Goal: Task Accomplishment & Management: Complete application form

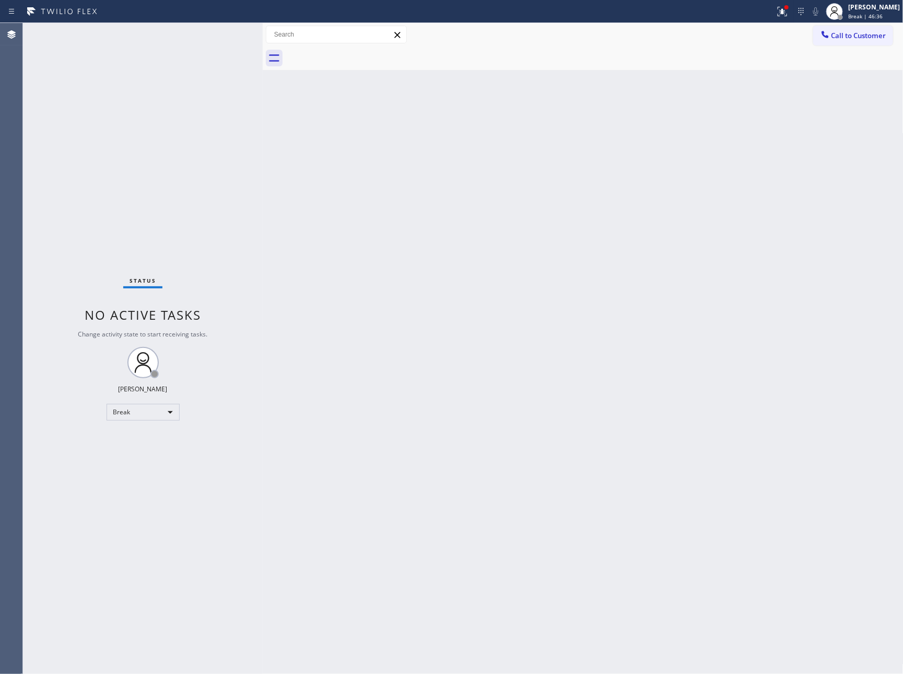
click at [450, 608] on div "Back to Dashboard Change Sender ID Customers Technicians Select a contact Outbo…" at bounding box center [583, 348] width 641 height 651
click at [353, 257] on div "Back to Dashboard Change Sender ID Customers Technicians Select a contact Outbo…" at bounding box center [583, 348] width 641 height 651
click at [147, 409] on div "Break" at bounding box center [143, 412] width 73 height 17
click at [146, 451] on li "Unavailable" at bounding box center [142, 452] width 70 height 13
click at [150, 417] on div "Break" at bounding box center [143, 412] width 73 height 17
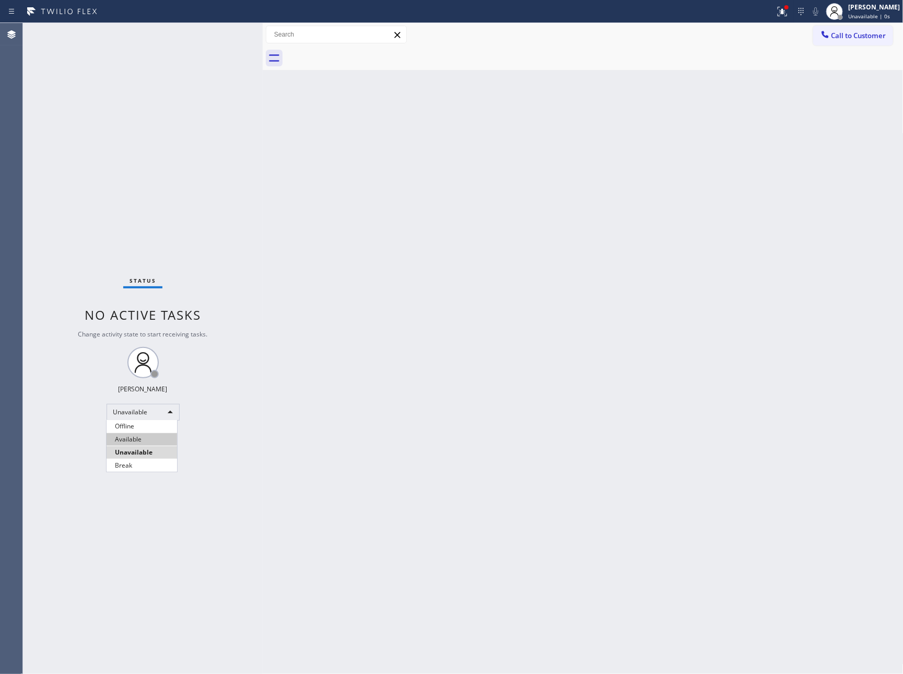
click at [147, 436] on li "Available" at bounding box center [142, 439] width 70 height 13
click at [544, 418] on div "Back to Dashboard Change Sender ID Customers Technicians Select a contact Outbo…" at bounding box center [583, 348] width 641 height 651
drag, startPoint x: 521, startPoint y: 463, endPoint x: 518, endPoint y: 470, distance: 8.1
click at [525, 465] on div "Back to Dashboard Change Sender ID Customers Technicians Select a contact Outbo…" at bounding box center [583, 348] width 641 height 651
click at [294, 429] on div "Back to Dashboard Change Sender ID Customers Technicians Select a contact Outbo…" at bounding box center [583, 348] width 641 height 651
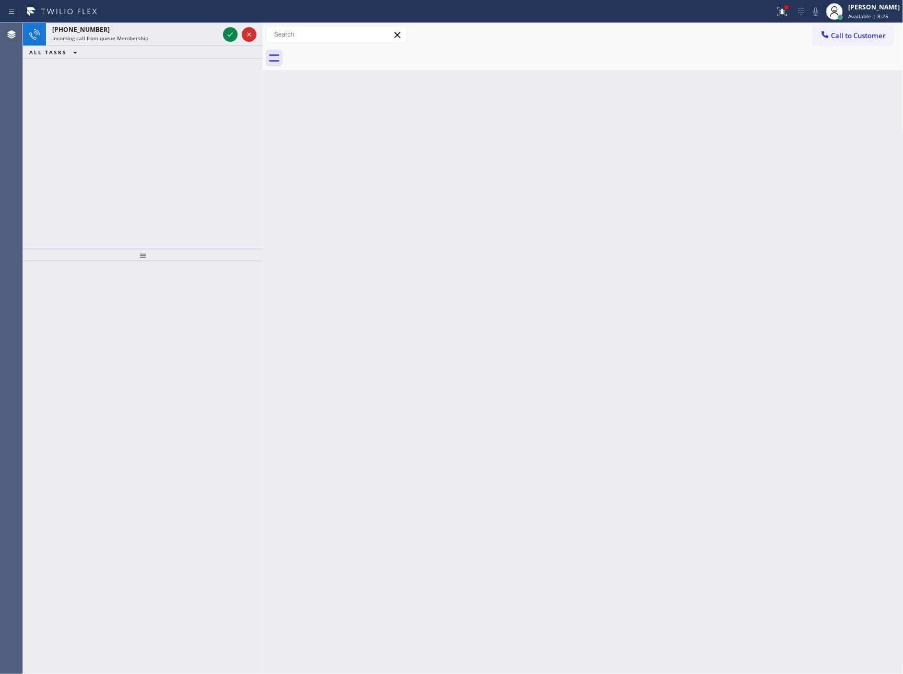
drag, startPoint x: 132, startPoint y: 140, endPoint x: 187, endPoint y: 66, distance: 92.1
click at [160, 105] on div "[PHONE_NUMBER] Incoming call from queue Membership ALL TASKS ALL TASKS ACTIVE T…" at bounding box center [143, 136] width 240 height 226
drag, startPoint x: 226, startPoint y: 33, endPoint x: 207, endPoint y: 184, distance: 151.5
click at [226, 34] on icon at bounding box center [230, 34] width 13 height 13
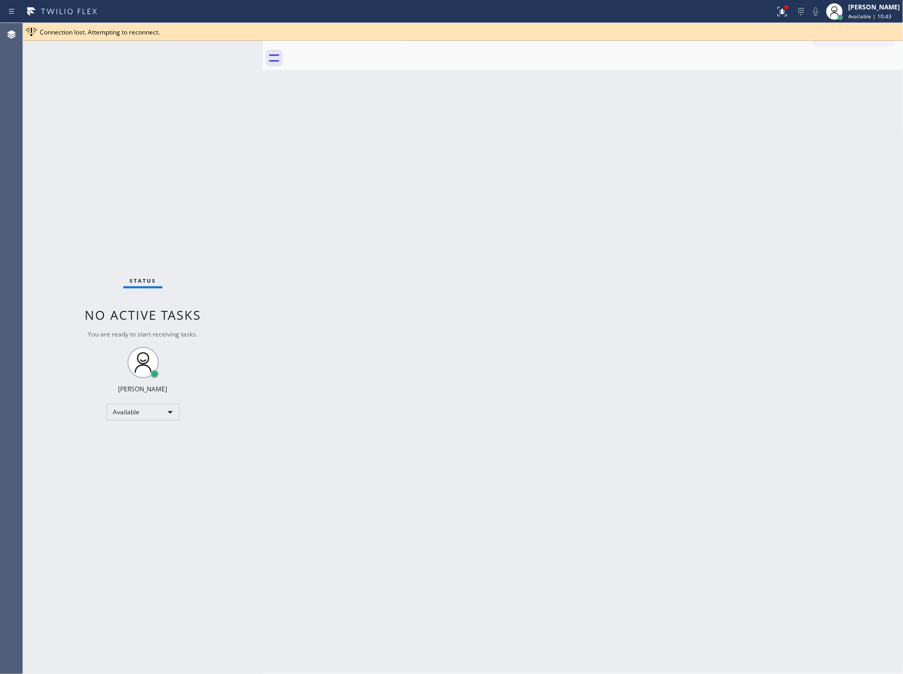
drag, startPoint x: 188, startPoint y: 478, endPoint x: 140, endPoint y: 393, distance: 97.7
click at [188, 478] on div "Status No active tasks You are ready to start receiving tasks. [PERSON_NAME] Av…" at bounding box center [143, 348] width 240 height 651
click at [154, 415] on div "Available" at bounding box center [143, 412] width 73 height 17
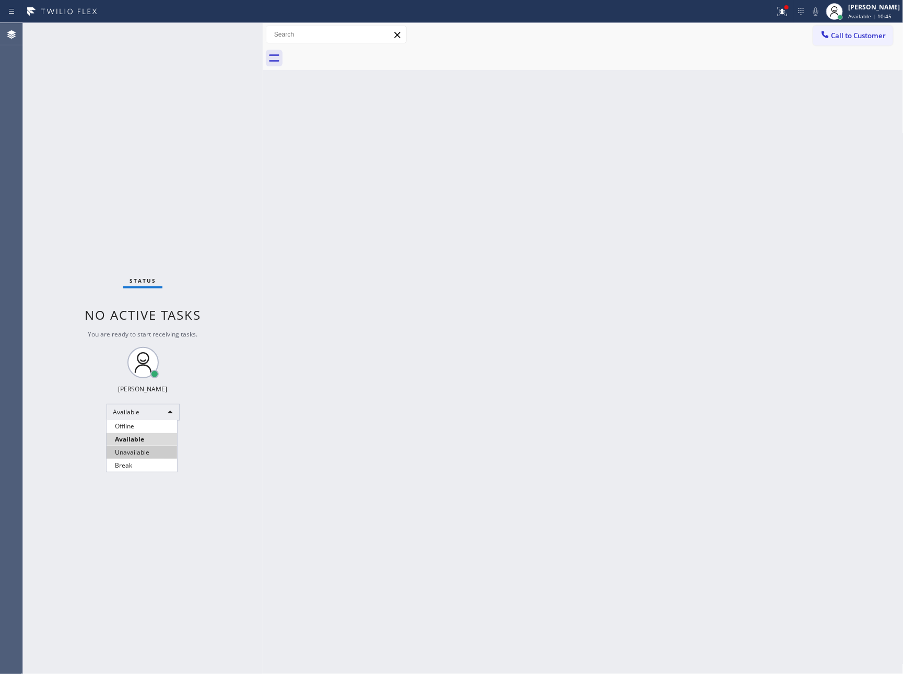
click at [149, 455] on li "Unavailable" at bounding box center [142, 452] width 70 height 13
click at [525, 426] on div "Back to Dashboard Change Sender ID Customers Technicians Select a contact Outbo…" at bounding box center [583, 348] width 641 height 651
click at [461, 184] on div "Back to Dashboard Change Sender ID Customers Technicians Select a contact Outbo…" at bounding box center [583, 348] width 641 height 651
click at [622, 259] on div "Back to Dashboard Change Sender ID Customers Technicians Select a contact Outbo…" at bounding box center [583, 348] width 641 height 651
click at [864, 38] on span "Call to Customer" at bounding box center [858, 35] width 55 height 9
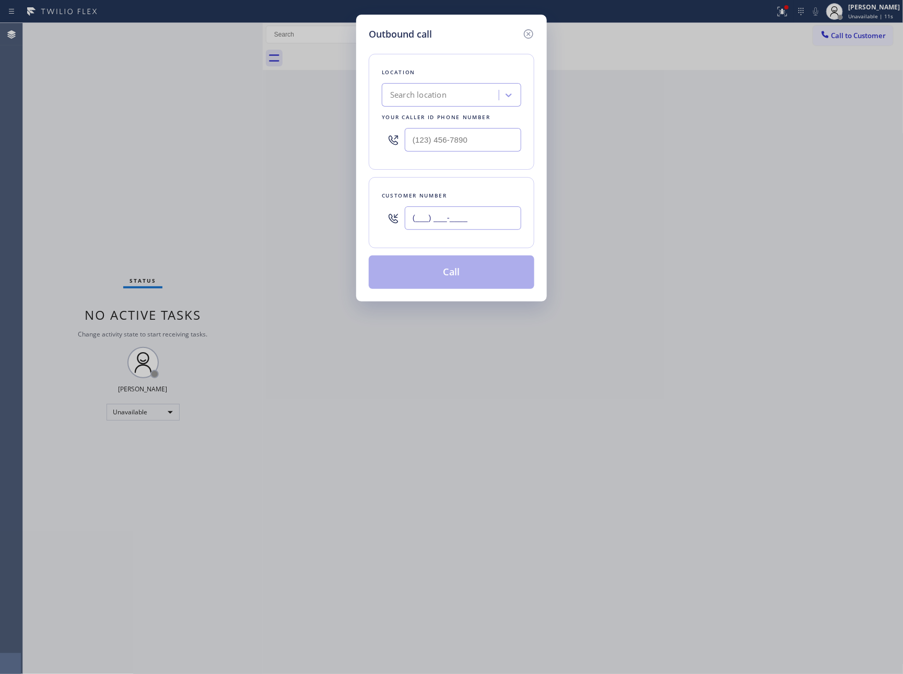
click at [496, 211] on input "(___) ___-____" at bounding box center [463, 217] width 116 height 23
paste input "626) 848-2324"
type input "[PHONE_NUMBER]"
click at [493, 141] on input "(___) ___-____" at bounding box center [463, 139] width 116 height 23
paste input "805) 420-7474"
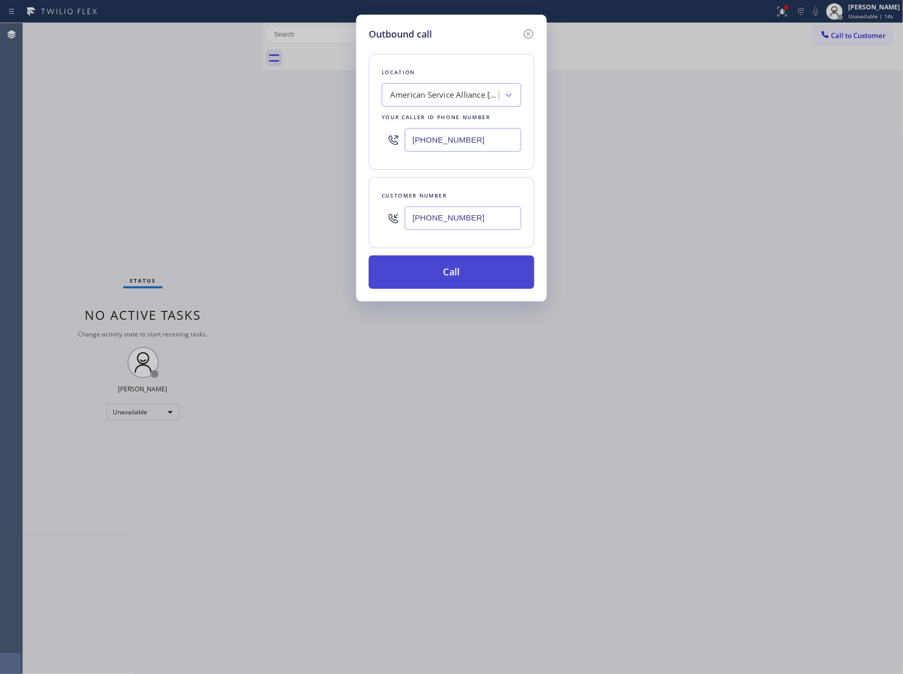
type input "[PHONE_NUMBER]"
click at [496, 275] on button "Call" at bounding box center [452, 271] width 166 height 33
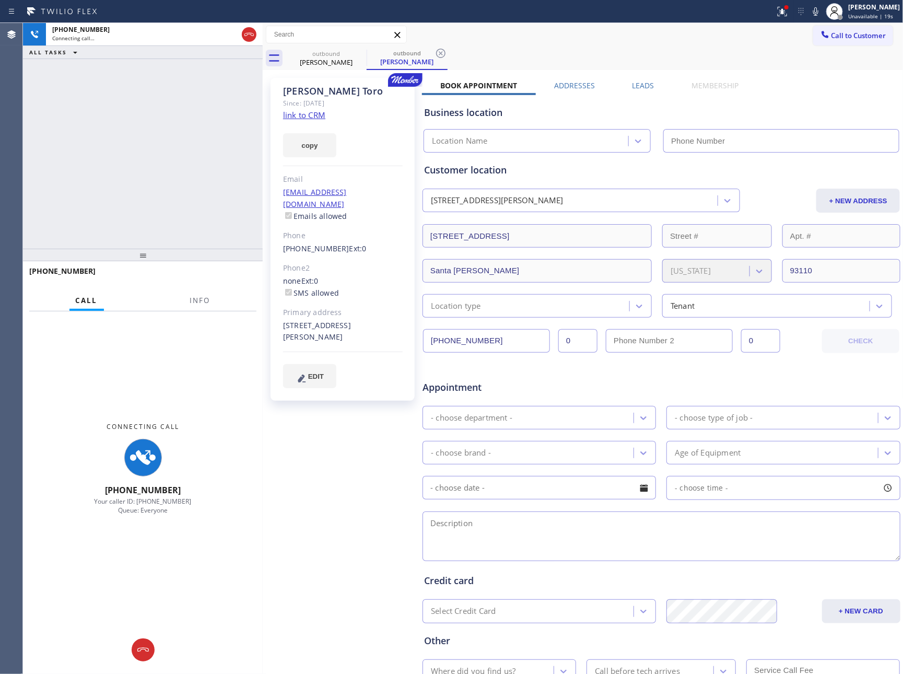
type input "[PHONE_NUMBER]"
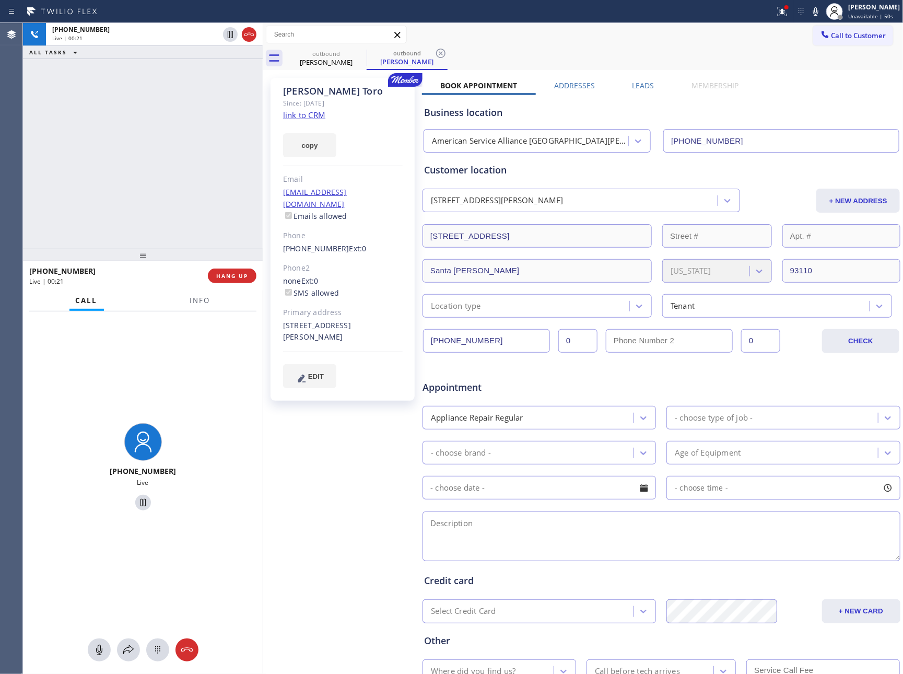
click at [319, 113] on link "link to CRM" at bounding box center [304, 115] width 42 height 10
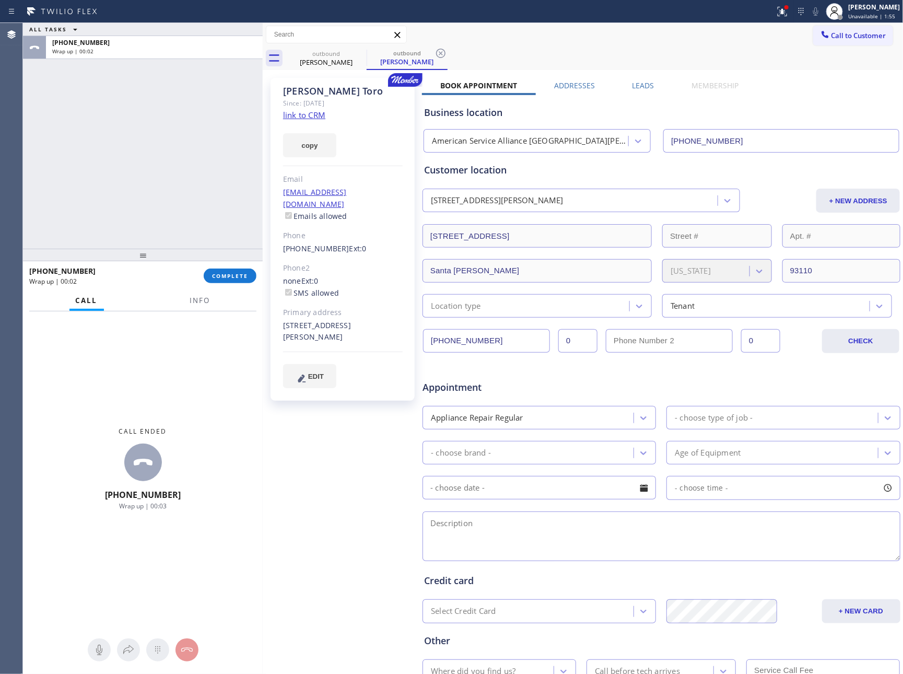
drag, startPoint x: 68, startPoint y: 146, endPoint x: 150, endPoint y: 254, distance: 135.6
click at [96, 169] on div "ALL TASKS ALL TASKS ACTIVE TASKS TASKS IN WRAP UP [PHONE_NUMBER] Wrap up | 00:02" at bounding box center [143, 136] width 240 height 226
click at [231, 273] on span "COMPLETE" at bounding box center [230, 275] width 36 height 7
click at [179, 138] on div "ALL TASKS ALL TASKS ACTIVE TASKS TASKS IN WRAP UP [PHONE_NUMBER] Wrap up | 00:03" at bounding box center [143, 136] width 240 height 226
click at [179, 137] on div "ALL TASKS ALL TASKS ACTIVE TASKS TASKS IN WRAP UP [PHONE_NUMBER] Wrap up | 00:04" at bounding box center [143, 136] width 240 height 226
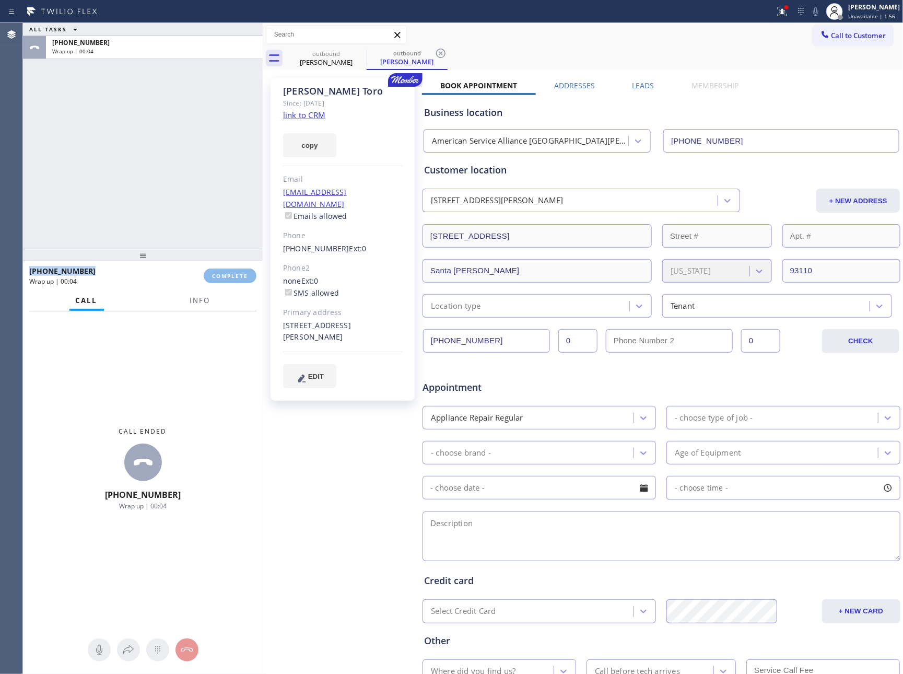
click at [179, 137] on div "ALL TASKS ALL TASKS ACTIVE TASKS TASKS IN WRAP UP [PHONE_NUMBER] Wrap up | 00:04" at bounding box center [143, 136] width 240 height 226
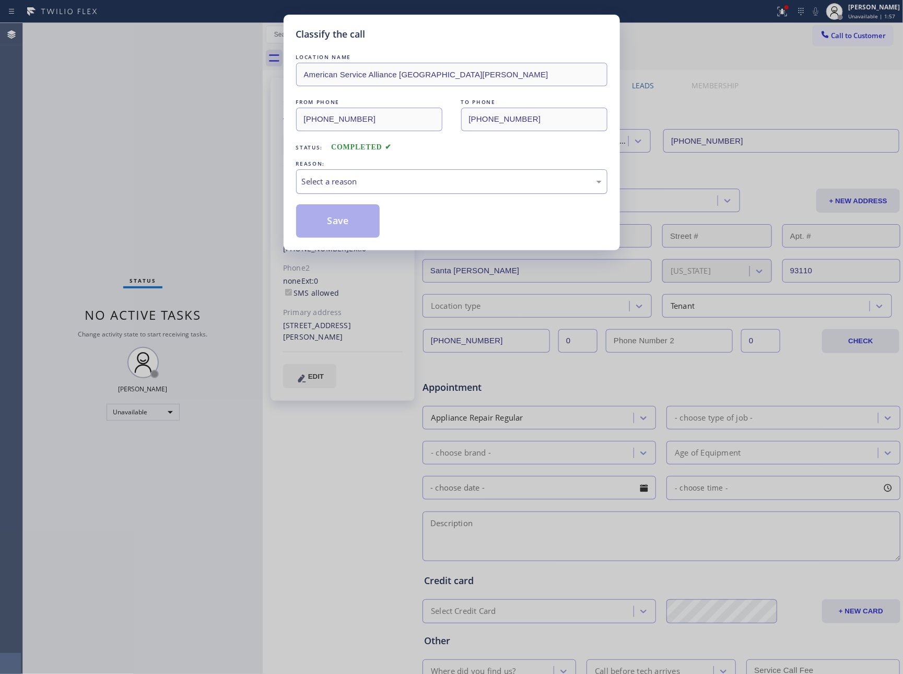
click at [428, 190] on div "Select a reason" at bounding box center [451, 181] width 311 height 25
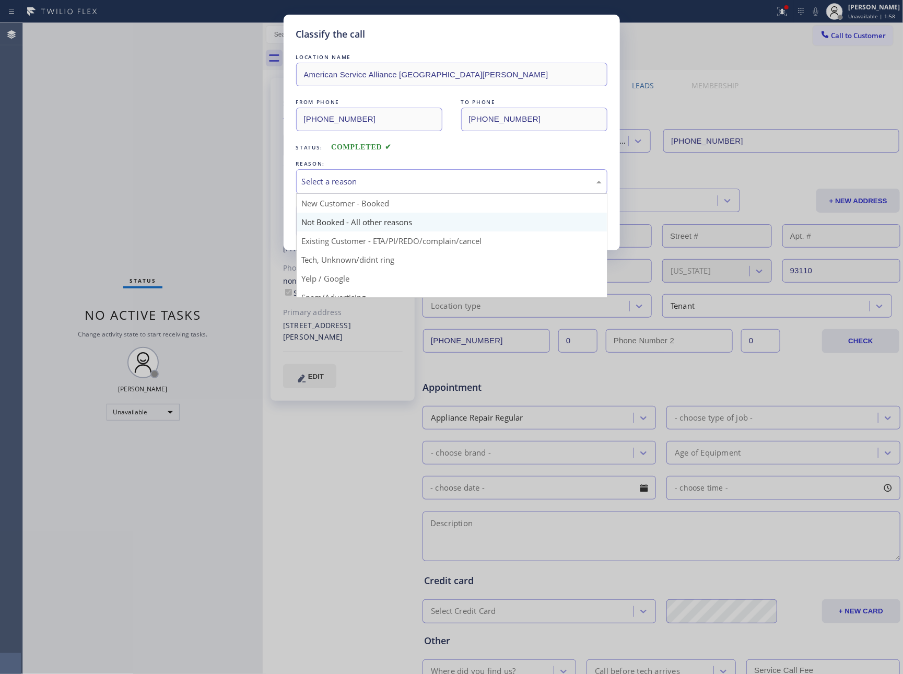
click at [331, 219] on button "Save" at bounding box center [338, 220] width 84 height 33
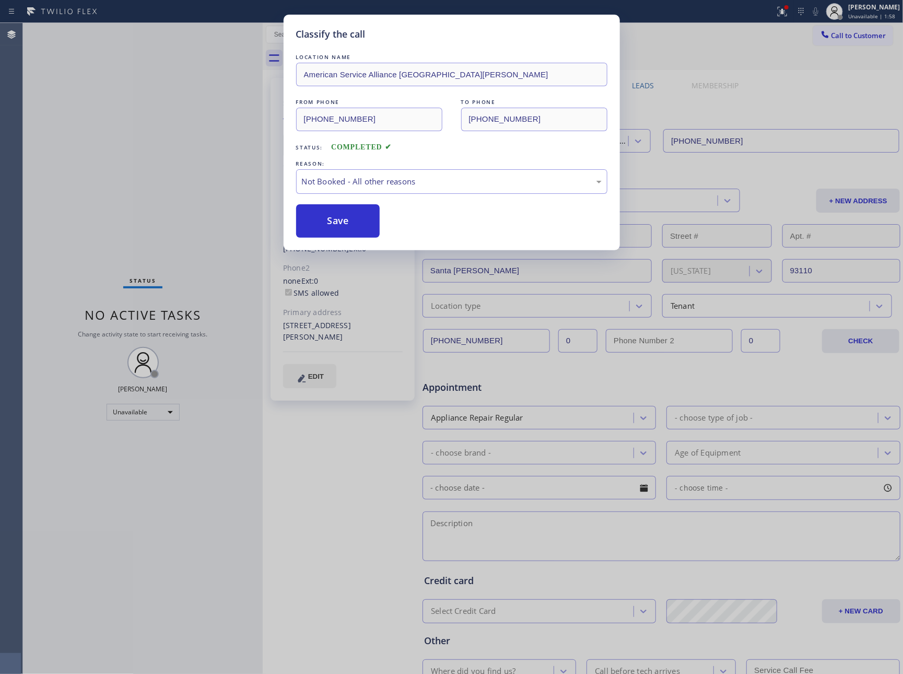
click at [331, 219] on button "Save" at bounding box center [338, 220] width 84 height 33
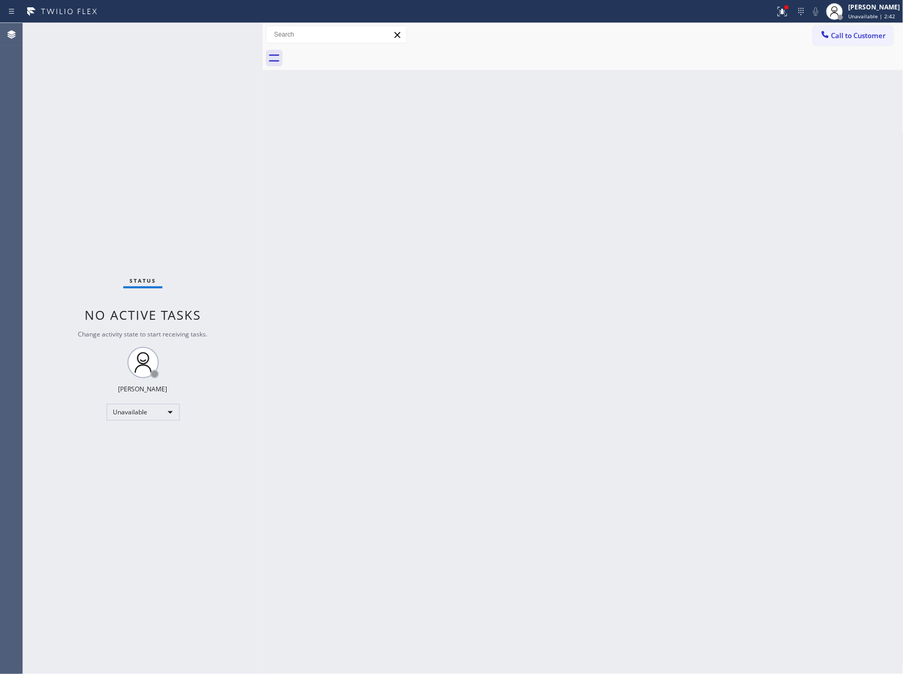
click at [76, 264] on div "Status No active tasks Change activity state to start receiving tasks. [PERSON_…" at bounding box center [143, 348] width 240 height 651
click at [164, 414] on div "Unavailable" at bounding box center [143, 412] width 73 height 17
click at [138, 434] on li "Available" at bounding box center [142, 439] width 70 height 13
click at [494, 313] on div "Back to Dashboard Change Sender ID Customers Technicians Select a contact Outbo…" at bounding box center [583, 348] width 641 height 651
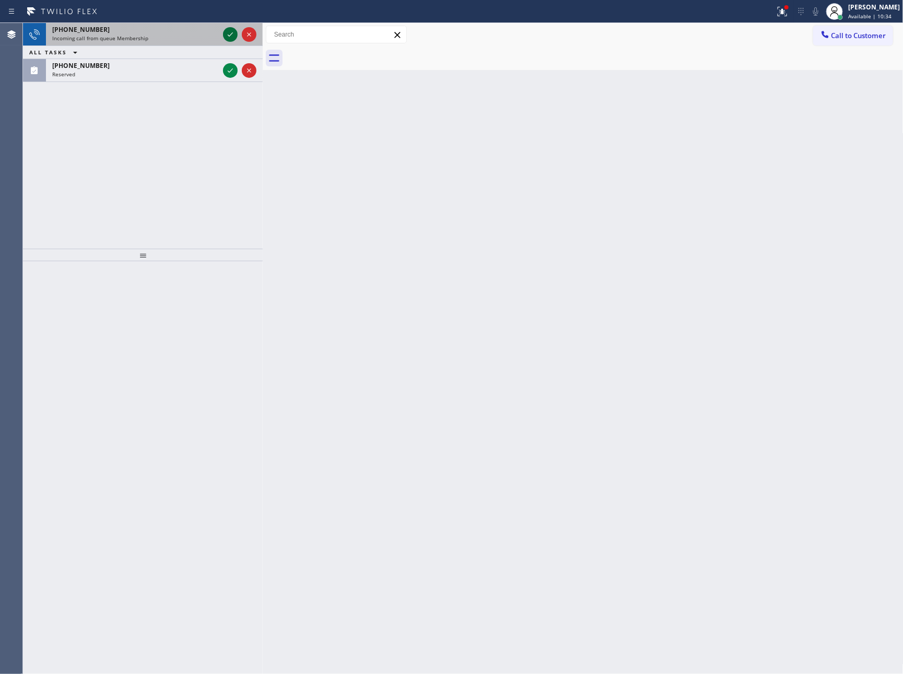
click at [229, 38] on icon at bounding box center [230, 34] width 13 height 13
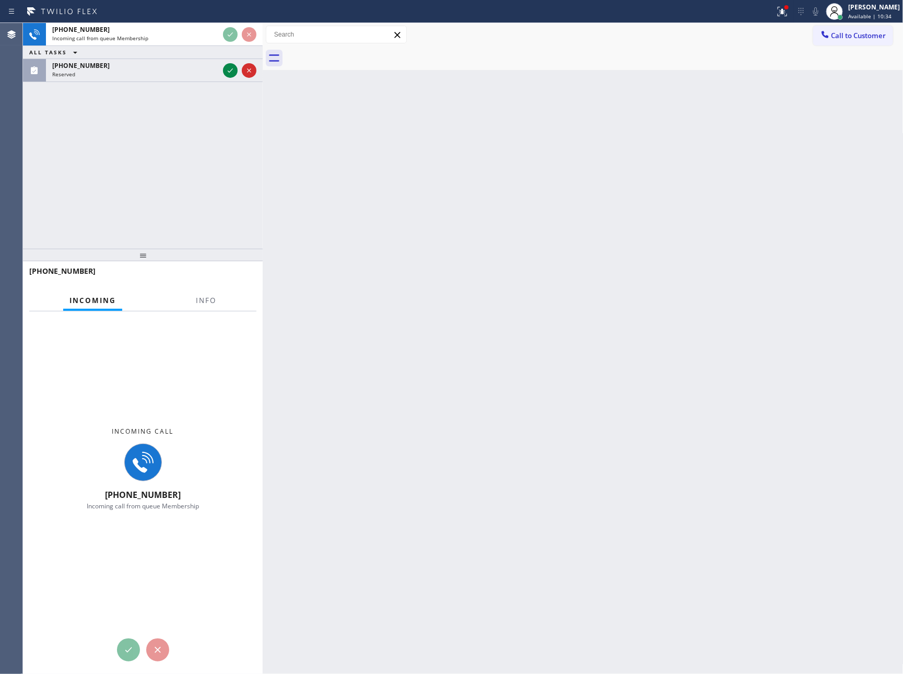
click at [239, 230] on div "[PHONE_NUMBER] Incoming call from queue Membership ALL TASKS ALL TASKS ACTIVE T…" at bounding box center [143, 136] width 240 height 226
click at [228, 70] on icon at bounding box center [230, 70] width 13 height 13
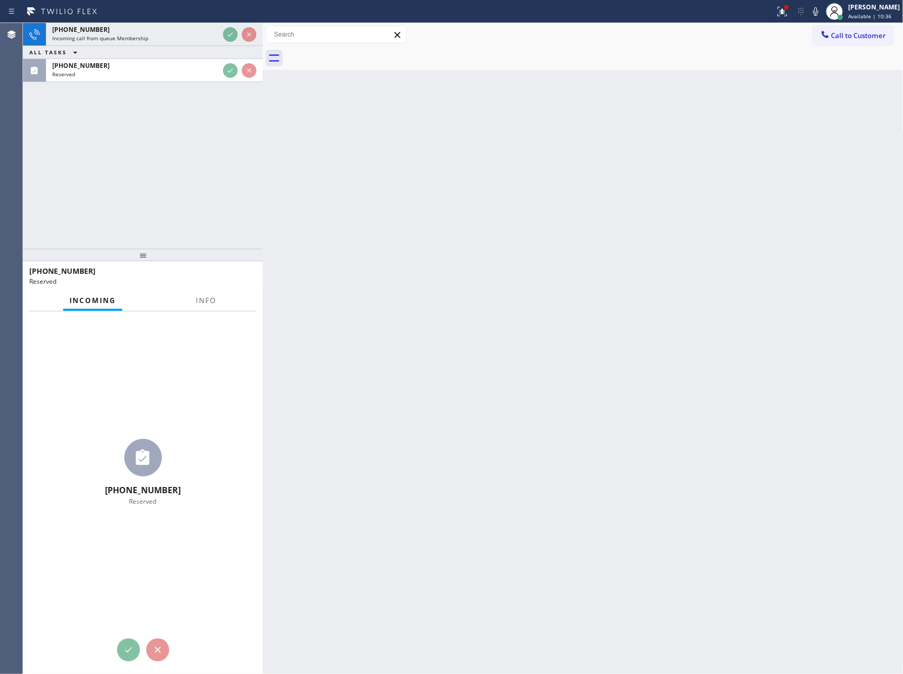
click at [173, 243] on div "[PHONE_NUMBER] Incoming call from queue Membership ALL TASKS ALL TASKS ACTIVE T…" at bounding box center [143, 136] width 240 height 226
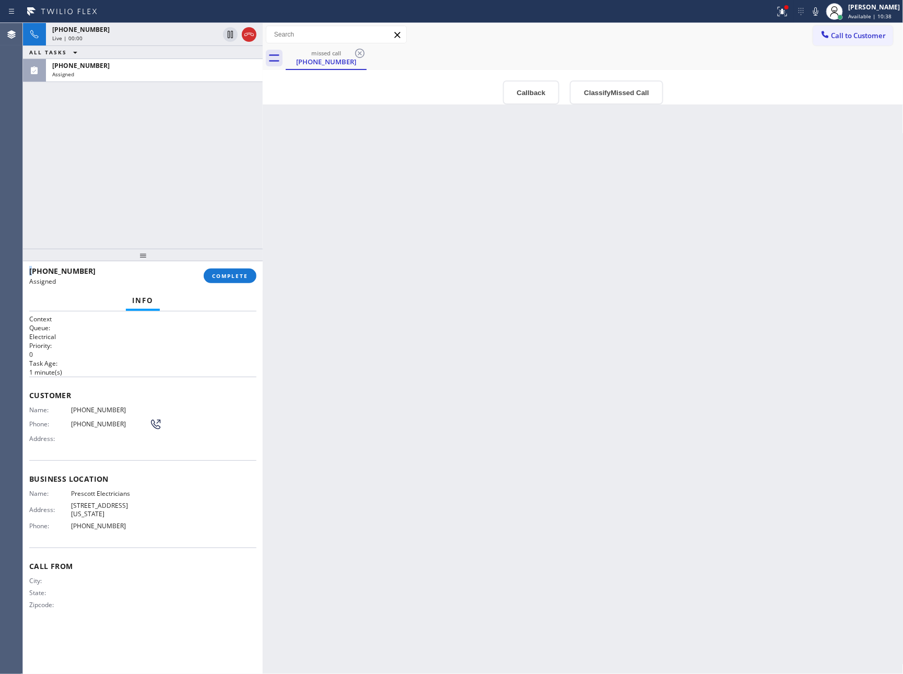
click at [173, 243] on div "[PHONE_NUMBER] Live | 00:00 ALL TASKS ALL TASKS ACTIVE TASKS TASKS IN WRAP UP […" at bounding box center [143, 136] width 240 height 226
click at [177, 44] on div "[PHONE_NUMBER] Live | 00:01" at bounding box center [133, 34] width 175 height 23
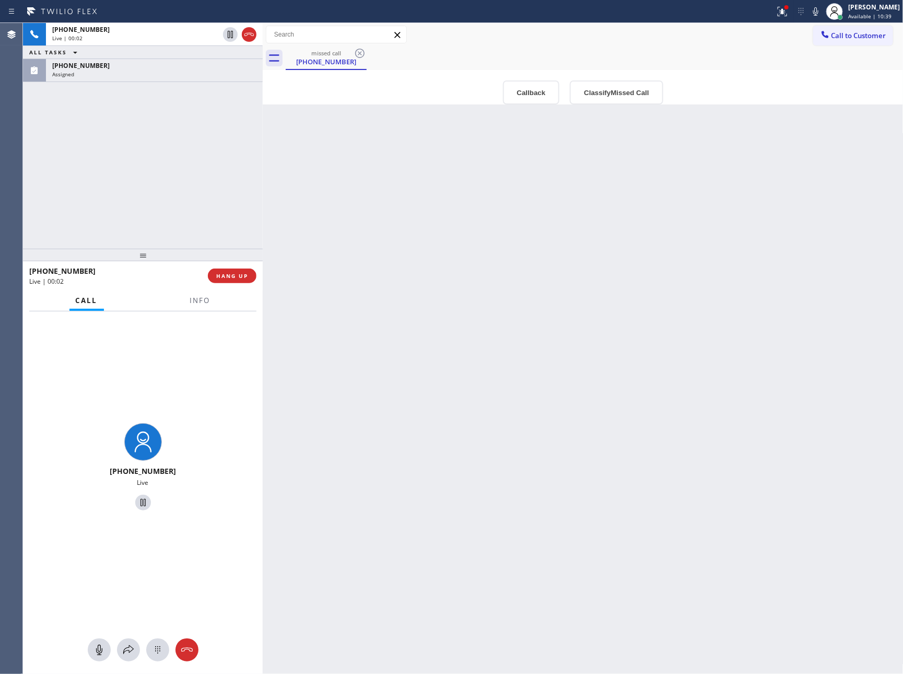
click at [182, 160] on div "[PHONE_NUMBER] Live | 00:02 ALL TASKS ALL TASKS ACTIVE TASKS TASKS IN WRAP UP […" at bounding box center [143, 136] width 240 height 226
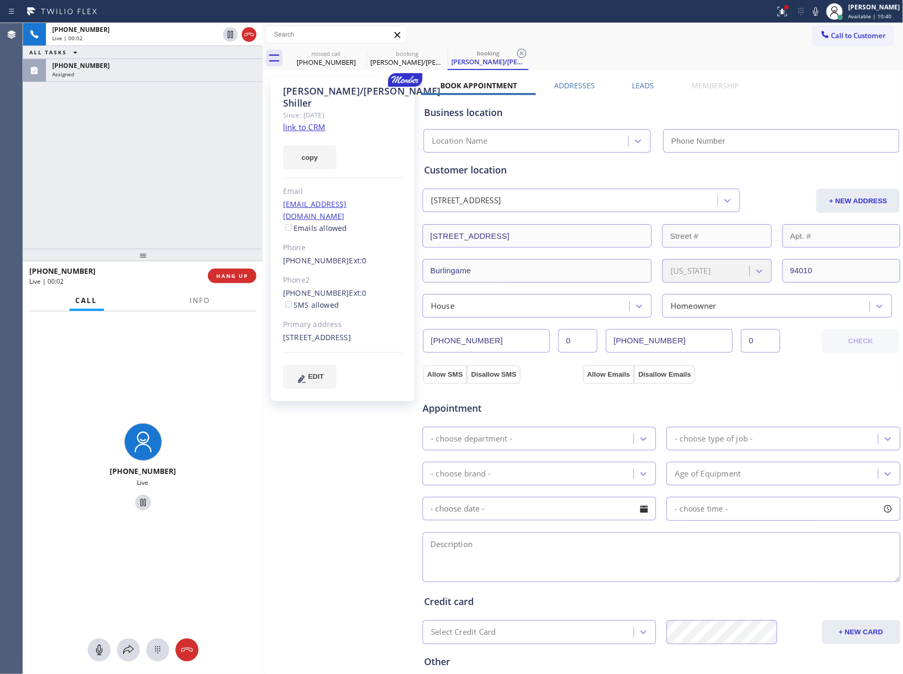
click at [143, 132] on div "[PHONE_NUMBER] Live | 00:02 ALL TASKS ALL TASKS ACTIVE TASKS TASKS IN WRAP UP […" at bounding box center [143, 136] width 240 height 226
click at [143, 132] on div "[PHONE_NUMBER] Live | 00:03 ALL TASKS ALL TASKS ACTIVE TASKS TASKS IN WRAP UP […" at bounding box center [143, 136] width 240 height 226
type input "[PHONE_NUMBER]"
click at [142, 134] on div "[PHONE_NUMBER] Live | 00:33 ALL TASKS ALL TASKS ACTIVE TASKS TASKS IN WRAP UP […" at bounding box center [143, 136] width 240 height 226
click at [142, 134] on div "[PHONE_NUMBER] Live | 00:34 ALL TASKS ALL TASKS ACTIVE TASKS TASKS IN WRAP UP […" at bounding box center [143, 136] width 240 height 226
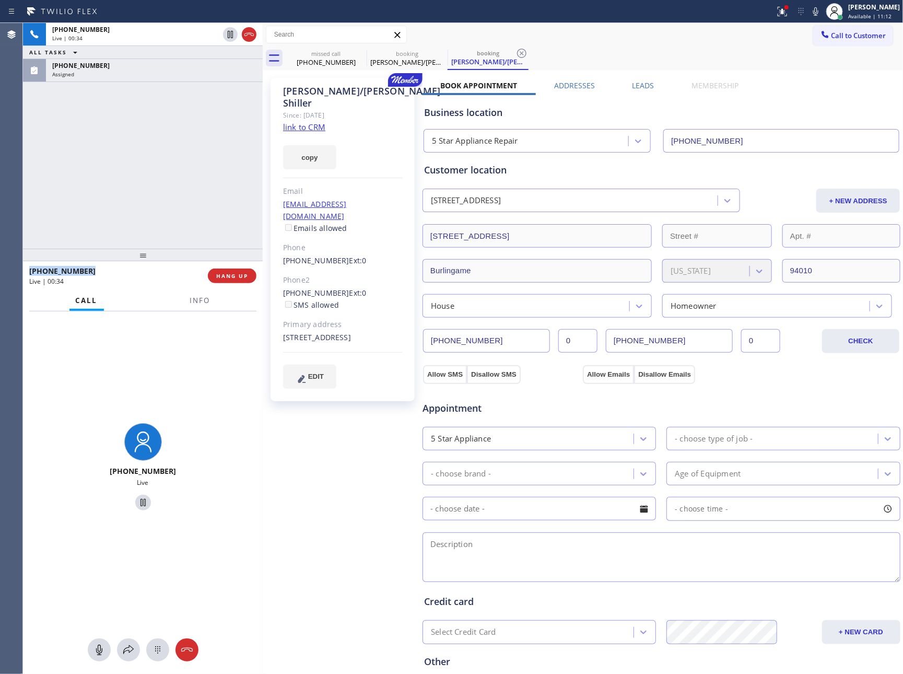
click at [142, 134] on div "[PHONE_NUMBER] Live | 00:34 ALL TASKS ALL TASKS ACTIVE TASKS TASKS IN WRAP UP […" at bounding box center [143, 136] width 240 height 226
click at [142, 134] on div "[PHONE_NUMBER] Live | 00:35 ALL TASKS ALL TASKS ACTIVE TASKS TASKS IN WRAP UP […" at bounding box center [143, 136] width 240 height 226
click at [146, 27] on div "[PHONE_NUMBER]" at bounding box center [135, 29] width 167 height 9
click at [150, 29] on div "[PHONE_NUMBER]" at bounding box center [135, 29] width 167 height 9
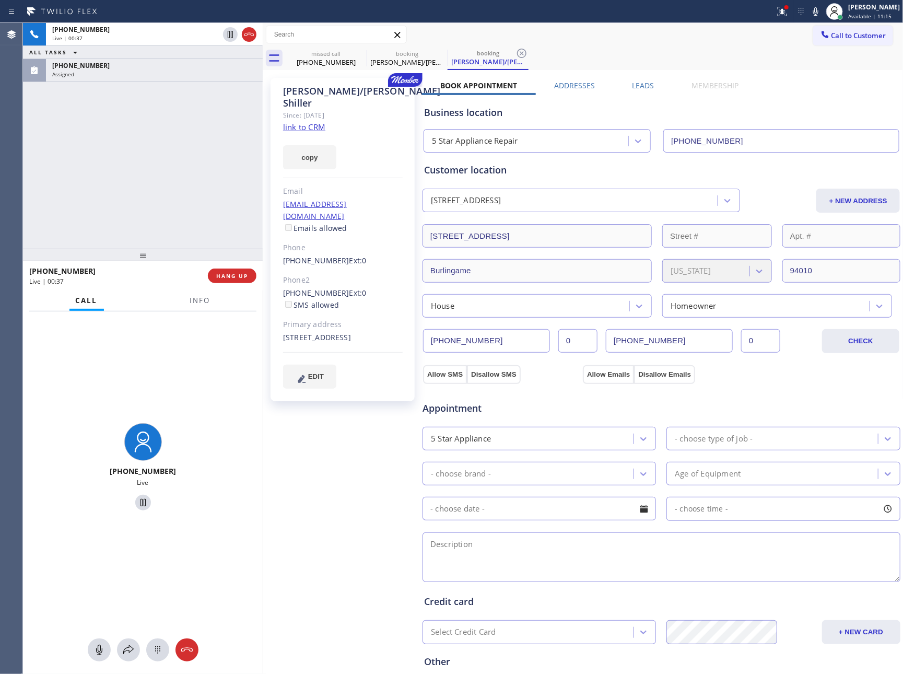
click at [168, 185] on div "[PHONE_NUMBER] Live | 00:37 ALL TASKS ALL TASKS ACTIVE TASKS TASKS IN WRAP UP […" at bounding box center [143, 136] width 240 height 226
click at [203, 299] on span "Info" at bounding box center [200, 300] width 20 height 9
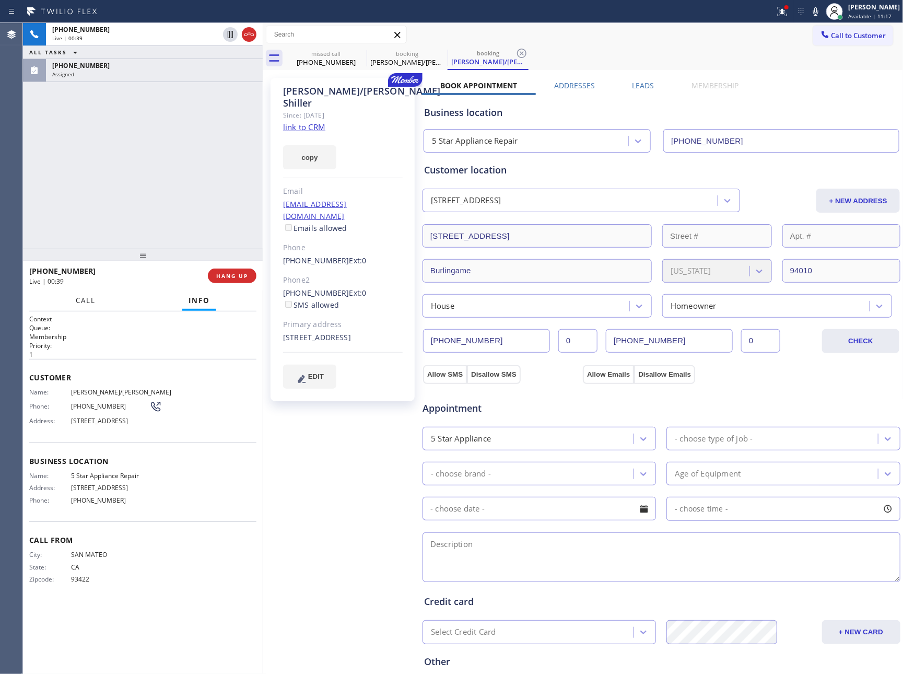
click at [85, 298] on span "Call" at bounding box center [86, 300] width 20 height 9
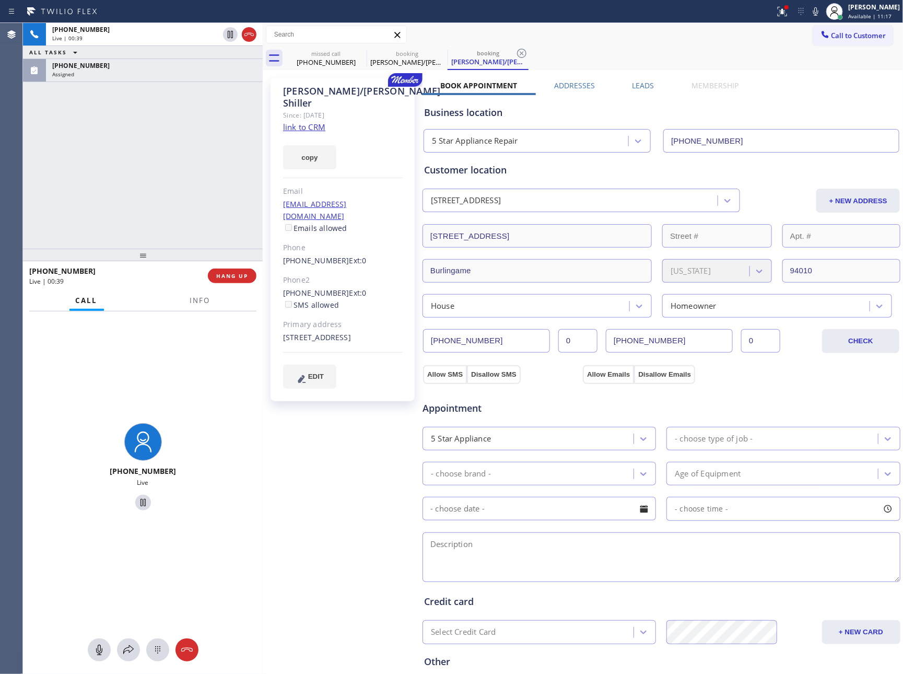
click at [158, 103] on div "[PHONE_NUMBER] Live | 00:39 ALL TASKS ALL TASKS ACTIVE TASKS TASKS IN WRAP UP […" at bounding box center [143, 136] width 240 height 226
drag, startPoint x: 99, startPoint y: 652, endPoint x: 187, endPoint y: 107, distance: 551.7
click at [108, 636] on div "[PHONE_NUMBER] Live" at bounding box center [143, 492] width 240 height 362
drag, startPoint x: 160, startPoint y: 198, endPoint x: 539, endPoint y: 2, distance: 426.2
click at [304, 144] on div "[PHONE_NUMBER] Live | 00:42 ALL TASKS ALL TASKS ACTIVE TASKS TASKS IN WRAP UP […" at bounding box center [463, 348] width 880 height 651
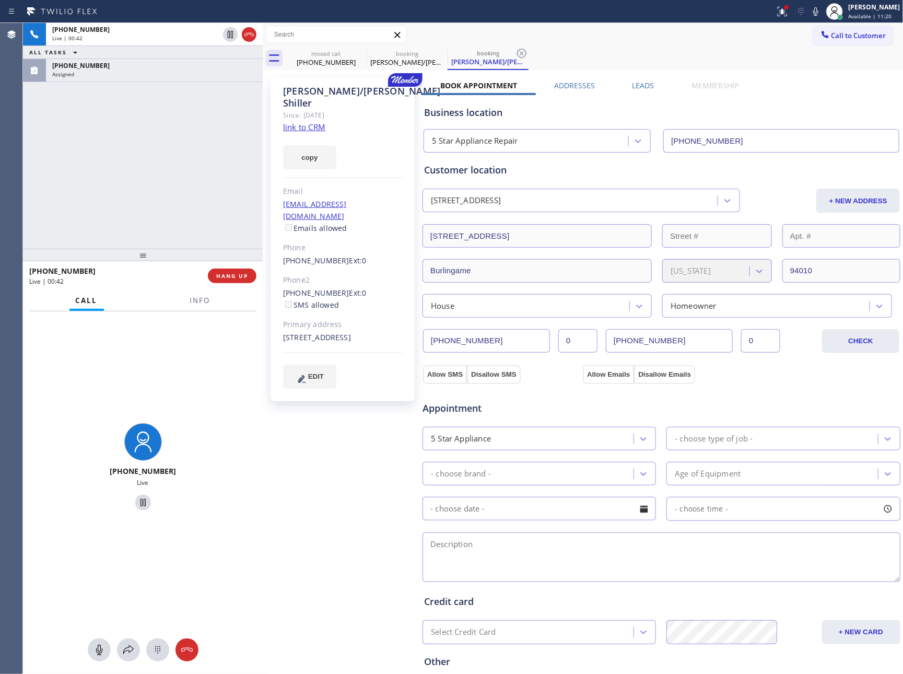
drag, startPoint x: 215, startPoint y: 174, endPoint x: 257, endPoint y: 196, distance: 47.4
click at [220, 177] on div "[PHONE_NUMBER] Live | 00:42 ALL TASKS ALL TASKS ACTIVE TASKS TASKS IN WRAP UP […" at bounding box center [143, 136] width 240 height 226
click at [309, 122] on link "link to CRM" at bounding box center [304, 127] width 42 height 10
click at [185, 152] on div "[PHONE_NUMBER] Live | 00:53 ALL TASKS ALL TASKS ACTIVE TASKS TASKS IN WRAP UP […" at bounding box center [143, 136] width 240 height 226
drag, startPoint x: 102, startPoint y: 652, endPoint x: 124, endPoint y: 311, distance: 341.6
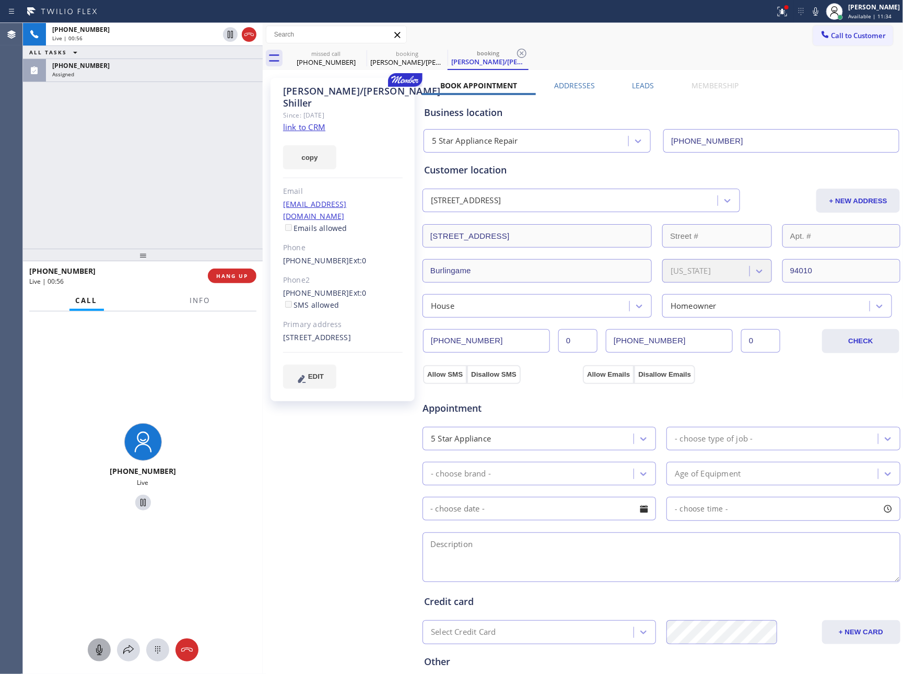
click at [102, 647] on icon at bounding box center [99, 649] width 13 height 13
drag, startPoint x: 161, startPoint y: 143, endPoint x: 235, endPoint y: 297, distance: 170.3
click at [168, 156] on div "[PHONE_NUMBER] Live | 01:31 ALL TASKS ALL TASKS ACTIVE TASKS TASKS IN WRAP UP […" at bounding box center [143, 136] width 240 height 226
click at [204, 172] on div "[PHONE_NUMBER] Live | 01:32 ALL TASKS ALL TASKS ACTIVE TASKS TASKS IN WRAP UP […" at bounding box center [143, 136] width 240 height 226
click at [102, 657] on button at bounding box center [99, 649] width 23 height 23
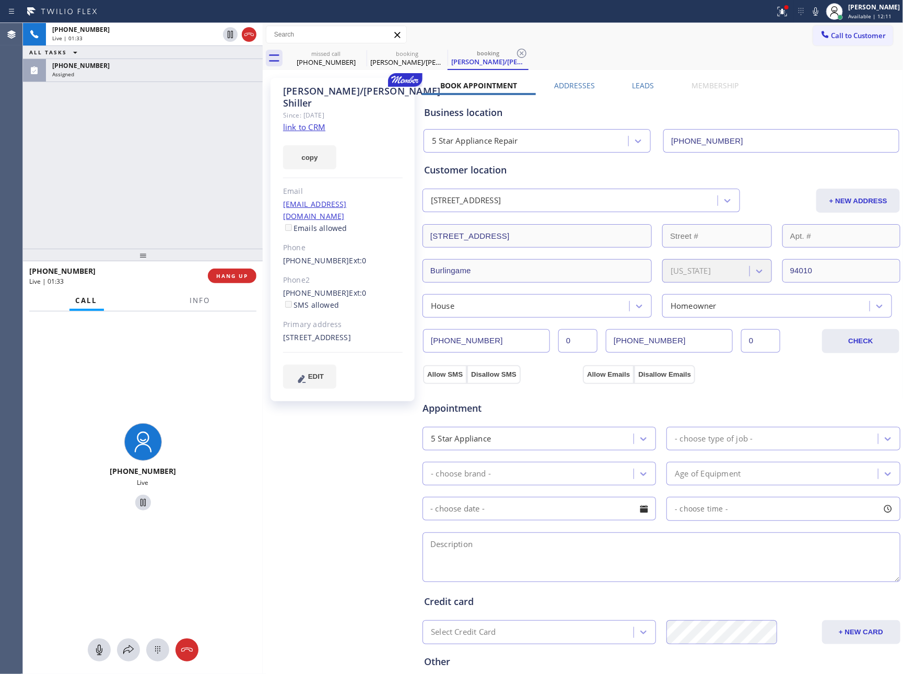
click at [99, 181] on div "[PHONE_NUMBER] Live | 01:33 ALL TASKS ALL TASKS ACTIVE TASKS TASKS IN WRAP UP […" at bounding box center [143, 136] width 240 height 226
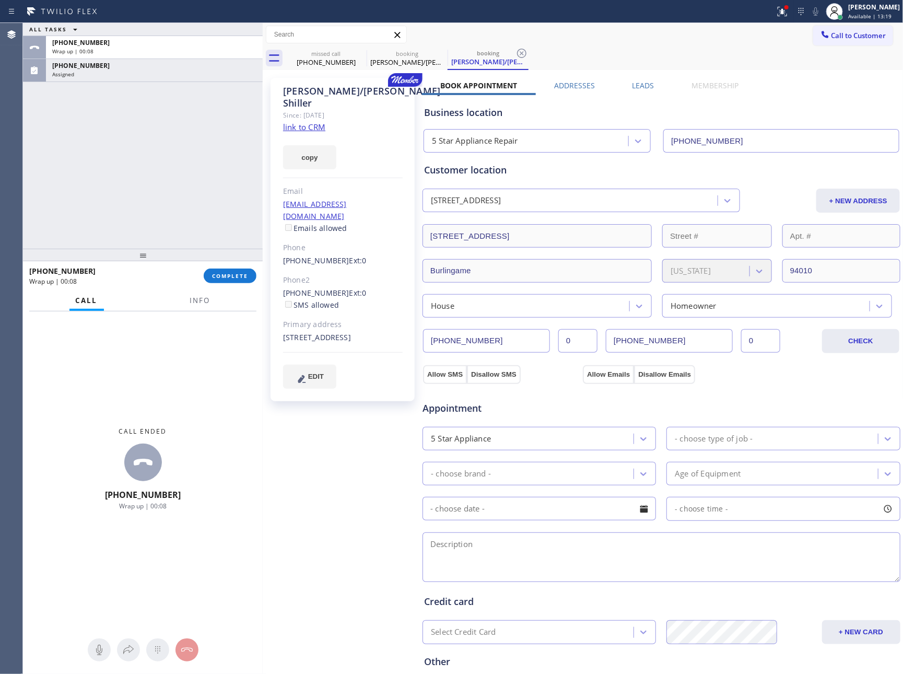
click at [123, 163] on div "ALL TASKS ALL TASKS ACTIVE TASKS TASKS IN WRAP UP [PHONE_NUMBER] Wrap up | 00:[…" at bounding box center [143, 136] width 240 height 226
drag, startPoint x: 149, startPoint y: 139, endPoint x: 190, endPoint y: 64, distance: 85.8
click at [161, 129] on div "ALL TASKS ALL TASKS ACTIVE TASKS TASKS IN WRAP UP [PHONE_NUMBER] Wrap up | 00:[…" at bounding box center [143, 136] width 240 height 226
click at [201, 45] on div "[PHONE_NUMBER]" at bounding box center [154, 42] width 204 height 9
click at [246, 277] on span "COMPLETE" at bounding box center [230, 275] width 36 height 7
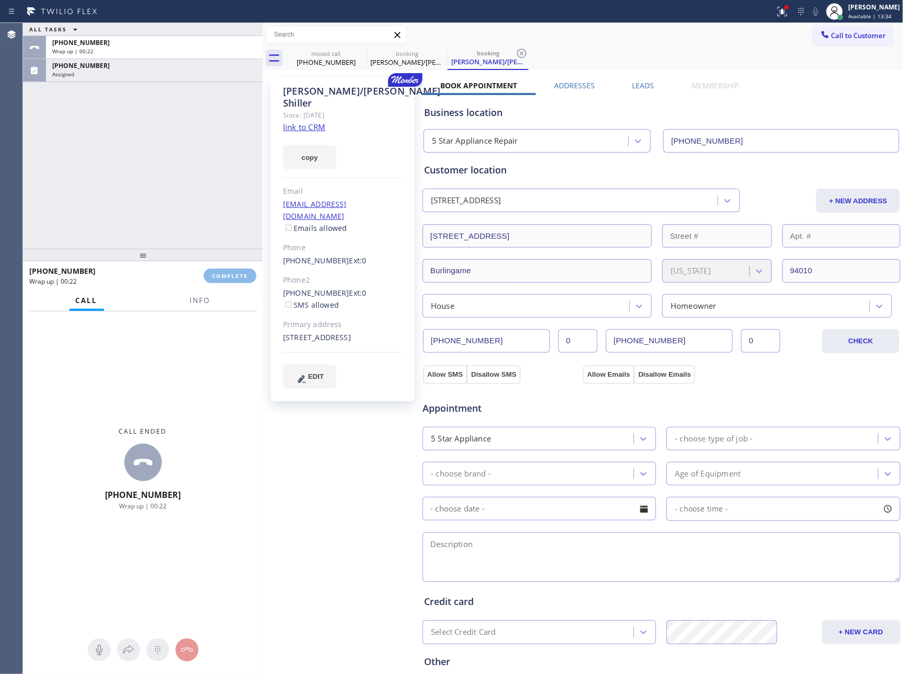
click at [217, 149] on div "ALL TASKS ALL TASKS ACTIVE TASKS TASKS IN WRAP UP [PHONE_NUMBER] Wrap up | 00:[…" at bounding box center [143, 136] width 240 height 226
click at [204, 138] on div "ALL TASKS ALL TASKS ACTIVE TASKS TASKS IN WRAP UP [PHONE_NUMBER] Wrap up | 00:[…" at bounding box center [143, 136] width 240 height 226
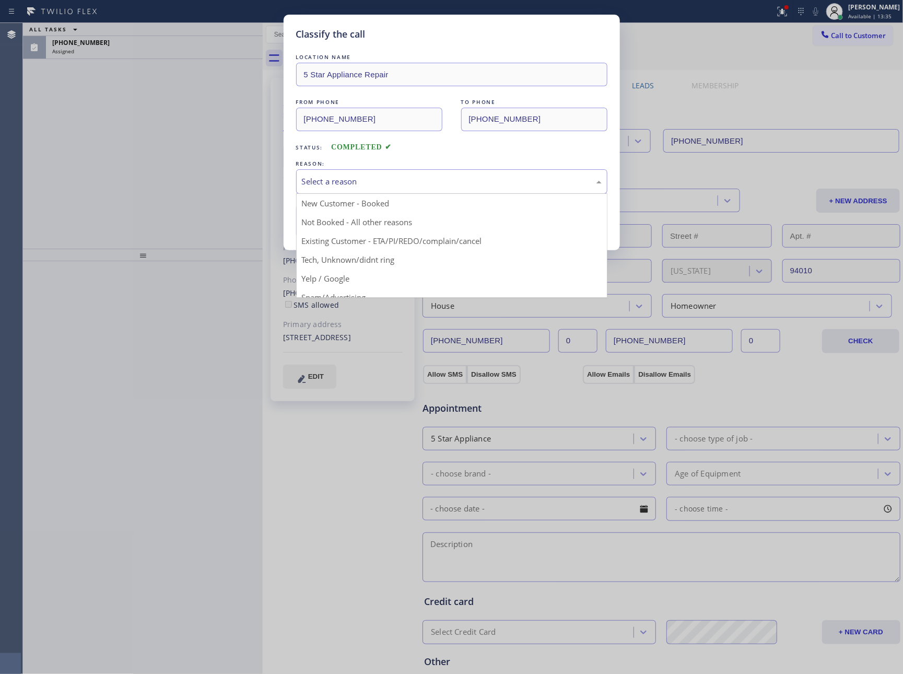
click at [397, 176] on div "Select a reason" at bounding box center [452, 181] width 300 height 12
drag, startPoint x: 337, startPoint y: 232, endPoint x: 340, endPoint y: 224, distance: 8.9
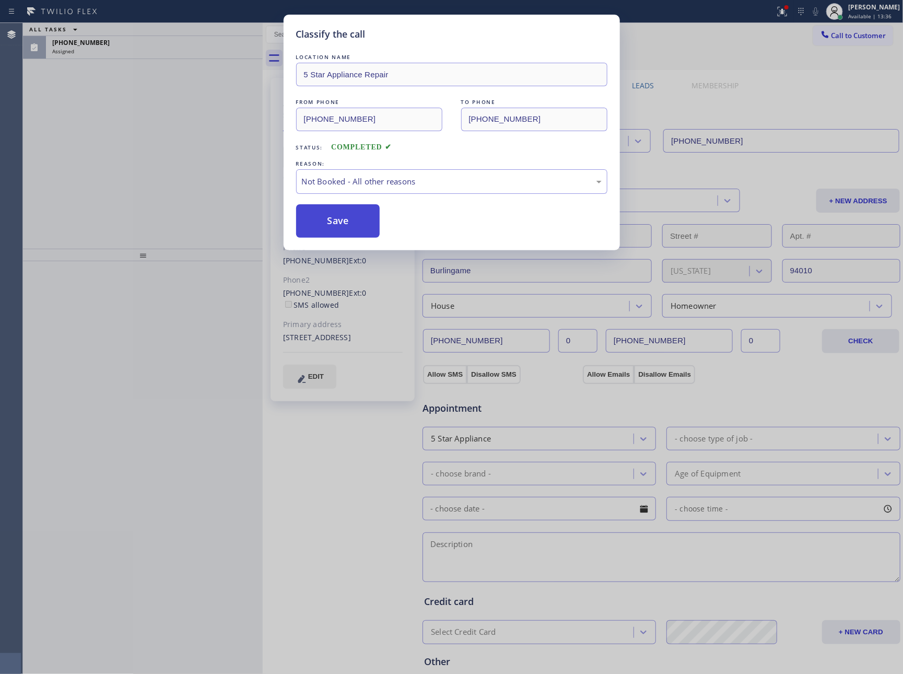
click at [340, 224] on button "Save" at bounding box center [338, 220] width 84 height 33
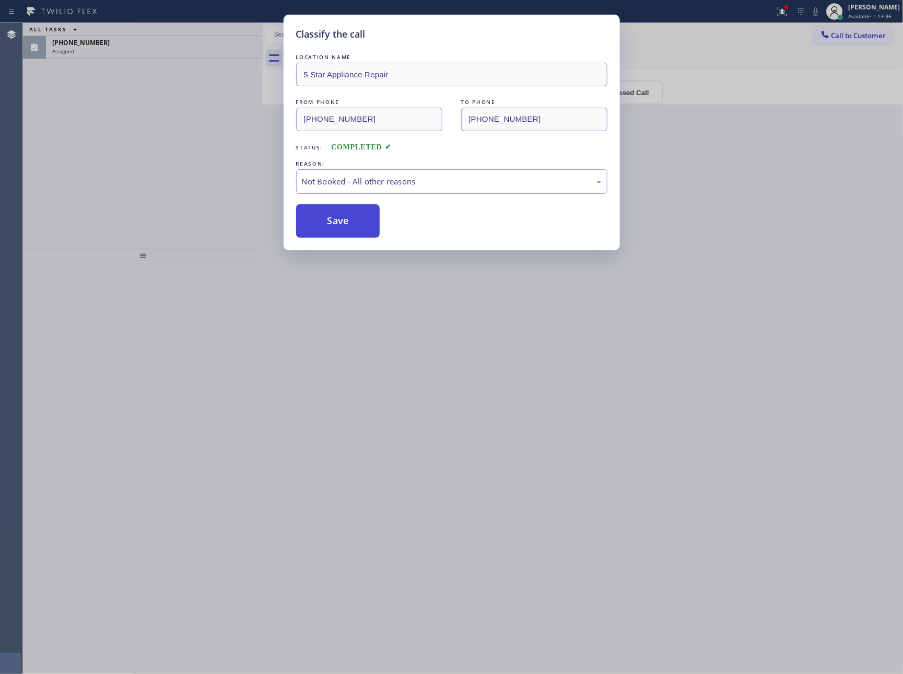
click at [340, 224] on button "Save" at bounding box center [338, 220] width 84 height 33
click at [142, 144] on div "Classify the call LOCATION NAME 5 Star Appliance Repair FROM PHONE [PHONE_NUMBE…" at bounding box center [451, 337] width 903 height 674
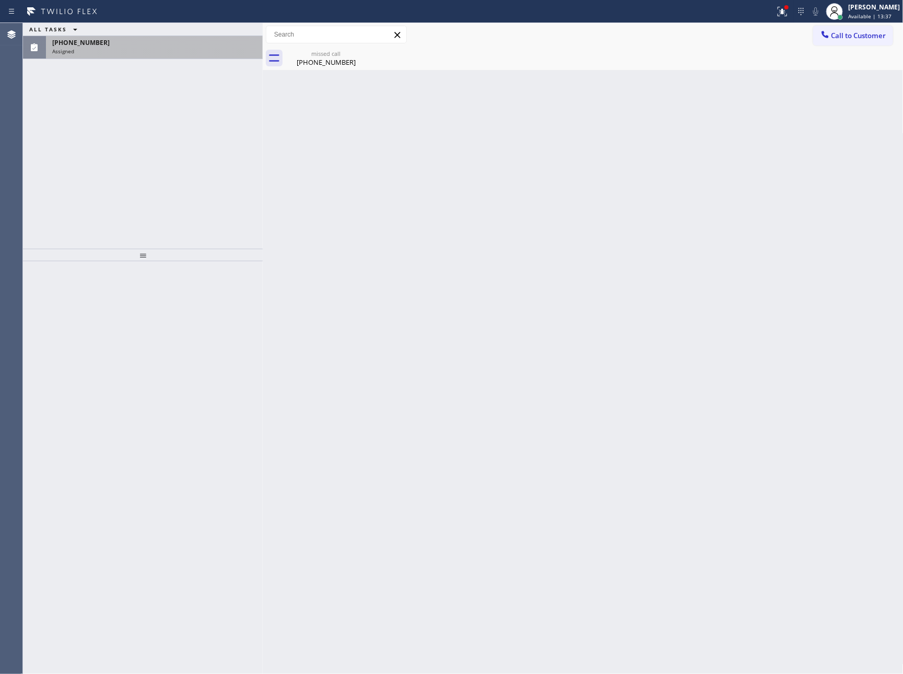
click at [187, 45] on div "[PHONE_NUMBER]" at bounding box center [154, 42] width 204 height 9
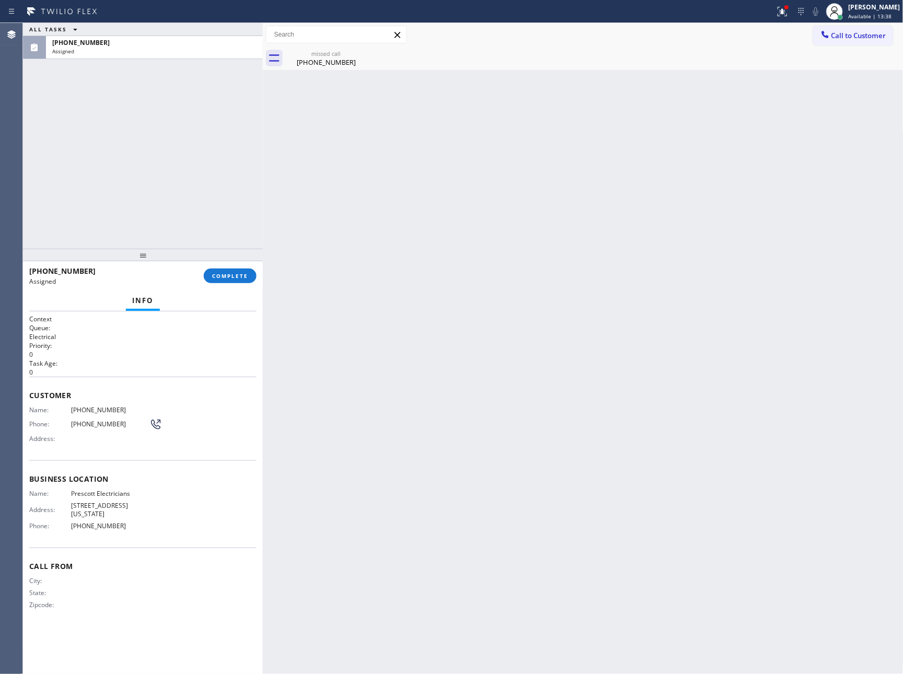
click at [198, 265] on div "[PHONE_NUMBER] Assigned" at bounding box center [116, 275] width 174 height 27
click at [229, 277] on span "COMPLETE" at bounding box center [230, 275] width 36 height 7
click at [185, 74] on div "ALL TASKS ALL TASKS ACTIVE TASKS TASKS IN WRAP UP [PHONE_NUMBER] Assigned" at bounding box center [143, 136] width 240 height 226
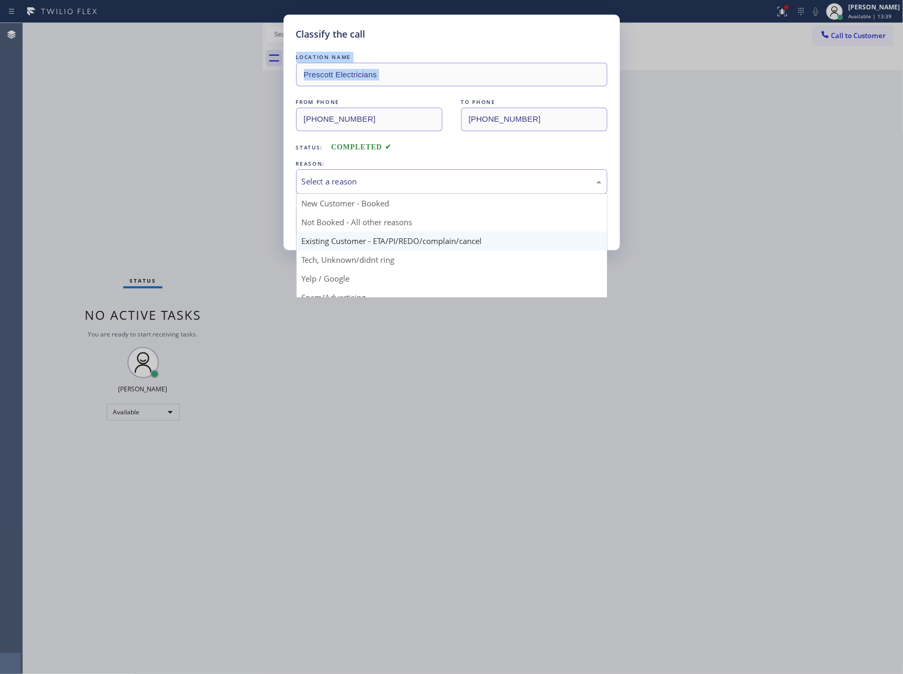
drag, startPoint x: 433, startPoint y: 182, endPoint x: 359, endPoint y: 239, distance: 93.2
click at [432, 184] on div "Select a reason" at bounding box center [452, 181] width 300 height 12
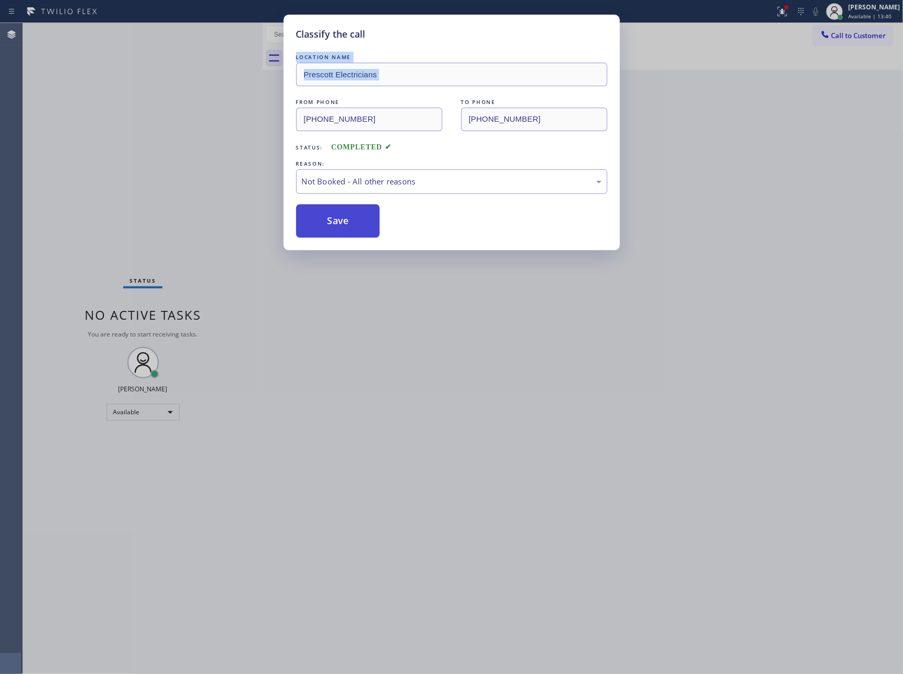
click at [364, 221] on button "Save" at bounding box center [338, 220] width 84 height 33
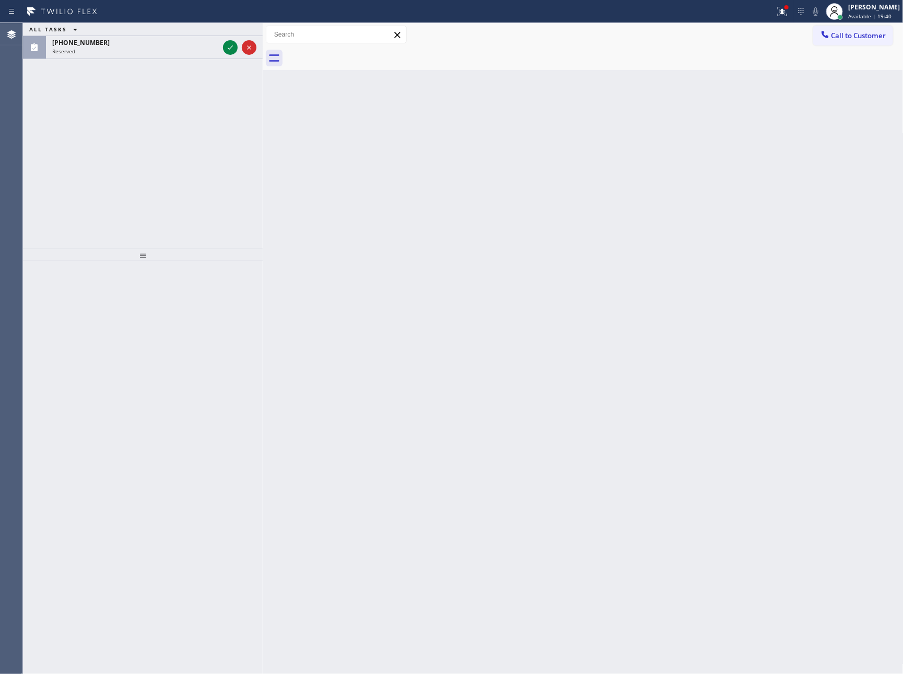
drag, startPoint x: 233, startPoint y: 49, endPoint x: 226, endPoint y: 100, distance: 51.8
click at [233, 49] on icon at bounding box center [230, 47] width 13 height 13
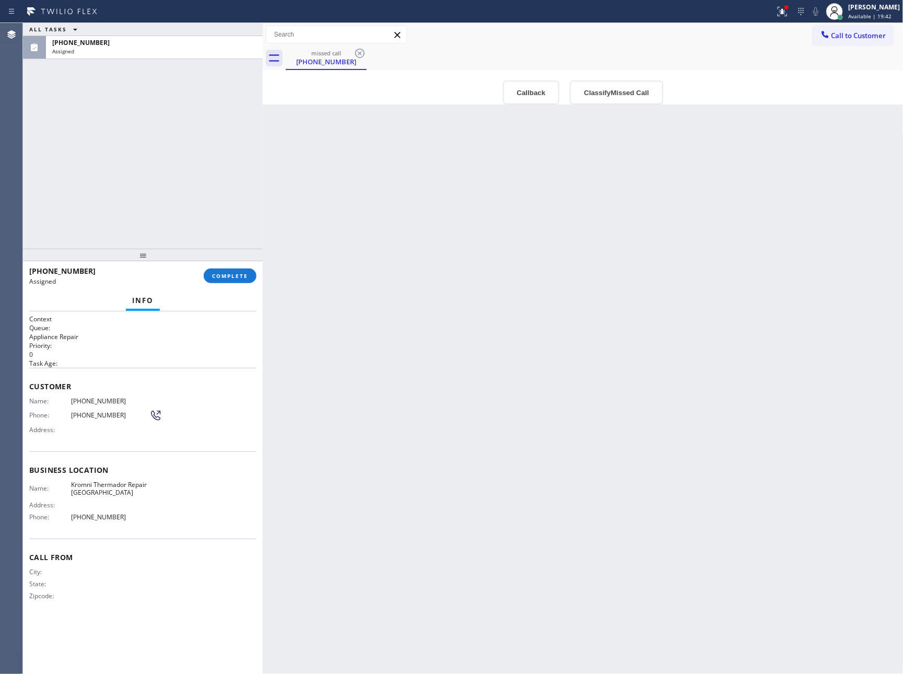
click at [620, 459] on div "Back to Dashboard Change Sender ID Customers Technicians Select a contact Outbo…" at bounding box center [583, 348] width 641 height 651
click at [532, 81] on button "Callback" at bounding box center [531, 92] width 57 height 24
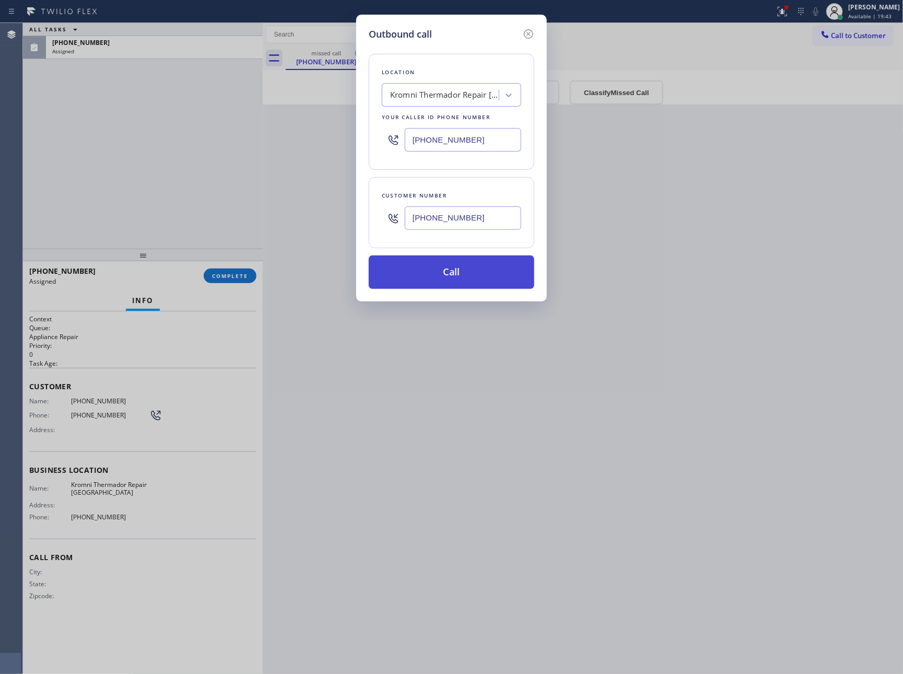
click at [467, 277] on button "Call" at bounding box center [452, 271] width 166 height 33
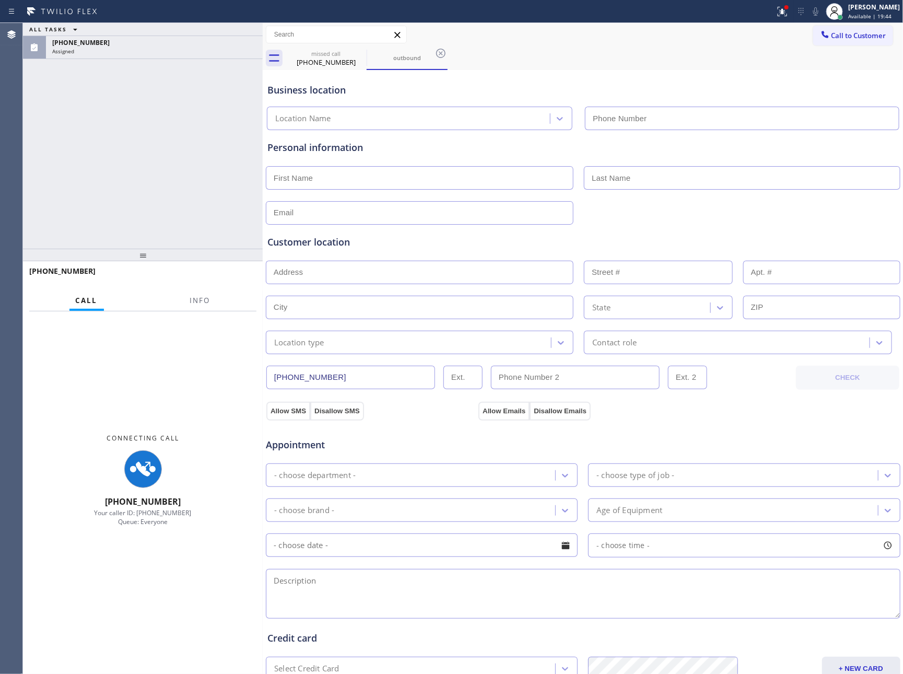
type input "[PHONE_NUMBER]"
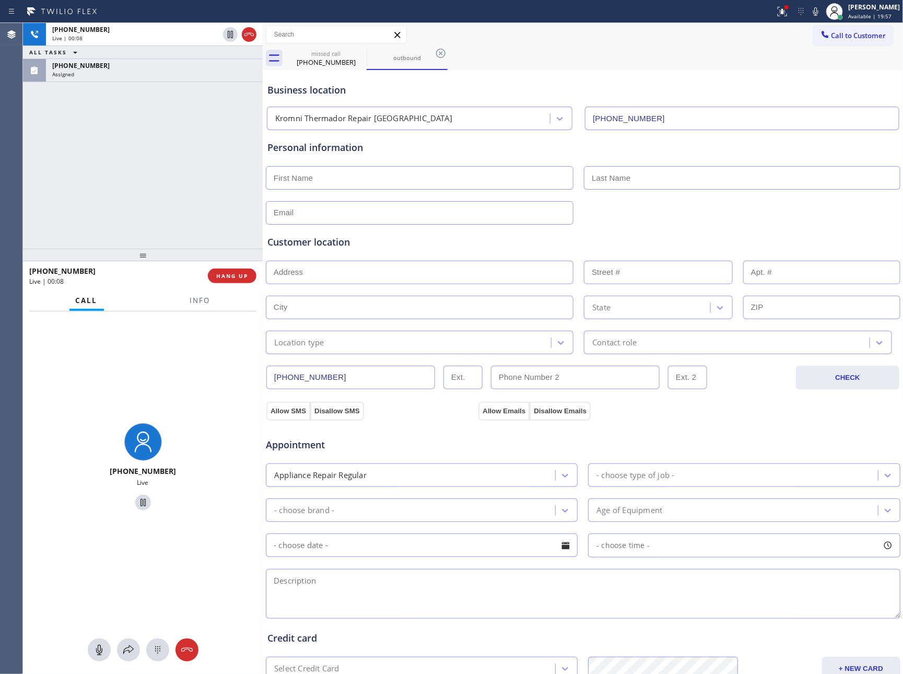
drag, startPoint x: 225, startPoint y: 199, endPoint x: 237, endPoint y: 263, distance: 64.9
click at [229, 217] on div "[PHONE_NUMBER] Live | 00:08 ALL TASKS ALL TASKS ACTIVE TASKS TASKS IN WRAP UP […" at bounding box center [143, 136] width 240 height 226
click at [239, 275] on span "HANG UP" at bounding box center [232, 275] width 32 height 7
click at [233, 184] on div "[PHONE_NUMBER] Live | 00:08 ALL TASKS ALL TASKS ACTIVE TASKS TASKS IN WRAP UP […" at bounding box center [143, 136] width 240 height 226
click at [233, 184] on div "[PHONE_NUMBER] Live | 00:09 ALL TASKS ALL TASKS ACTIVE TASKS TASKS IN WRAP UP […" at bounding box center [143, 136] width 240 height 226
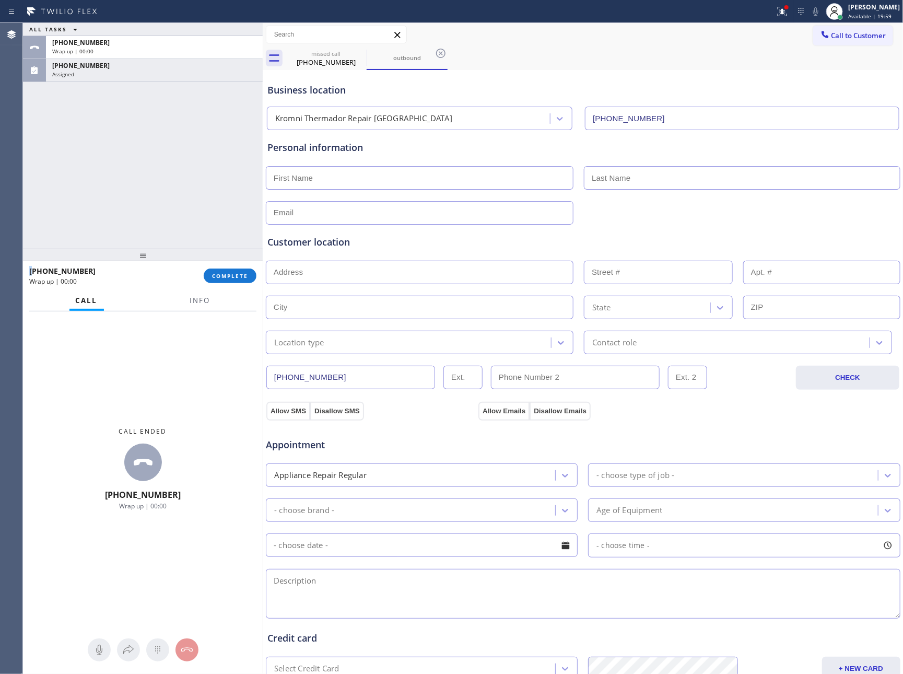
click at [239, 277] on span "COMPLETE" at bounding box center [230, 275] width 36 height 7
click at [244, 168] on div "ALL TASKS ALL TASKS ACTIVE TASKS TASKS IN WRAP UP [PHONE_NUMBER] Wrap up | 00:[…" at bounding box center [143, 136] width 240 height 226
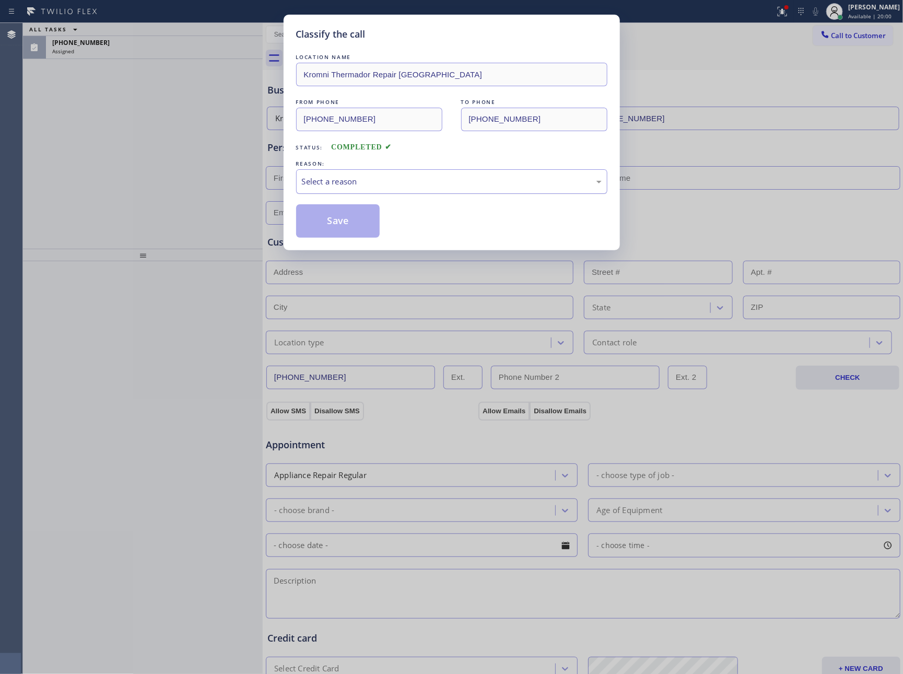
click at [393, 180] on div "Select a reason" at bounding box center [451, 181] width 311 height 25
click at [344, 225] on button "Save" at bounding box center [338, 220] width 84 height 33
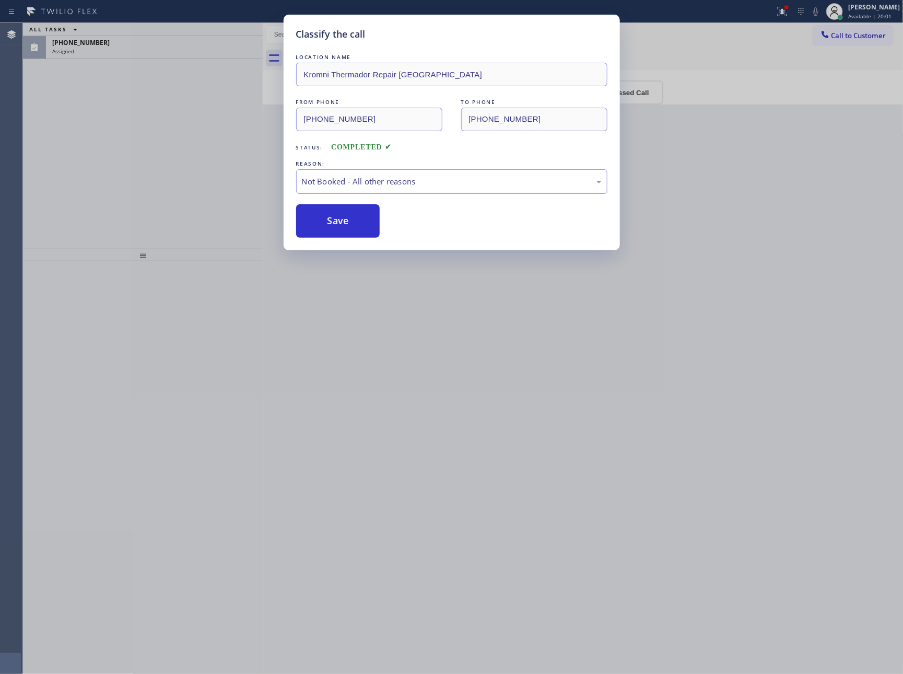
click at [344, 225] on button "Save" at bounding box center [338, 220] width 84 height 33
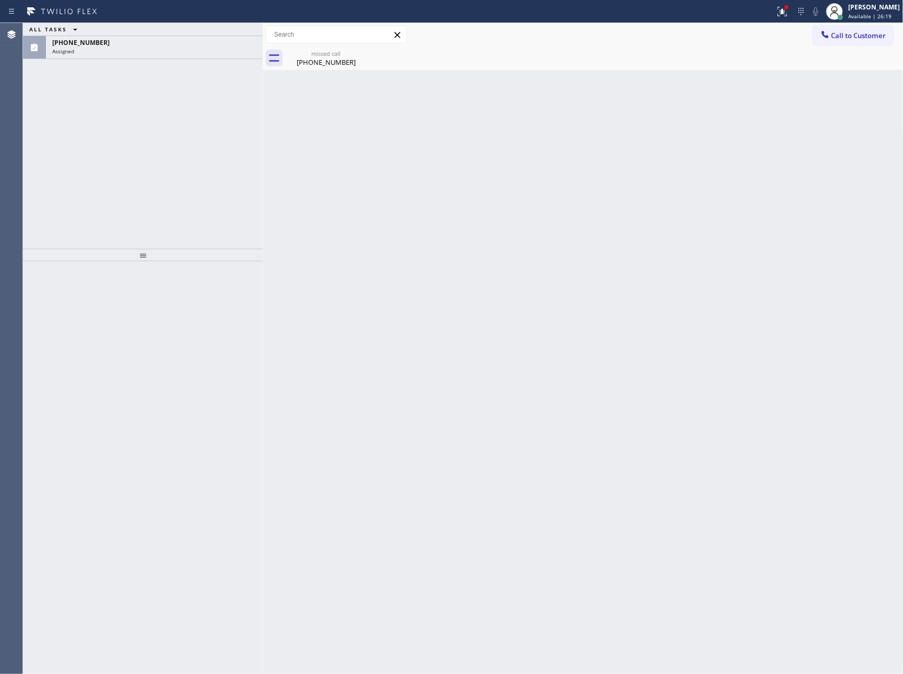
drag, startPoint x: 852, startPoint y: 373, endPoint x: 333, endPoint y: 221, distance: 541.1
click at [849, 373] on div "Back to Dashboard Change Sender ID Customers Technicians Select a contact Outbo…" at bounding box center [583, 348] width 641 height 651
click at [132, 49] on div "Assigned" at bounding box center [154, 51] width 204 height 7
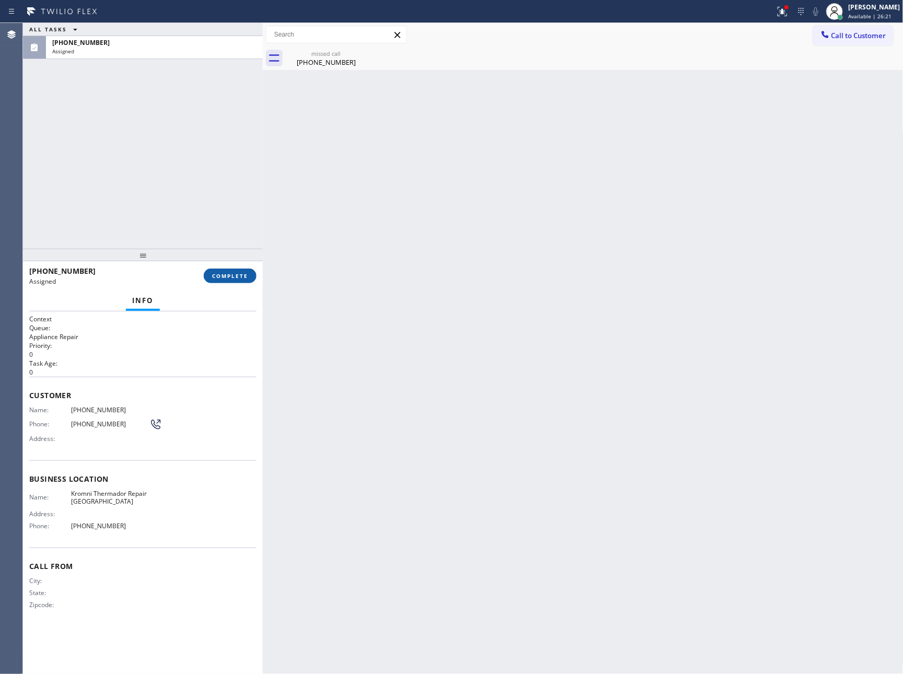
click at [232, 270] on button "COMPLETE" at bounding box center [230, 275] width 53 height 15
click at [209, 126] on div "ALL TASKS ALL TASKS ACTIVE TASKS TASKS IN WRAP UP [PHONE_NUMBER] Assigned" at bounding box center [143, 136] width 240 height 226
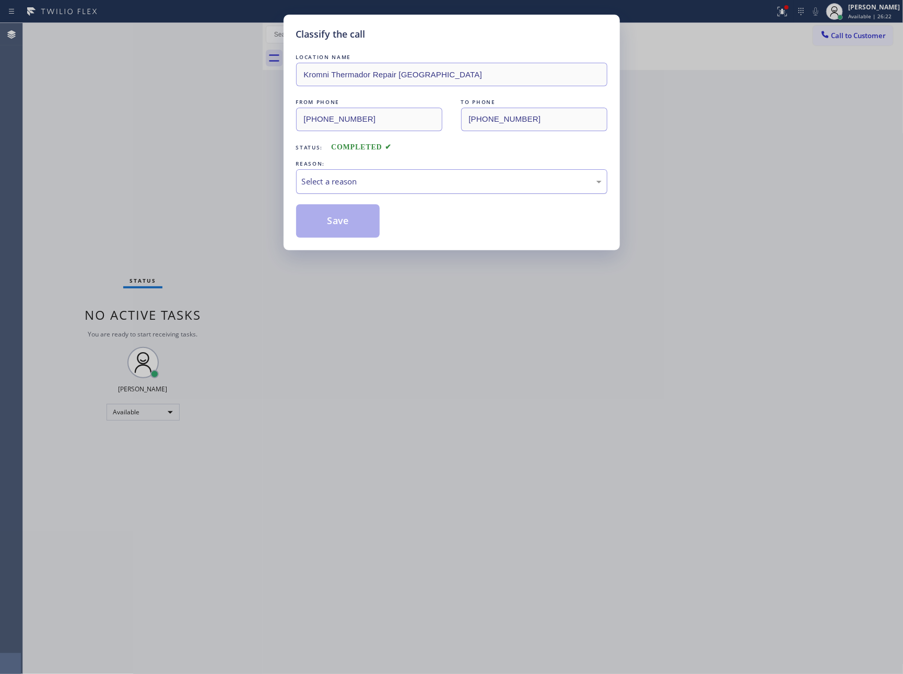
click at [469, 175] on div "Select a reason" at bounding box center [451, 181] width 311 height 25
click at [357, 224] on button "Save" at bounding box center [338, 220] width 84 height 33
drag, startPoint x: 357, startPoint y: 224, endPoint x: 480, endPoint y: 243, distance: 124.2
click at [370, 225] on button "Save" at bounding box center [338, 220] width 84 height 33
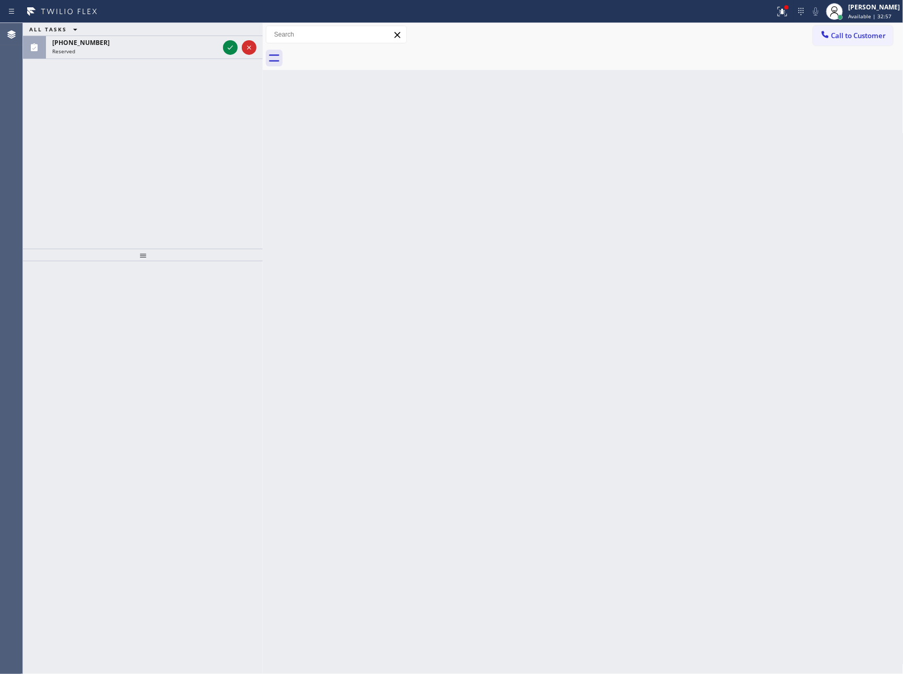
drag, startPoint x: 227, startPoint y: 48, endPoint x: 232, endPoint y: 117, distance: 70.2
click at [227, 48] on icon at bounding box center [230, 47] width 13 height 13
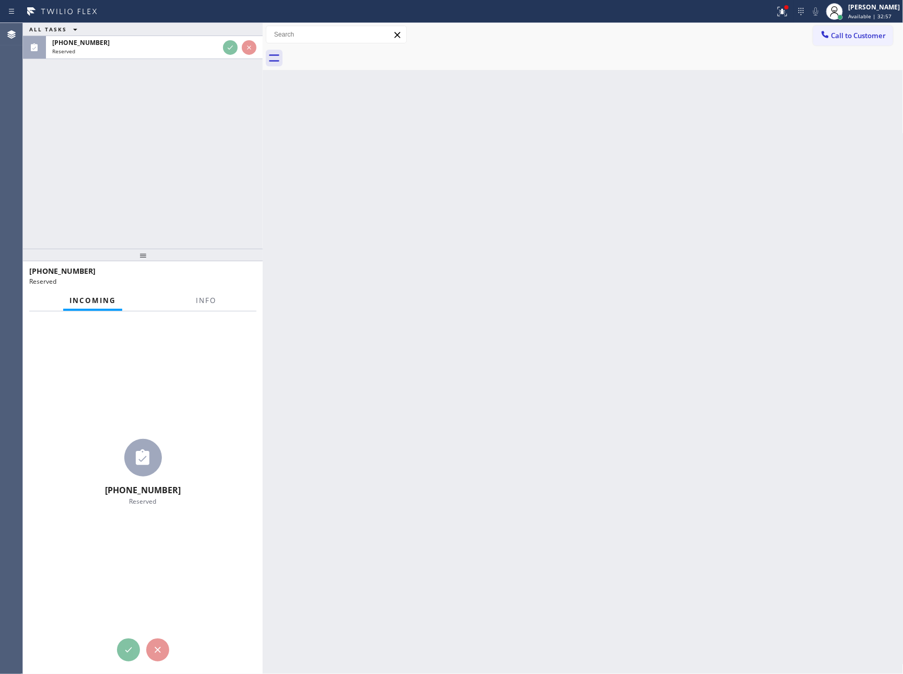
click at [235, 145] on div "ALL TASKS ALL TASKS ACTIVE TASKS TASKS IN WRAP UP [PHONE_NUMBER] Reserved" at bounding box center [143, 136] width 240 height 226
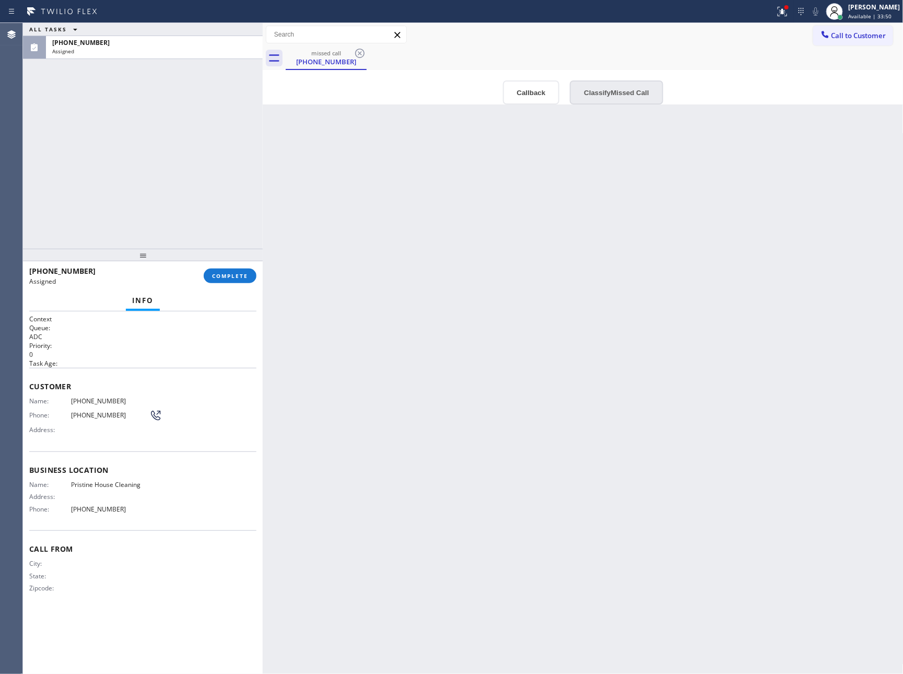
click at [616, 91] on button "Classify Missed Call" at bounding box center [616, 92] width 93 height 24
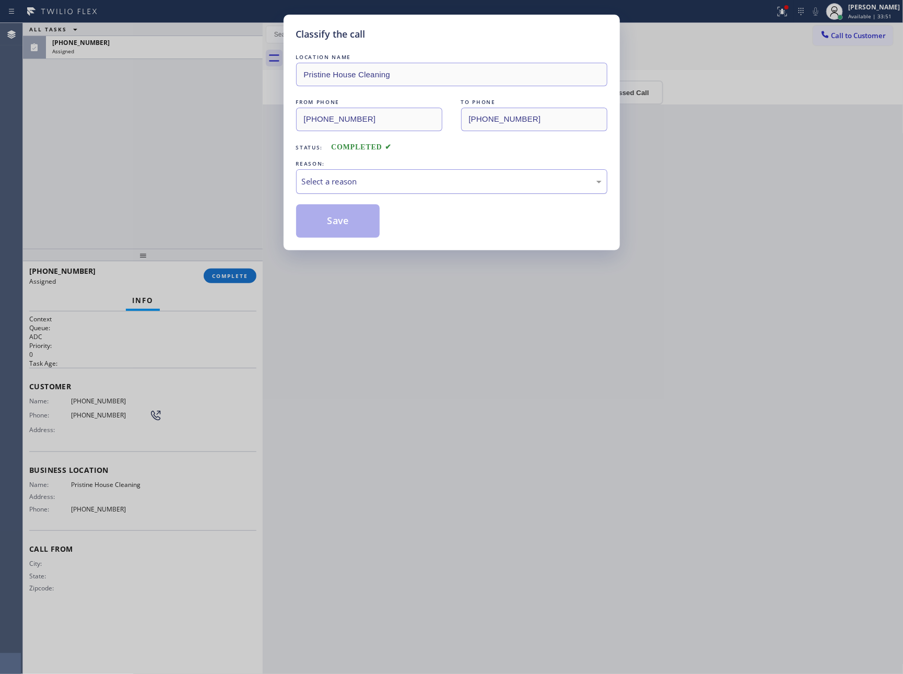
click at [550, 185] on div "Select a reason" at bounding box center [452, 181] width 300 height 12
click at [325, 222] on button "Save" at bounding box center [338, 220] width 84 height 33
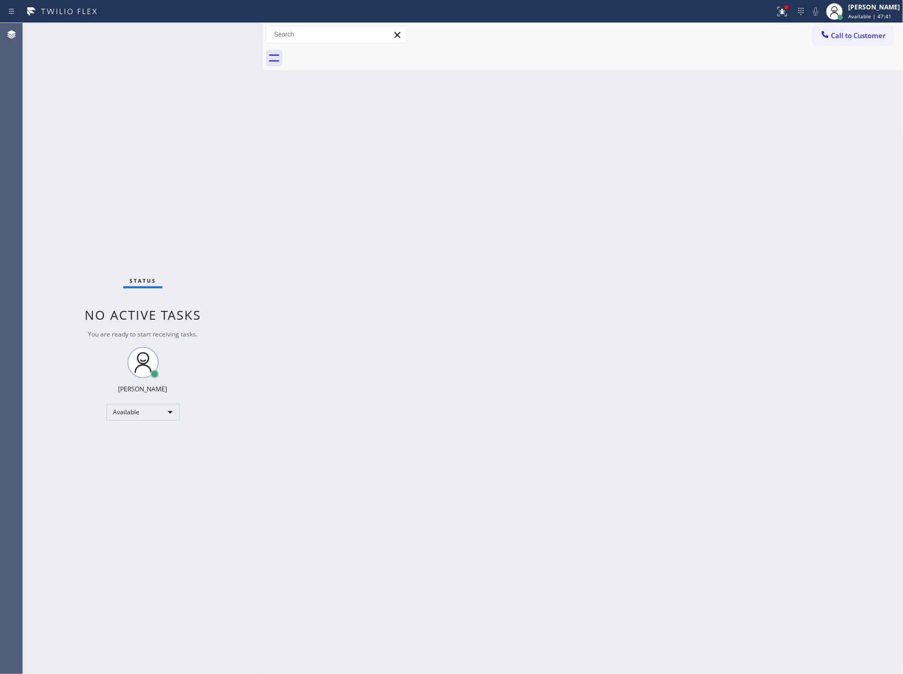
drag, startPoint x: 194, startPoint y: 245, endPoint x: 487, endPoint y: 360, distance: 314.8
click at [299, 285] on div "Status No active tasks You are ready to start receiving tasks. [PERSON_NAME] Av…" at bounding box center [463, 348] width 880 height 651
click at [849, 50] on div at bounding box center [595, 57] width 618 height 23
click at [850, 40] on span "Call to Customer" at bounding box center [858, 35] width 55 height 9
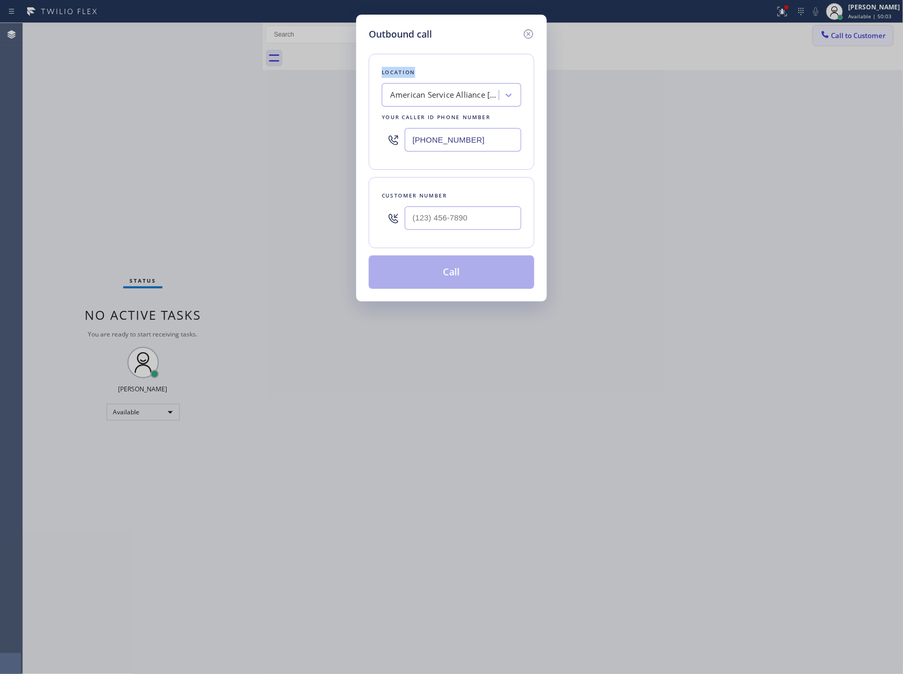
click at [850, 40] on div "Outbound call Location American Service Alliance [GEOGRAPHIC_DATA][PERSON_NAME]…" at bounding box center [451, 337] width 903 height 674
click at [458, 219] on input "(___) ___-____" at bounding box center [463, 217] width 116 height 23
paste input "714) 926-2952"
type input "[PHONE_NUMBER]"
drag, startPoint x: 359, startPoint y: 125, endPoint x: 304, endPoint y: 125, distance: 54.3
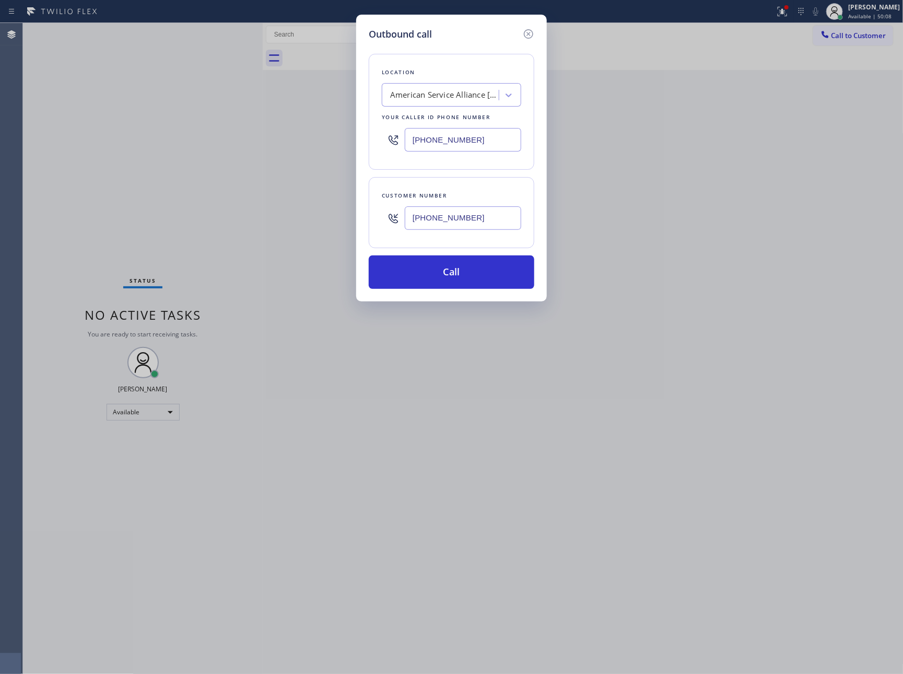
click at [304, 125] on div "Outbound call Location American Service Alliance [GEOGRAPHIC_DATA][PERSON_NAME]…" at bounding box center [451, 337] width 903 height 674
paste input "55) 731-4952"
type input "[PHONE_NUMBER]"
click at [429, 276] on button "Call" at bounding box center [452, 271] width 166 height 33
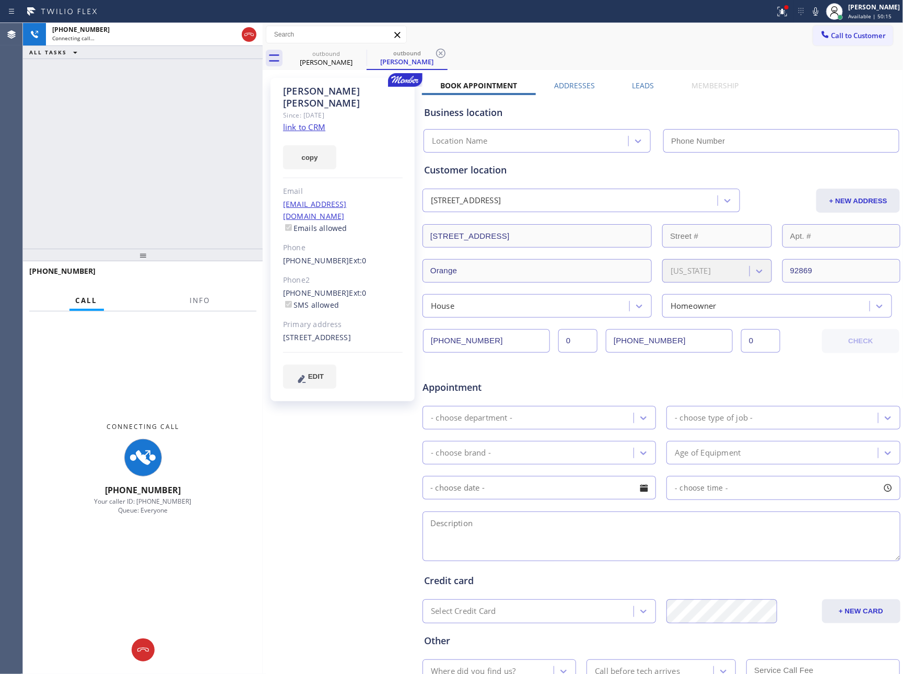
type input "[PHONE_NUMBER]"
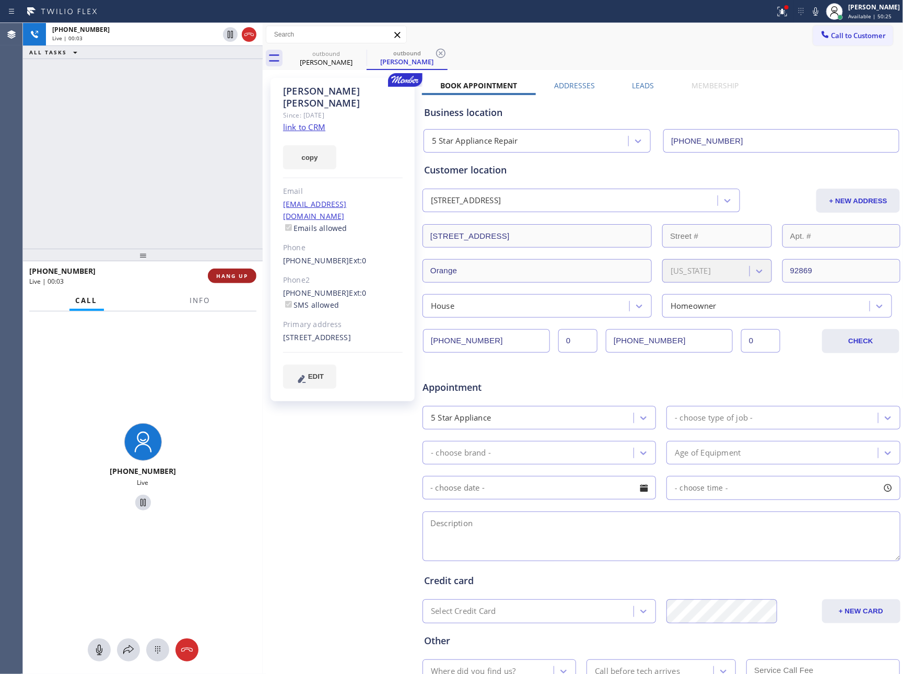
click at [235, 274] on span "HANG UP" at bounding box center [232, 275] width 32 height 7
click at [168, 163] on div "[PHONE_NUMBER] Live | 00:03 ALL TASKS ALL TASKS ACTIVE TASKS TASKS IN WRAP UP" at bounding box center [143, 136] width 240 height 226
click at [178, 159] on div "[PHONE_NUMBER] Live | 00:03 ALL TASKS ALL TASKS ACTIVE TASKS TASKS IN WRAP UP" at bounding box center [143, 136] width 240 height 226
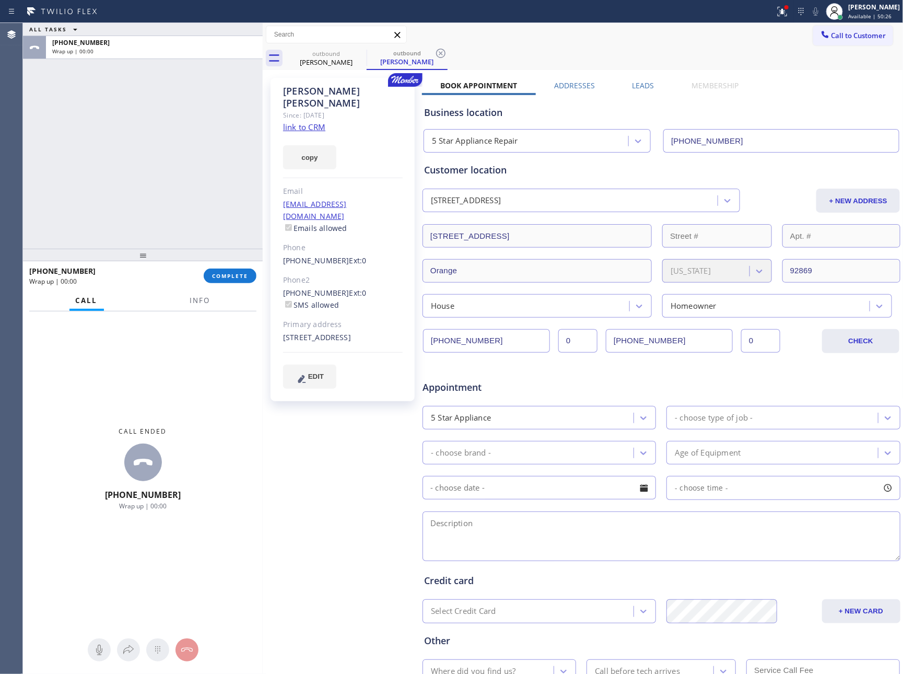
click at [636, 88] on label "Leads" at bounding box center [643, 85] width 22 height 10
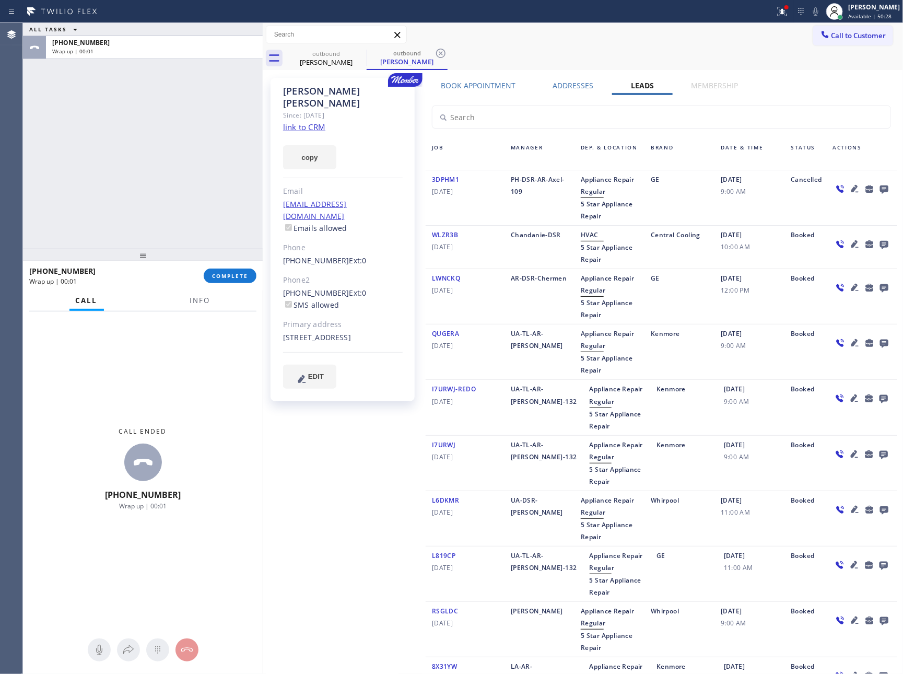
click at [879, 190] on icon at bounding box center [883, 189] width 8 height 8
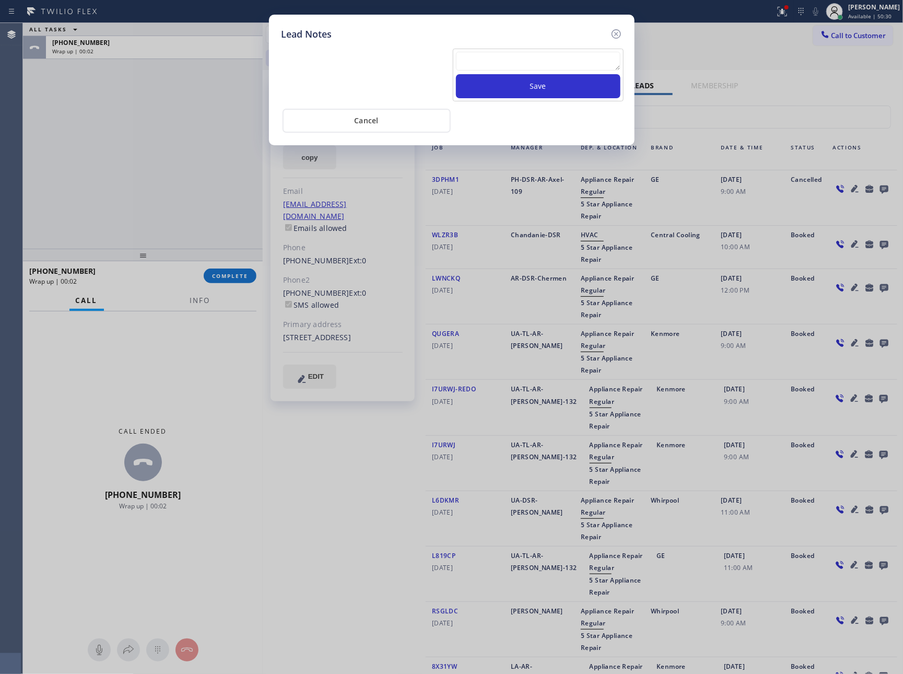
click at [543, 58] on textarea at bounding box center [538, 61] width 164 height 19
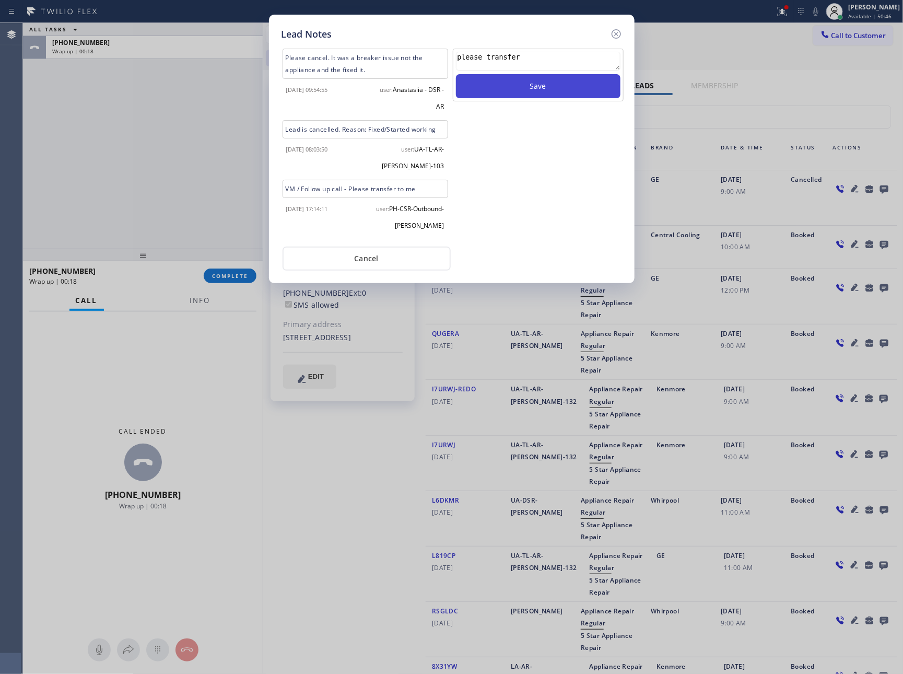
type textarea "please transfer"
click at [537, 88] on button "Save" at bounding box center [538, 86] width 164 height 24
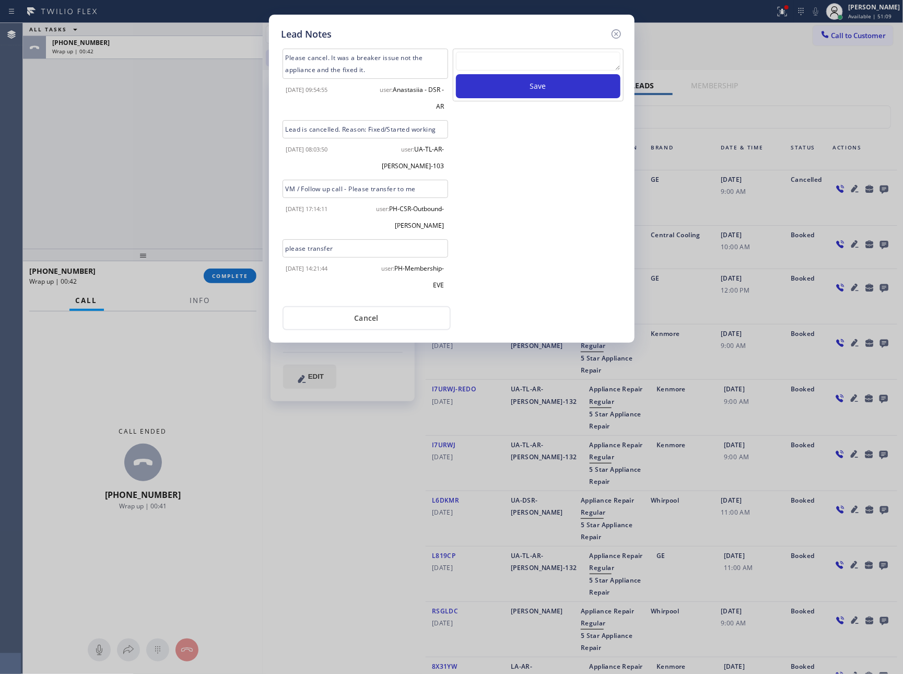
drag, startPoint x: 419, startPoint y: 329, endPoint x: 336, endPoint y: 306, distance: 86.1
click at [419, 329] on button "Cancel" at bounding box center [366, 318] width 168 height 24
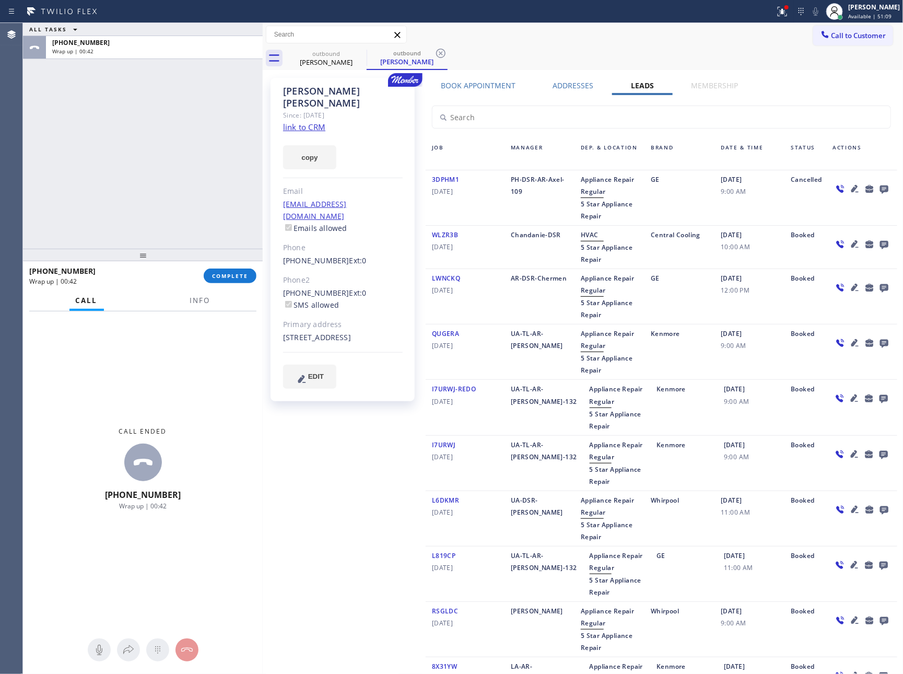
click at [66, 161] on div "ALL TASKS ALL TASKS ACTIVE TASKS TASKS IN WRAP UP [PHONE_NUMBER] Wrap up | 00:42" at bounding box center [143, 136] width 240 height 226
click at [224, 279] on button "COMPLETE" at bounding box center [230, 275] width 53 height 15
click at [168, 141] on div "ALL TASKS ALL TASKS ACTIVE TASKS TASKS IN WRAP UP [PHONE_NUMBER] Wrap up | 00:43" at bounding box center [143, 136] width 240 height 226
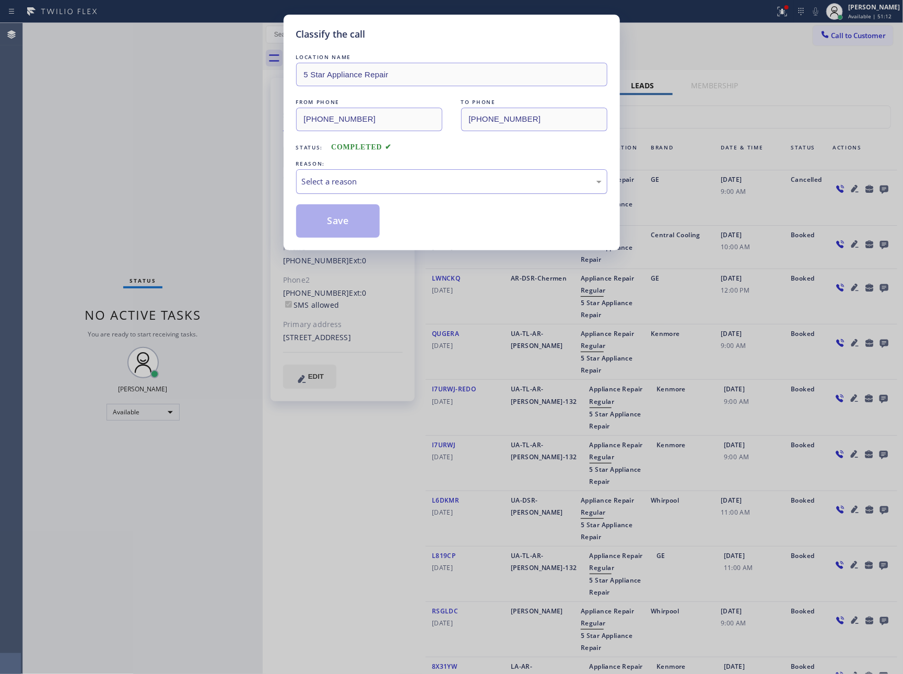
click at [325, 182] on div "Select a reason" at bounding box center [452, 181] width 300 height 12
click at [327, 226] on button "Save" at bounding box center [338, 220] width 84 height 33
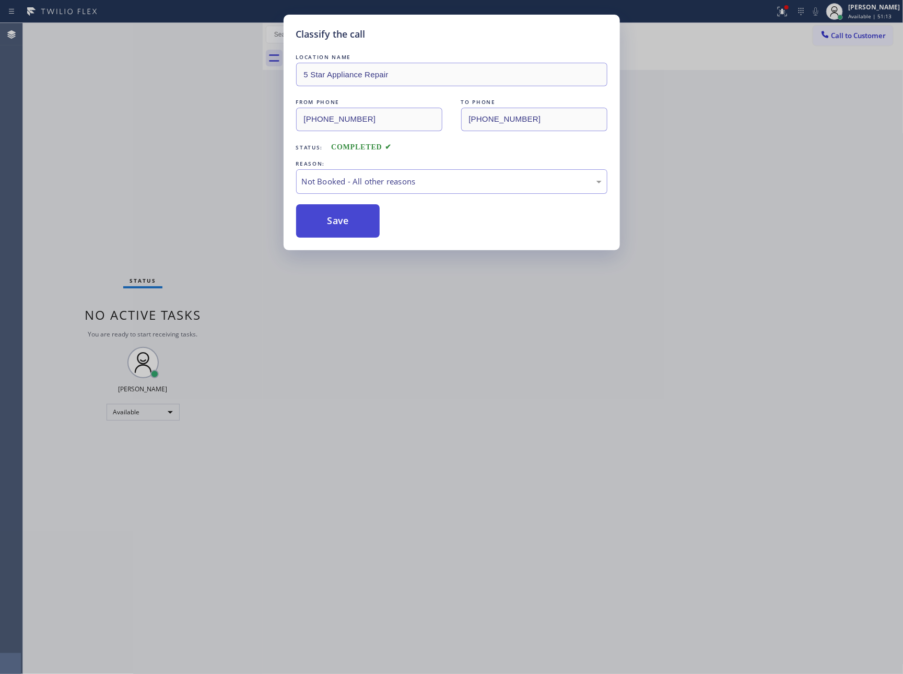
click at [327, 226] on button "Save" at bounding box center [338, 220] width 84 height 33
click at [111, 114] on div "Classify the call LOCATION NAME 5 Star Appliance Repair FROM PHONE [PHONE_NUMBE…" at bounding box center [451, 337] width 903 height 674
drag, startPoint x: 111, startPoint y: 114, endPoint x: 215, endPoint y: 137, distance: 106.3
click at [169, 127] on div "Status No active tasks You are ready to start receiving tasks. [PERSON_NAME] Av…" at bounding box center [143, 348] width 240 height 651
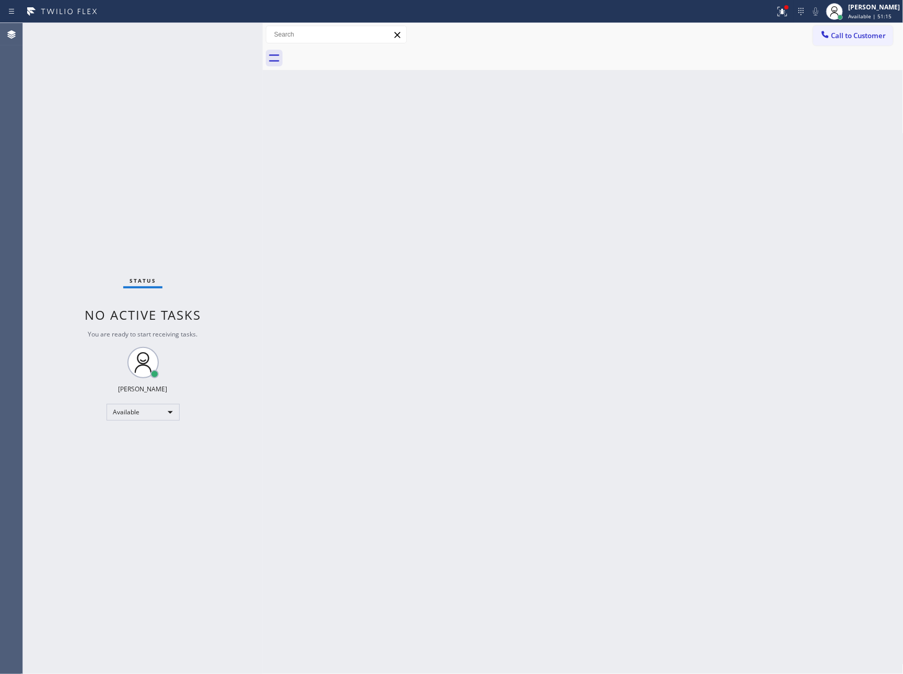
click at [579, 199] on div "Back to Dashboard Change Sender ID Customers Technicians Select a contact Outbo…" at bounding box center [583, 348] width 641 height 651
drag, startPoint x: 226, startPoint y: 175, endPoint x: 246, endPoint y: 85, distance: 92.5
click at [227, 170] on div "ALL TASKS ALL TASKS ACTIVE TASKS TASKS IN WRAP UP [PHONE_NUMBER] Reserved" at bounding box center [143, 136] width 240 height 226
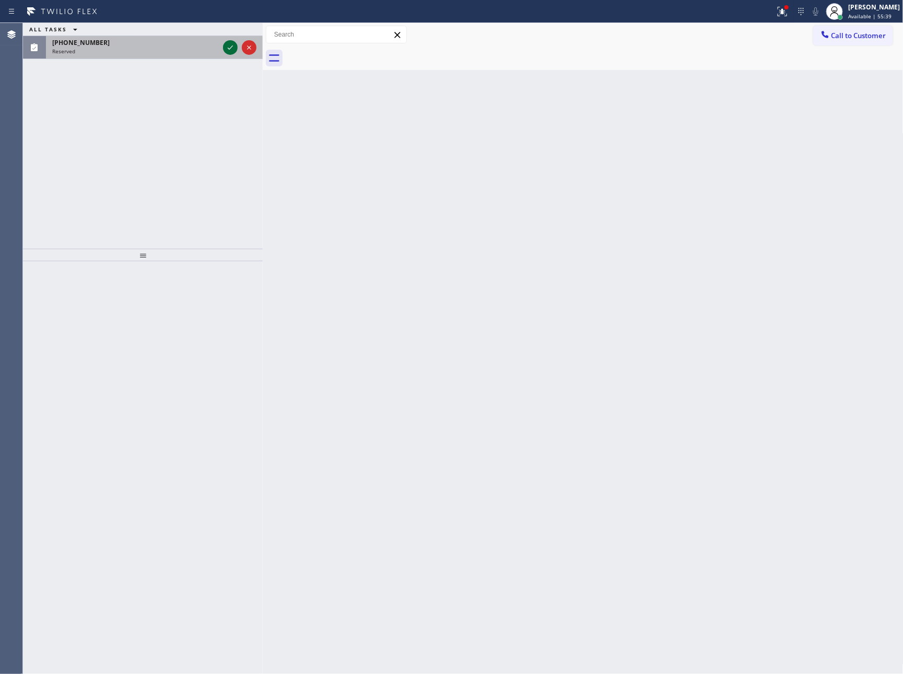
click at [226, 44] on icon at bounding box center [230, 47] width 13 height 13
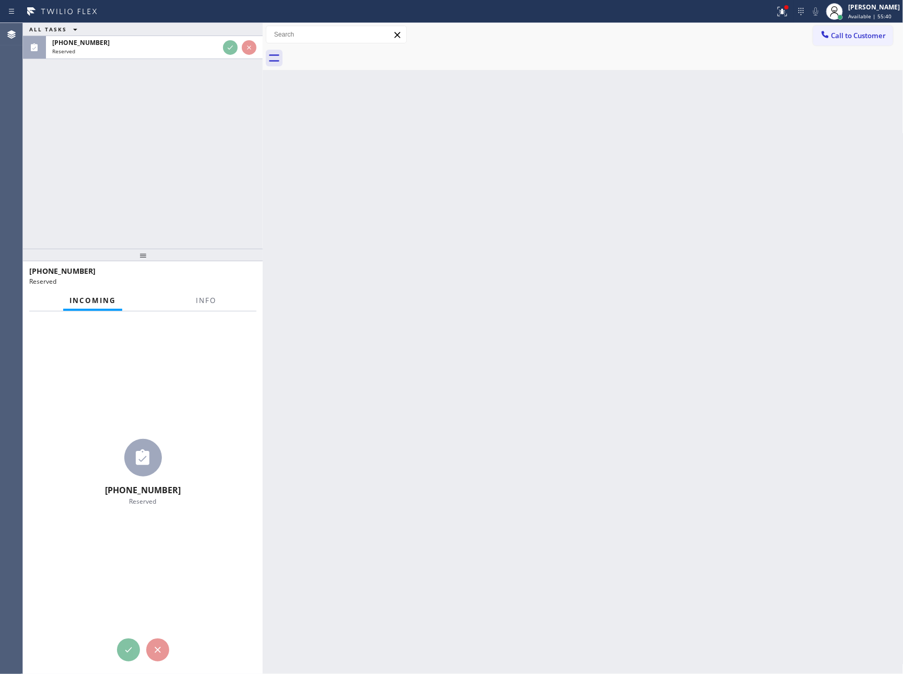
drag, startPoint x: 232, startPoint y: 142, endPoint x: 241, endPoint y: 152, distance: 14.4
click at [232, 143] on div "ALL TASKS ALL TASKS ACTIVE TASKS TASKS IN WRAP UP [PHONE_NUMBER] Reserved" at bounding box center [143, 136] width 240 height 226
click at [250, 169] on div "ALL TASKS ALL TASKS ACTIVE TASKS TASKS IN WRAP UP [PHONE_NUMBER] Reserved" at bounding box center [143, 136] width 240 height 226
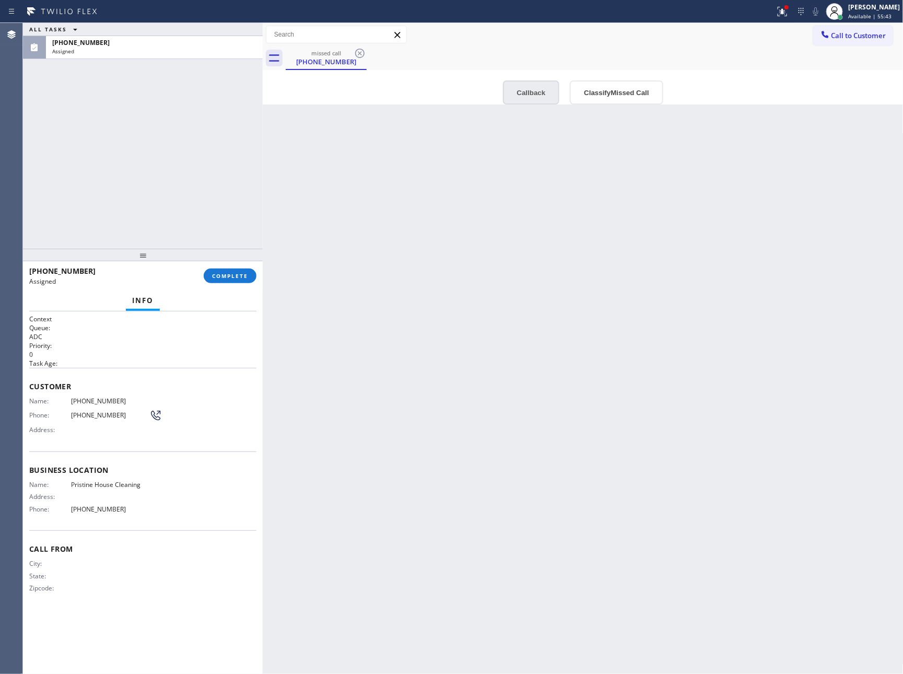
click at [524, 89] on button "Callback" at bounding box center [531, 92] width 57 height 24
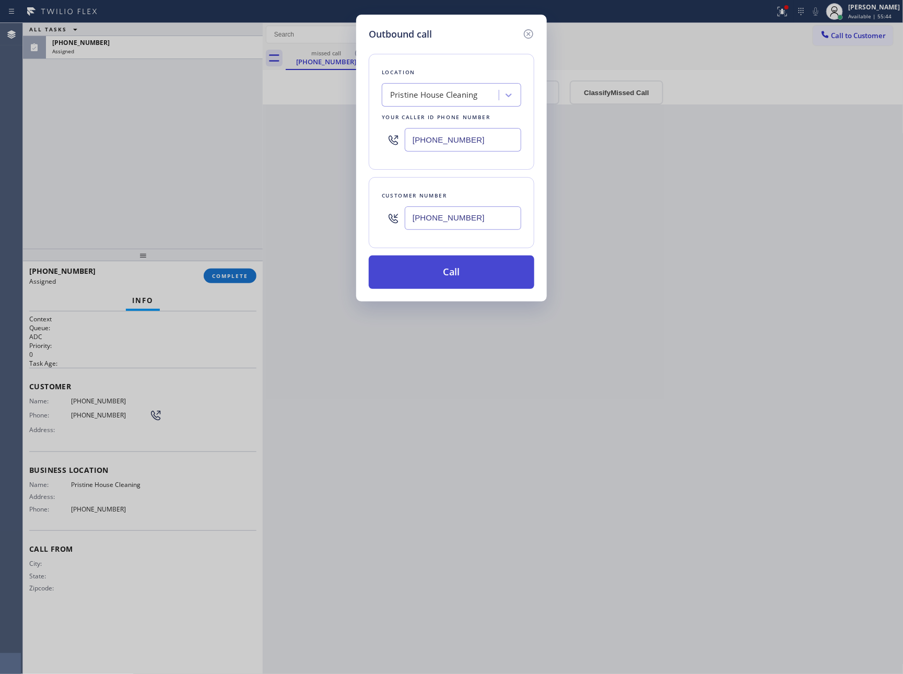
click at [478, 277] on button "Call" at bounding box center [452, 271] width 166 height 33
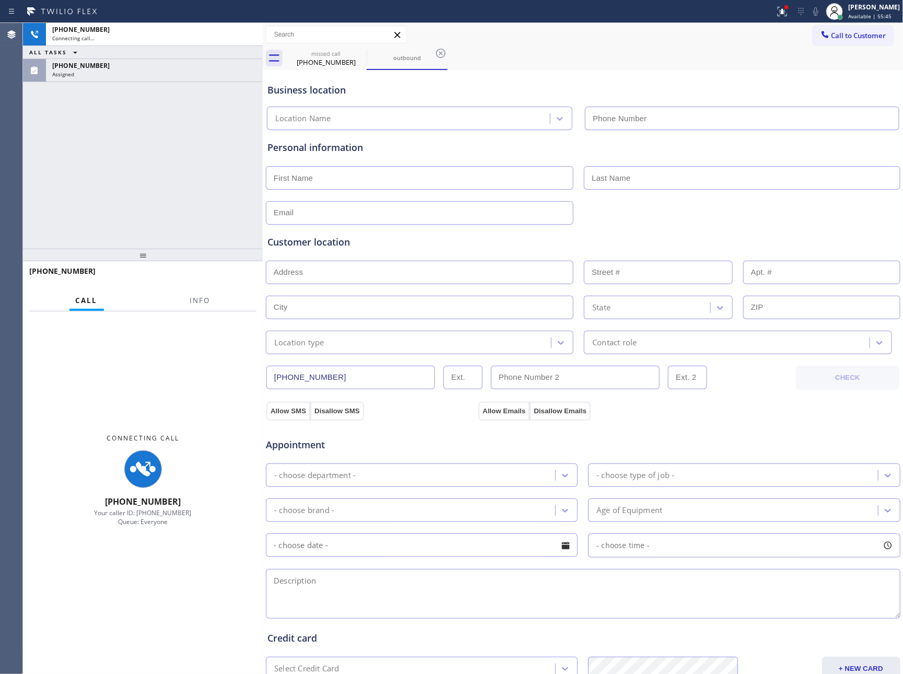
type input "[PHONE_NUMBER]"
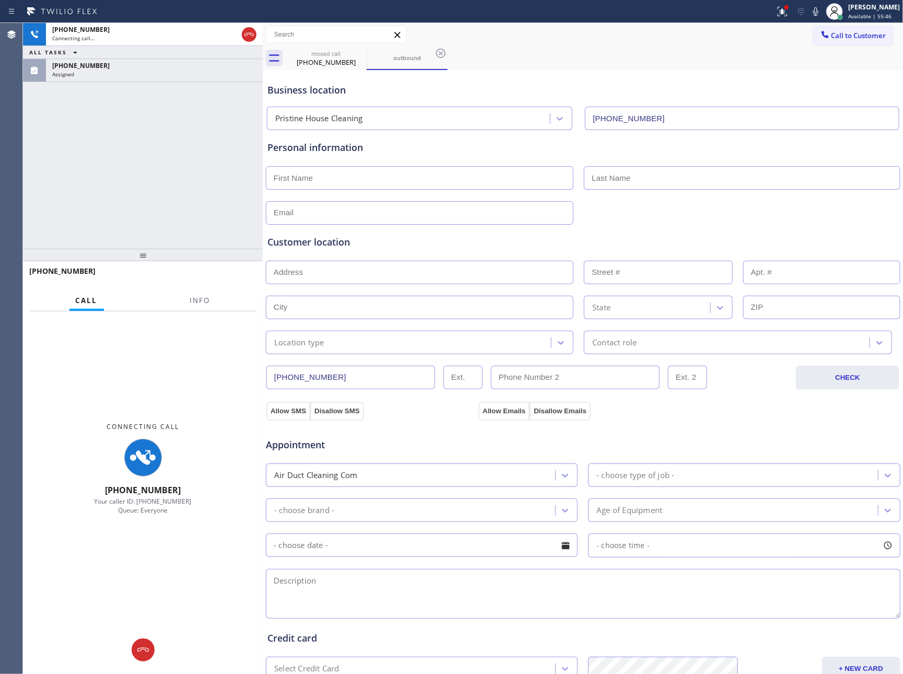
click at [173, 183] on div "[PHONE_NUMBER] Connecting call… ALL TASKS ALL TASKS ACTIVE TASKS TASKS IN WRAP …" at bounding box center [143, 136] width 240 height 226
click at [179, 69] on div "[PHONE_NUMBER]" at bounding box center [154, 65] width 204 height 9
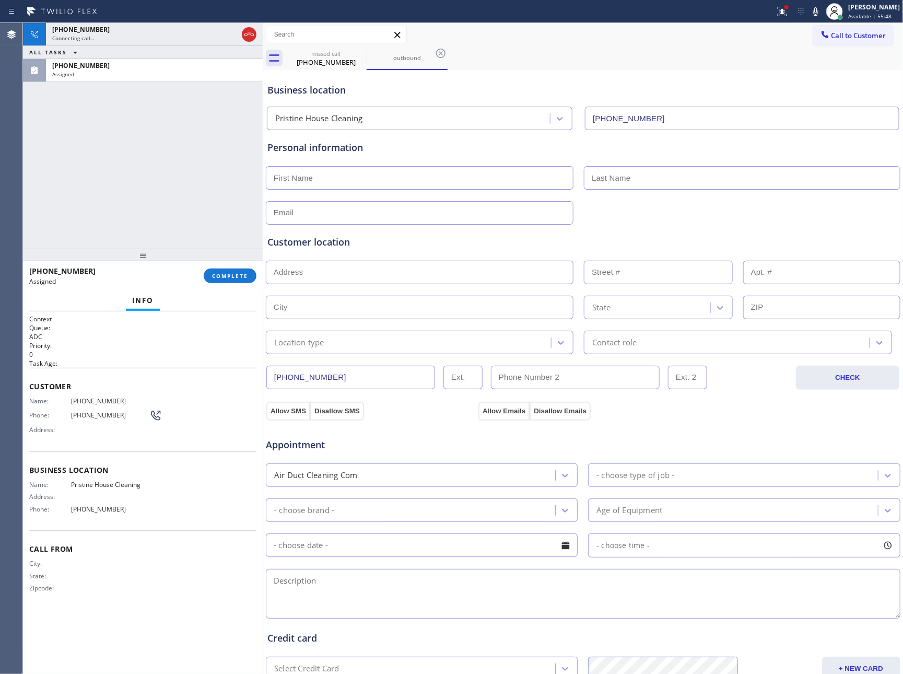
click at [226, 267] on div "[PHONE_NUMBER] Assigned COMPLETE" at bounding box center [142, 275] width 227 height 27
click at [196, 132] on div "[PHONE_NUMBER] Connecting call… ALL TASKS ALL TASKS ACTIVE TASKS TASKS IN WRAP …" at bounding box center [143, 136] width 240 height 226
drag, startPoint x: 223, startPoint y: 275, endPoint x: 228, endPoint y: 168, distance: 107.1
click at [224, 275] on span "COMPLETE" at bounding box center [230, 275] width 36 height 7
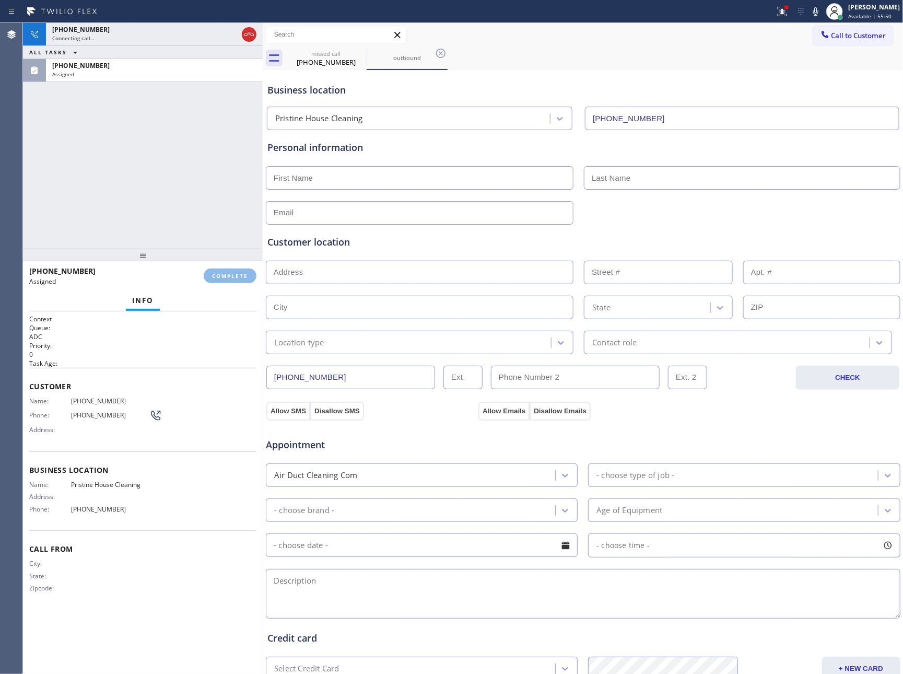
click at [228, 167] on div "[PHONE_NUMBER] Connecting call… ALL TASKS ALL TASKS ACTIVE TASKS TASKS IN WRAP …" at bounding box center [143, 136] width 240 height 226
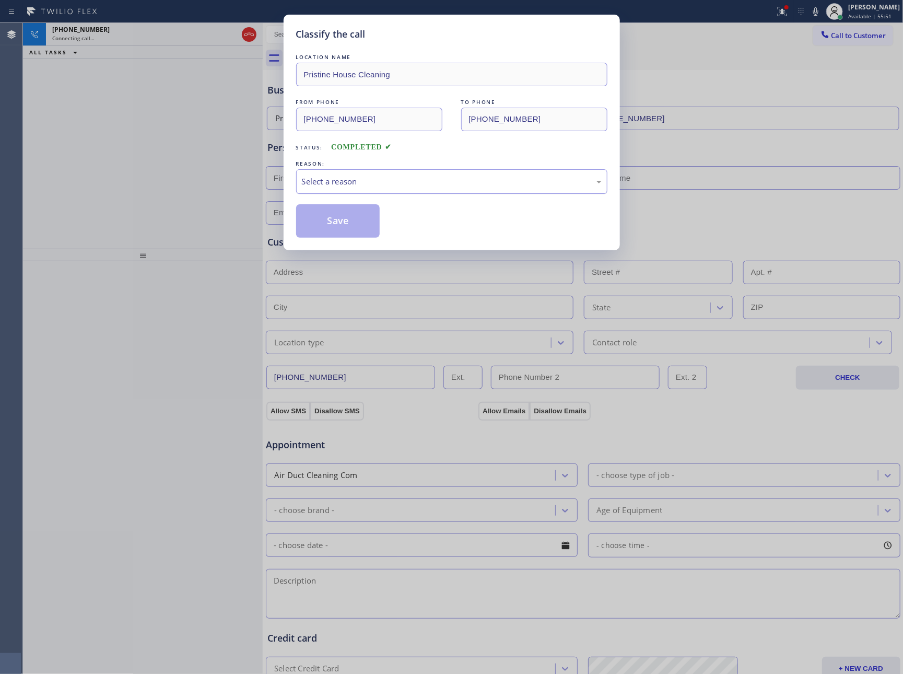
click at [367, 179] on div "Select a reason" at bounding box center [452, 181] width 300 height 12
click at [351, 228] on button "Save" at bounding box center [338, 220] width 84 height 33
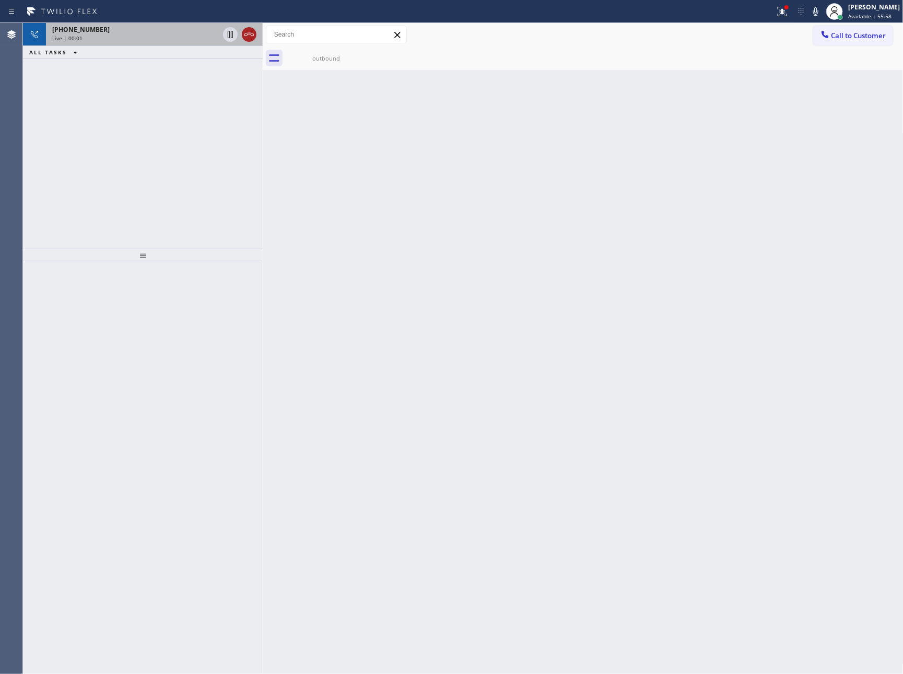
click at [255, 36] on icon at bounding box center [249, 34] width 13 height 13
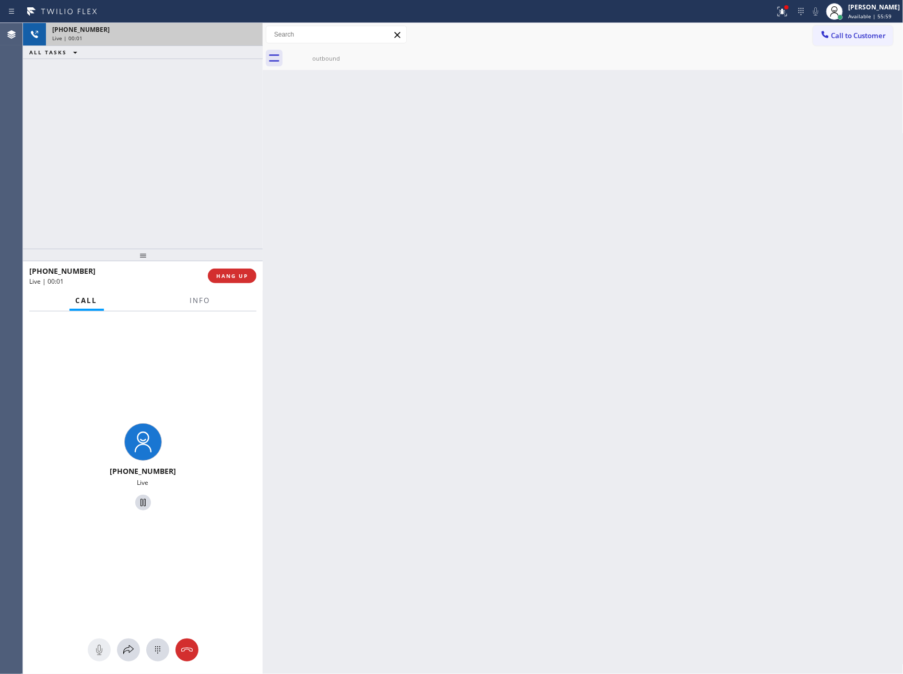
click at [198, 185] on div "[PHONE_NUMBER] Live | 00:01 ALL TASKS ALL TASKS ACTIVE TASKS TASKS IN WRAP UP" at bounding box center [143, 136] width 240 height 226
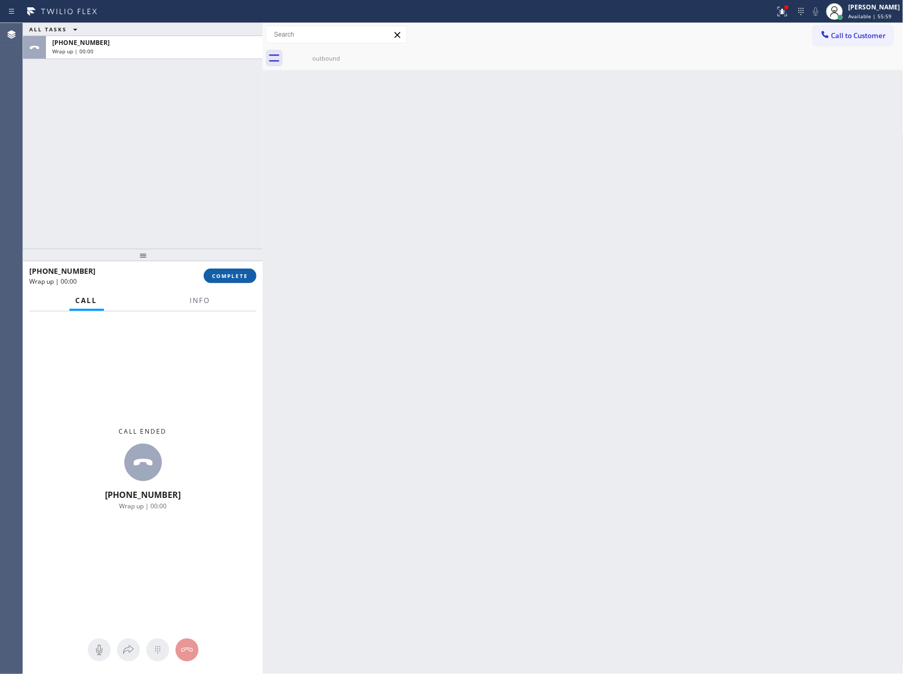
click at [232, 277] on span "COMPLETE" at bounding box center [230, 275] width 36 height 7
click at [223, 128] on div "ALL TASKS ALL TASKS ACTIVE TASKS TASKS IN WRAP UP [PHONE_NUMBER] Wrap up | 00:00" at bounding box center [143, 136] width 240 height 226
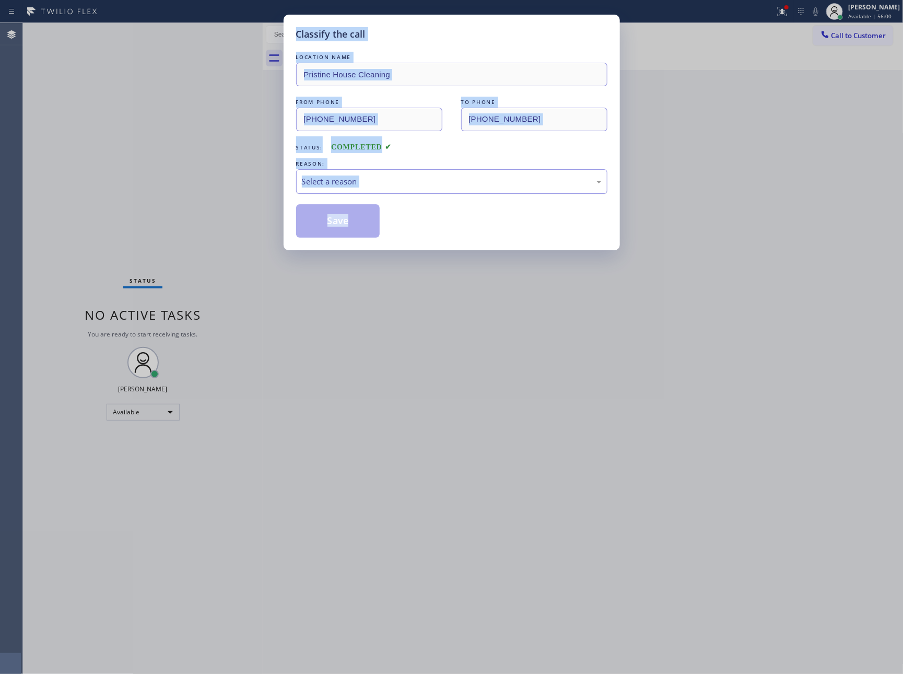
click at [364, 185] on div "Select a reason" at bounding box center [452, 181] width 300 height 12
click at [347, 221] on button "Save" at bounding box center [338, 220] width 84 height 33
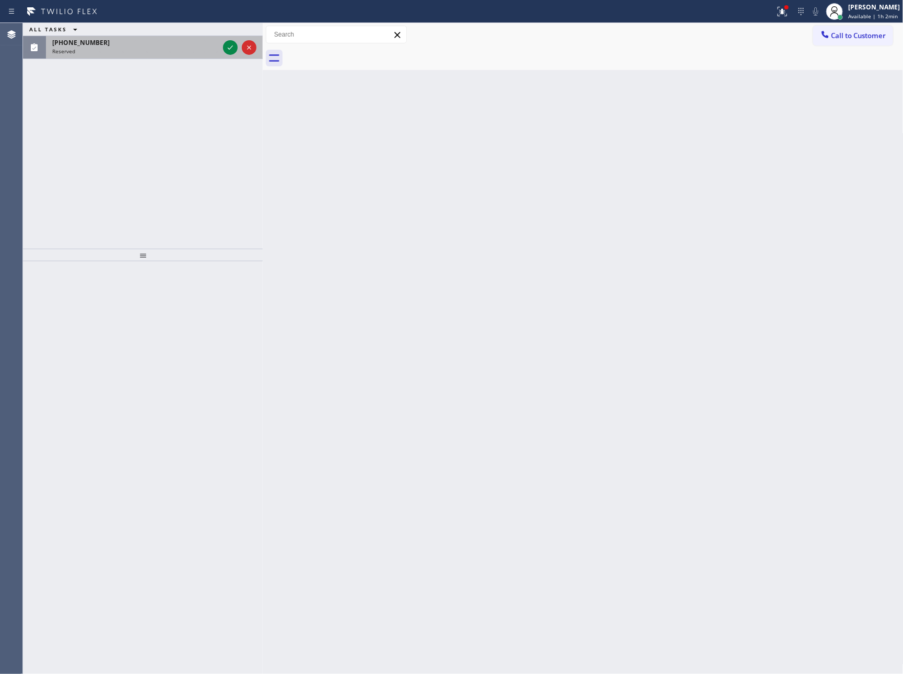
drag, startPoint x: 185, startPoint y: 53, endPoint x: 257, endPoint y: 58, distance: 72.2
click at [190, 53] on div "Reserved" at bounding box center [135, 51] width 167 height 7
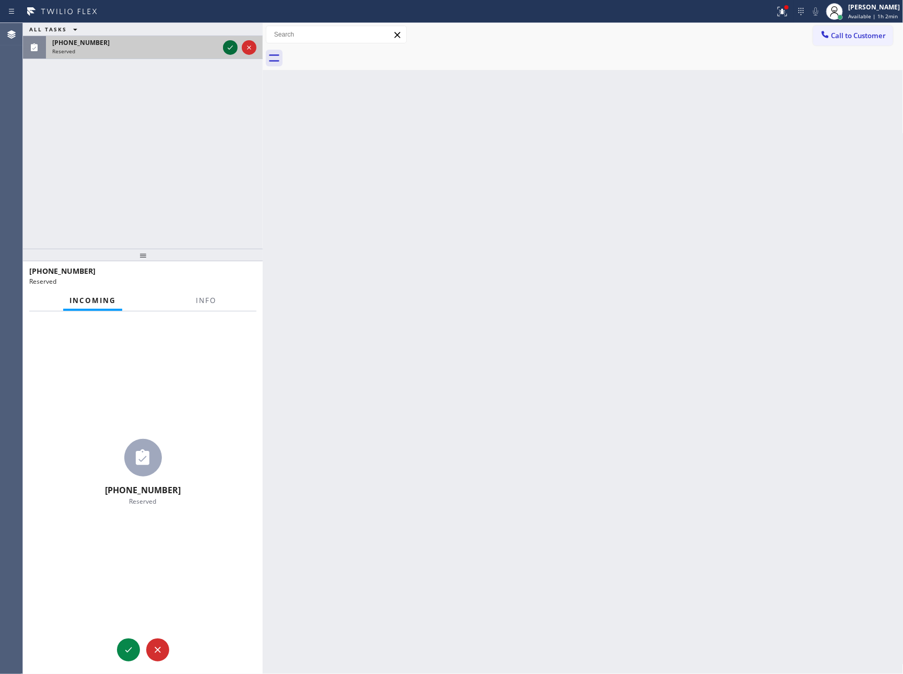
click at [230, 45] on icon at bounding box center [230, 47] width 13 height 13
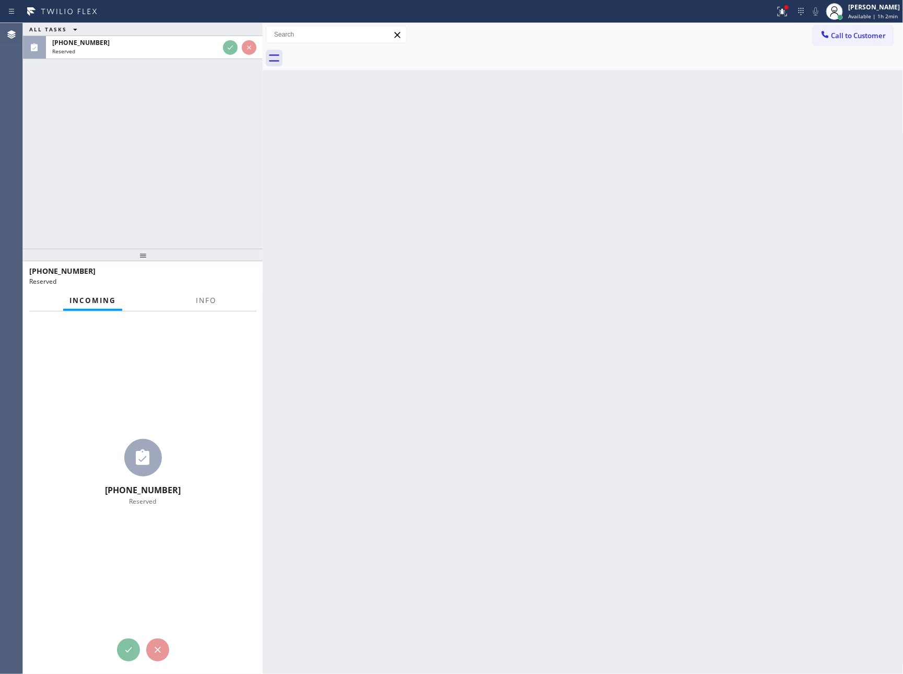
click at [221, 204] on div "ALL TASKS ALL TASKS ACTIVE TASKS TASKS IN WRAP UP [PHONE_NUMBER] Reserved" at bounding box center [143, 136] width 240 height 226
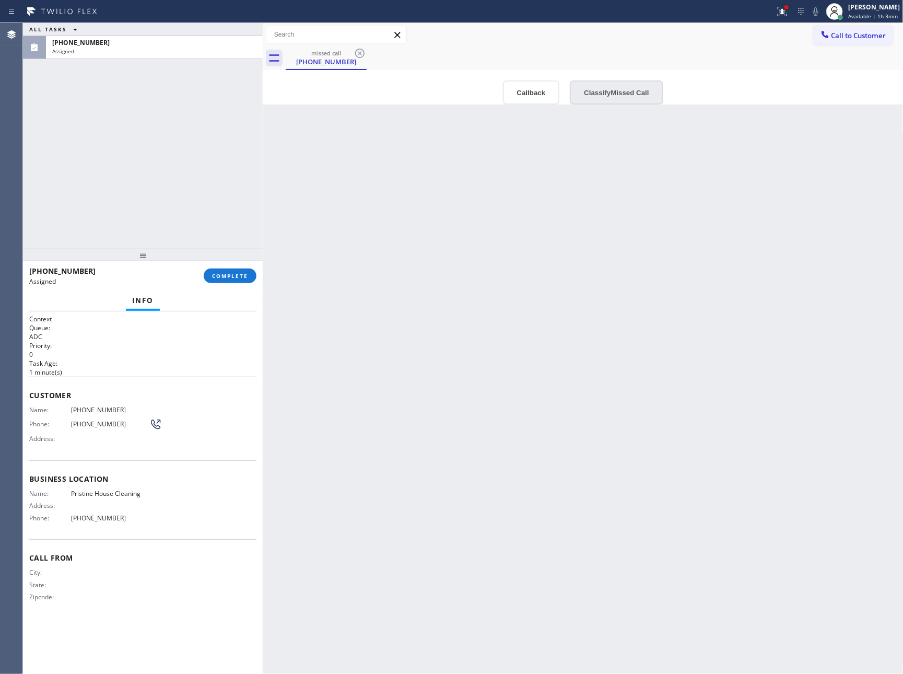
click at [634, 87] on button "Classify Missed Call" at bounding box center [616, 92] width 93 height 24
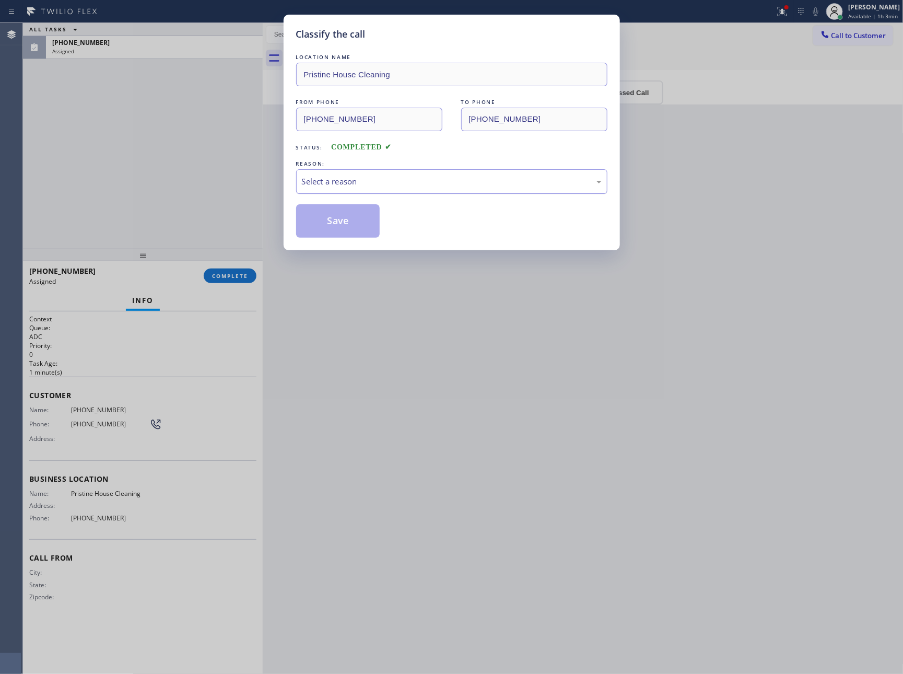
drag, startPoint x: 563, startPoint y: 175, endPoint x: 529, endPoint y: 192, distance: 37.1
click at [561, 179] on div "Select a reason" at bounding box center [451, 181] width 311 height 25
click at [325, 219] on button "Save" at bounding box center [338, 220] width 84 height 33
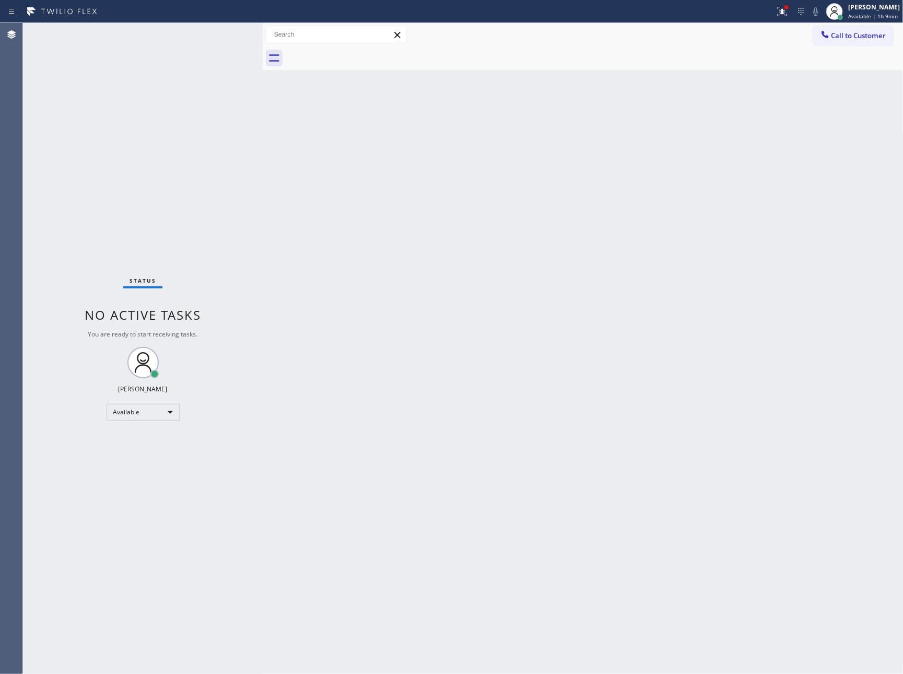
click at [449, 317] on div "Back to Dashboard Change Sender ID Customers Technicians Select a contact Outbo…" at bounding box center [583, 348] width 641 height 651
click at [482, 221] on div "Back to Dashboard Change Sender ID Customers Technicians Select a contact Outbo…" at bounding box center [583, 348] width 641 height 651
click at [820, 329] on div "Back to Dashboard Change Sender ID Customers Technicians Select a contact Outbo…" at bounding box center [583, 348] width 641 height 651
click at [782, 14] on icon at bounding box center [780, 11] width 9 height 9
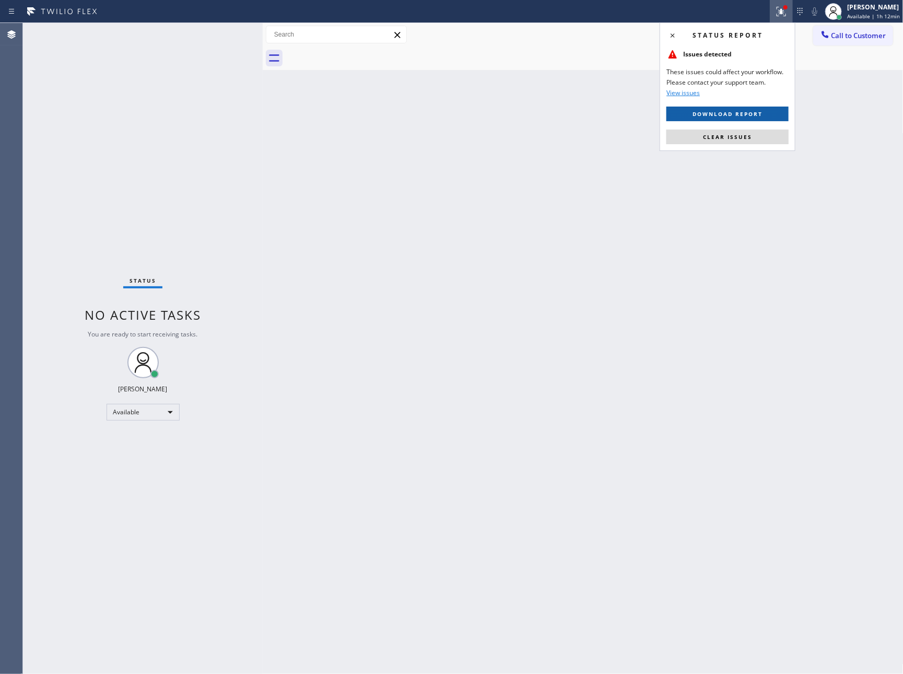
click at [755, 113] on span "Download report" at bounding box center [727, 113] width 70 height 7
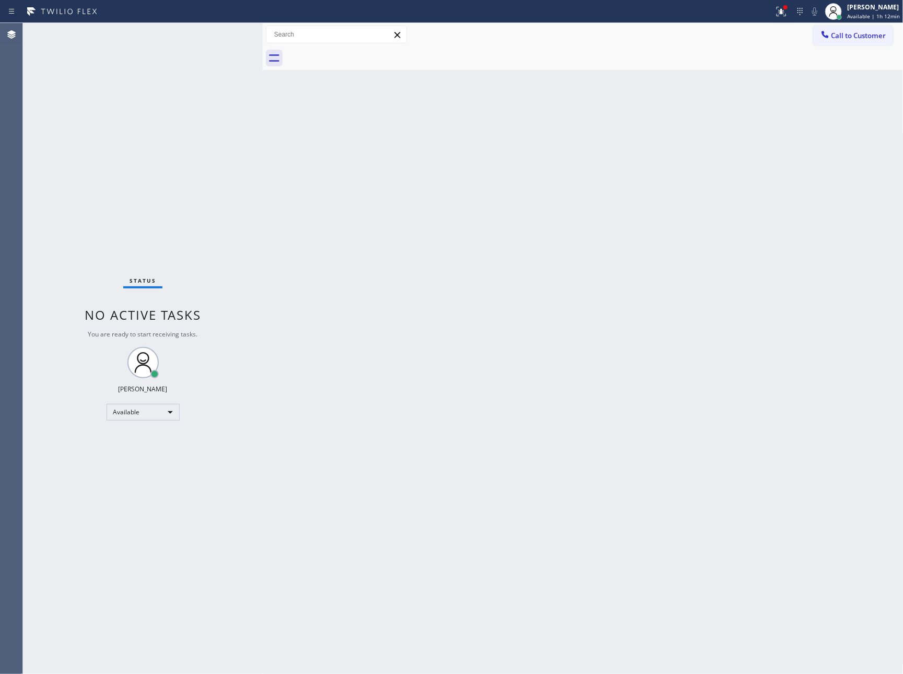
click at [788, 282] on div "Back to Dashboard Change Sender ID Customers Technicians Select a contact Outbo…" at bounding box center [583, 348] width 641 height 651
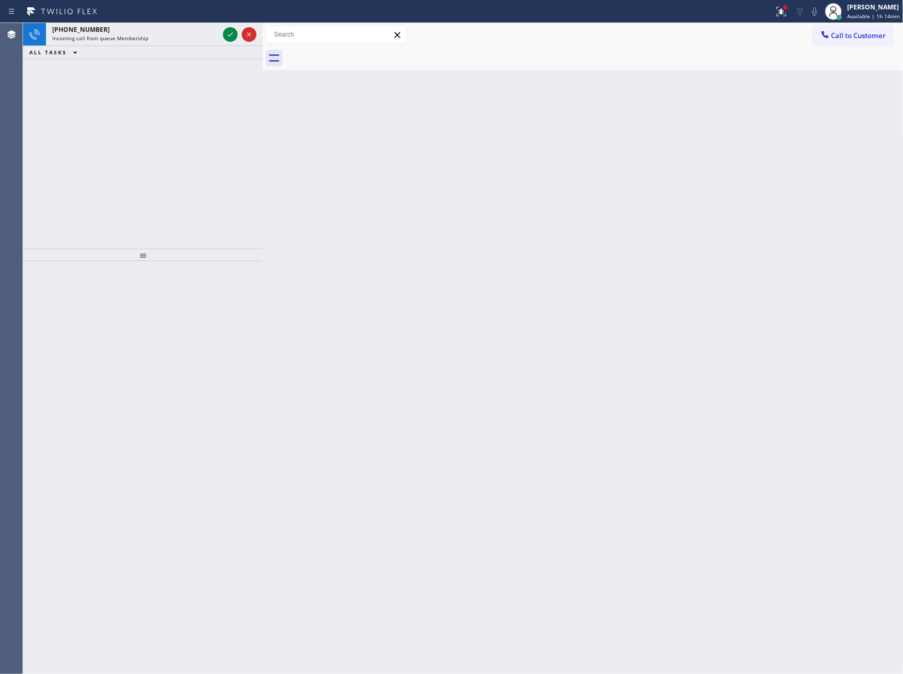
drag, startPoint x: 226, startPoint y: 33, endPoint x: 224, endPoint y: 161, distance: 128.5
click at [226, 33] on icon at bounding box center [230, 34] width 13 height 13
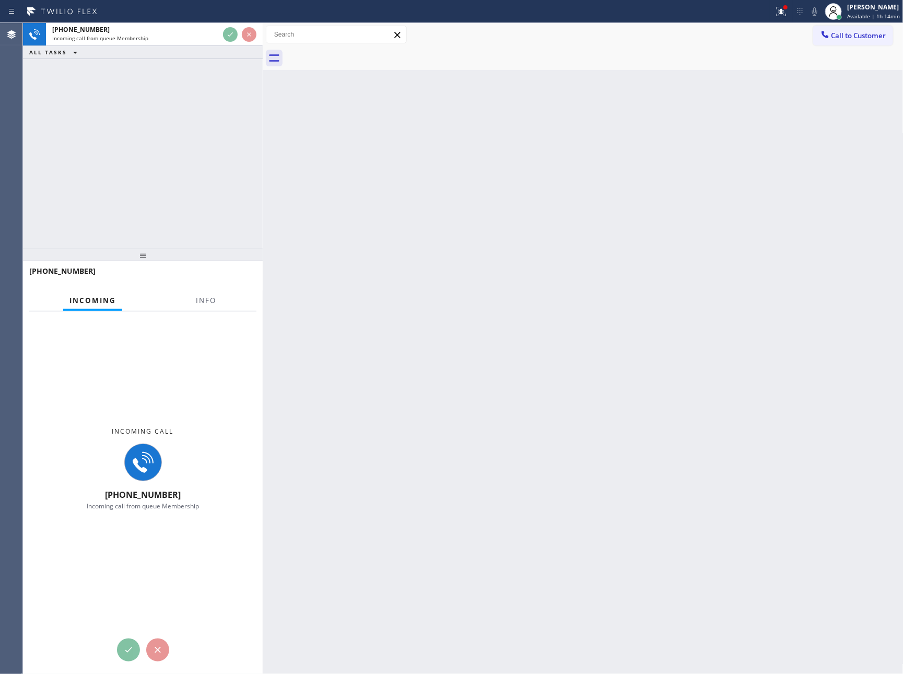
click at [228, 185] on div "[PHONE_NUMBER] Incoming call from queue Membership ALL TASKS ALL TASKS ACTIVE T…" at bounding box center [143, 136] width 240 height 226
click at [229, 188] on div "[PHONE_NUMBER] Incoming call from queue Membership ALL TASKS ALL TASKS ACTIVE T…" at bounding box center [143, 136] width 240 height 226
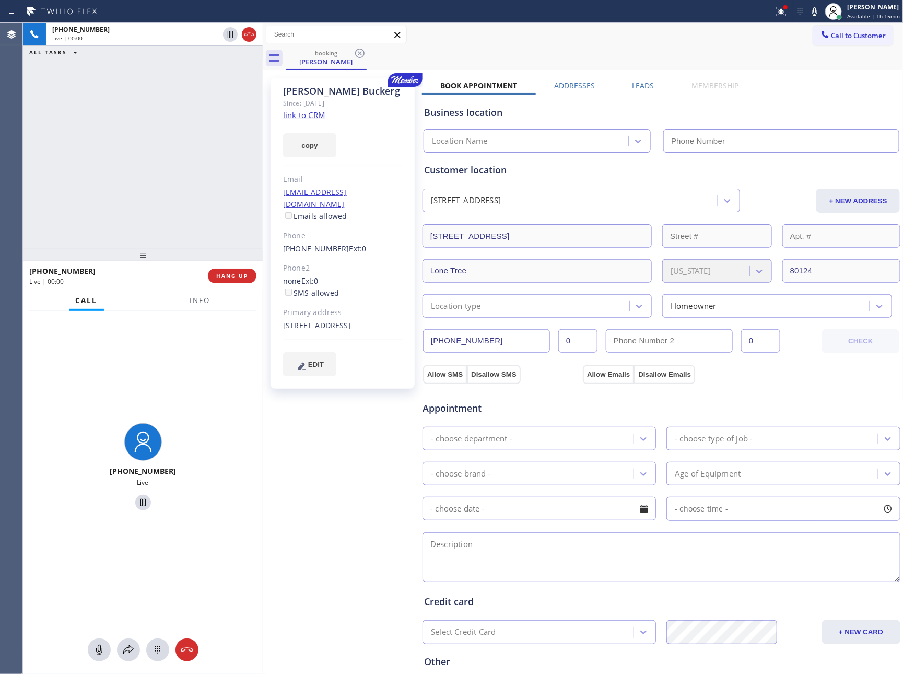
type input "[PHONE_NUMBER]"
click at [231, 161] on div "[PHONE_NUMBER] Live | 00:00 ALL TASKS ALL TASKS ACTIVE TASKS TASKS IN WRAP UP" at bounding box center [143, 136] width 240 height 226
click at [232, 161] on div "[PHONE_NUMBER] Live | 00:00 ALL TASKS ALL TASKS ACTIVE TASKS TASKS IN WRAP UP" at bounding box center [143, 136] width 240 height 226
drag, startPoint x: 193, startPoint y: 163, endPoint x: 201, endPoint y: 160, distance: 8.3
click at [193, 163] on div "[PHONE_NUMBER] Live | 00:05 ALL TASKS ALL TASKS ACTIVE TASKS TASKS IN WRAP UP" at bounding box center [143, 136] width 240 height 226
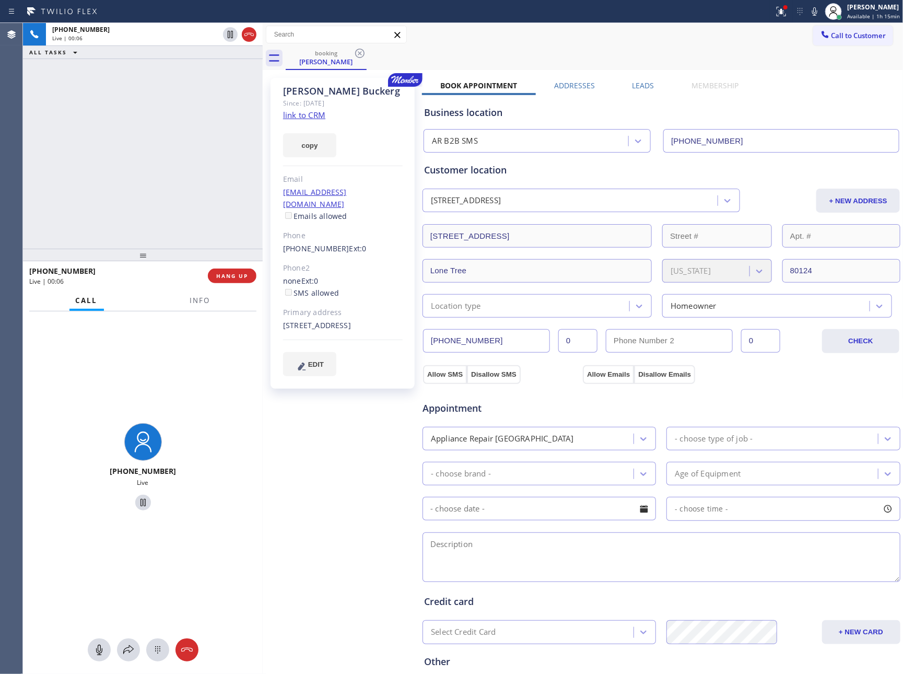
click at [295, 112] on link "link to CRM" at bounding box center [304, 115] width 42 height 10
click at [141, 193] on div "[PHONE_NUMBER] Live | 01:39 ALL TASKS ALL TASKS ACTIVE TASKS TASKS IN WRAP UP" at bounding box center [143, 136] width 240 height 226
click at [141, 193] on div "[PHONE_NUMBER] Live | 01:40 ALL TASKS ALL TASKS ACTIVE TASKS TASKS IN WRAP UP" at bounding box center [143, 136] width 240 height 226
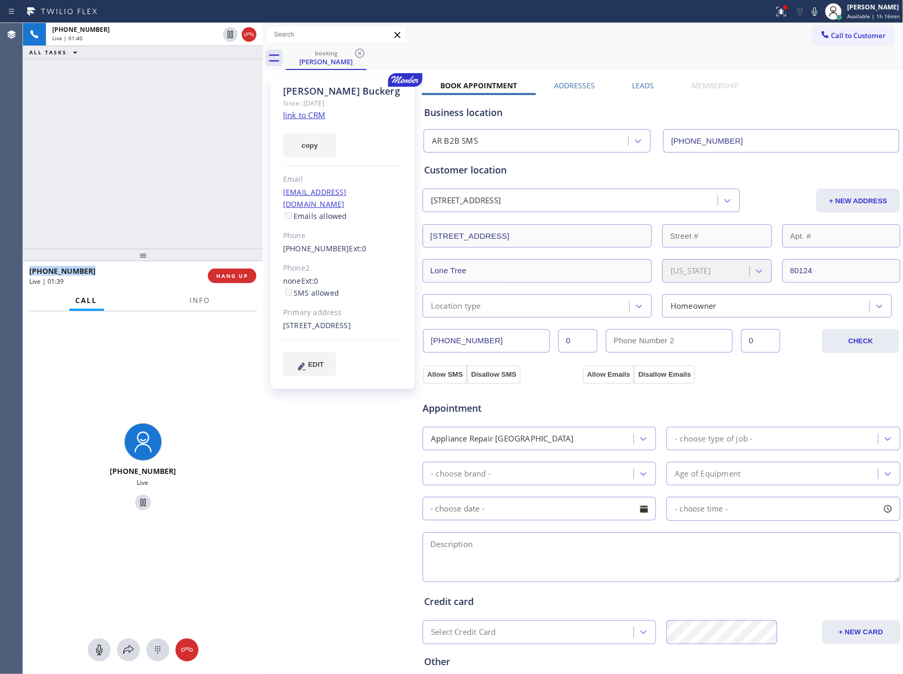
click at [141, 193] on div "[PHONE_NUMBER] Live | 01:40 ALL TASKS ALL TASKS ACTIVE TASKS TASKS IN WRAP UP" at bounding box center [143, 136] width 240 height 226
drag, startPoint x: 327, startPoint y: 325, endPoint x: 265, endPoint y: 313, distance: 63.2
click at [265, 313] on div "[PERSON_NAME] Since: [DATE] link to CRM copy Email [EMAIL_ADDRESS][DOMAIN_NAME]…" at bounding box center [343, 422] width 157 height 698
copy div "[STREET_ADDRESS]"
drag, startPoint x: 89, startPoint y: 134, endPoint x: 206, endPoint y: 84, distance: 126.8
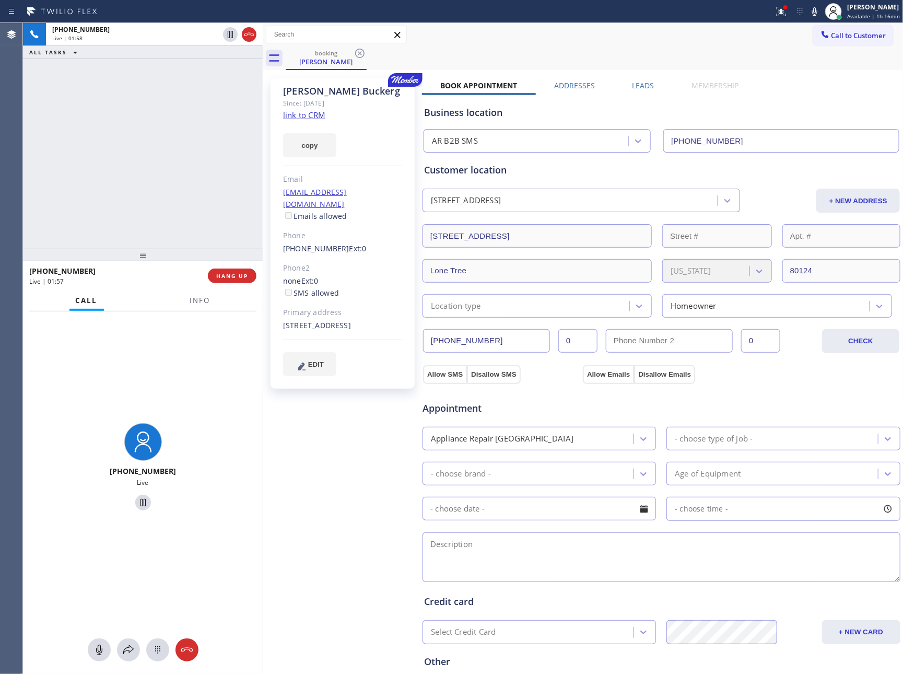
click at [206, 84] on div "[PHONE_NUMBER] Live | 01:58 ALL TASKS ALL TASKS ACTIVE TASKS TASKS IN WRAP UP" at bounding box center [143, 136] width 240 height 226
drag, startPoint x: 151, startPoint y: 137, endPoint x: 163, endPoint y: 116, distance: 23.9
click at [152, 136] on div "[PHONE_NUMBER] Live | 03:31 ALL TASKS ALL TASKS ACTIVE TASKS TASKS IN WRAP UP" at bounding box center [143, 136] width 240 height 226
click at [165, 116] on div "[PHONE_NUMBER] Live | 03:31 ALL TASKS ALL TASKS ACTIVE TASKS TASKS IN WRAP UP" at bounding box center [143, 136] width 240 height 226
click at [165, 116] on div "[PHONE_NUMBER] Live | 03:34 ALL TASKS ALL TASKS ACTIVE TASKS TASKS IN WRAP UP" at bounding box center [143, 136] width 240 height 226
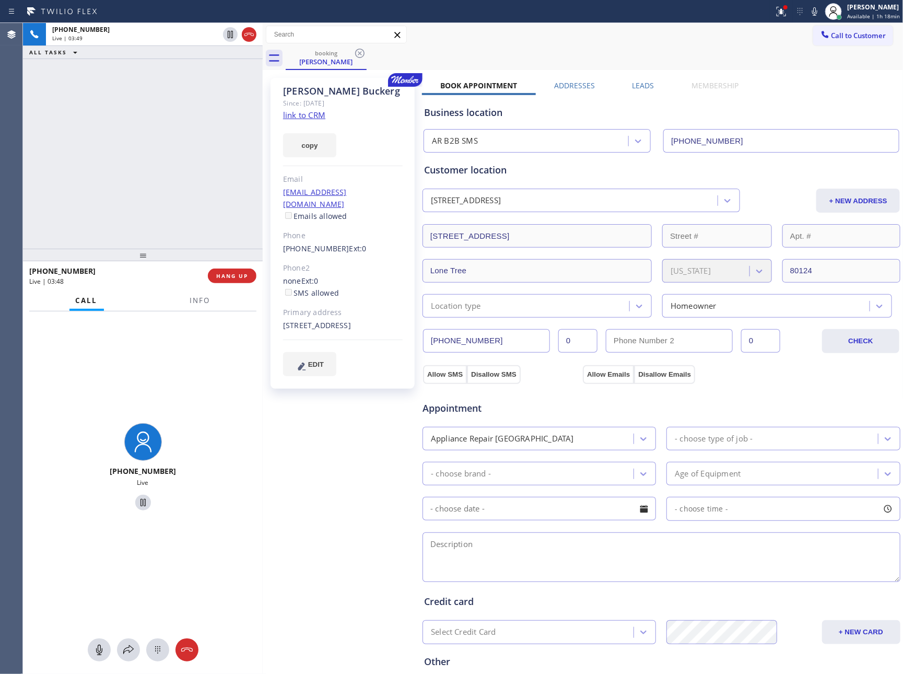
click at [121, 154] on div "[PHONE_NUMBER] Live | 03:49 ALL TASKS ALL TASKS ACTIVE TASKS TASKS IN WRAP UP" at bounding box center [143, 136] width 240 height 226
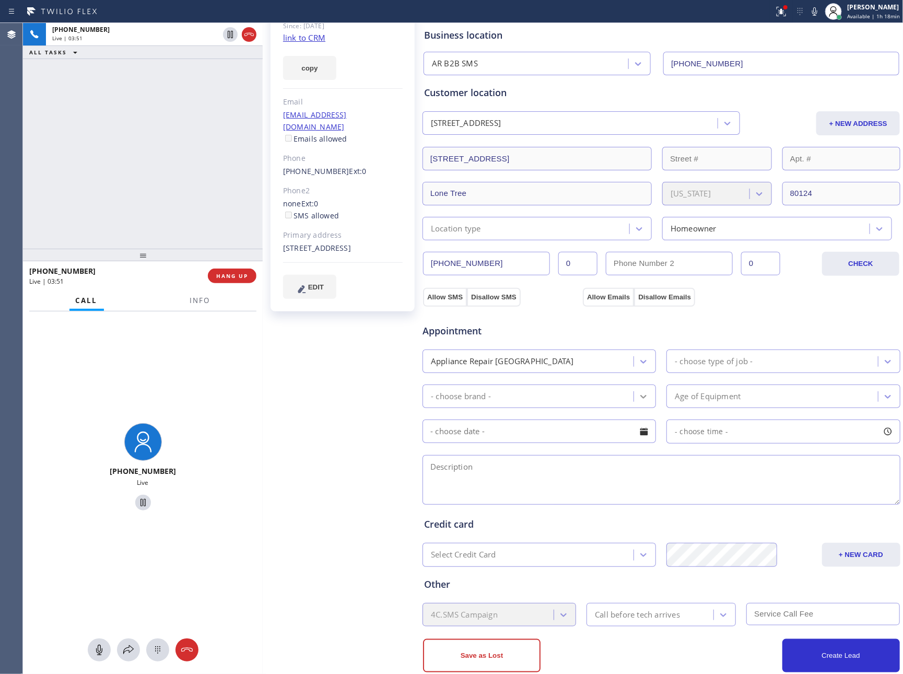
scroll to position [102, 0]
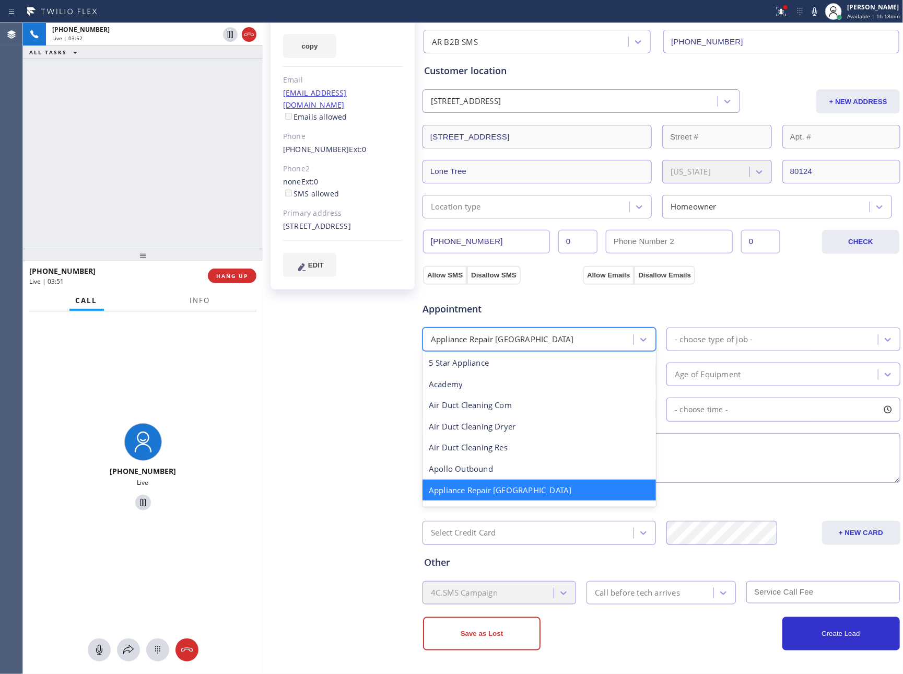
click at [605, 332] on div "Appliance Repair [GEOGRAPHIC_DATA]" at bounding box center [530, 339] width 208 height 18
type input "App"
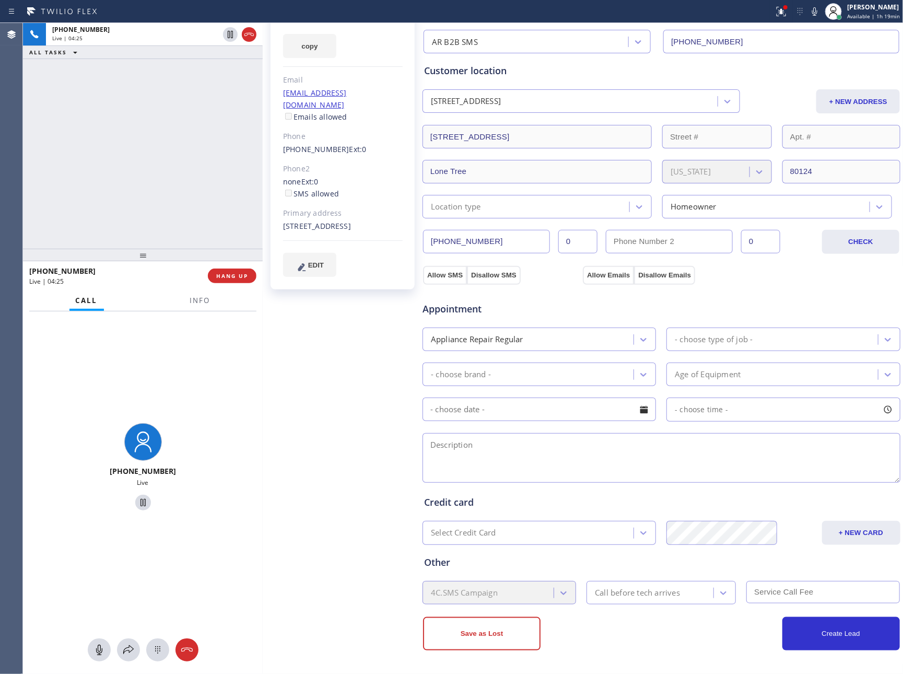
click at [478, 456] on textarea at bounding box center [661, 458] width 478 height 50
paste textarea "3-6 || Member || 10% off for the labor Kicthen Aid Fridge BI || filter wont pup…"
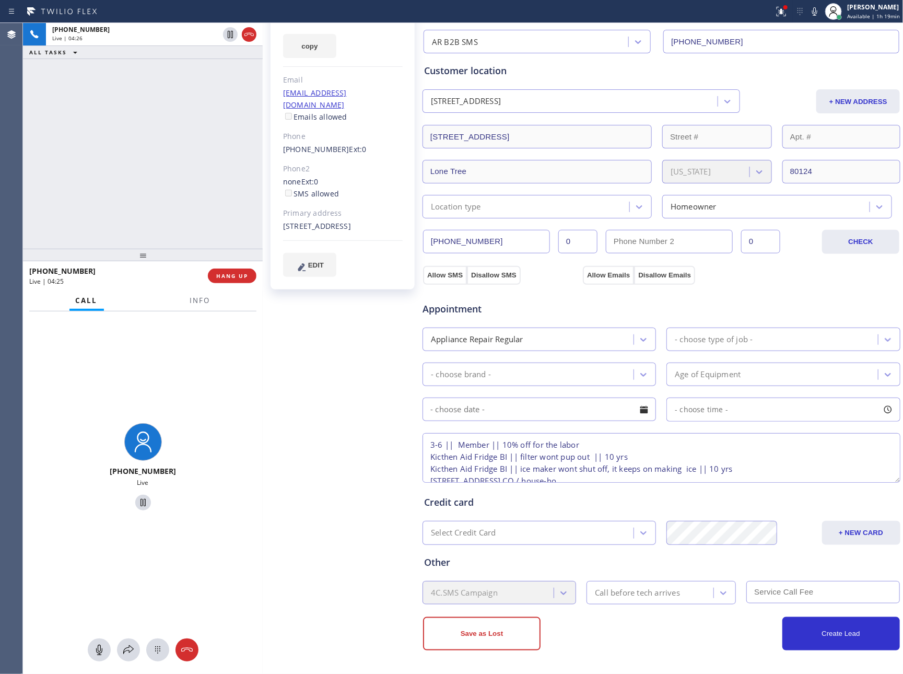
scroll to position [29, 0]
type textarea "3-6 || Member || 10% off for the labor Kicthen Aid Fridge BI || filter wont pup…"
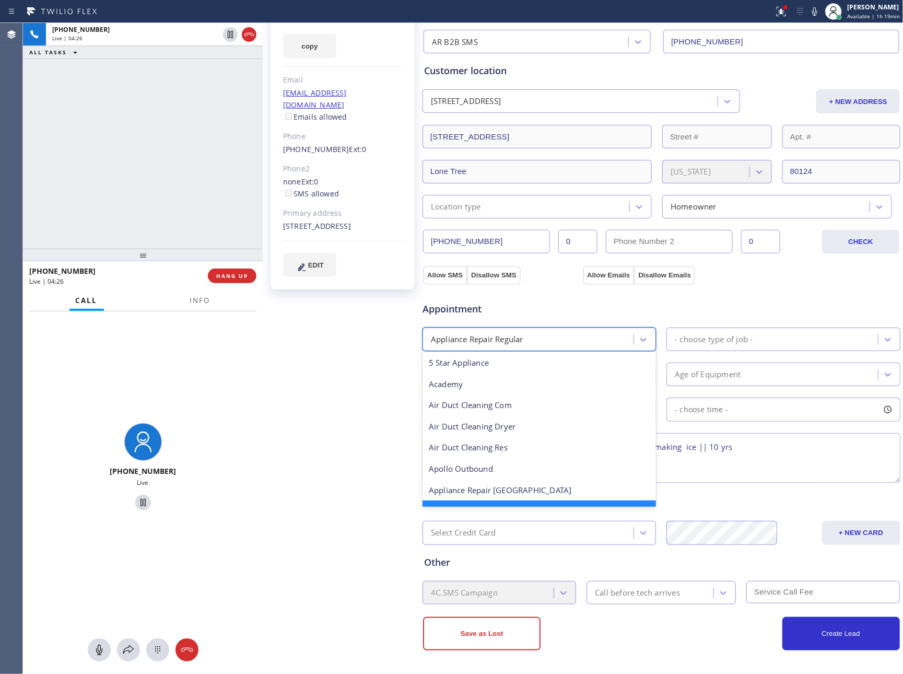
click at [519, 337] on div "Appliance Repair Regular" at bounding box center [477, 339] width 92 height 12
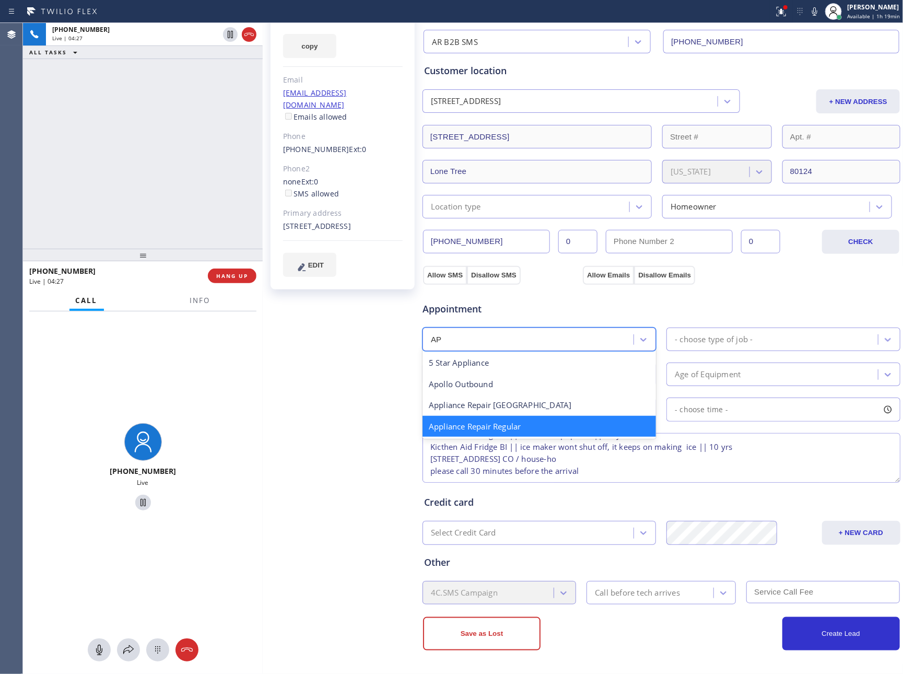
scroll to position [0, 0]
type input "APP"
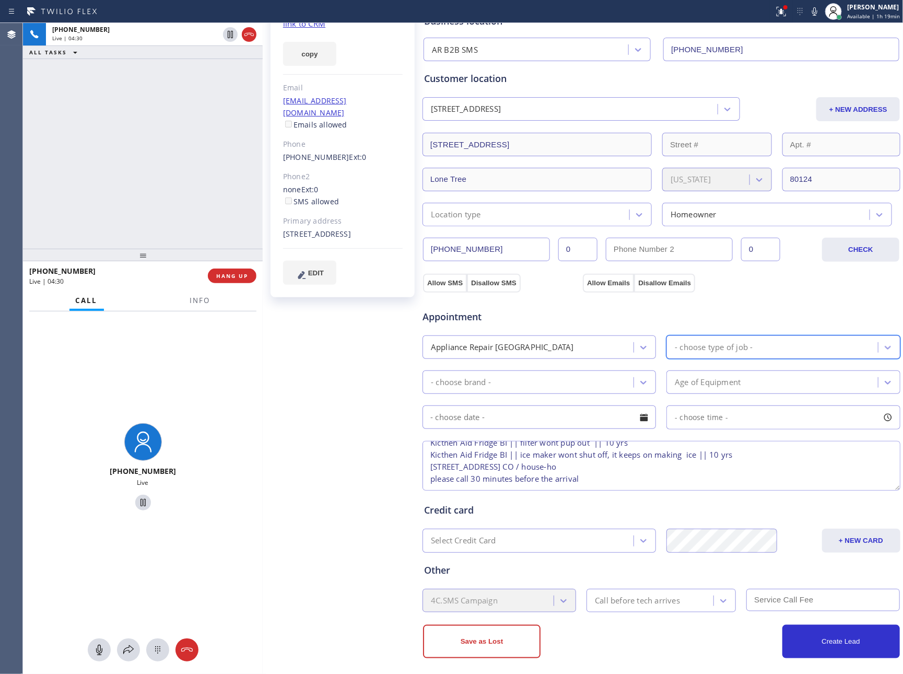
scroll to position [102, 0]
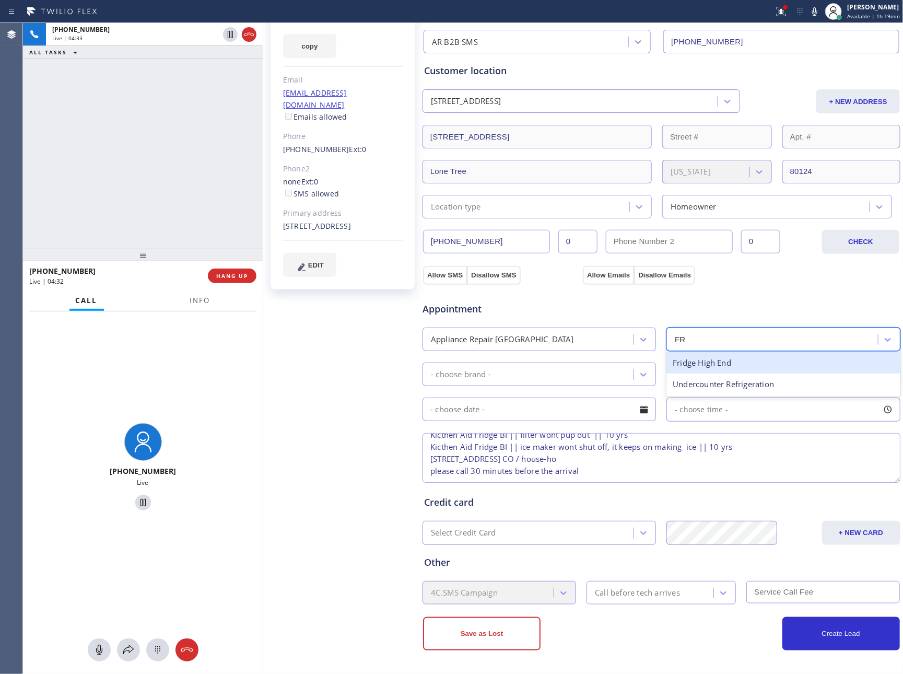
type input "FRI"
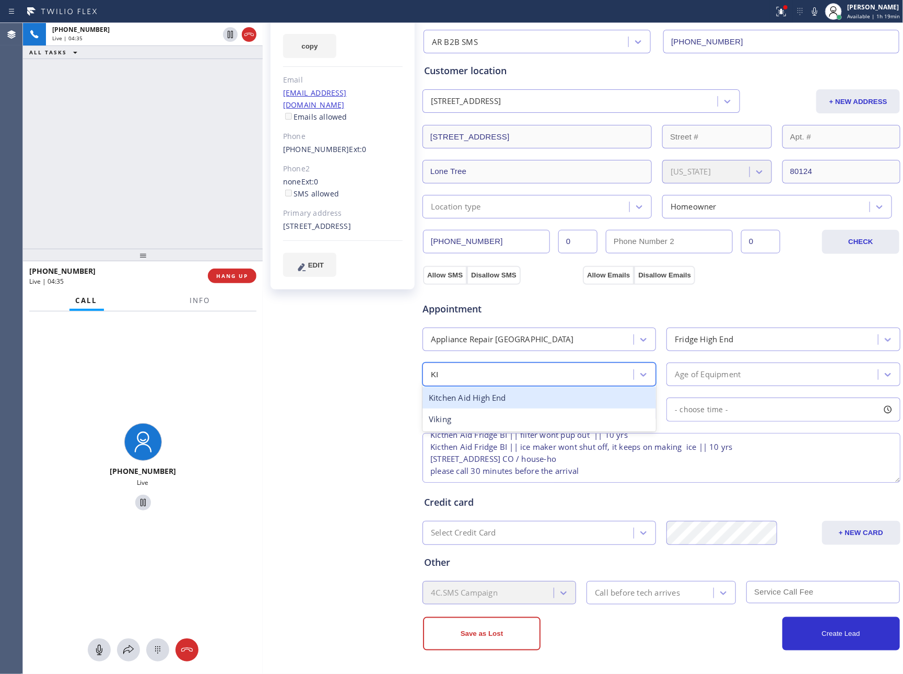
type input "KIT"
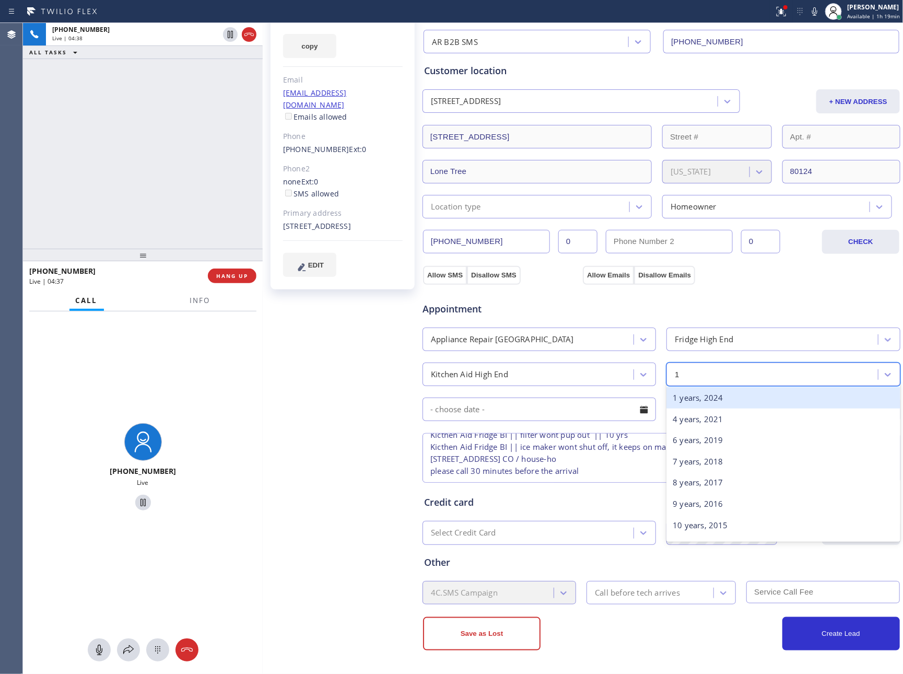
type input "10"
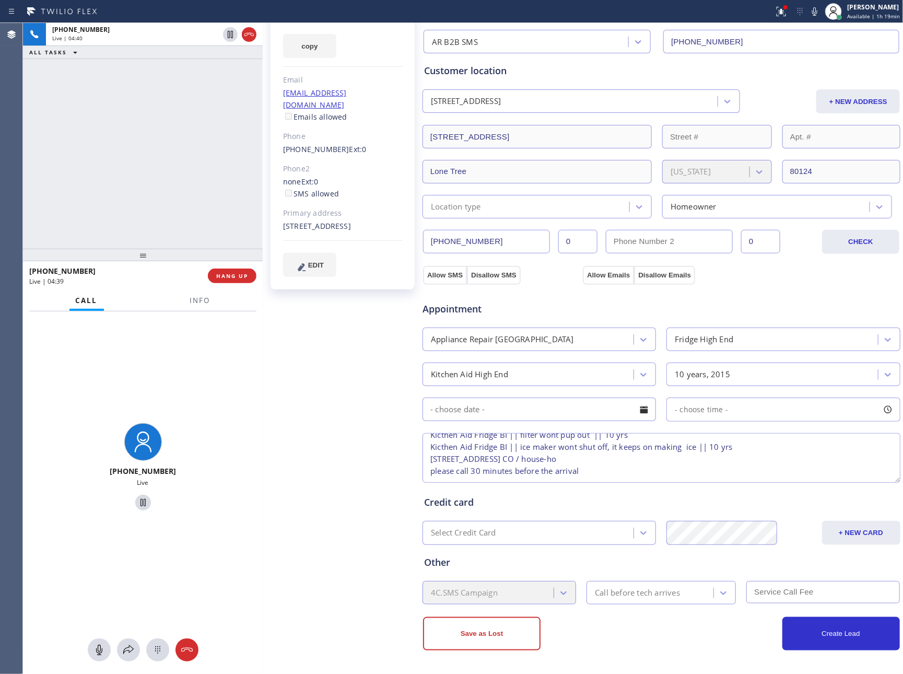
click at [638, 409] on div at bounding box center [644, 409] width 18 height 18
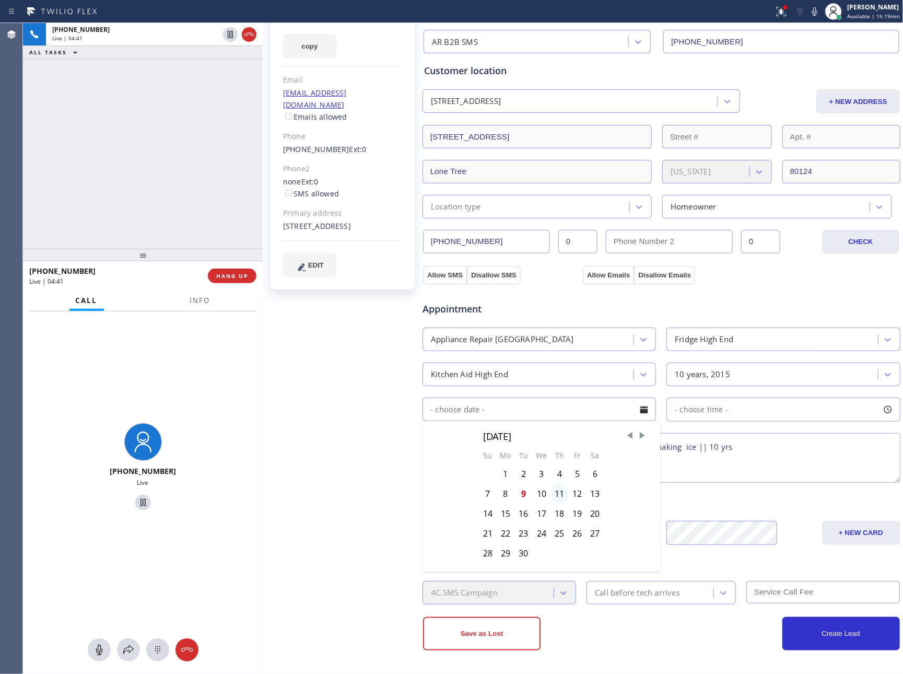
click at [558, 494] on div "11" at bounding box center [560, 494] width 18 height 20
type input "[DATE]"
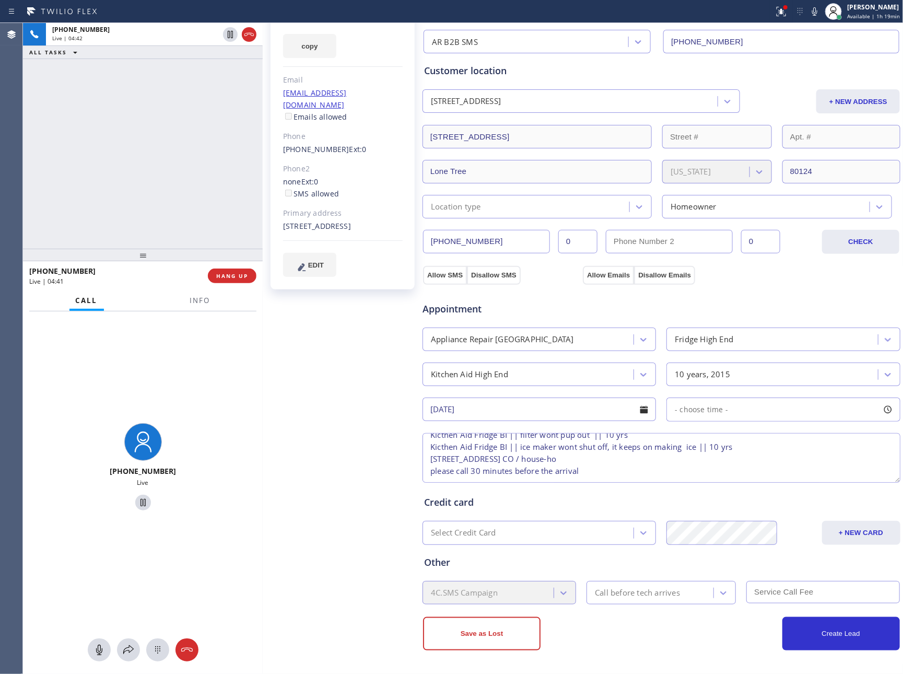
click at [726, 415] on div "- choose time -" at bounding box center [782, 409] width 233 height 24
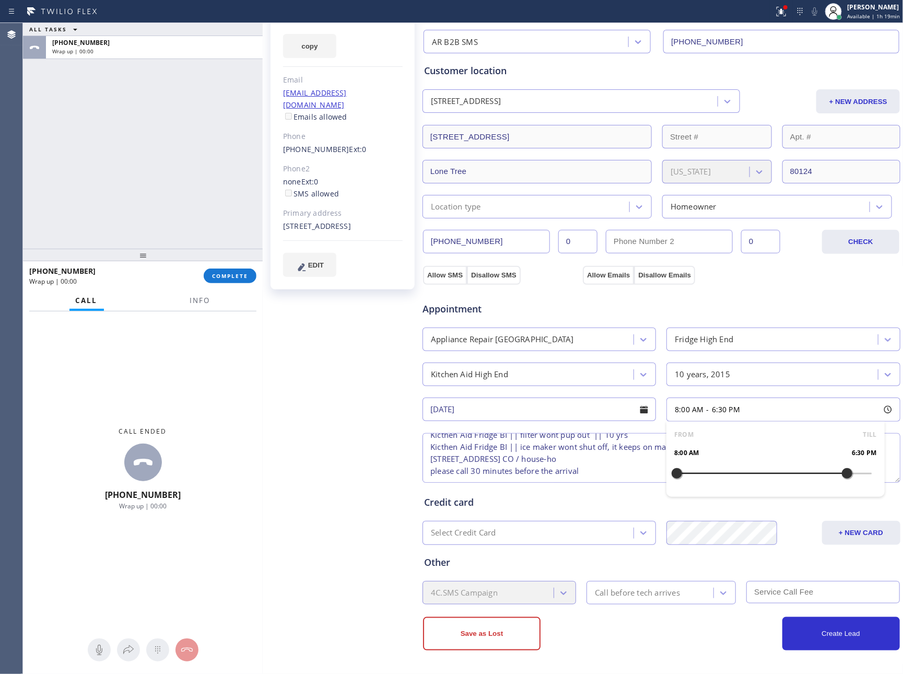
drag, startPoint x: 667, startPoint y: 473, endPoint x: 839, endPoint y: 475, distance: 171.3
click at [841, 475] on div at bounding box center [847, 473] width 13 height 22
drag, startPoint x: 834, startPoint y: 470, endPoint x: 817, endPoint y: 470, distance: 17.2
click at [824, 470] on div at bounding box center [830, 473] width 13 height 22
drag, startPoint x: 821, startPoint y: 472, endPoint x: 832, endPoint y: 470, distance: 11.1
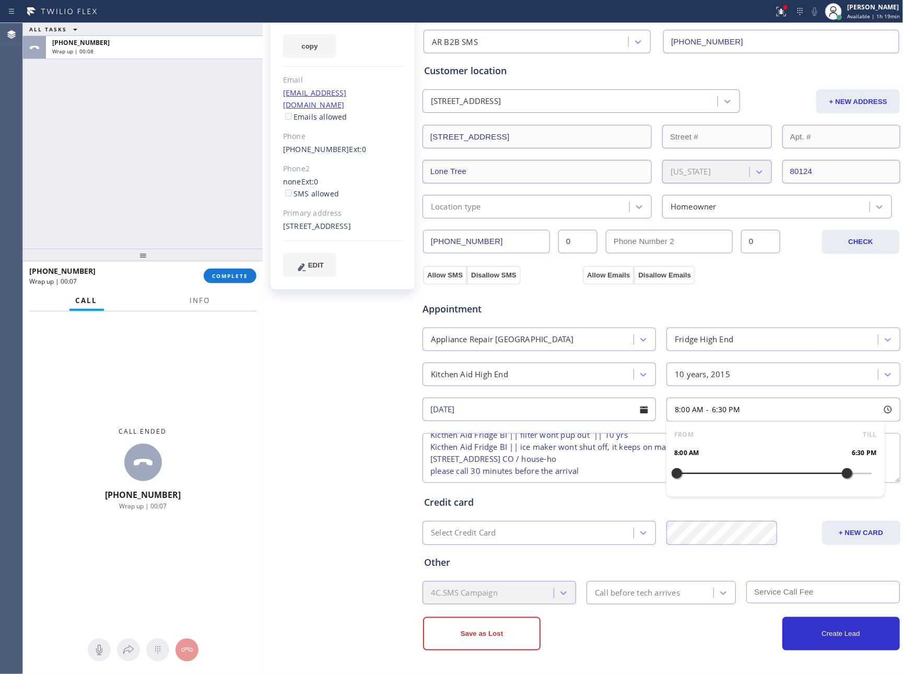
click at [841, 470] on div at bounding box center [847, 473] width 13 height 22
drag, startPoint x: 836, startPoint y: 472, endPoint x: 830, endPoint y: 475, distance: 6.8
click at [832, 475] on div at bounding box center [838, 473] width 13 height 22
drag, startPoint x: 674, startPoint y: 475, endPoint x: 781, endPoint y: 478, distance: 107.1
click at [784, 478] on div at bounding box center [790, 473] width 13 height 22
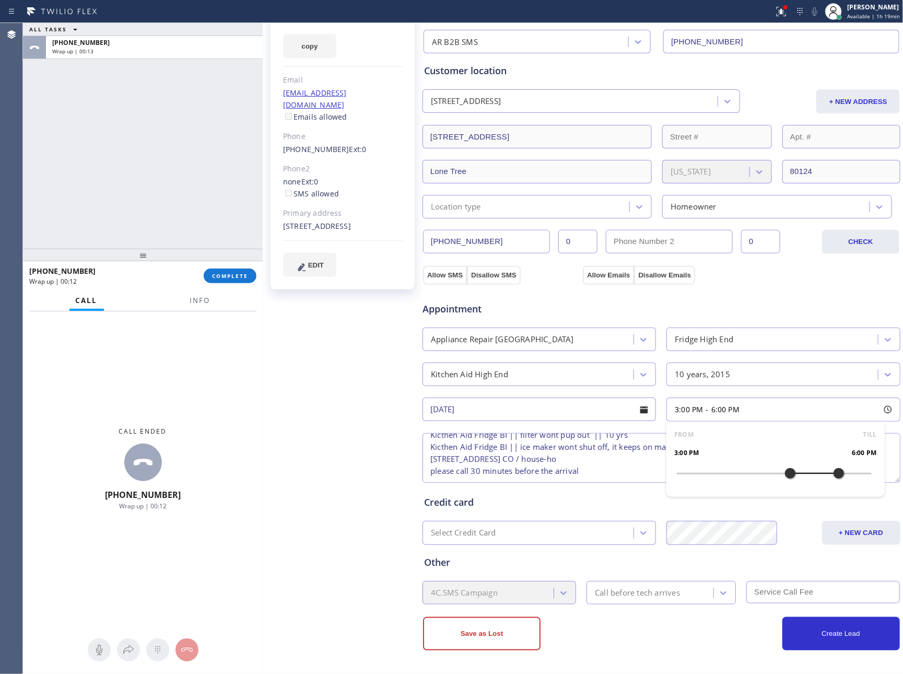
click at [625, 471] on textarea "3-6 || Member || 10% off for the labor Kicthen Aid Fridge BI || filter wont pup…" at bounding box center [661, 458] width 478 height 50
drag, startPoint x: 635, startPoint y: 634, endPoint x: 638, endPoint y: 627, distance: 8.4
click at [638, 627] on div "Save as Lost" at bounding box center [542, 633] width 238 height 33
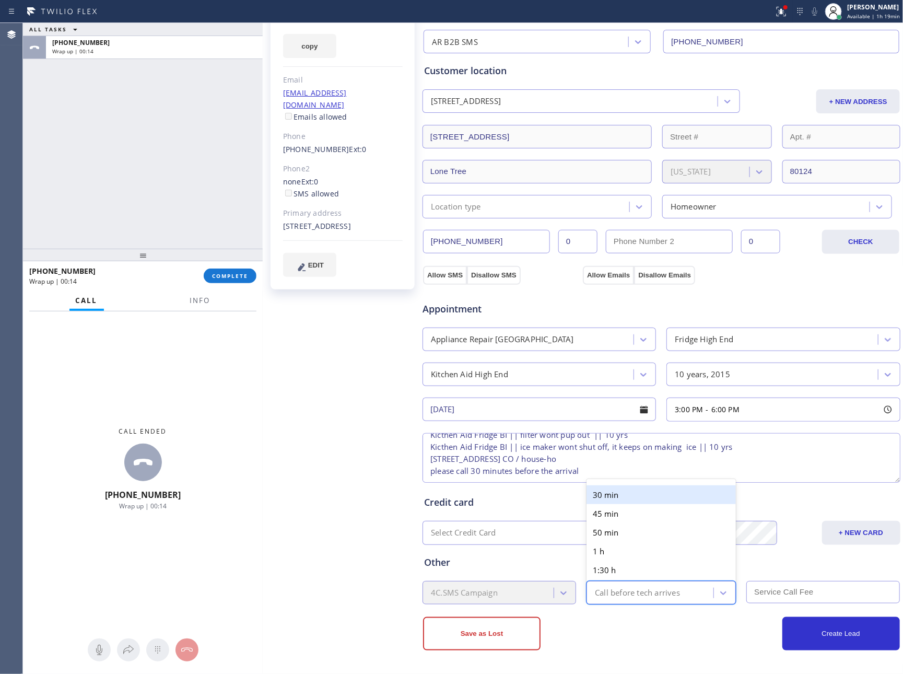
click at [658, 587] on div "Call before tech arrives" at bounding box center [637, 592] width 85 height 12
type input "30"
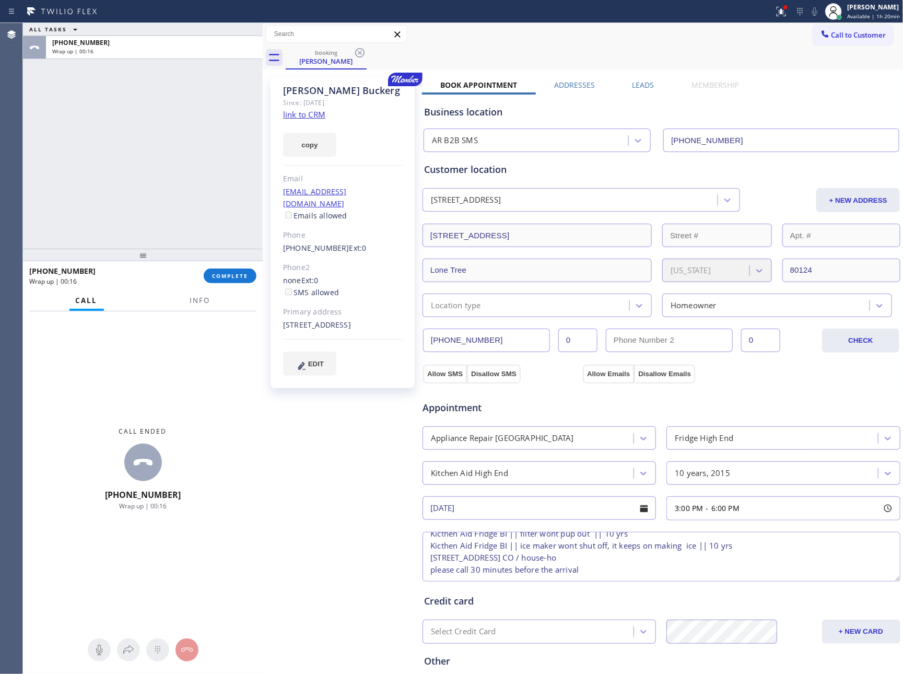
scroll to position [0, 0]
click at [543, 298] on div "Location type" at bounding box center [528, 306] width 204 height 18
type input "HOU"
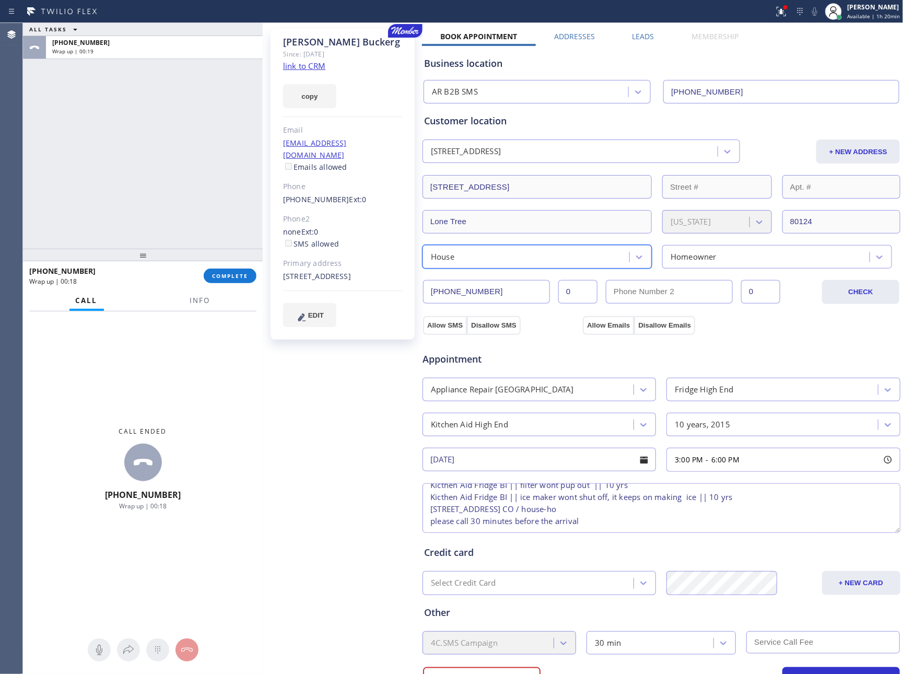
scroll to position [102, 0]
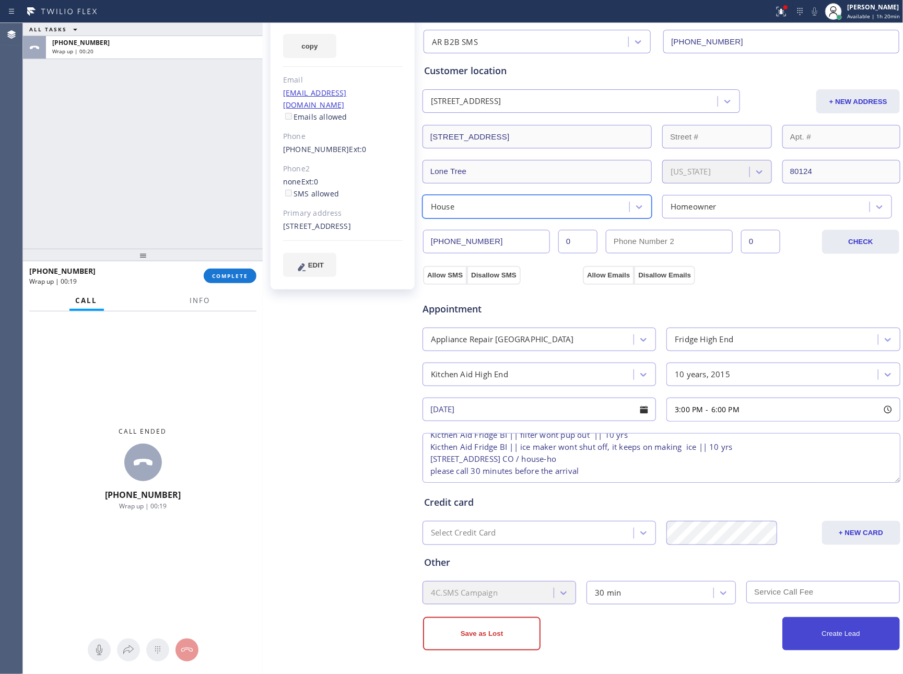
click at [855, 640] on button "Create Lead" at bounding box center [840, 633] width 117 height 33
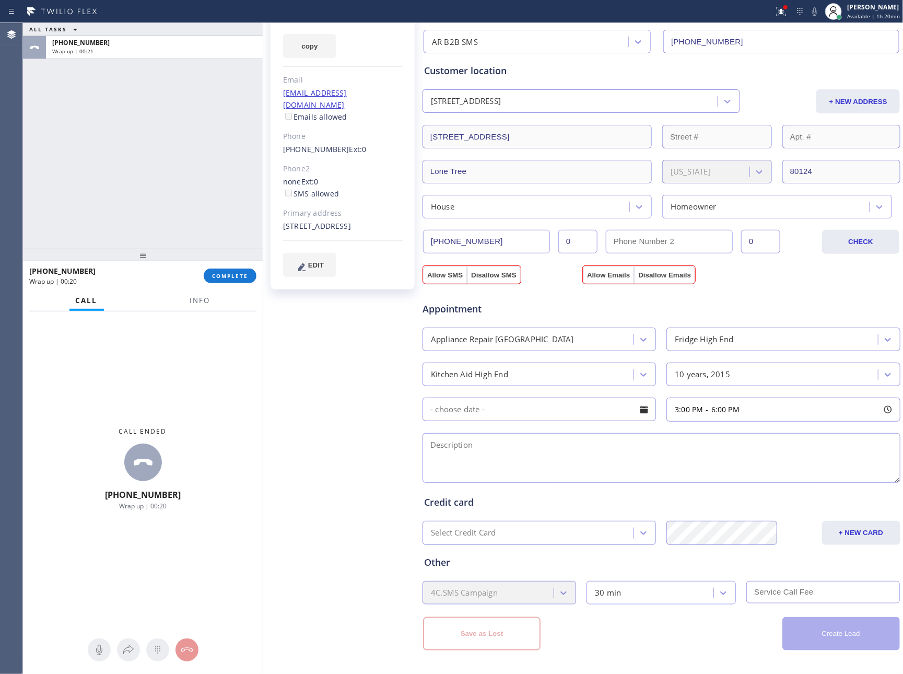
scroll to position [0, 0]
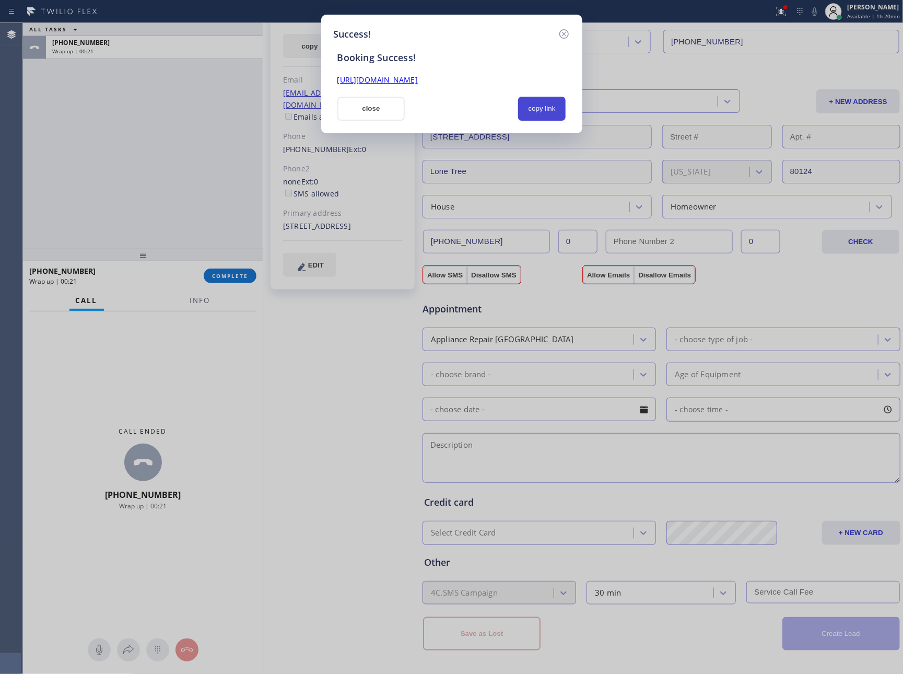
click at [540, 114] on button "copy link" at bounding box center [542, 109] width 48 height 24
click at [486, 45] on div "Booking Success!" at bounding box center [451, 52] width 241 height 22
click at [467, 110] on div at bounding box center [461, 109] width 101 height 24
click at [532, 113] on button "copy link" at bounding box center [542, 109] width 48 height 24
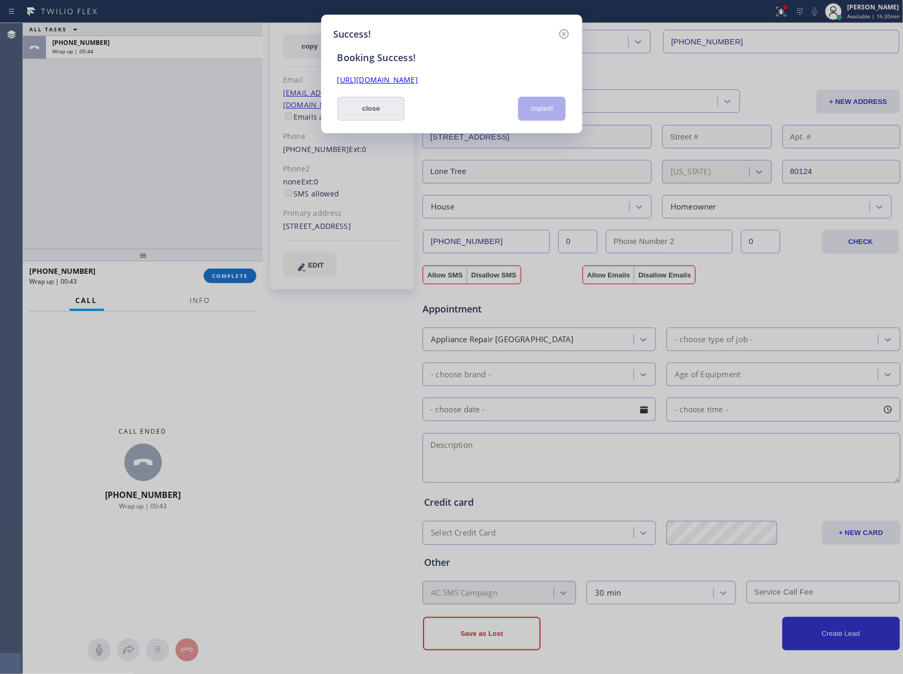
click at [364, 110] on button "close" at bounding box center [371, 109] width 68 height 24
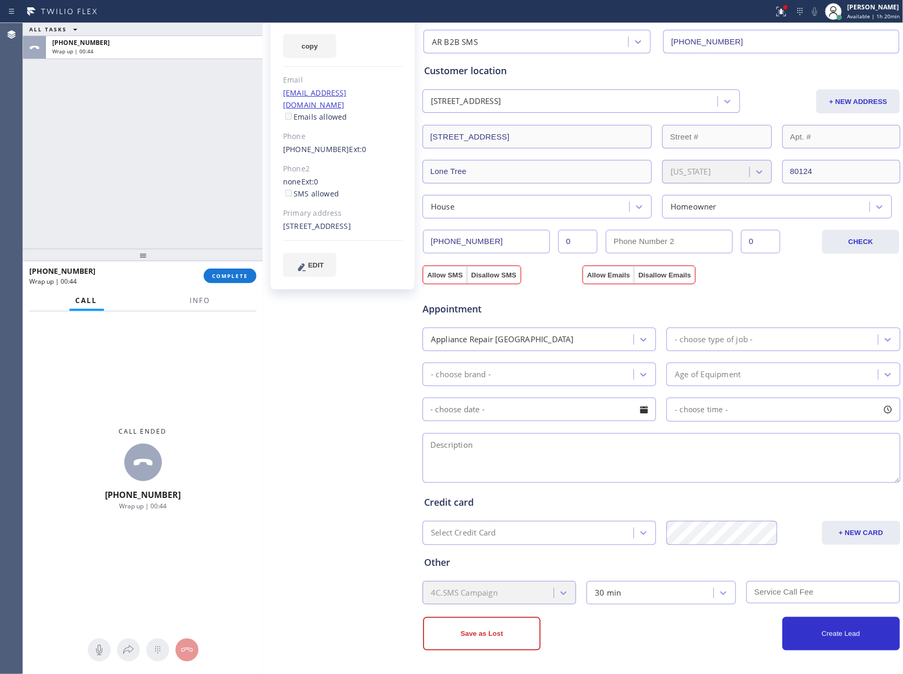
drag, startPoint x: 237, startPoint y: 138, endPoint x: 221, endPoint y: 297, distance: 159.5
click at [238, 188] on div "ALL TASKS ALL TASKS ACTIVE TASKS TASKS IN WRAP UP [PHONE_NUMBER] Wrap up | 00:44" at bounding box center [143, 136] width 240 height 226
click at [230, 276] on span "COMPLETE" at bounding box center [230, 275] width 36 height 7
click at [198, 161] on div "ALL TASKS ALL TASKS ACTIVE TASKS TASKS IN WRAP UP [PHONE_NUMBER] Wrap up | 00:45" at bounding box center [143, 136] width 240 height 226
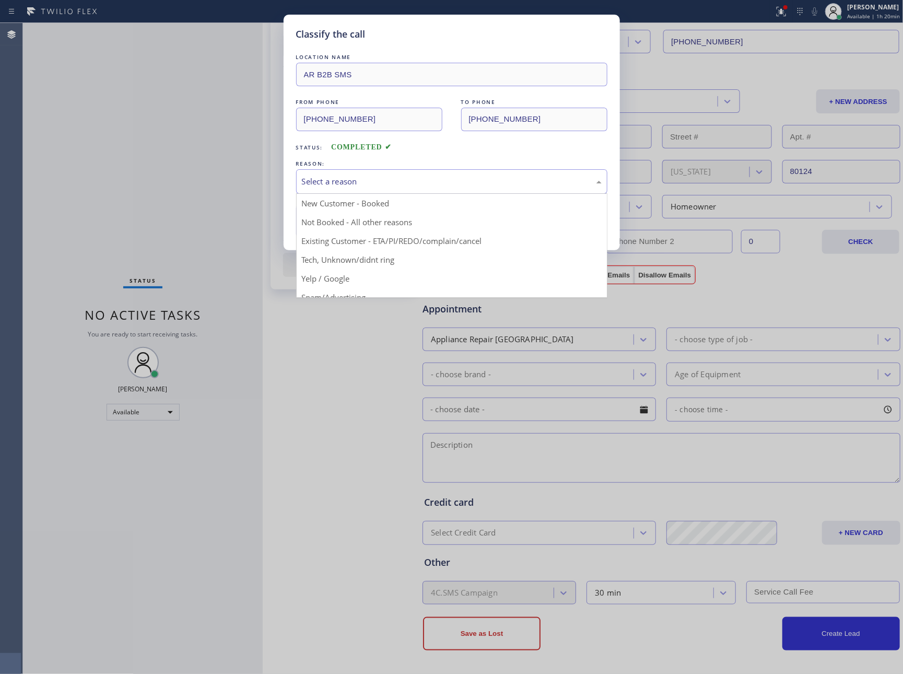
click at [337, 187] on div "Select a reason" at bounding box center [452, 181] width 300 height 12
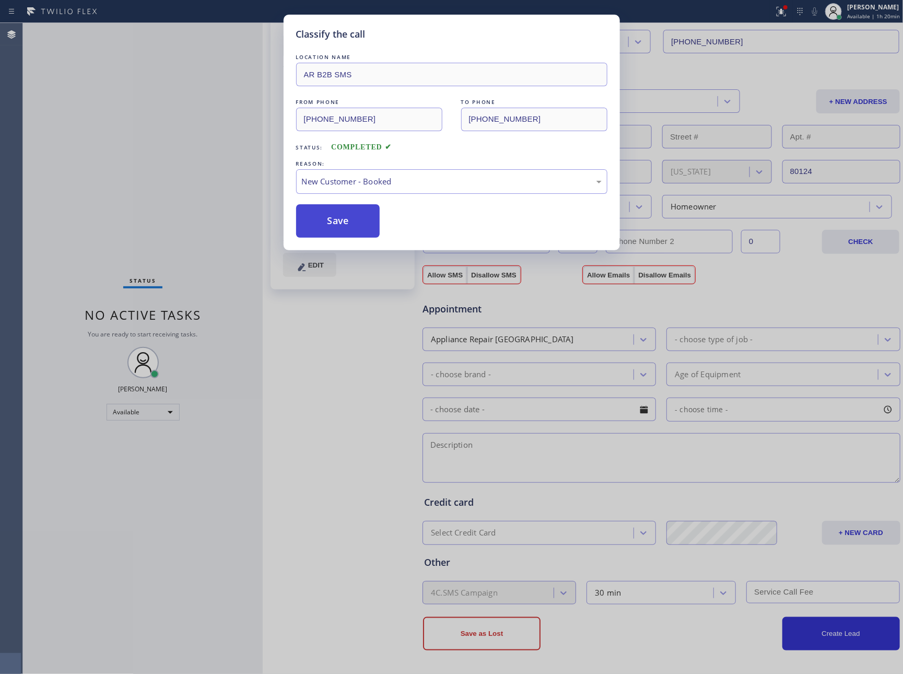
click at [339, 221] on button "Save" at bounding box center [338, 220] width 84 height 33
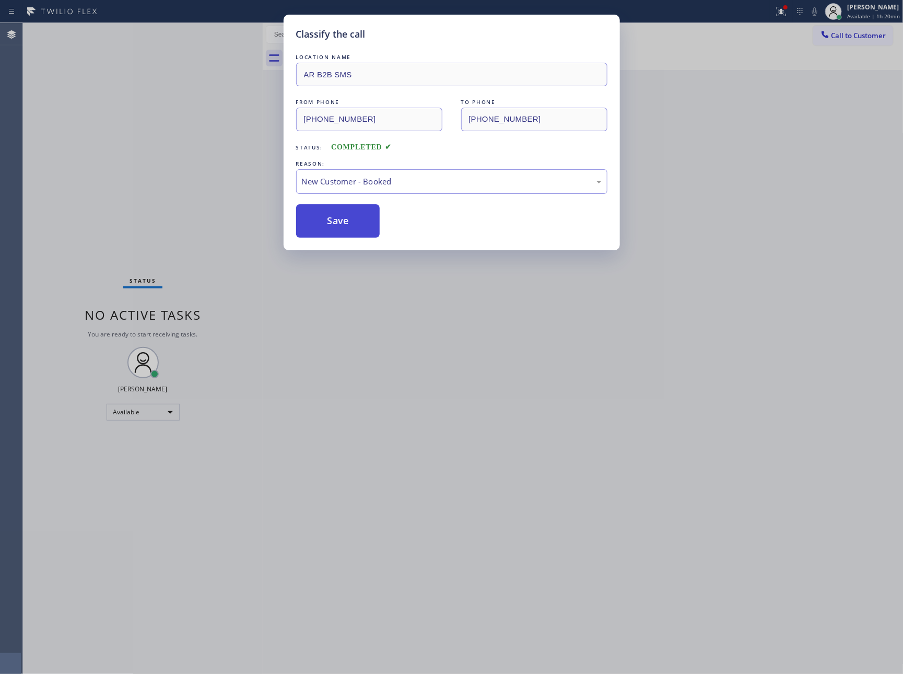
click at [339, 221] on button "Save" at bounding box center [338, 220] width 84 height 33
click at [338, 221] on button "Save" at bounding box center [338, 220] width 84 height 33
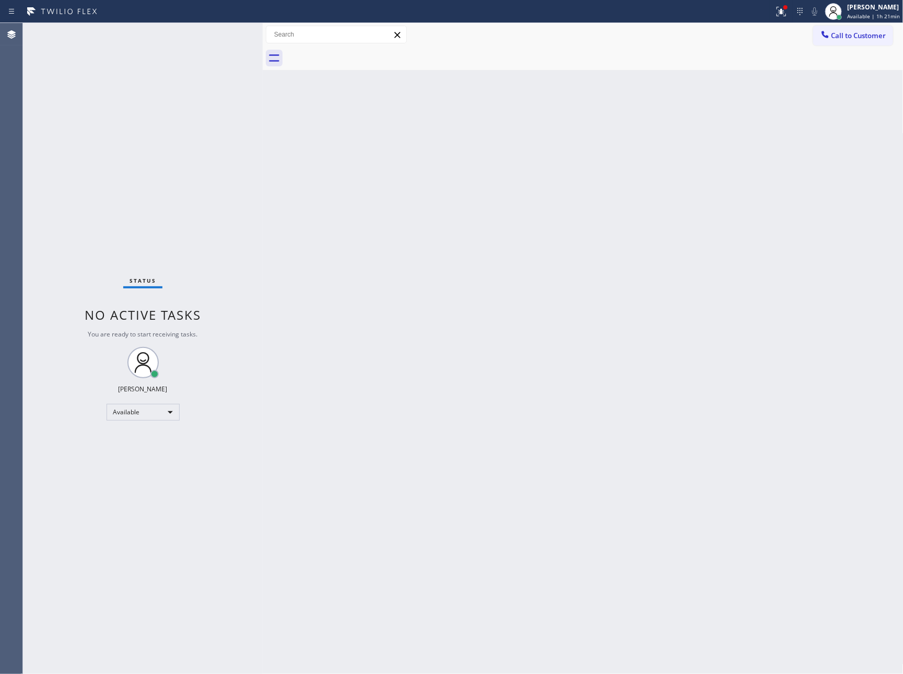
drag, startPoint x: 148, startPoint y: 124, endPoint x: 408, endPoint y: 417, distance: 391.7
click at [149, 135] on div "Status No active tasks You are ready to start receiving tasks. [PERSON_NAME] Av…" at bounding box center [143, 348] width 240 height 651
drag, startPoint x: 458, startPoint y: 433, endPoint x: 558, endPoint y: 174, distance: 277.2
click at [481, 401] on div "Back to Dashboard Change Sender ID Customers Technicians Select a contact Outbo…" at bounding box center [583, 348] width 641 height 651
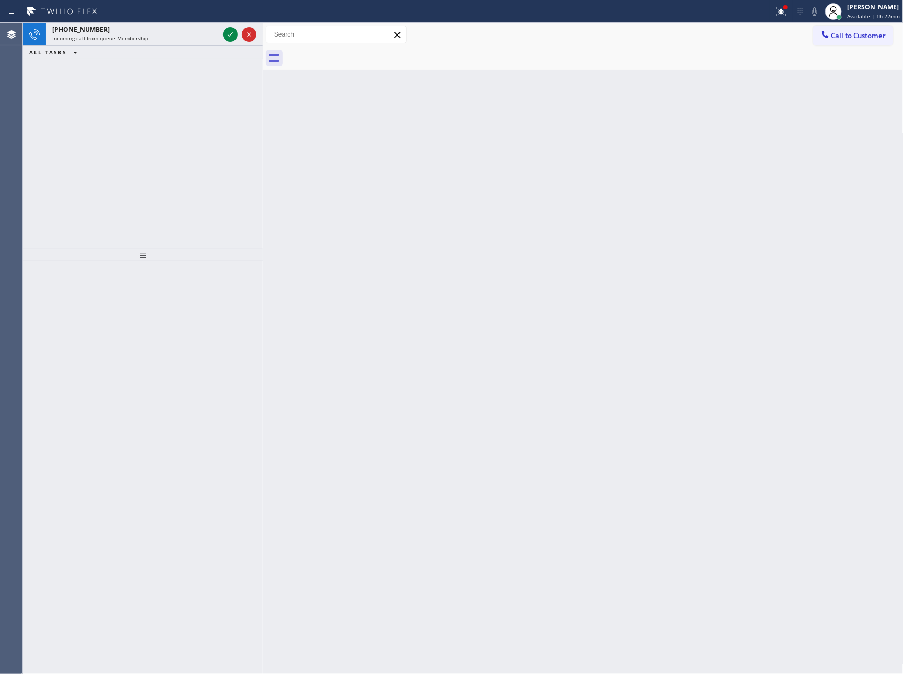
click at [163, 146] on div "[PHONE_NUMBER] Incoming call from queue Membership ALL TASKS ALL TASKS ACTIVE T…" at bounding box center [143, 136] width 240 height 226
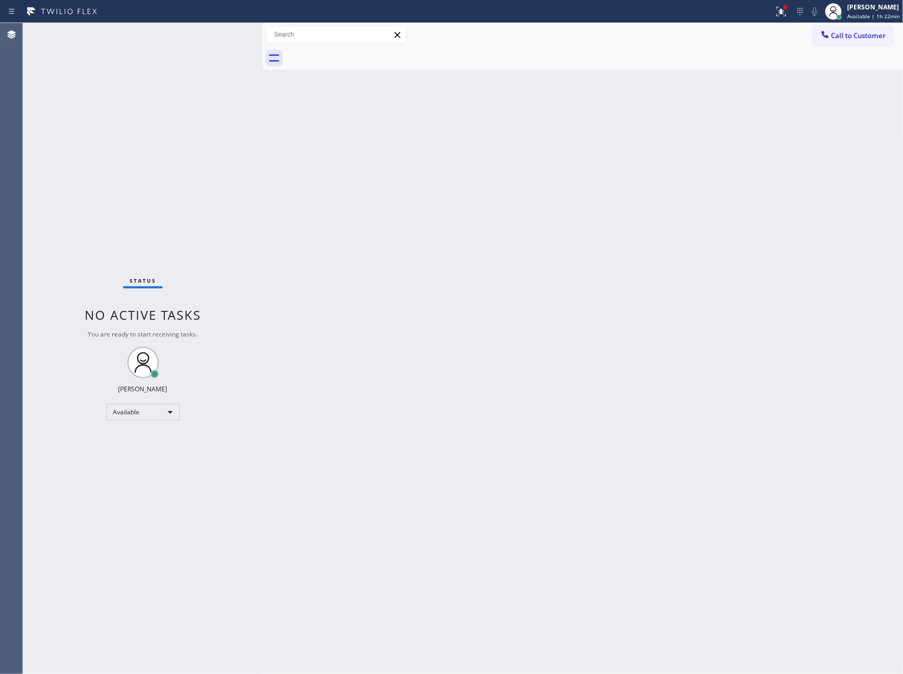
click at [237, 32] on div "Status No active tasks You are ready to start receiving tasks. [PERSON_NAME] Av…" at bounding box center [143, 348] width 240 height 651
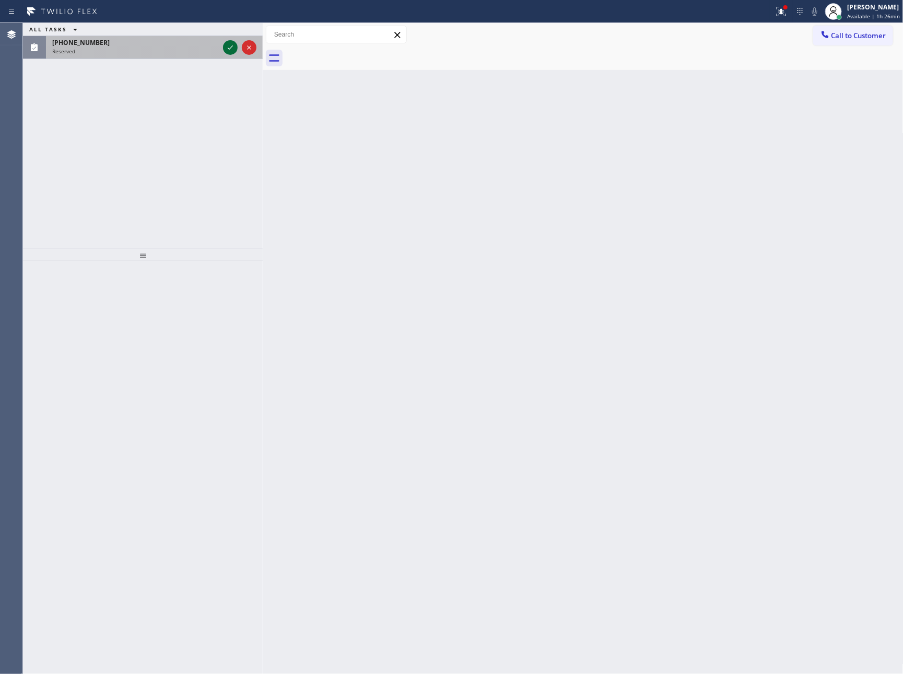
click at [229, 46] on icon at bounding box center [230, 47] width 13 height 13
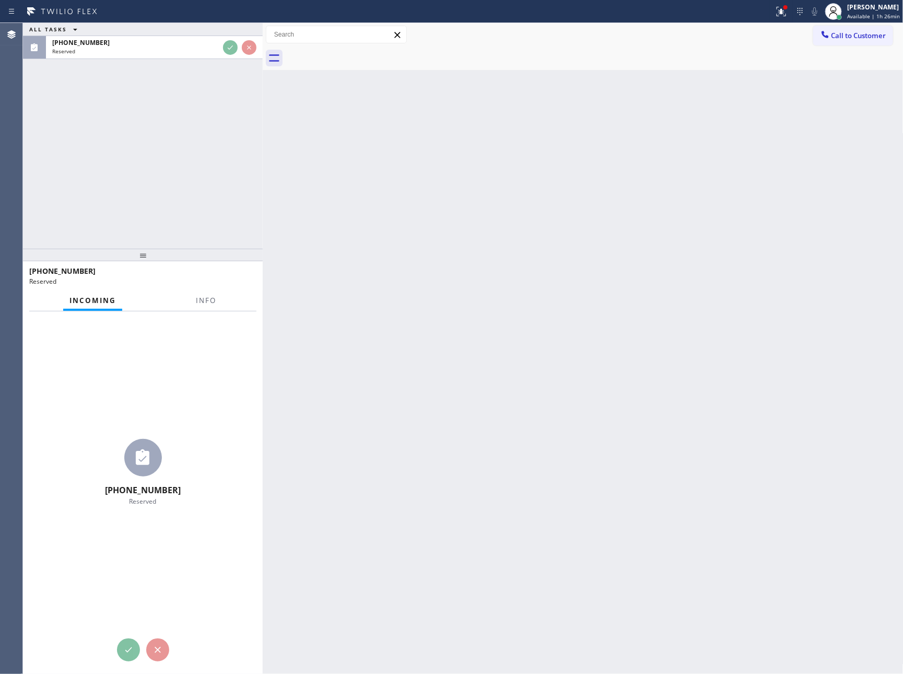
click at [225, 148] on div "ALL TASKS ALL TASKS ACTIVE TASKS TASKS IN WRAP UP [PHONE_NUMBER] Reserved" at bounding box center [143, 136] width 240 height 226
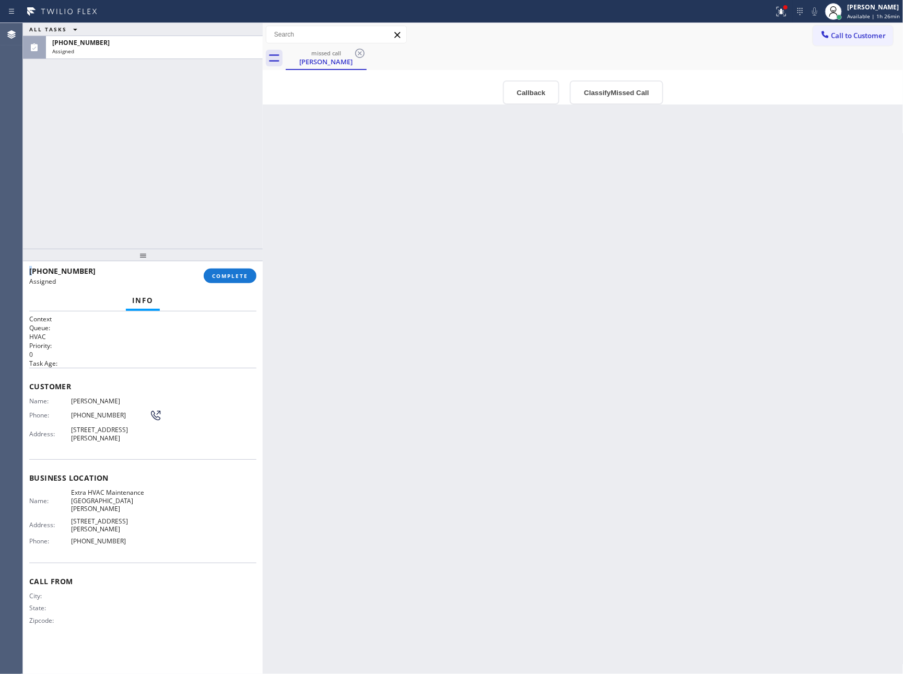
type input "[PHONE_NUMBER]"
click at [225, 148] on div "ALL TASKS ALL TASKS ACTIVE TASKS TASKS IN WRAP UP [PHONE_NUMBER] Assigned" at bounding box center [143, 136] width 240 height 226
drag, startPoint x: 567, startPoint y: 386, endPoint x: 656, endPoint y: 252, distance: 160.7
click at [622, 403] on div "Back to Dashboard Change Sender ID Customers Technicians Select a contact Outbo…" at bounding box center [583, 348] width 641 height 651
click at [533, 92] on button "Callback" at bounding box center [531, 92] width 57 height 24
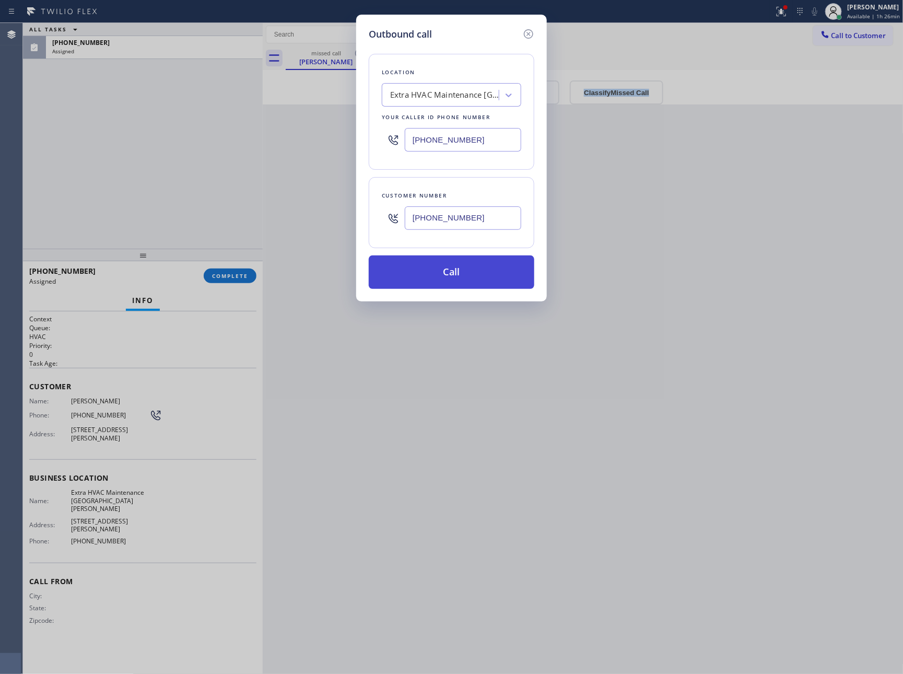
click at [481, 270] on button "Call" at bounding box center [452, 271] width 166 height 33
click at [150, 164] on div "Outbound call Location Extra HVAC Maintenance [GEOGRAPHIC_DATA][PERSON_NAME] Yo…" at bounding box center [451, 337] width 903 height 674
click at [150, 164] on div "ALL TASKS ALL TASKS ACTIVE TASKS TASKS IN WRAP UP [PHONE_NUMBER] Assigned" at bounding box center [143, 136] width 240 height 226
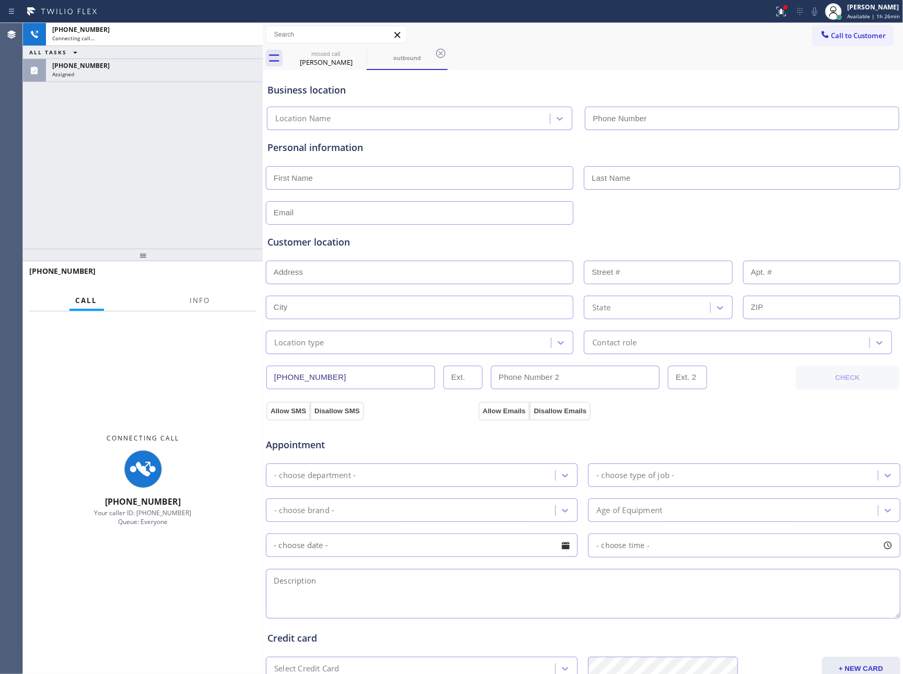
type input "[PHONE_NUMBER]"
click at [163, 168] on div "[PHONE_NUMBER] Connecting call… ALL TASKS ALL TASKS ACTIVE TASKS TASKS IN WRAP …" at bounding box center [143, 136] width 240 height 226
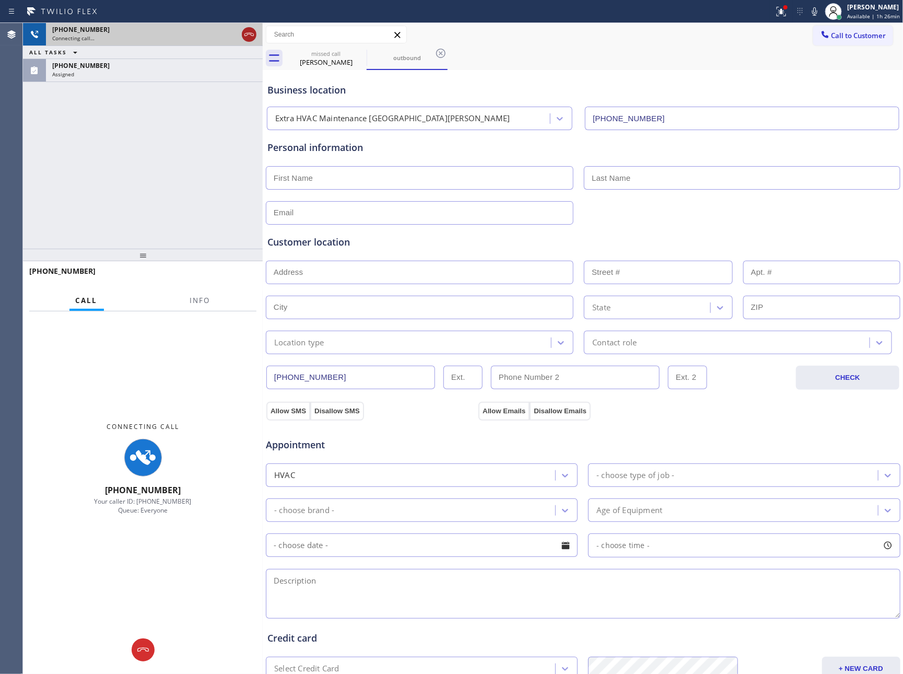
click at [250, 30] on icon at bounding box center [249, 34] width 13 height 13
click at [408, 382] on input "[PHONE_NUMBER]" at bounding box center [350, 377] width 169 height 23
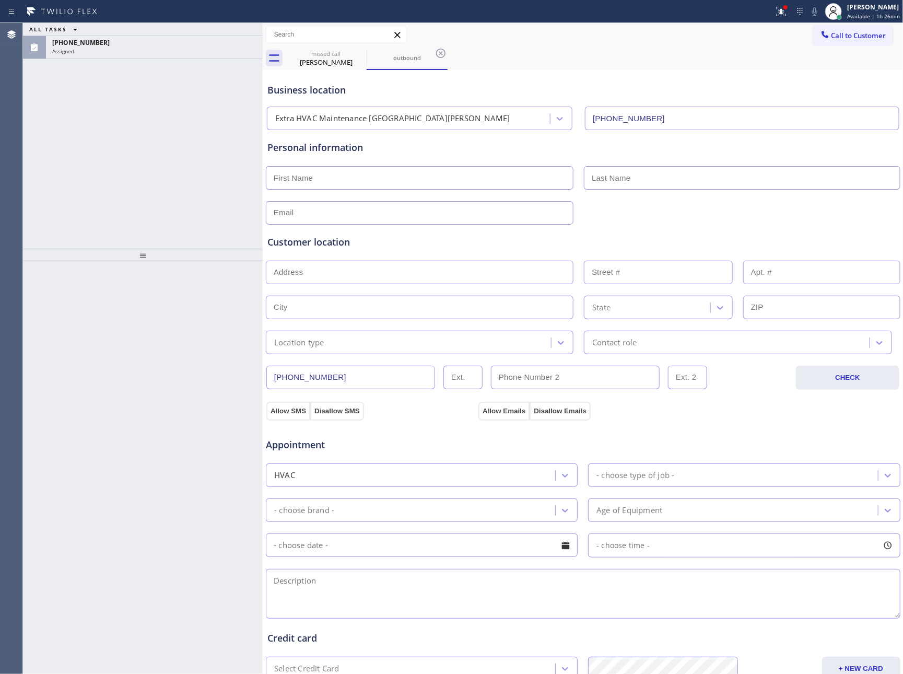
click at [408, 382] on input "[PHONE_NUMBER]" at bounding box center [350, 377] width 169 height 23
click at [95, 146] on div "ALL TASKS ALL TASKS ACTIVE TASKS TASKS IN WRAP UP [PHONE_NUMBER] Assigned" at bounding box center [143, 136] width 240 height 226
click at [221, 49] on div "Assigned" at bounding box center [154, 51] width 204 height 7
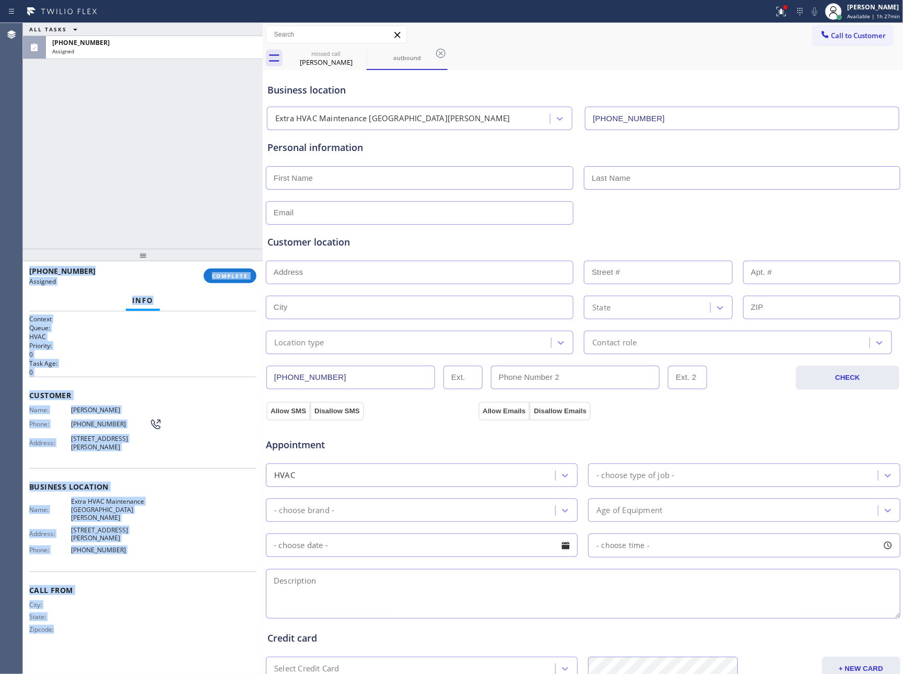
click at [235, 287] on div "[PHONE_NUMBER] Assigned COMPLETE" at bounding box center [142, 275] width 227 height 27
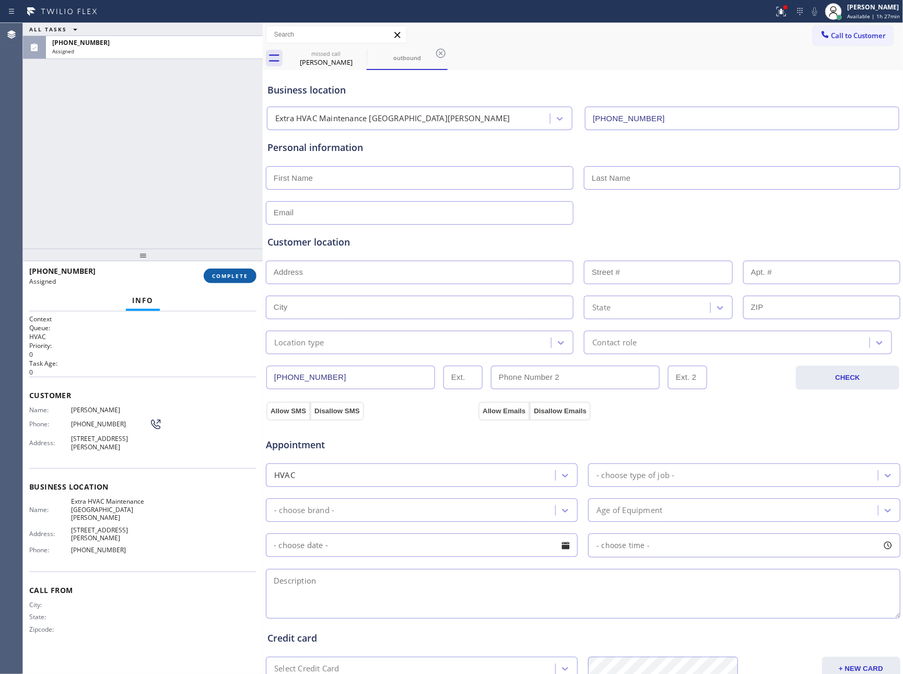
click at [240, 278] on span "COMPLETE" at bounding box center [230, 275] width 36 height 7
click at [226, 138] on div "ALL TASKS ALL TASKS ACTIVE TASKS TASKS IN WRAP UP [PHONE_NUMBER] Assigned" at bounding box center [143, 136] width 240 height 226
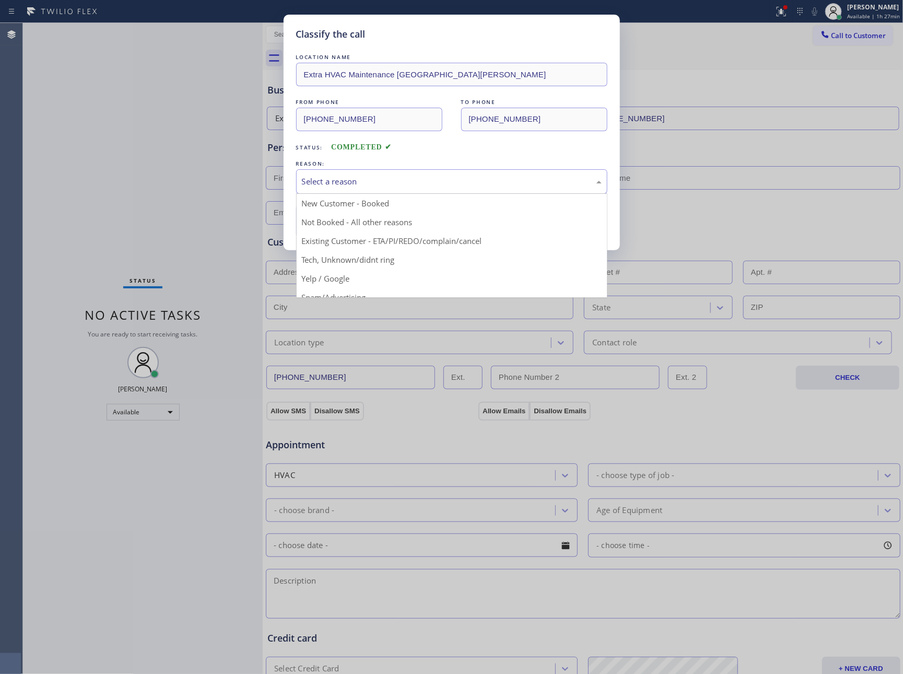
click at [352, 187] on div "Select a reason" at bounding box center [452, 181] width 300 height 12
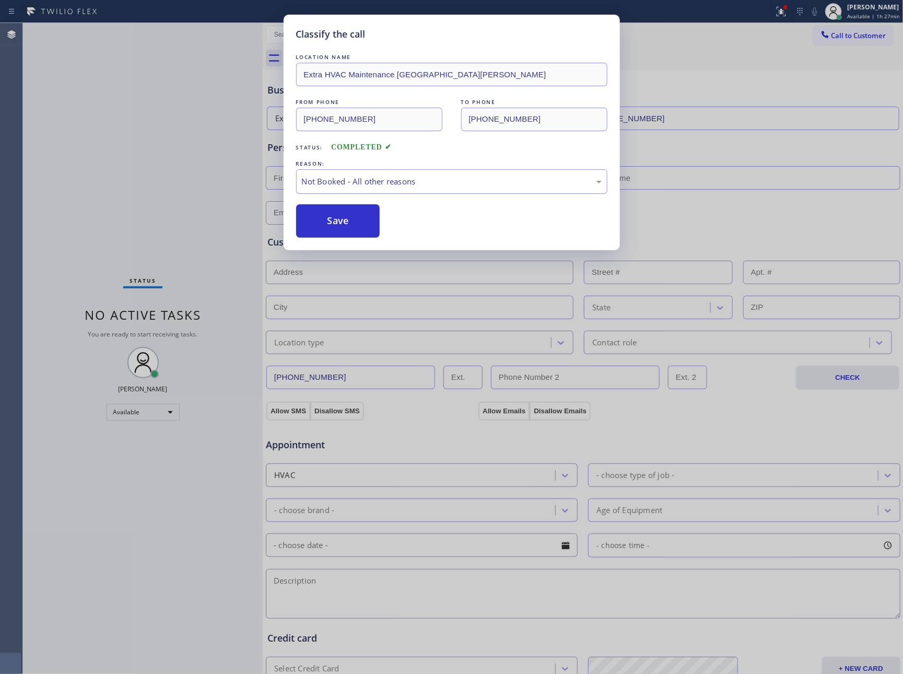
click at [349, 226] on button "Save" at bounding box center [338, 220] width 84 height 33
click at [83, 127] on div "Classify the call LOCATION NAME Extra HVAC Maintenance San [PERSON_NAME] FROM P…" at bounding box center [451, 337] width 903 height 674
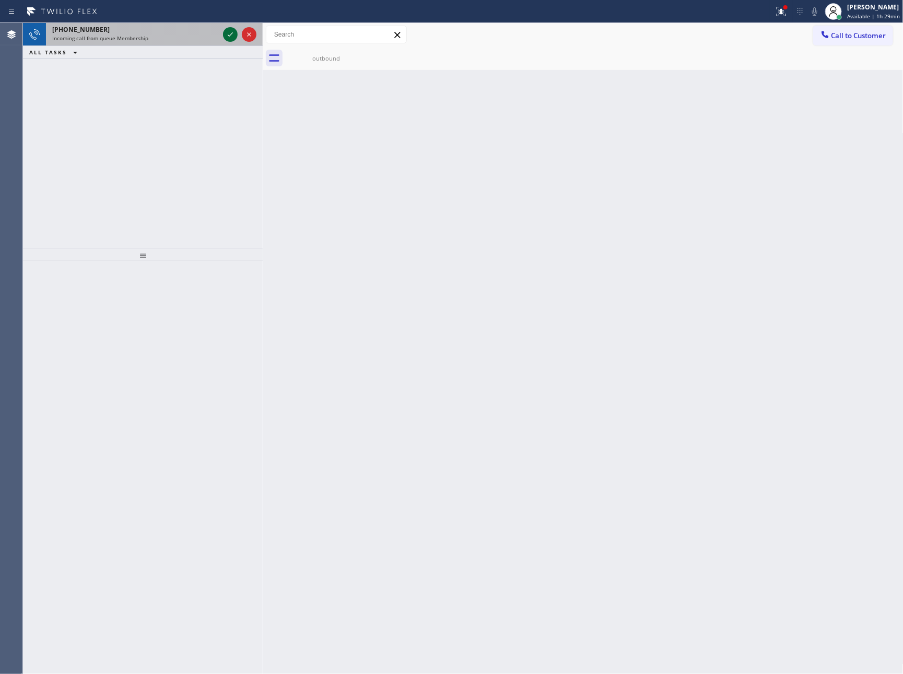
click at [234, 32] on icon at bounding box center [230, 34] width 13 height 13
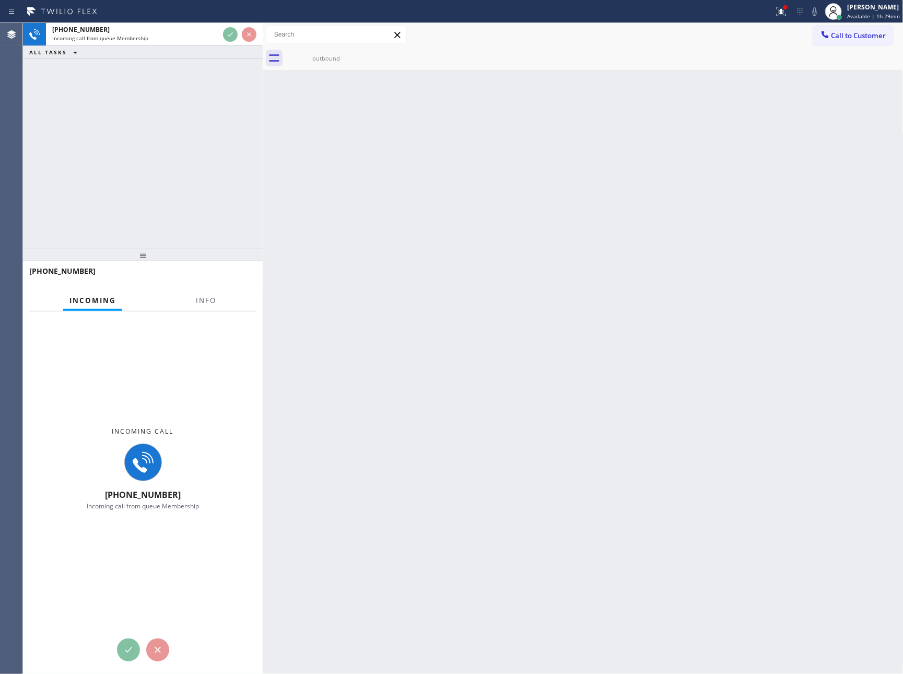
click at [219, 124] on div "[PHONE_NUMBER] Incoming call from queue Membership ALL TASKS ALL TASKS ACTIVE T…" at bounding box center [143, 136] width 240 height 226
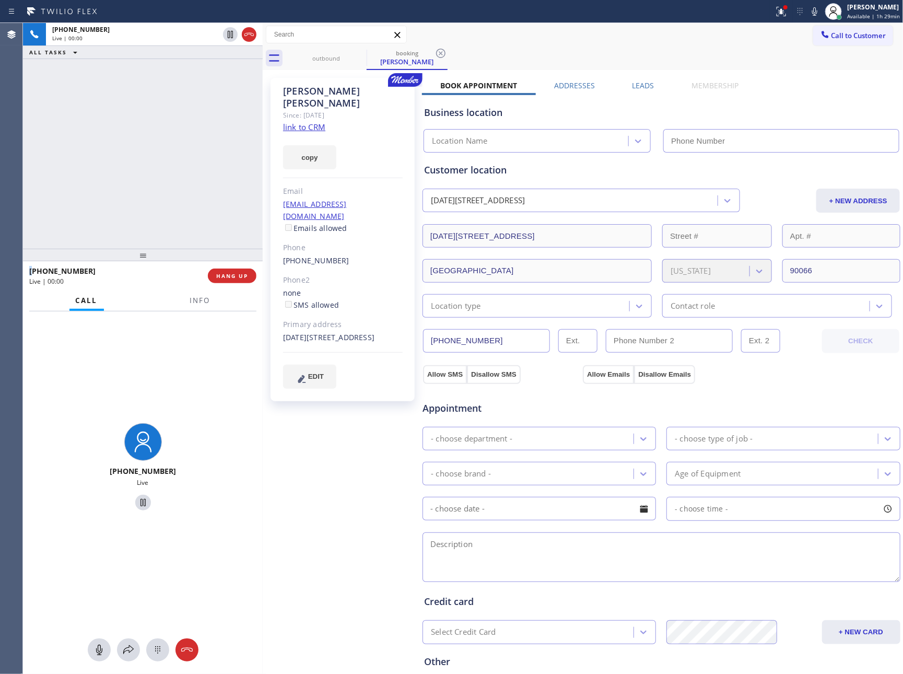
type input "[PHONE_NUMBER]"
click at [219, 124] on div "[PHONE_NUMBER] Live | 00:00 ALL TASKS ALL TASKS ACTIVE TASKS TASKS IN WRAP UP" at bounding box center [143, 136] width 240 height 226
click at [307, 122] on link "link to CRM" at bounding box center [304, 127] width 42 height 10
click at [142, 168] on div "[PHONE_NUMBER] Live | 00:12 ALL TASKS ALL TASKS ACTIVE TASKS TASKS IN WRAP UP" at bounding box center [143, 136] width 240 height 226
click at [243, 156] on div "[PHONE_NUMBER] Live | 00:15 ALL TASKS ALL TASKS ACTIVE TASKS TASKS IN WRAP UP" at bounding box center [143, 136] width 240 height 226
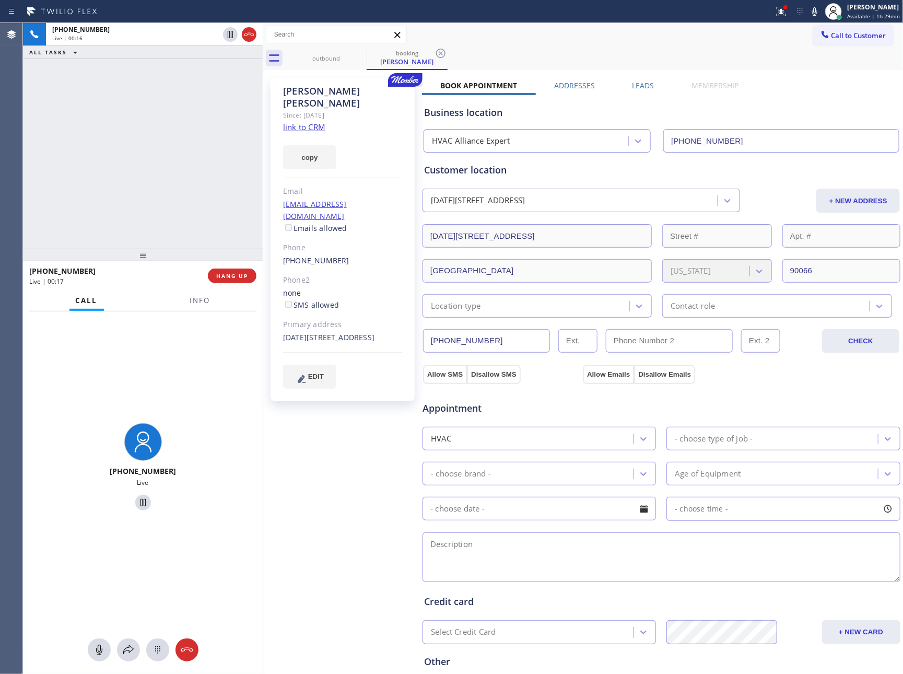
click at [149, 184] on div "[PHONE_NUMBER] Live | 00:16 ALL TASKS ALL TASKS ACTIVE TASKS TASKS IN WRAP UP" at bounding box center [143, 136] width 240 height 226
click at [387, 198] on div "[EMAIL_ADDRESS][DOMAIN_NAME] Emails allowed" at bounding box center [343, 216] width 120 height 36
copy link "[EMAIL_ADDRESS][DOMAIN_NAME]"
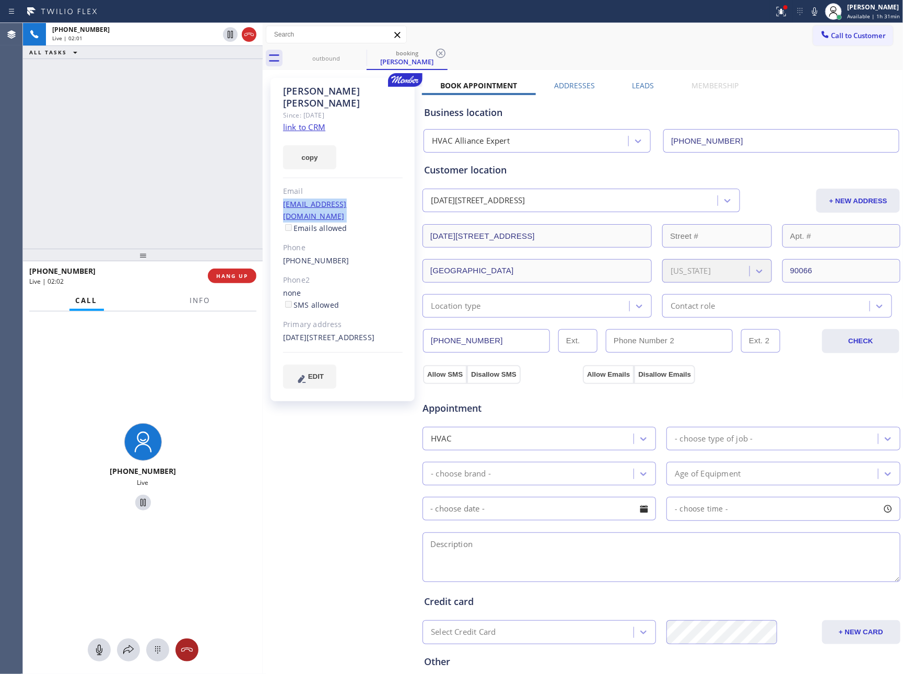
click at [185, 647] on icon at bounding box center [186, 649] width 11 height 4
click at [114, 214] on div "[PHONE_NUMBER] Live | 02:02 ALL TASKS ALL TASKS ACTIVE TASKS TASKS IN WRAP UP" at bounding box center [143, 136] width 240 height 226
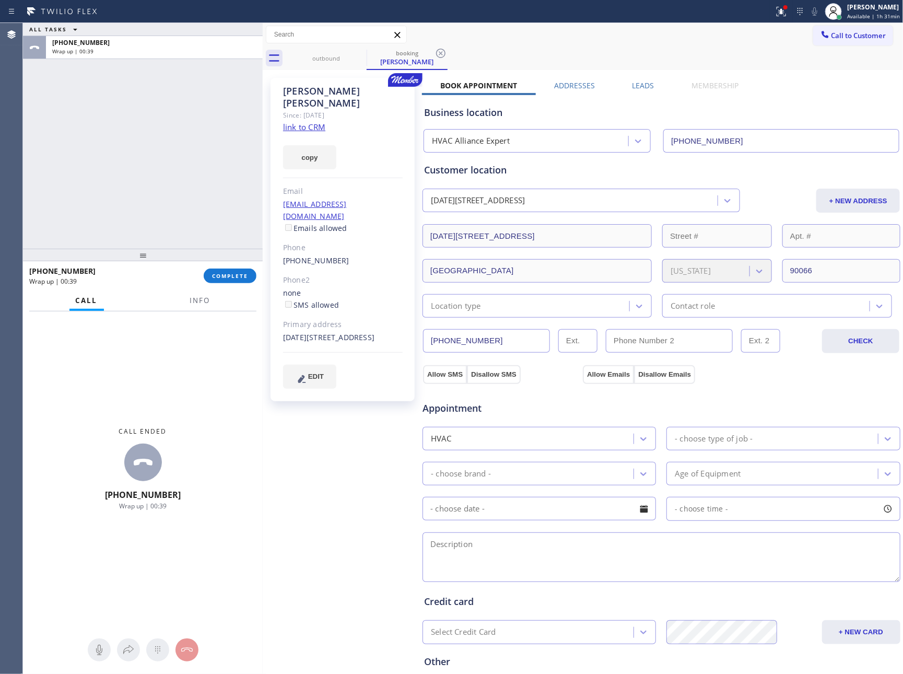
click at [127, 240] on div "ALL TASKS ALL TASKS ACTIVE TASKS TASKS IN WRAP UP [PHONE_NUMBER] Wrap up | 00:39" at bounding box center [143, 136] width 240 height 226
click at [230, 276] on span "COMPLETE" at bounding box center [230, 275] width 36 height 7
click at [197, 118] on div "ALL TASKS ALL TASKS ACTIVE TASKS TASKS IN WRAP UP [PHONE_NUMBER] Wrap up | 00:39" at bounding box center [143, 136] width 240 height 226
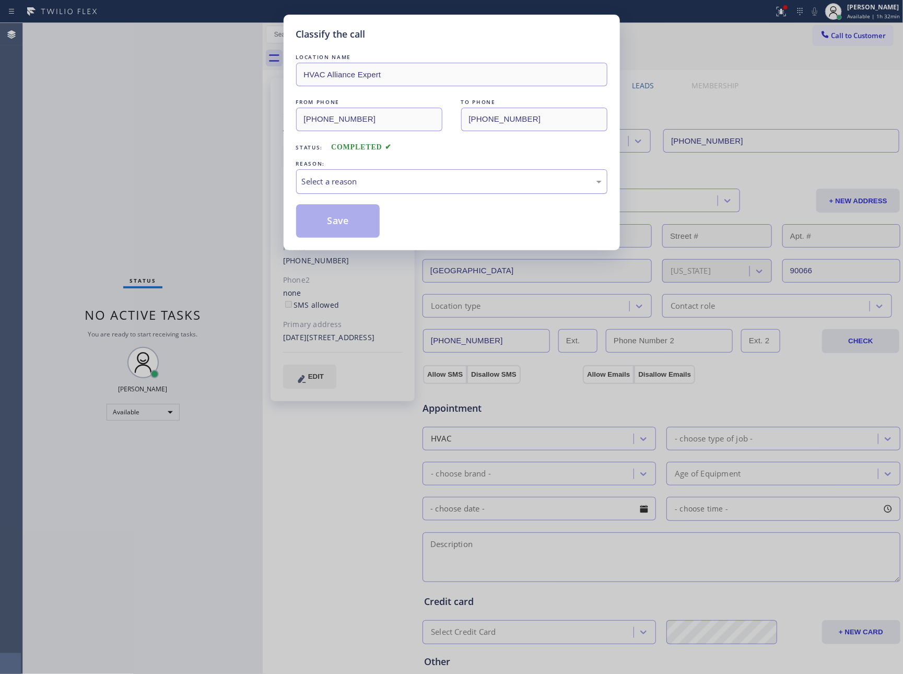
click at [373, 190] on div "Select a reason" at bounding box center [451, 181] width 311 height 25
click at [358, 226] on button "Save" at bounding box center [338, 220] width 84 height 33
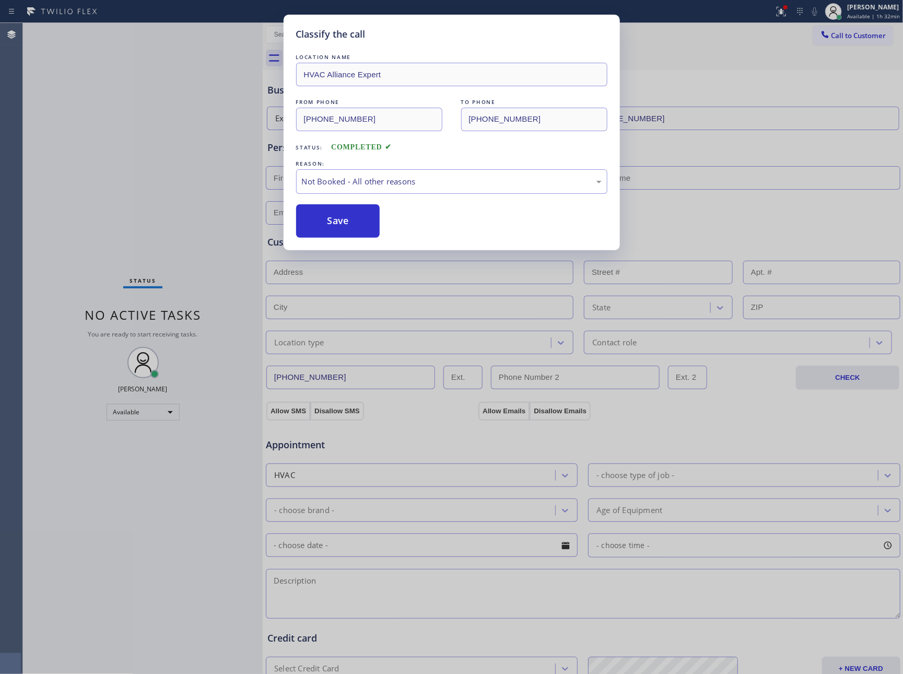
click at [358, 226] on button "Save" at bounding box center [338, 220] width 84 height 33
click at [109, 129] on div "Classify the call LOCATION NAME HVAC Alliance Expert FROM PHONE [PHONE_NUMBER] …" at bounding box center [451, 337] width 903 height 674
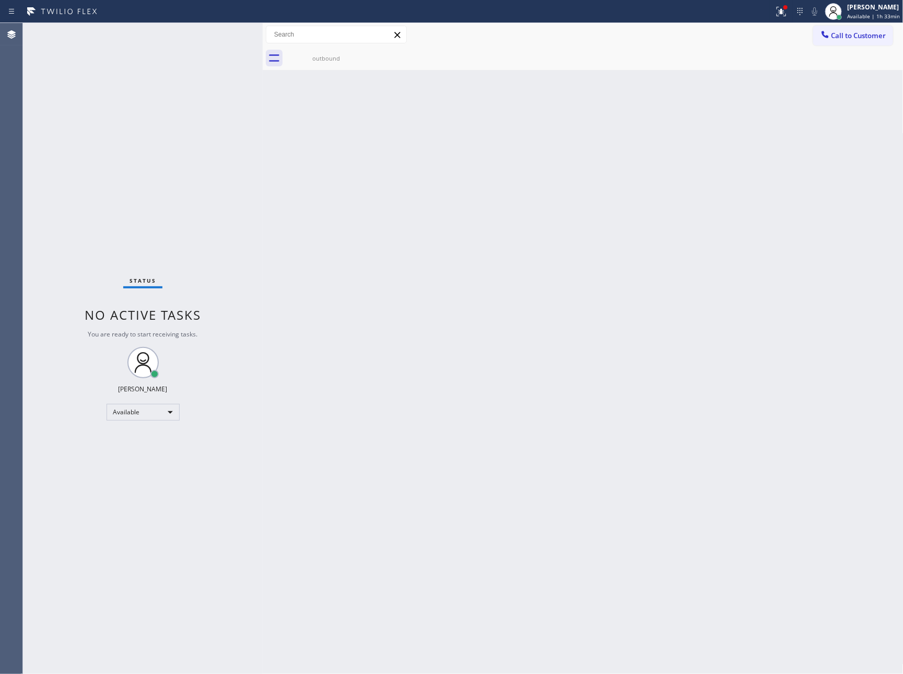
click at [135, 263] on div "Status No active tasks You are ready to start receiving tasks. [PERSON_NAME] Av…" at bounding box center [143, 348] width 240 height 651
click at [652, 478] on div "Back to Dashboard Change Sender ID Customers Technicians Select a contact Outbo…" at bounding box center [583, 348] width 641 height 651
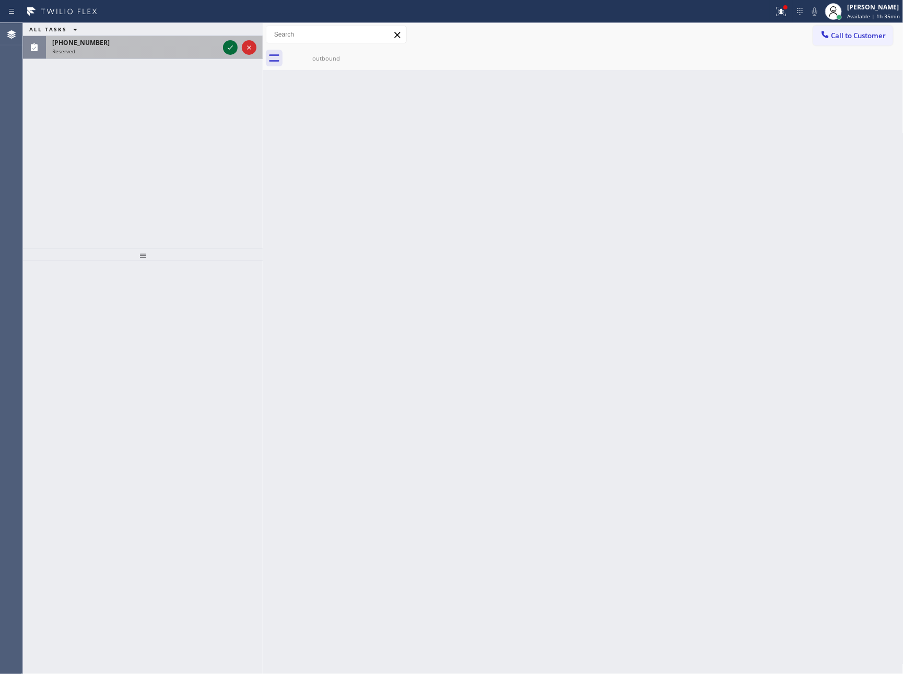
click at [229, 49] on icon at bounding box center [230, 47] width 13 height 13
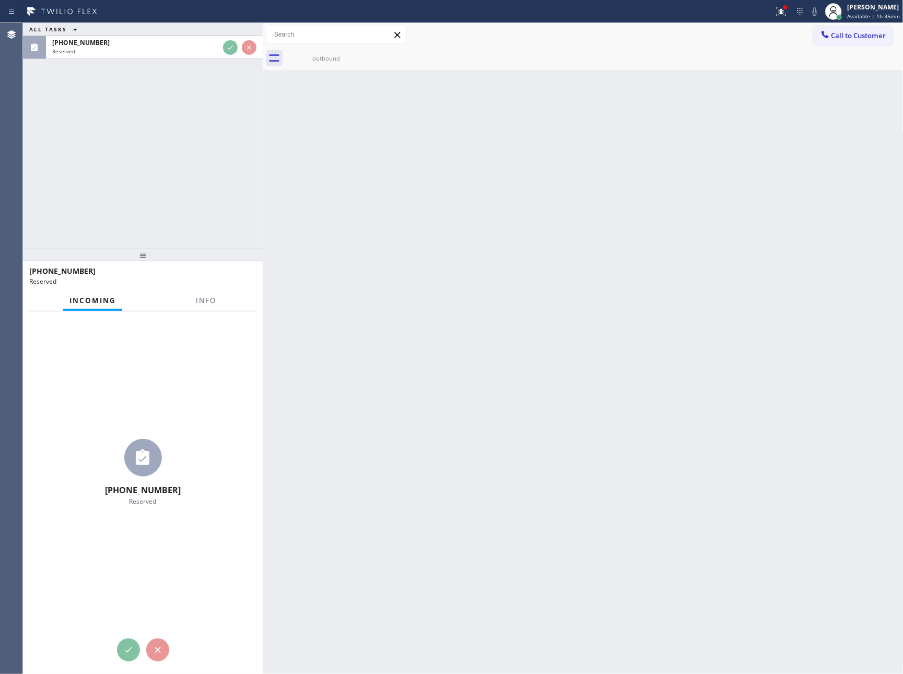
click at [235, 150] on div "ALL TASKS ALL TASKS ACTIVE TASKS TASKS IN WRAP UP [PHONE_NUMBER] Reserved" at bounding box center [143, 136] width 240 height 226
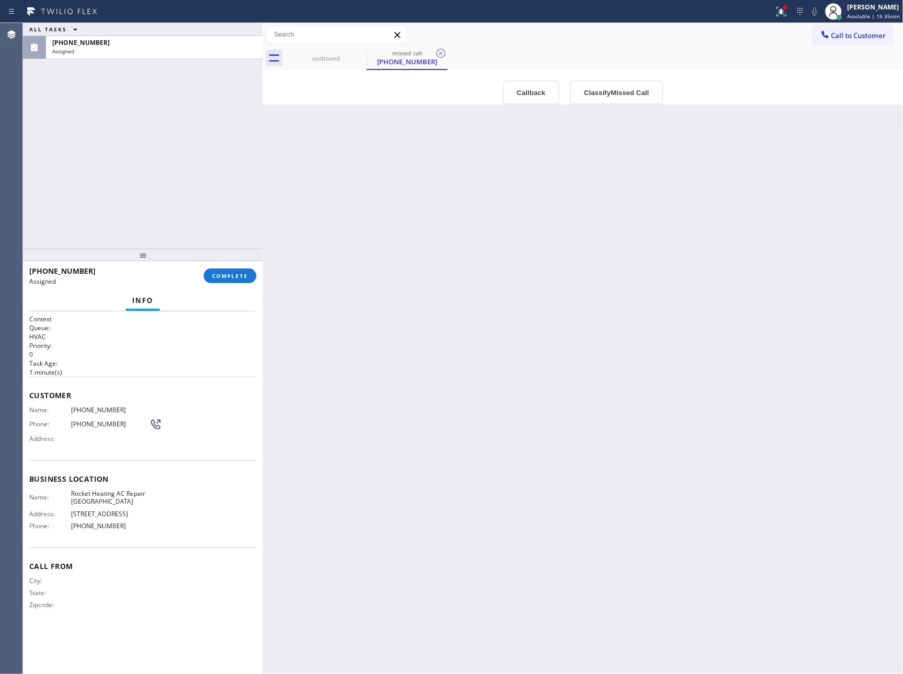
click at [488, 427] on div "Back to Dashboard Change Sender ID Customers Technicians Select a contact Outbo…" at bounding box center [583, 348] width 641 height 651
click at [526, 77] on div "Outbound call Location Rocket Heating AC Repair [GEOGRAPHIC_DATA] Your caller i…" at bounding box center [583, 87] width 641 height 34
click at [523, 88] on button "Callback" at bounding box center [531, 92] width 57 height 24
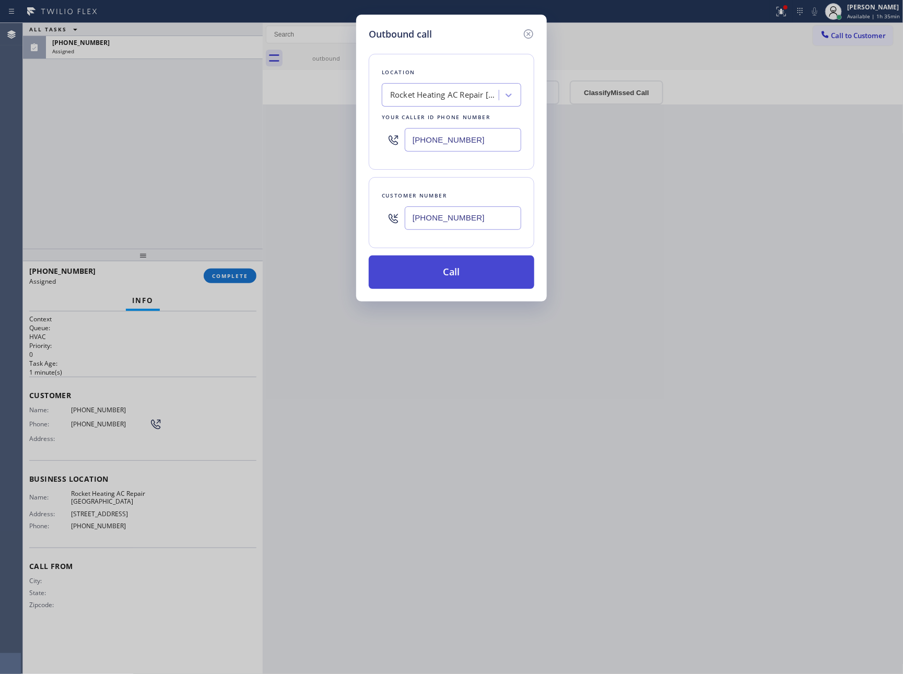
click at [496, 278] on button "Call" at bounding box center [452, 271] width 166 height 33
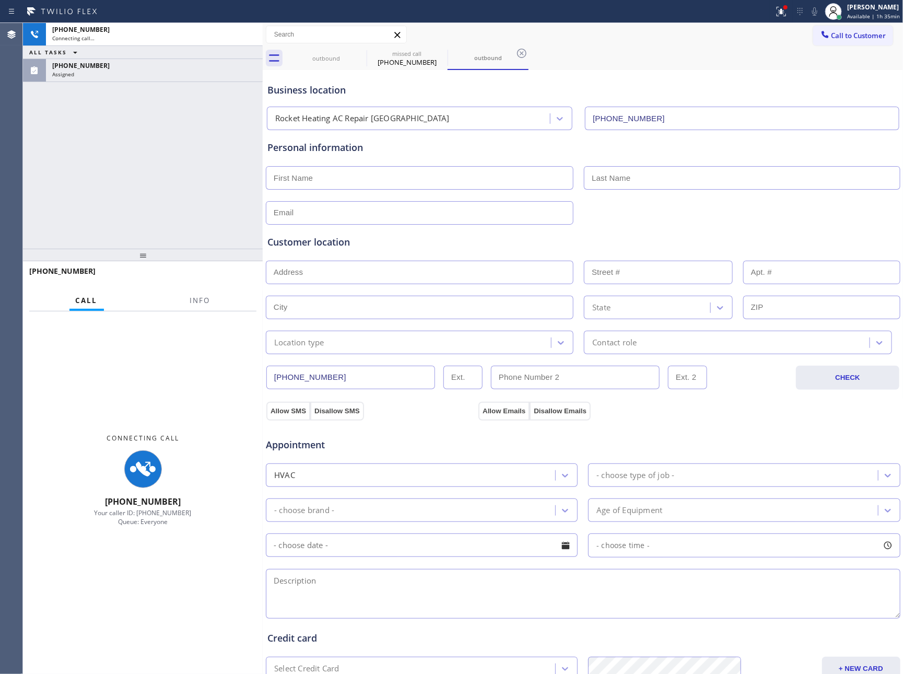
type input "[PHONE_NUMBER]"
click at [174, 232] on div "[PHONE_NUMBER] Connecting call… ALL TASKS ALL TASKS ACTIVE TASKS TASKS IN WRAP …" at bounding box center [143, 136] width 240 height 226
drag, startPoint x: 67, startPoint y: 173, endPoint x: 176, endPoint y: 121, distance: 120.3
click at [124, 152] on div "[PHONE_NUMBER] Connecting call… ALL TASKS ALL TASKS ACTIVE TASKS TASKS IN WRAP …" at bounding box center [143, 136] width 240 height 226
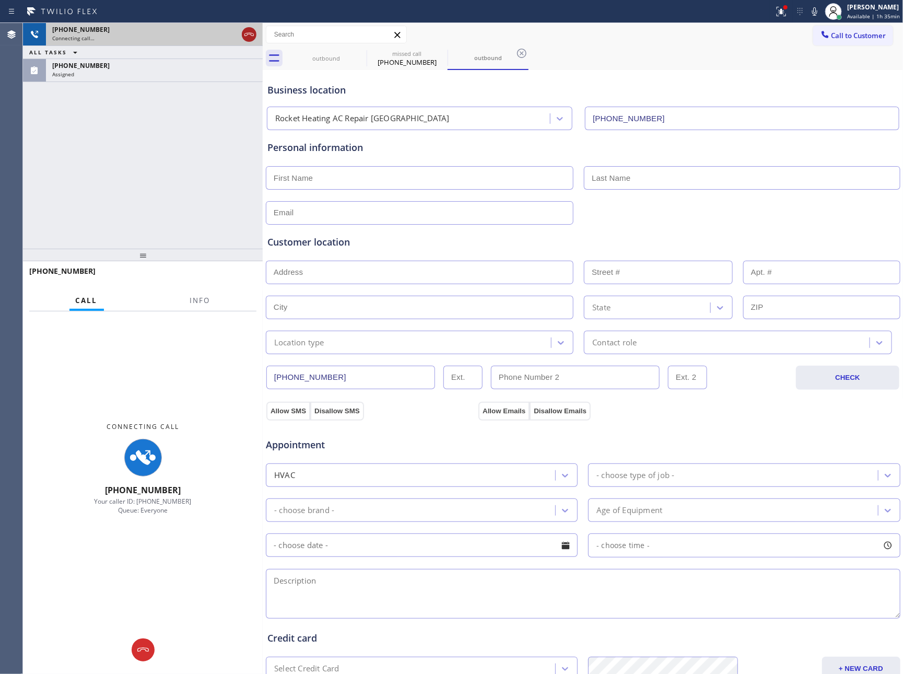
click at [250, 33] on icon at bounding box center [249, 34] width 13 height 13
click at [250, 188] on div "[PHONE_NUMBER] Connecting call… ALL TASKS ALL TASKS ACTIVE TASKS TASKS IN WRAP …" at bounding box center [143, 136] width 240 height 226
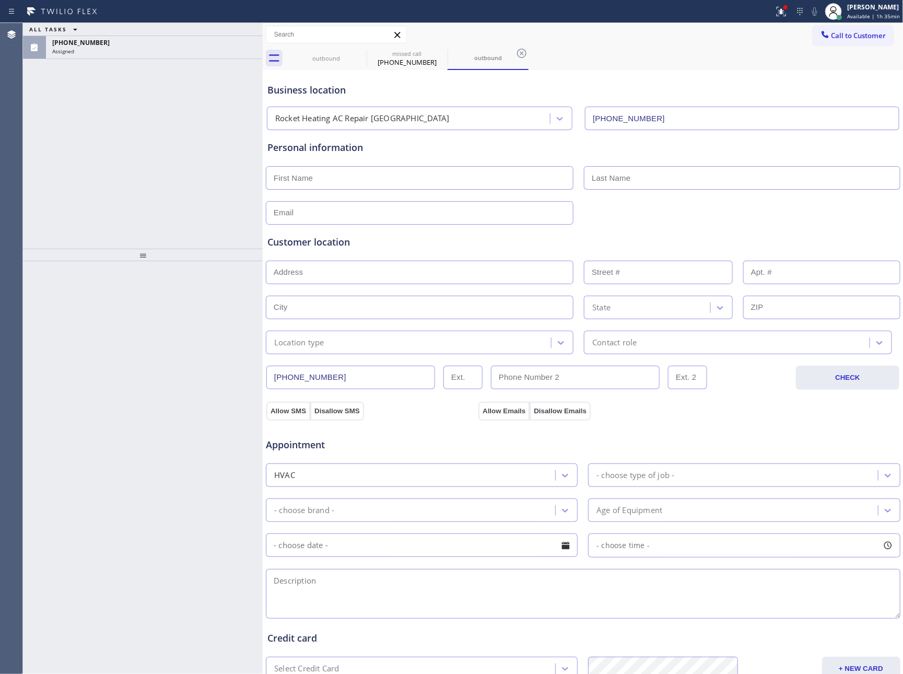
click at [114, 90] on div "ALL TASKS ALL TASKS ACTIVE TASKS TASKS IN WRAP UP [PHONE_NUMBER] Assigned" at bounding box center [143, 136] width 240 height 226
drag, startPoint x: 114, startPoint y: 90, endPoint x: 536, endPoint y: 8, distance: 429.8
click at [301, 63] on div "ALL TASKS ALL TASKS ACTIVE TASKS TASKS IN WRAP UP [PHONE_NUMBER] Assigned Trans…" at bounding box center [463, 348] width 880 height 651
click at [869, 26] on button "Call to Customer" at bounding box center [853, 36] width 80 height 20
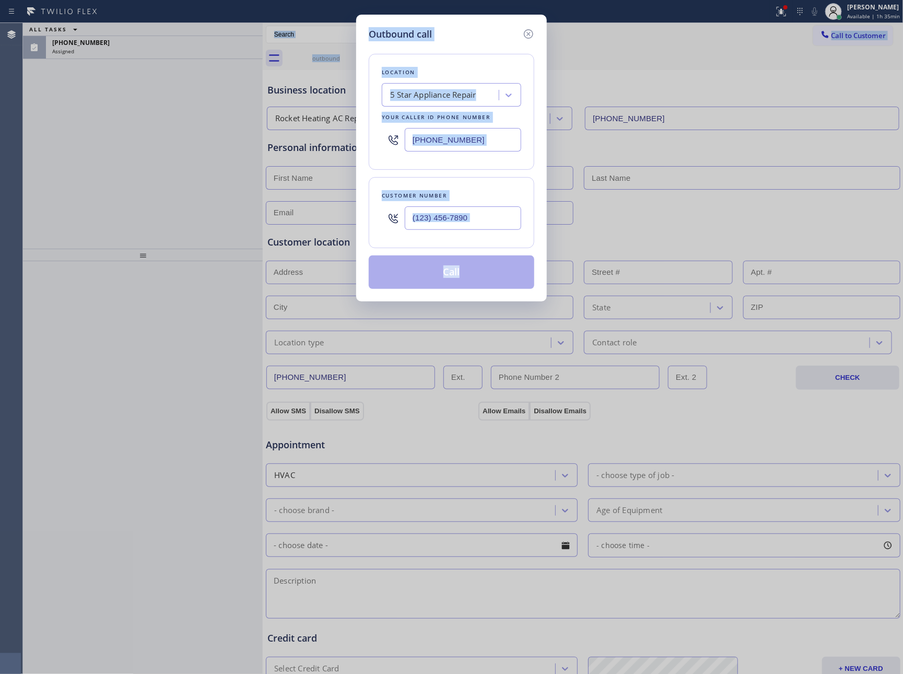
click at [865, 13] on div "Outbound call Location 5 Star Appliance Repair Your caller id phone number [PHO…" at bounding box center [451, 337] width 903 height 674
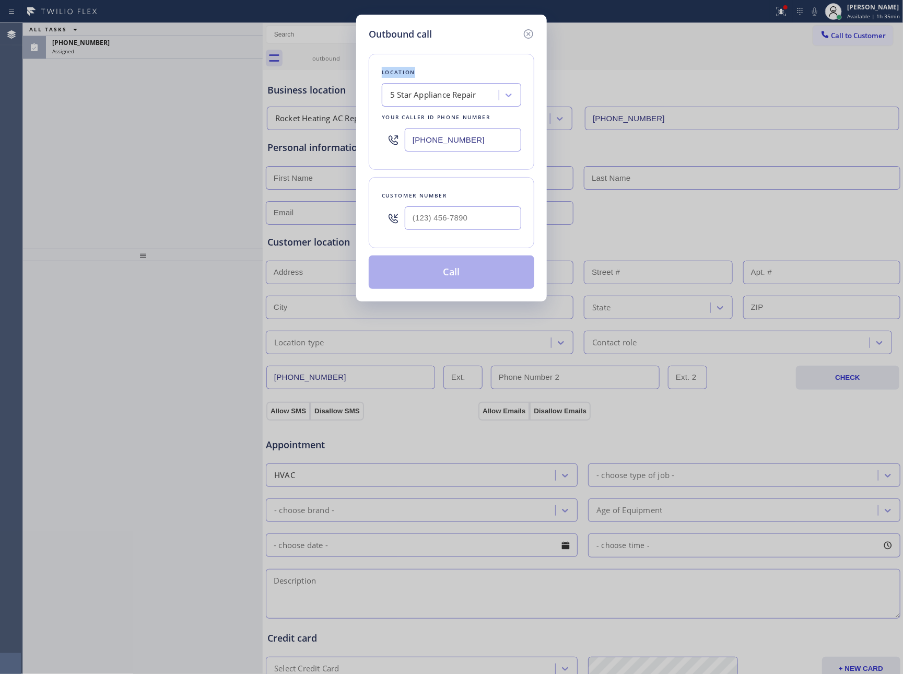
click at [865, 13] on div "Outbound call Location 5 Star Appliance Repair Your caller id phone number [PHO…" at bounding box center [451, 337] width 903 height 674
click at [531, 34] on icon at bounding box center [528, 34] width 13 height 13
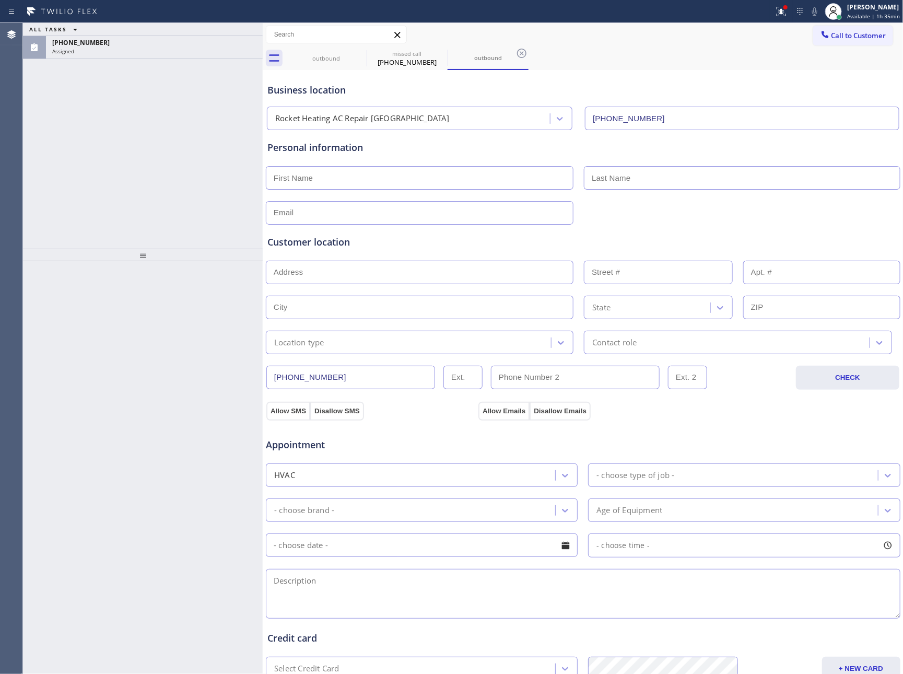
drag, startPoint x: 675, startPoint y: 74, endPoint x: 689, endPoint y: 86, distance: 18.9
click at [676, 74] on div "Business location Rocket Heating AC Repair [GEOGRAPHIC_DATA] [PHONE_NUMBER]" at bounding box center [582, 101] width 635 height 57
click at [845, 8] on div at bounding box center [833, 11] width 23 height 23
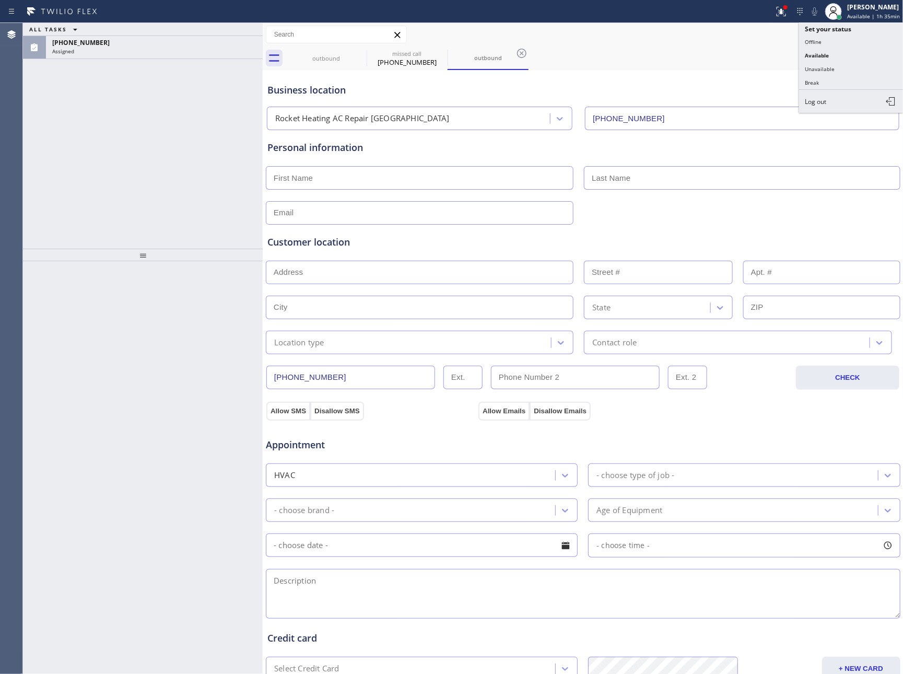
drag, startPoint x: 830, startPoint y: 84, endPoint x: 276, endPoint y: 172, distance: 561.1
click at [830, 83] on button "Break" at bounding box center [851, 83] width 104 height 14
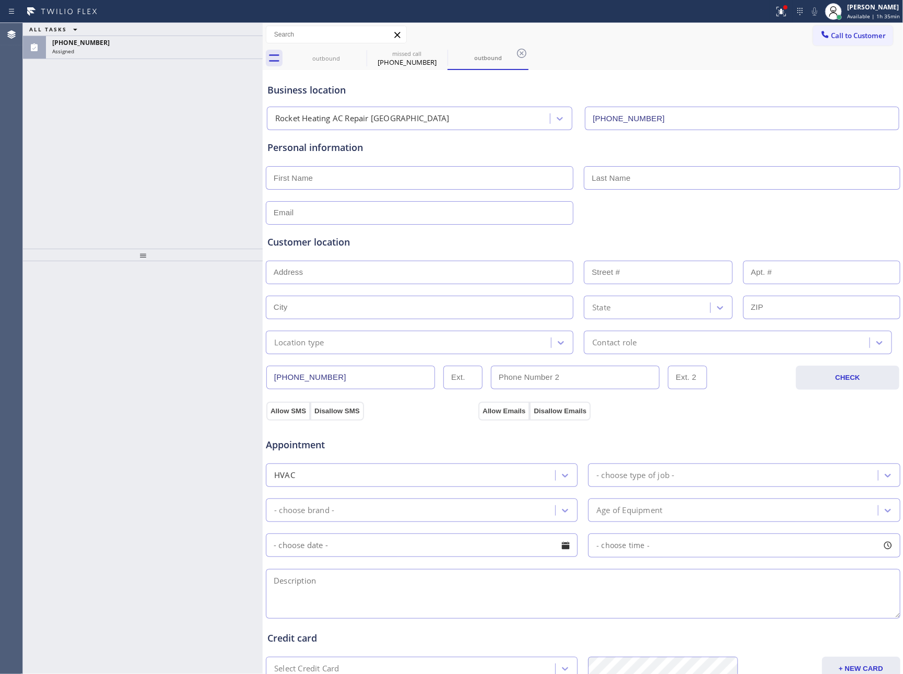
drag, startPoint x: 105, startPoint y: 139, endPoint x: 119, endPoint y: 117, distance: 25.8
click at [115, 126] on div "ALL TASKS ALL TASKS ACTIVE TASKS TASKS IN WRAP UP [PHONE_NUMBER] Assigned" at bounding box center [143, 136] width 240 height 226
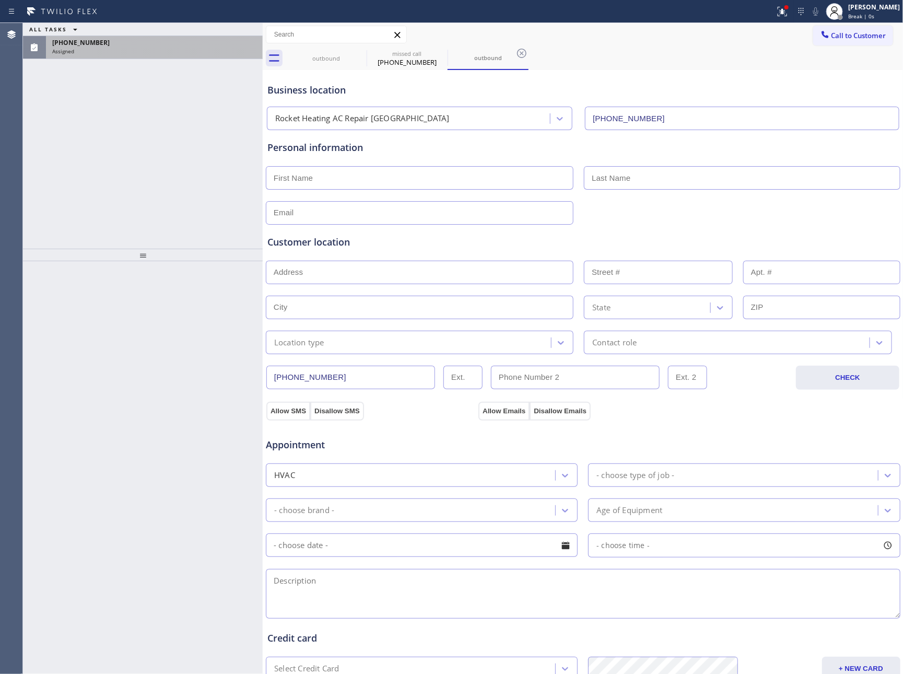
click at [140, 39] on div "[PHONE_NUMBER]" at bounding box center [154, 42] width 204 height 9
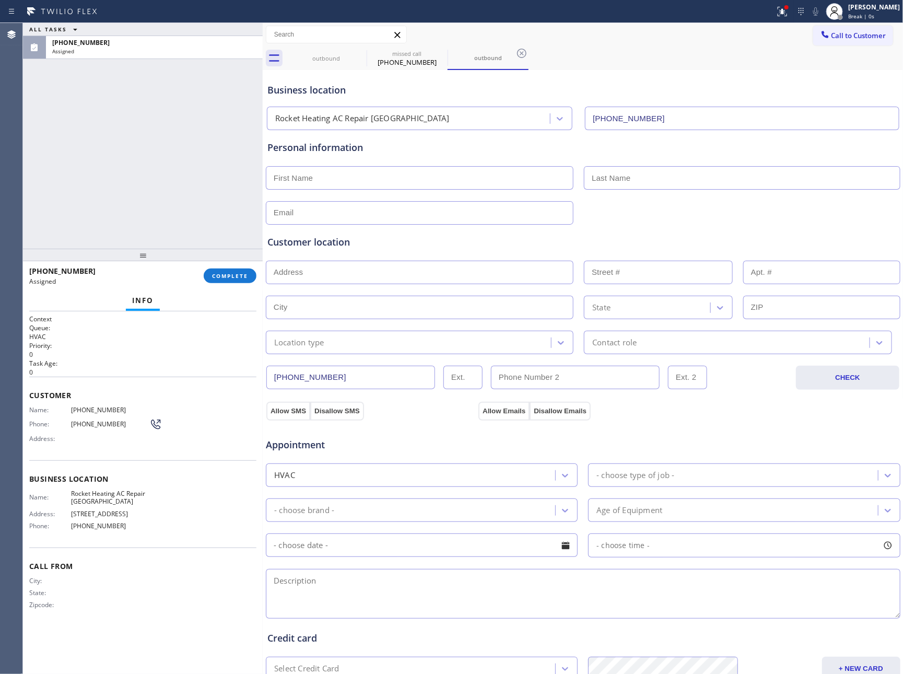
click at [239, 273] on span "COMPLETE" at bounding box center [230, 275] width 36 height 7
click at [191, 103] on div "ALL TASKS ALL TASKS ACTIVE TASKS TASKS IN WRAP UP [PHONE_NUMBER] Assigned" at bounding box center [143, 136] width 240 height 226
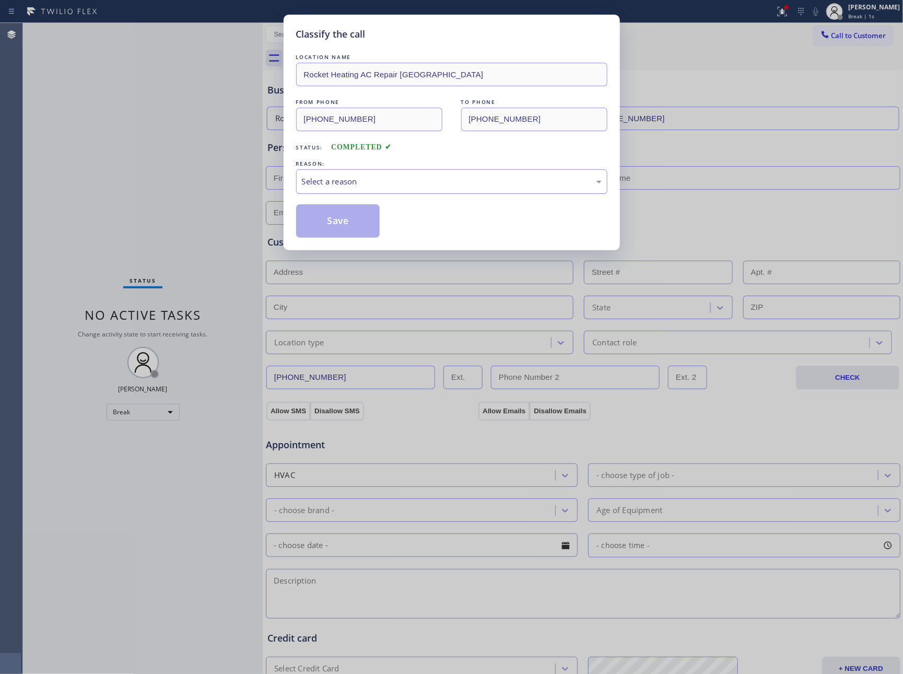
click at [430, 172] on div "Select a reason" at bounding box center [451, 181] width 311 height 25
click at [337, 220] on button "Save" at bounding box center [338, 220] width 84 height 33
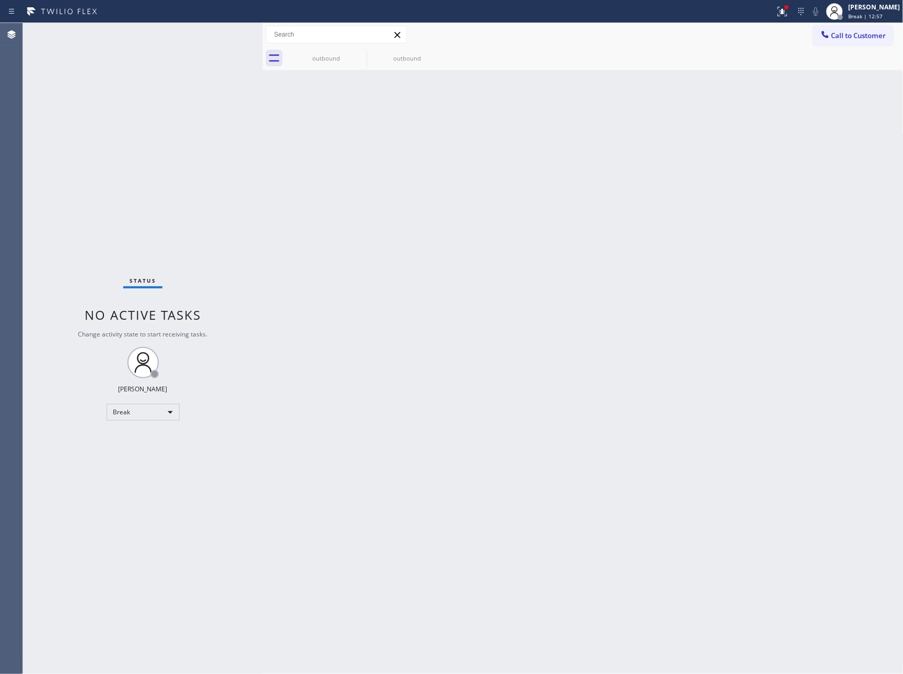
click at [191, 471] on div "Status No active tasks Change activity state to start receiving tasks. [PERSON_…" at bounding box center [143, 348] width 240 height 651
click at [169, 408] on div "Break" at bounding box center [143, 412] width 73 height 17
click at [149, 434] on li "Available" at bounding box center [142, 439] width 70 height 13
click at [712, 384] on div "Back to Dashboard Change Sender ID Customers Technicians Select a contact Outbo…" at bounding box center [583, 348] width 641 height 651
click at [704, 348] on div "Back to Dashboard Change Sender ID Customers Technicians Select a contact Outbo…" at bounding box center [583, 348] width 641 height 651
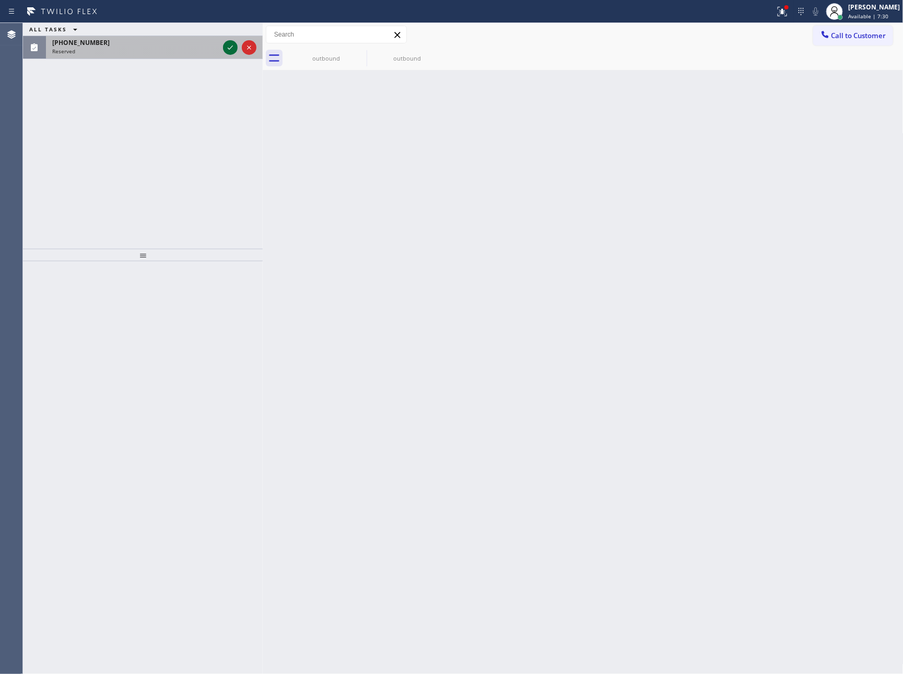
click at [229, 47] on icon at bounding box center [230, 47] width 13 height 13
click at [223, 124] on div "ALL TASKS ALL TASKS ACTIVE TASKS TASKS IN WRAP UP [PHONE_NUMBER] Reserved" at bounding box center [143, 136] width 240 height 226
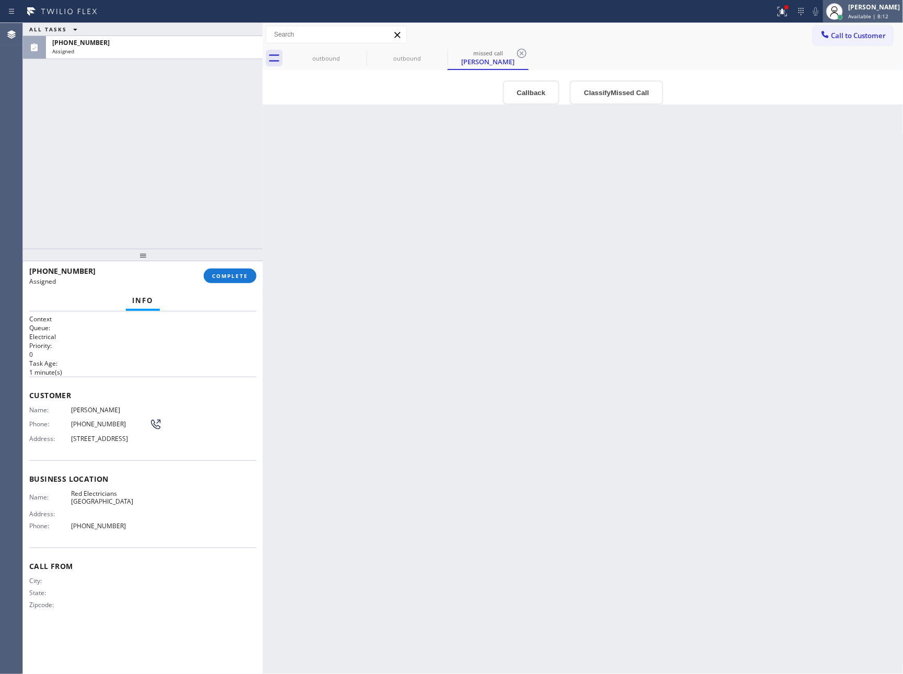
click at [878, 2] on div "[PERSON_NAME] Available | 8:12" at bounding box center [874, 11] width 57 height 18
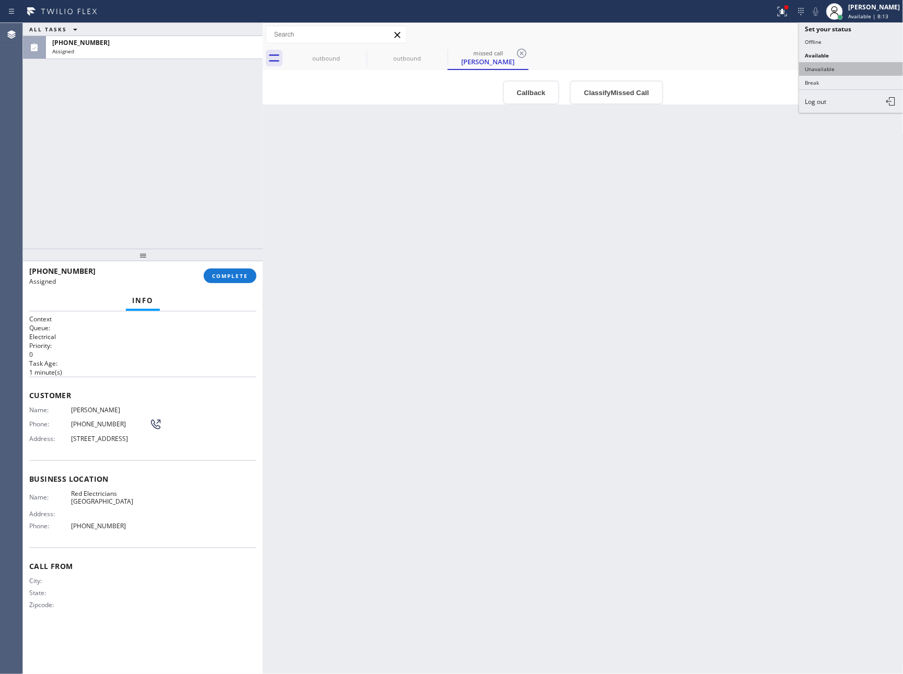
click at [839, 69] on button "Unavailable" at bounding box center [851, 69] width 104 height 14
click at [759, 355] on div "Back to Dashboard Change Sender ID Customers Technicians Select a contact Outbo…" at bounding box center [583, 348] width 641 height 651
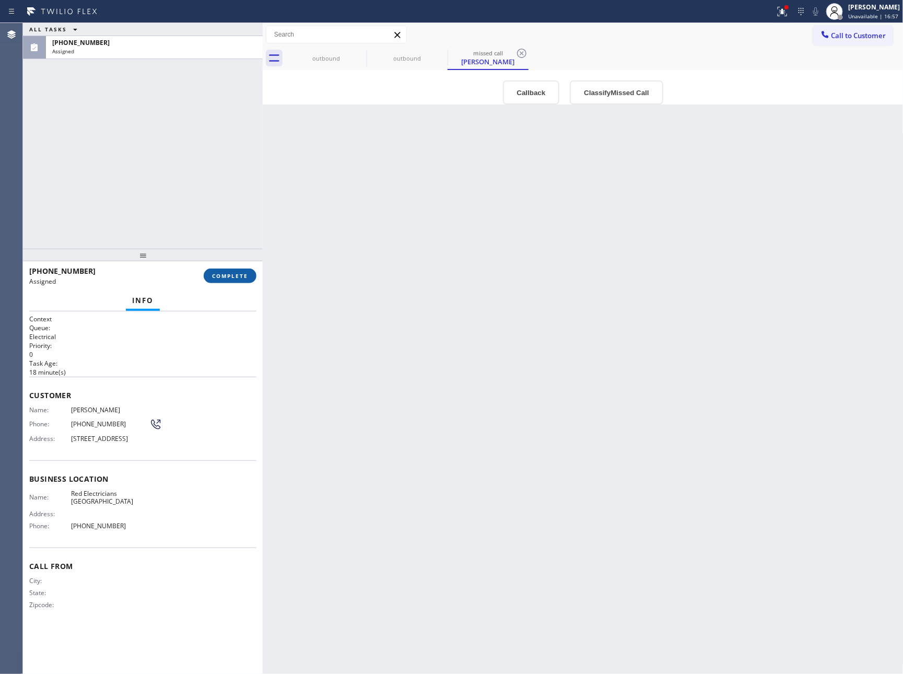
drag, startPoint x: 185, startPoint y: 168, endPoint x: 225, endPoint y: 279, distance: 118.4
click at [190, 188] on div "ALL TASKS ALL TASKS ACTIVE TASKS TASKS IN WRAP UP [PHONE_NUMBER] Assigned" at bounding box center [143, 136] width 240 height 226
click at [233, 273] on span "COMPLETE" at bounding box center [230, 275] width 36 height 7
click at [183, 114] on div "ALL TASKS ALL TASKS ACTIVE TASKS TASKS IN WRAP UP [PHONE_NUMBER] Assigned" at bounding box center [143, 136] width 240 height 226
click at [184, 114] on div "ALL TASKS ALL TASKS ACTIVE TASKS TASKS IN WRAP UP [PHONE_NUMBER] Assigned" at bounding box center [143, 136] width 240 height 226
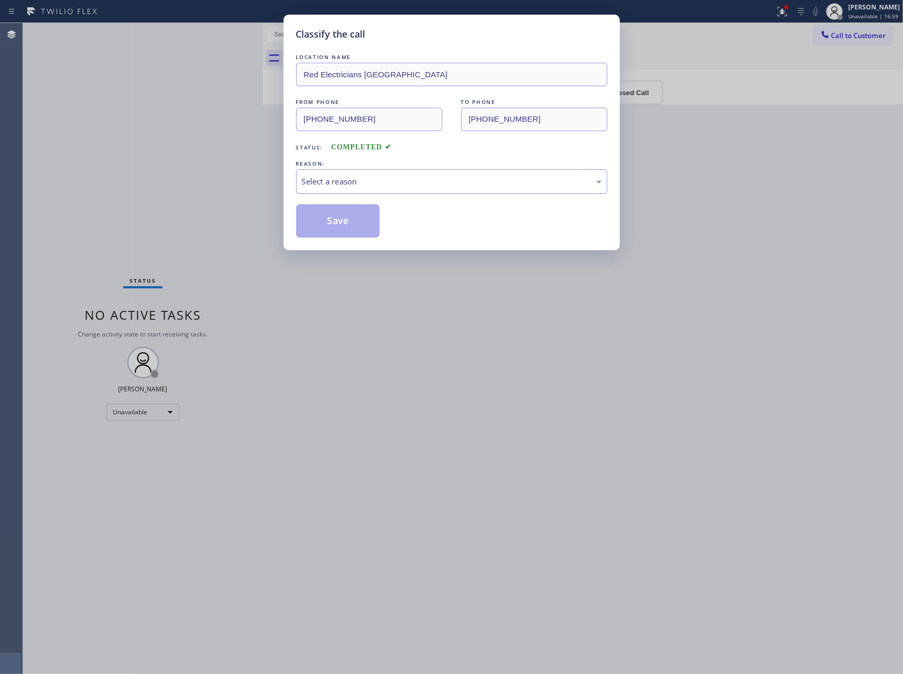
click at [382, 186] on div "Select a reason" at bounding box center [452, 181] width 300 height 12
click at [363, 227] on button "Save" at bounding box center [338, 220] width 84 height 33
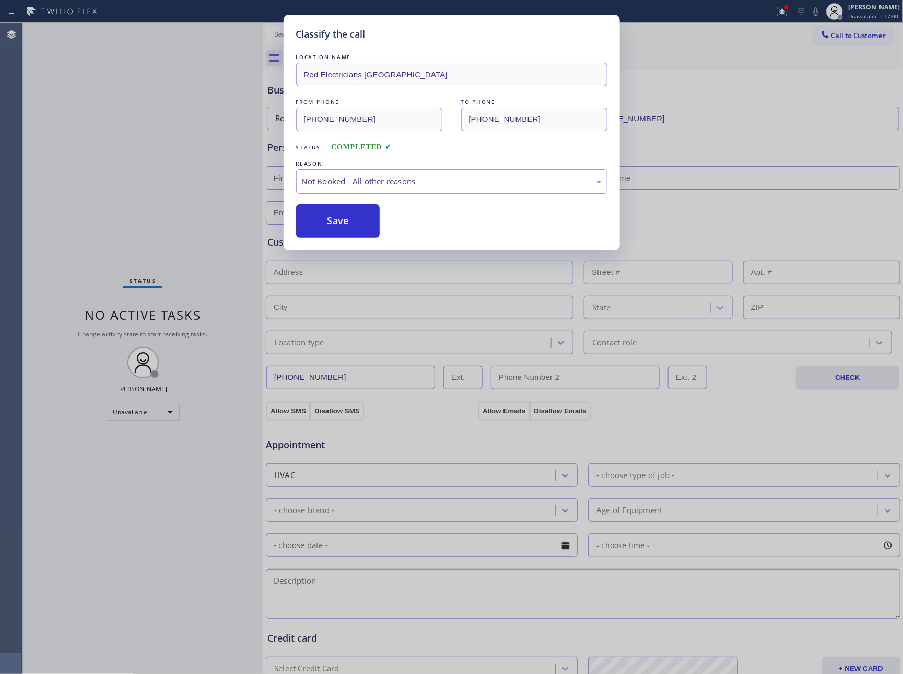
click at [363, 227] on button "Save" at bounding box center [338, 220] width 84 height 33
drag, startPoint x: 167, startPoint y: 169, endPoint x: 470, endPoint y: 245, distance: 312.7
click at [174, 171] on div "Classify the call LOCATION NAME Red Electricians [GEOGRAPHIC_DATA] FROM PHONE […" at bounding box center [451, 337] width 903 height 674
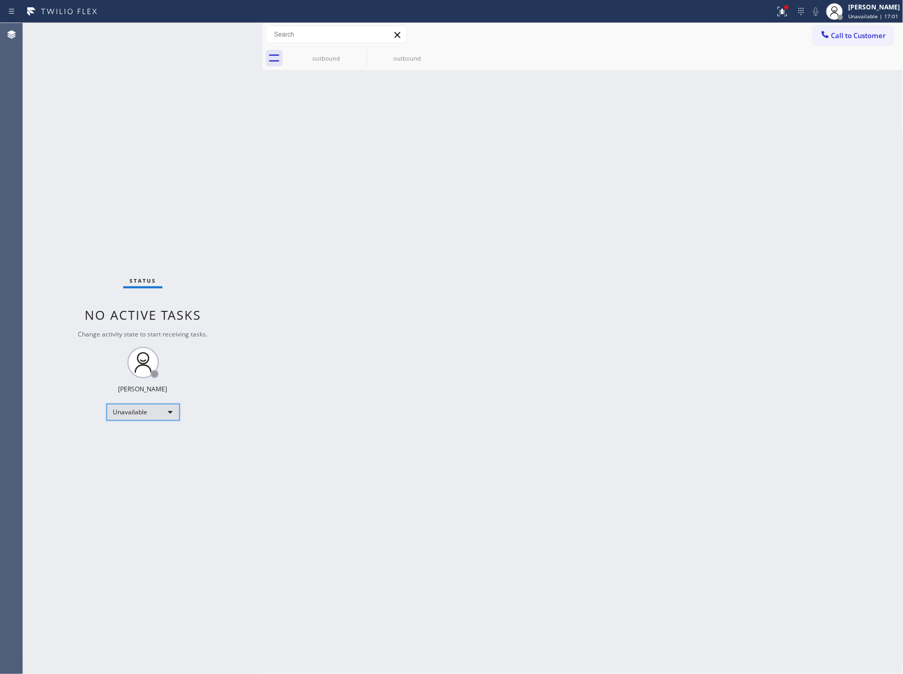
click at [167, 411] on div "Unavailable" at bounding box center [143, 412] width 73 height 17
drag, startPoint x: 134, startPoint y: 437, endPoint x: 473, endPoint y: 408, distance: 340.7
click at [146, 437] on li "Available" at bounding box center [142, 439] width 70 height 13
drag, startPoint x: 529, startPoint y: 371, endPoint x: 724, endPoint y: 531, distance: 251.9
click at [537, 376] on div "Back to Dashboard Change Sender ID Customers Technicians Select a contact Outbo…" at bounding box center [583, 348] width 641 height 651
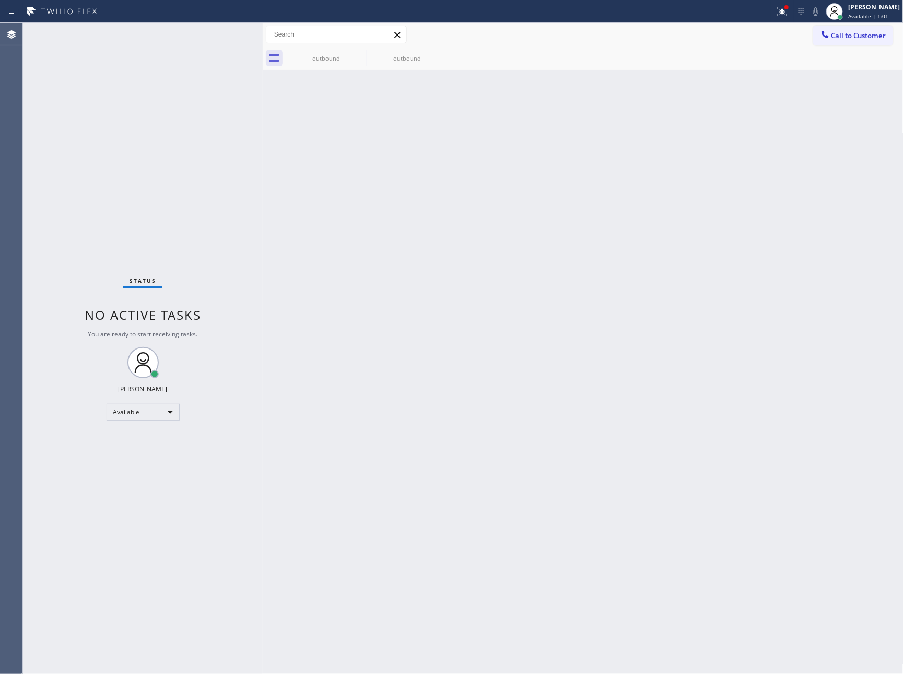
click at [403, 254] on div "Back to Dashboard Change Sender ID Customers Technicians Select a contact Outbo…" at bounding box center [583, 348] width 641 height 651
click at [388, 249] on div "Back to Dashboard Change Sender ID Customers Technicians Select a contact Outbo…" at bounding box center [583, 348] width 641 height 651
click at [74, 141] on div "ALL TASKS ALL TASKS ACTIVE TASKS TASKS IN WRAP UP [PHONE_NUMBER] Reserved" at bounding box center [143, 136] width 240 height 226
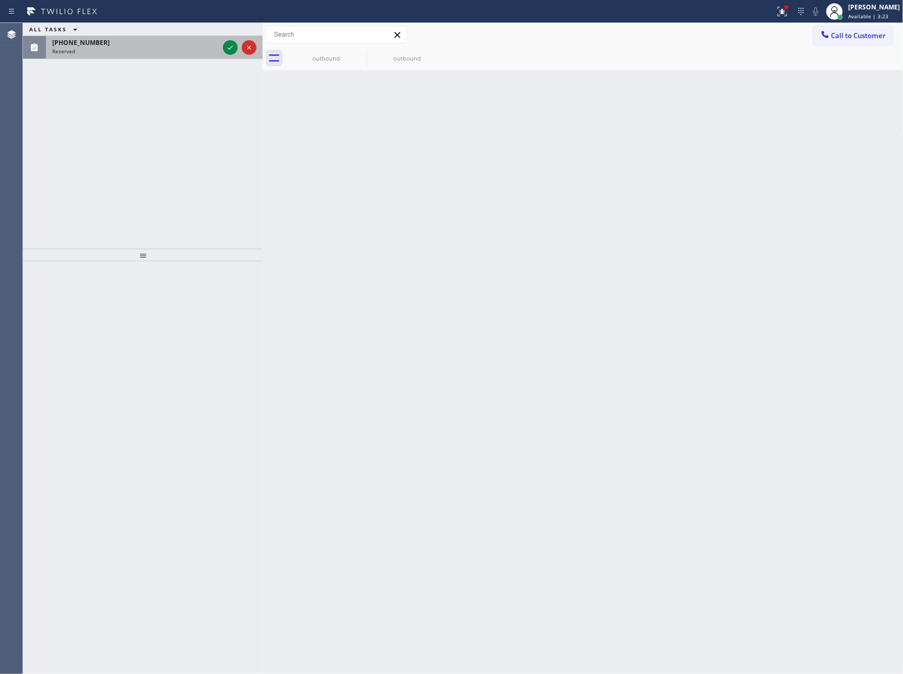
click at [229, 54] on button at bounding box center [230, 47] width 15 height 15
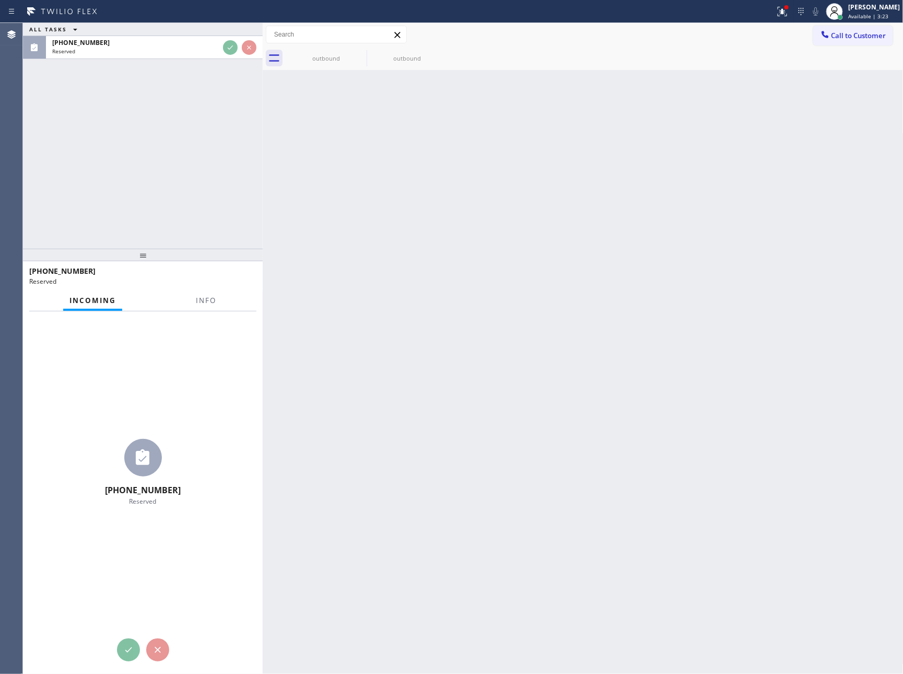
click at [224, 154] on div "ALL TASKS ALL TASKS ACTIVE TASKS TASKS IN WRAP UP [PHONE_NUMBER] Reserved" at bounding box center [143, 136] width 240 height 226
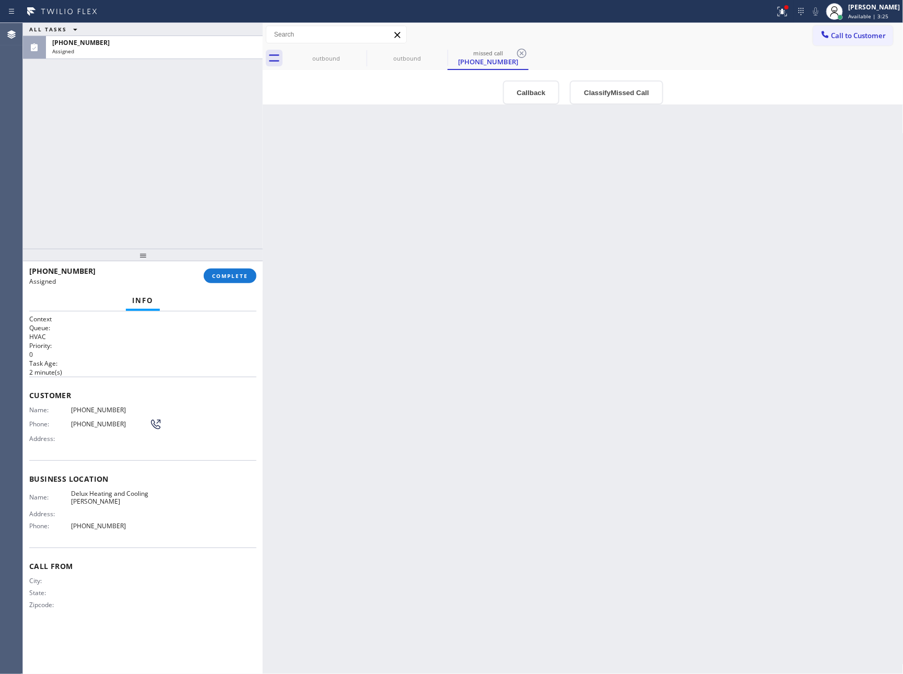
type input "[PHONE_NUMBER]"
click at [525, 91] on button "Callback" at bounding box center [531, 92] width 57 height 24
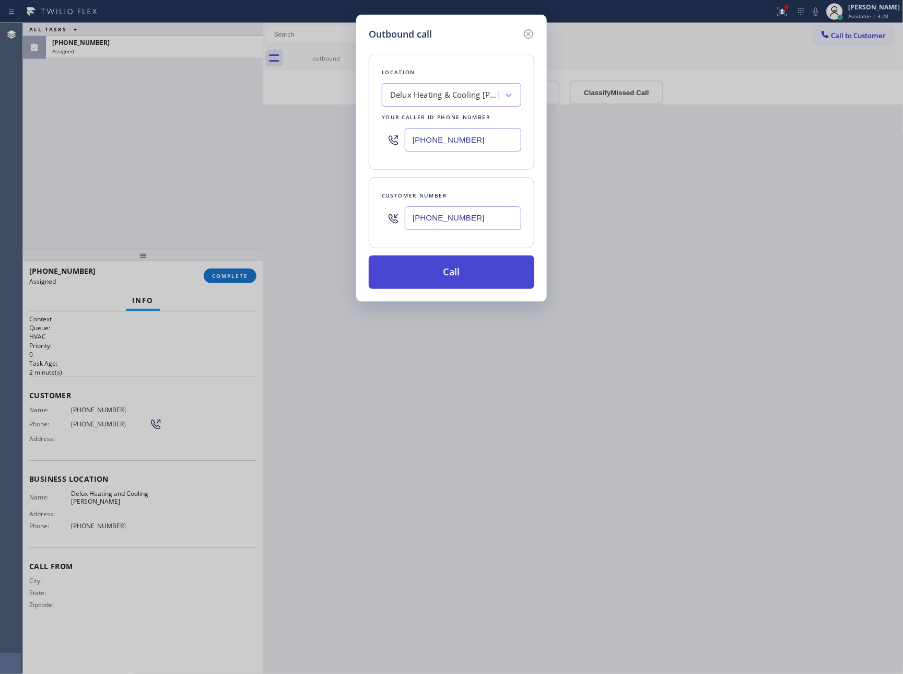
click at [486, 277] on button "Call" at bounding box center [452, 271] width 166 height 33
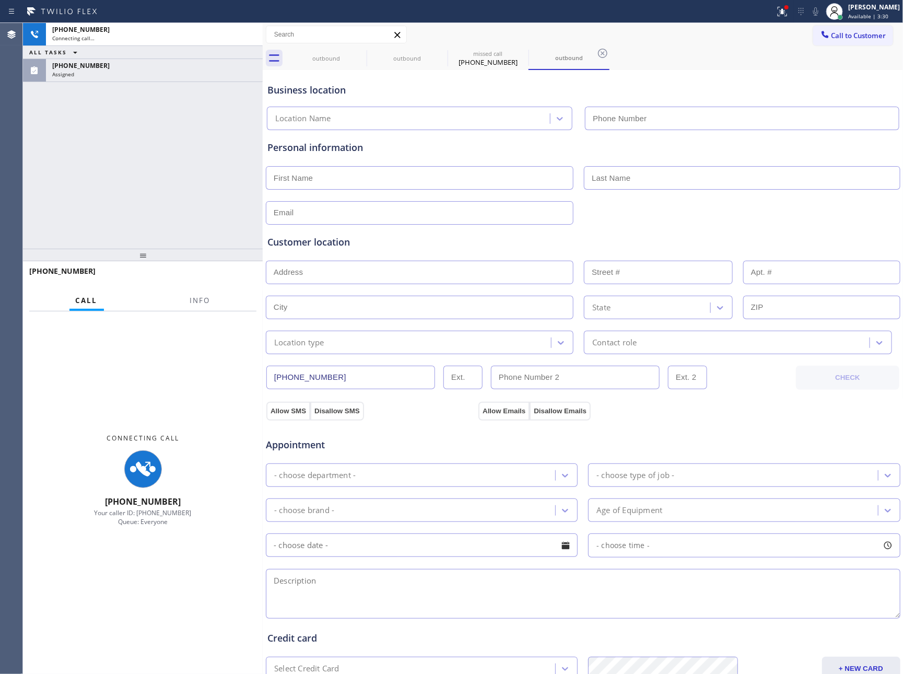
type input "[PHONE_NUMBER]"
click at [118, 154] on div "[PHONE_NUMBER] Connecting call… ALL TASKS ALL TASKS ACTIVE TASKS TASKS IN WRAP …" at bounding box center [143, 136] width 240 height 226
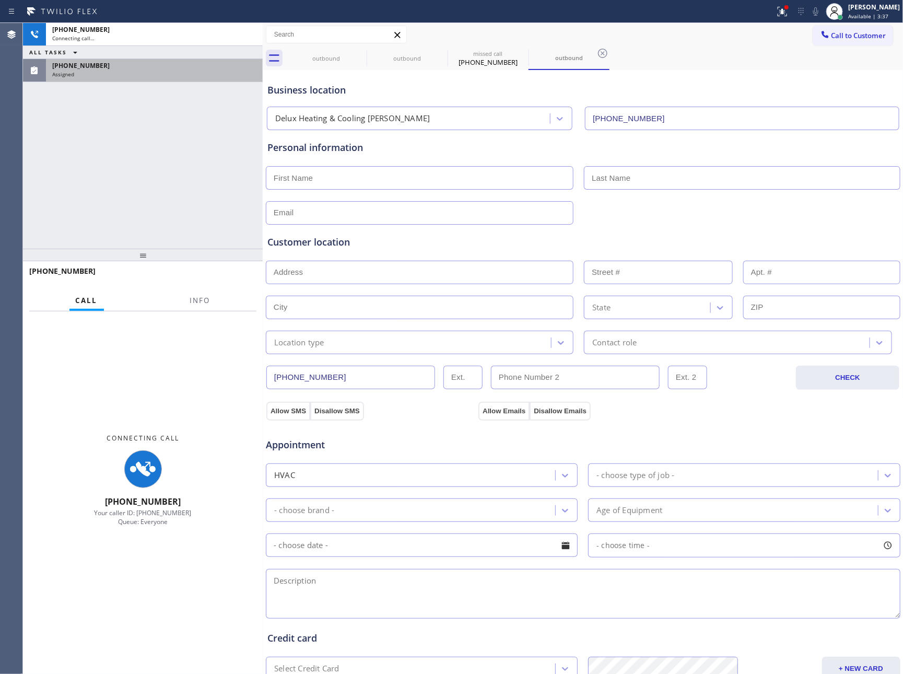
click at [163, 77] on div "[PHONE_NUMBER] Assigned" at bounding box center [152, 70] width 213 height 23
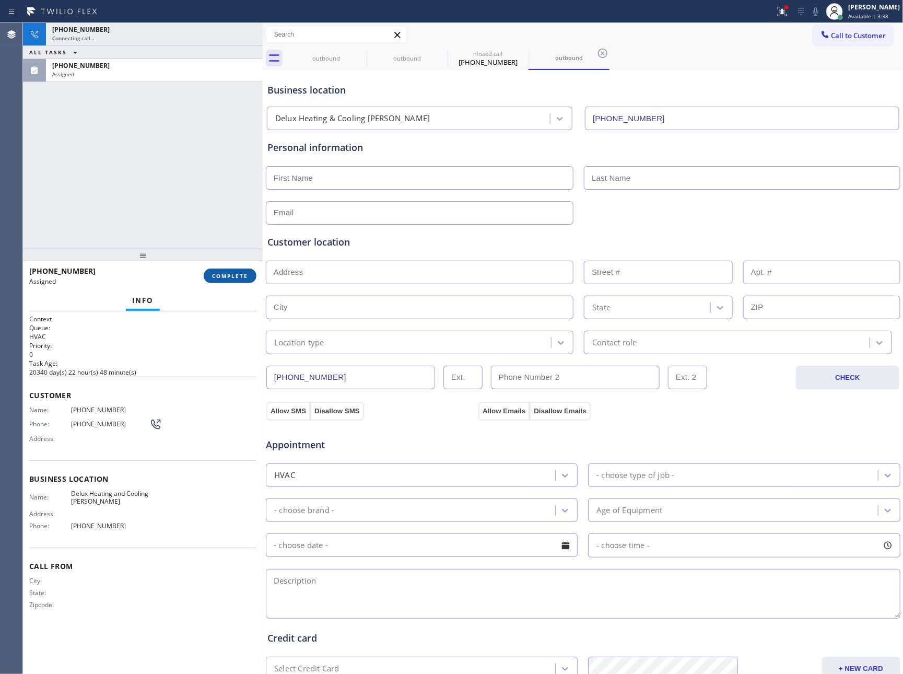
click at [238, 279] on button "COMPLETE" at bounding box center [230, 275] width 53 height 15
click at [221, 192] on div "[PHONE_NUMBER] Connecting call… ALL TASKS ALL TASKS ACTIVE TASKS TASKS IN WRAP …" at bounding box center [143, 136] width 240 height 226
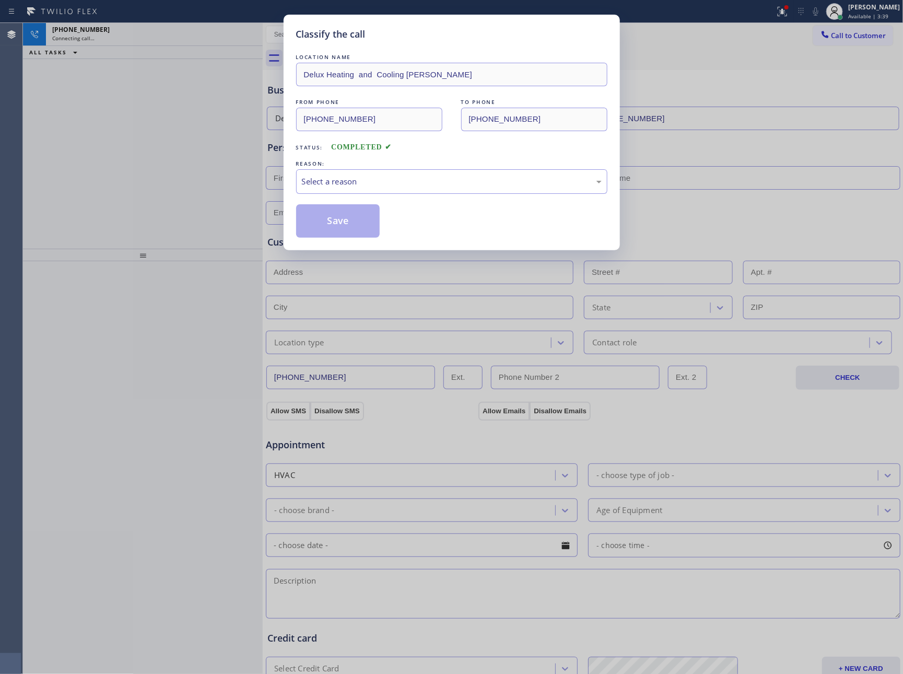
click at [221, 192] on div "Classify the call LOCATION NAME Delux Heating and Cooling [PERSON_NAME] FROM PH…" at bounding box center [451, 337] width 903 height 674
click at [403, 185] on div "Select a reason" at bounding box center [452, 181] width 300 height 12
click at [323, 221] on button "Save" at bounding box center [338, 220] width 84 height 33
drag, startPoint x: 323, startPoint y: 221, endPoint x: 859, endPoint y: 438, distance: 578.2
click at [323, 221] on button "Save" at bounding box center [338, 220] width 84 height 33
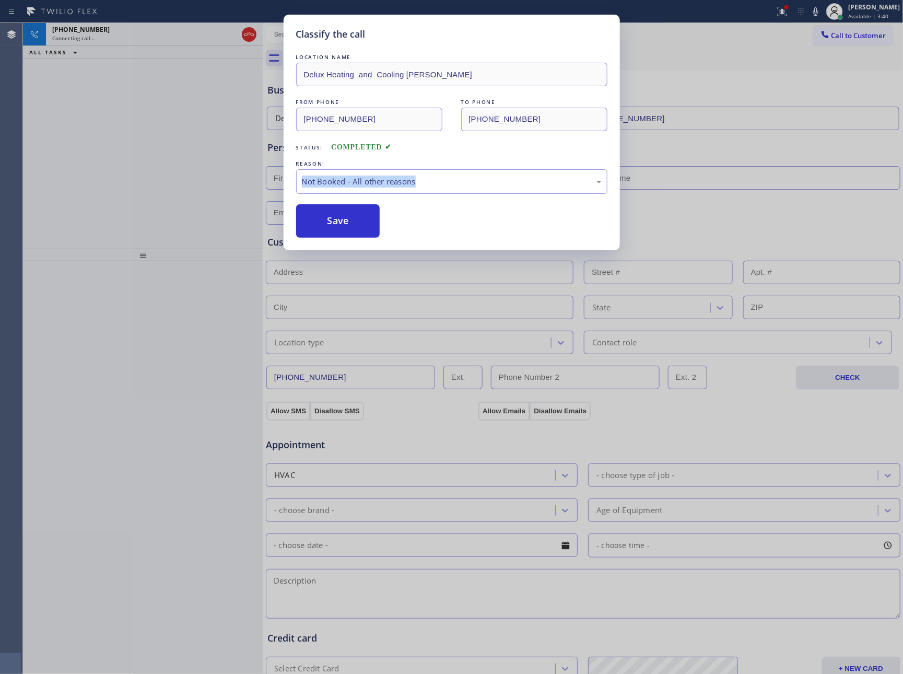
click at [331, 224] on button "Save" at bounding box center [338, 220] width 84 height 33
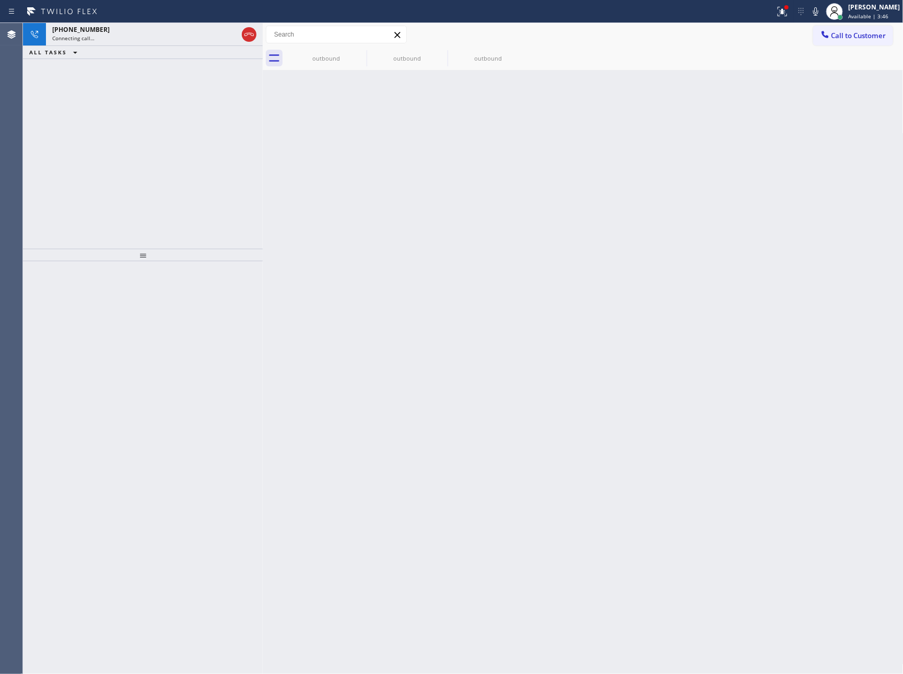
click at [235, 154] on div "[PHONE_NUMBER] Connecting call… ALL TASKS ALL TASKS ACTIVE TASKS TASKS IN WRAP …" at bounding box center [143, 136] width 240 height 226
click at [215, 199] on div "[PHONE_NUMBER] Connecting call… ALL TASKS ALL TASKS ACTIVE TASKS TASKS IN WRAP …" at bounding box center [143, 136] width 240 height 226
click at [763, 254] on div "Back to Dashboard Change Sender ID Customers Technicians Select a contact Outbo…" at bounding box center [583, 348] width 641 height 651
click at [248, 30] on icon at bounding box center [249, 34] width 13 height 13
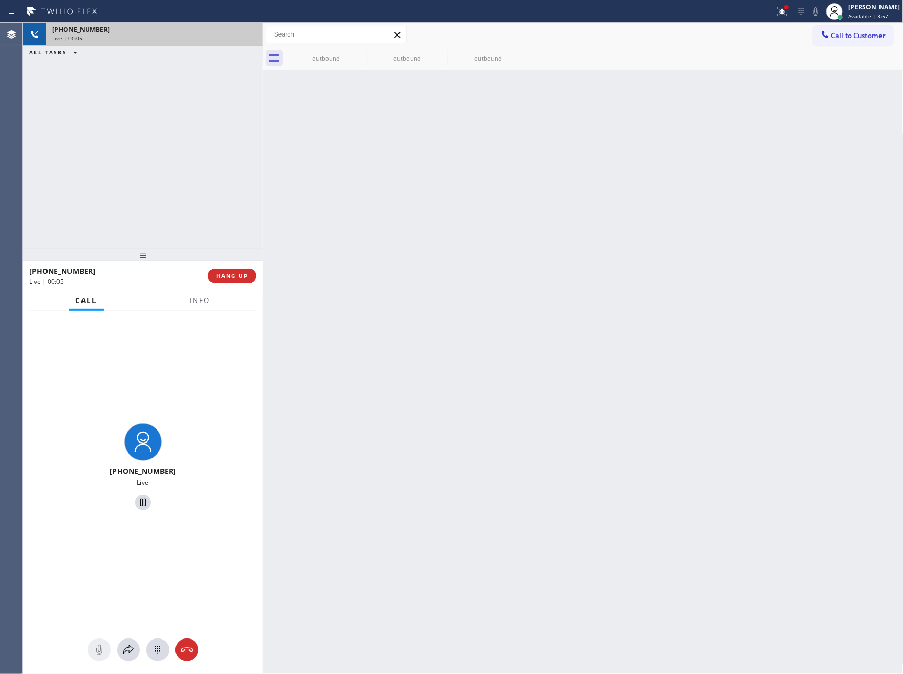
click at [226, 168] on div "[PHONE_NUMBER] Live | 00:05 ALL TASKS ALL TASKS ACTIVE TASKS TASKS IN WRAP UP" at bounding box center [143, 136] width 240 height 226
drag, startPoint x: 226, startPoint y: 168, endPoint x: 229, endPoint y: 322, distance: 153.5
click at [226, 194] on div "[PHONE_NUMBER] Live | 00:05 ALL TASKS ALL TASKS ACTIVE TASKS TASKS IN WRAP UP" at bounding box center [143, 136] width 240 height 226
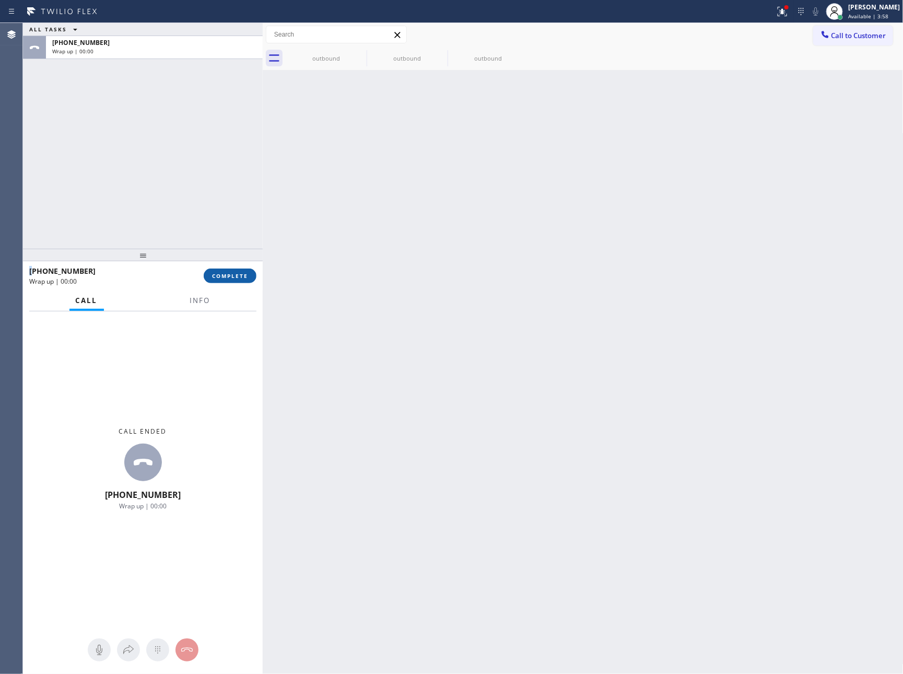
click at [237, 279] on button "COMPLETE" at bounding box center [230, 275] width 53 height 15
click at [207, 135] on div "ALL TASKS ALL TASKS ACTIVE TASKS TASKS IN WRAP UP [PHONE_NUMBER] Wrap up | 00:00" at bounding box center [143, 136] width 240 height 226
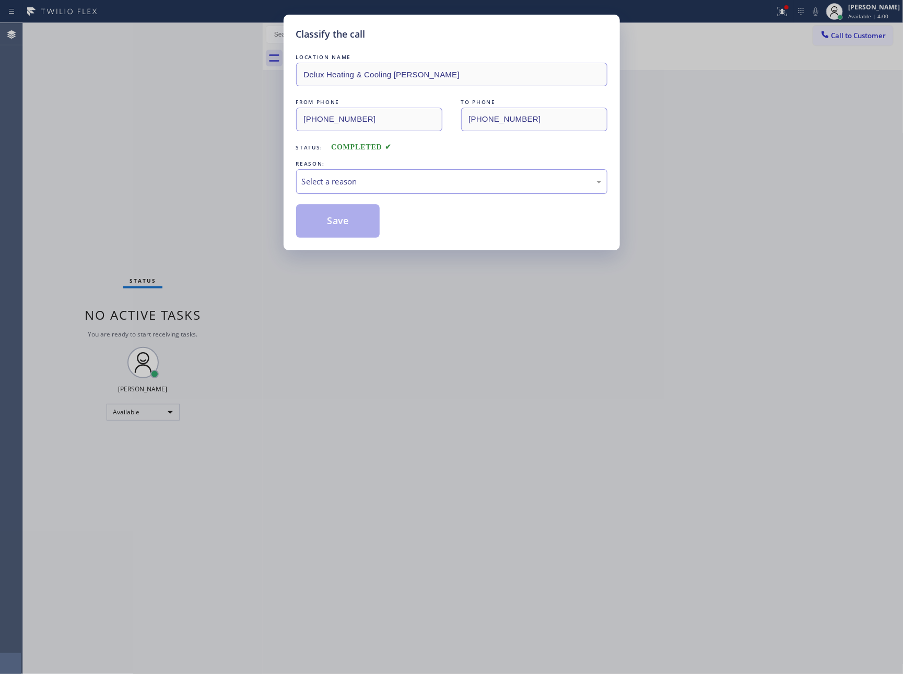
click at [356, 177] on div "Select a reason" at bounding box center [452, 181] width 300 height 12
click at [334, 223] on button "Save" at bounding box center [338, 220] width 84 height 33
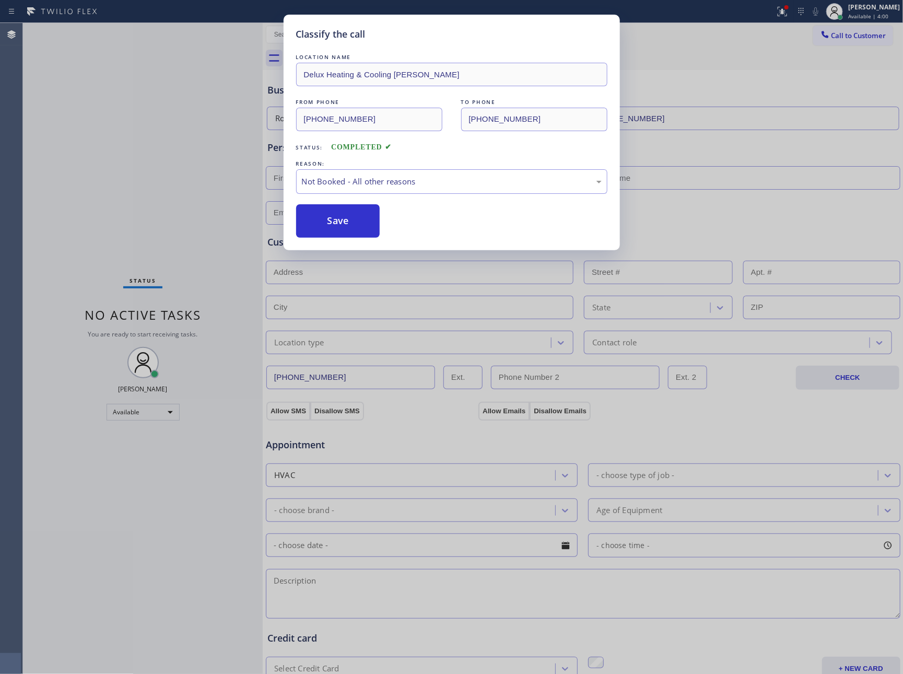
click at [334, 223] on button "Save" at bounding box center [338, 220] width 84 height 33
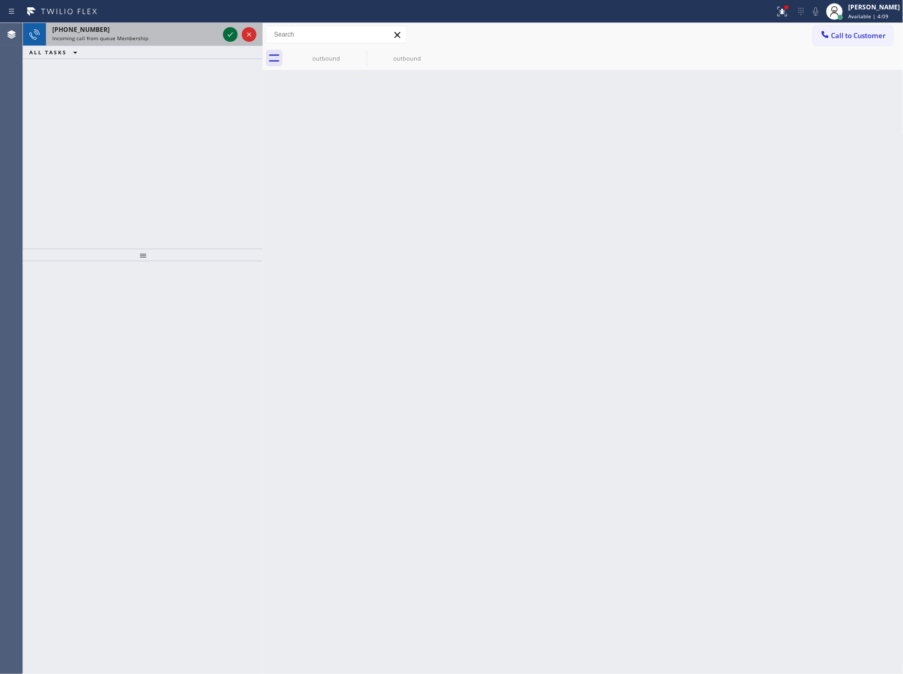
click at [232, 36] on icon at bounding box center [230, 34] width 13 height 13
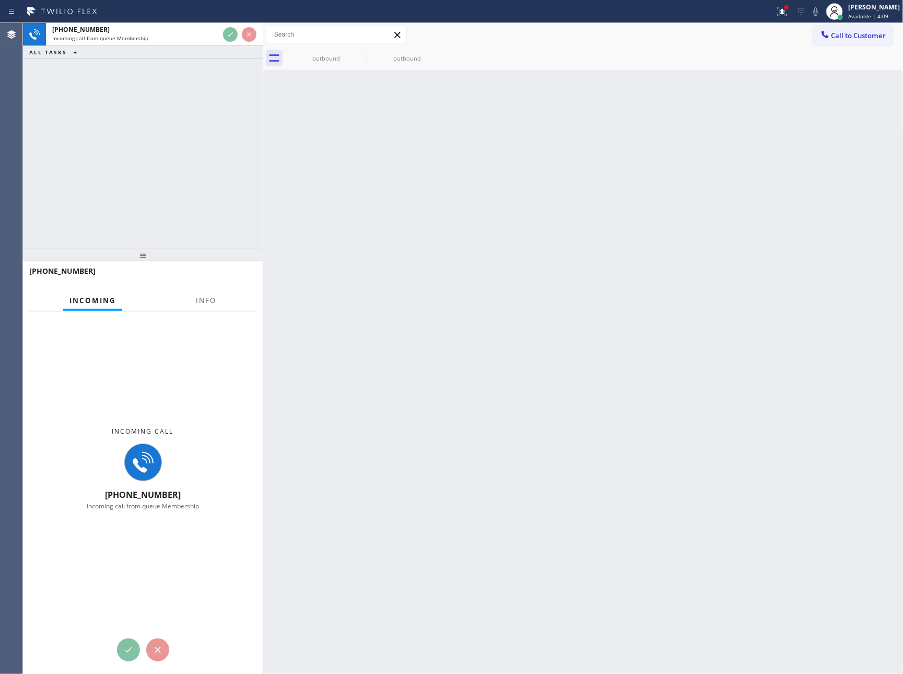
click at [224, 191] on div "[PHONE_NUMBER] Incoming call from queue Membership ALL TASKS ALL TASKS ACTIVE T…" at bounding box center [143, 136] width 240 height 226
click at [225, 190] on div "[PHONE_NUMBER] Incoming call from queue Membership ALL TASKS ALL TASKS ACTIVE T…" at bounding box center [143, 136] width 240 height 226
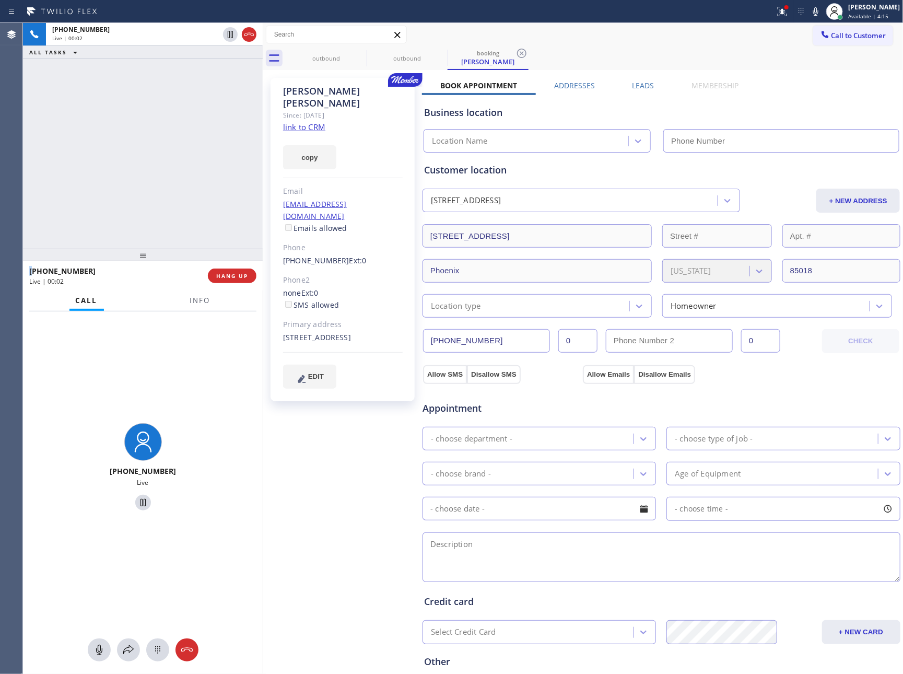
type input "[PHONE_NUMBER]"
click at [84, 165] on div "[PHONE_NUMBER] Live | 00:05 ALL TASKS ALL TASKS ACTIVE TASKS TASKS IN WRAP UP" at bounding box center [143, 136] width 240 height 226
click at [320, 122] on link "link to CRM" at bounding box center [304, 127] width 42 height 10
click at [91, 649] on div at bounding box center [99, 649] width 23 height 13
click at [98, 650] on rect at bounding box center [99, 649] width 8 height 8
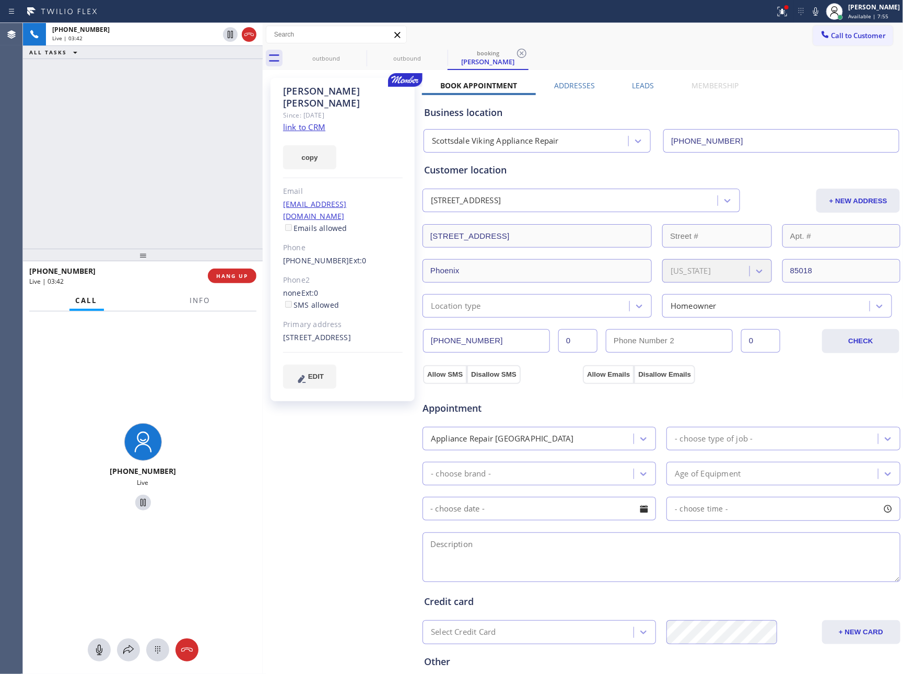
click at [135, 191] on div "[PHONE_NUMBER] Live | 03:42 ALL TASKS ALL TASKS ACTIVE TASKS TASKS IN WRAP UP" at bounding box center [143, 136] width 240 height 226
click at [163, 134] on div "[PHONE_NUMBER] Live | 05:16 ALL TASKS ALL TASKS ACTIVE TASKS TASKS IN WRAP UP" at bounding box center [143, 136] width 240 height 226
click at [163, 134] on div "[PHONE_NUMBER] Live | 05:17 ALL TASKS ALL TASKS ACTIVE TASKS TASKS IN WRAP UP" at bounding box center [143, 136] width 240 height 226
click at [124, 653] on icon at bounding box center [128, 649] width 13 height 13
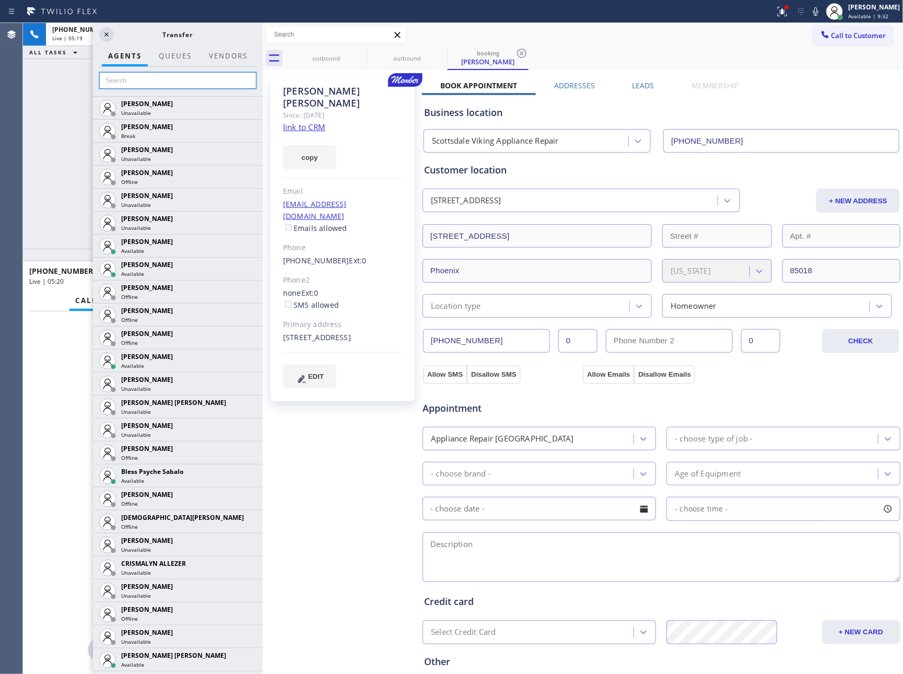
click at [127, 80] on input "text" at bounding box center [177, 80] width 157 height 17
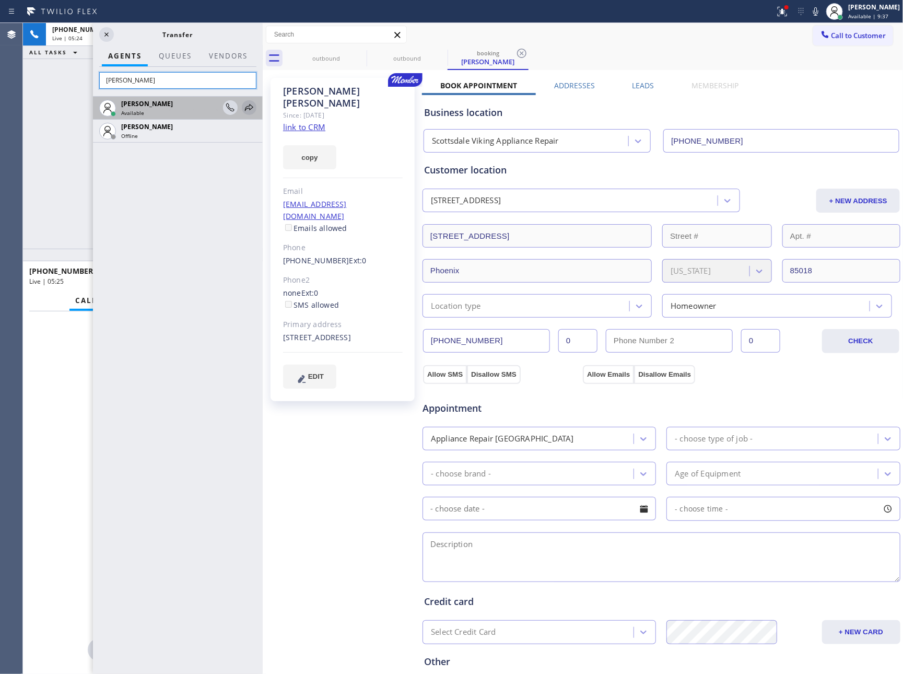
type input "[PERSON_NAME]"
click at [253, 107] on icon at bounding box center [249, 107] width 13 height 13
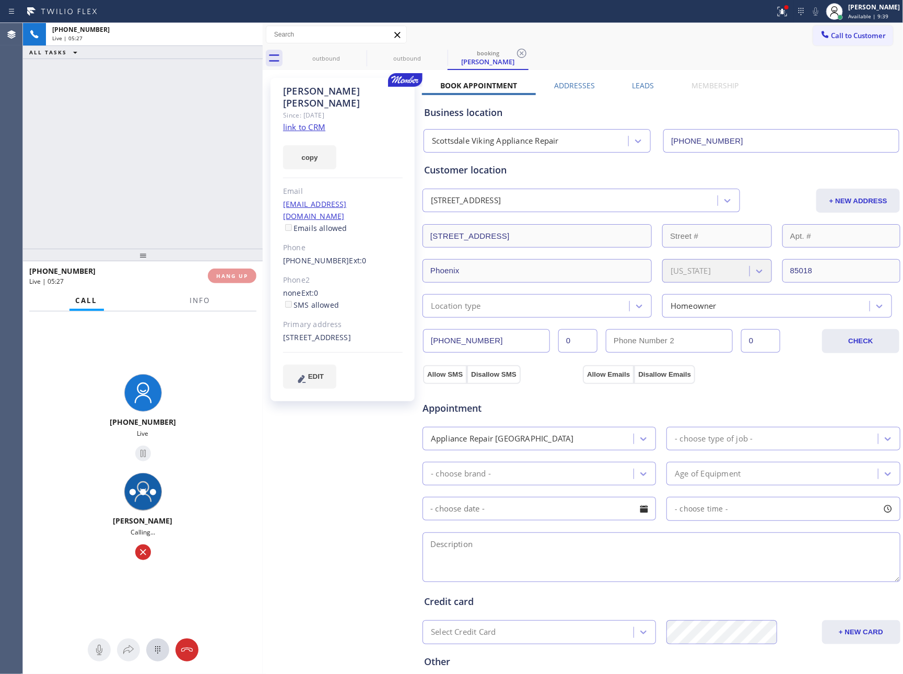
click at [167, 151] on div "[PHONE_NUMBER] Live | 05:27 ALL TASKS ALL TASKS ACTIVE TASKS TASKS IN WRAP UP" at bounding box center [143, 136] width 240 height 226
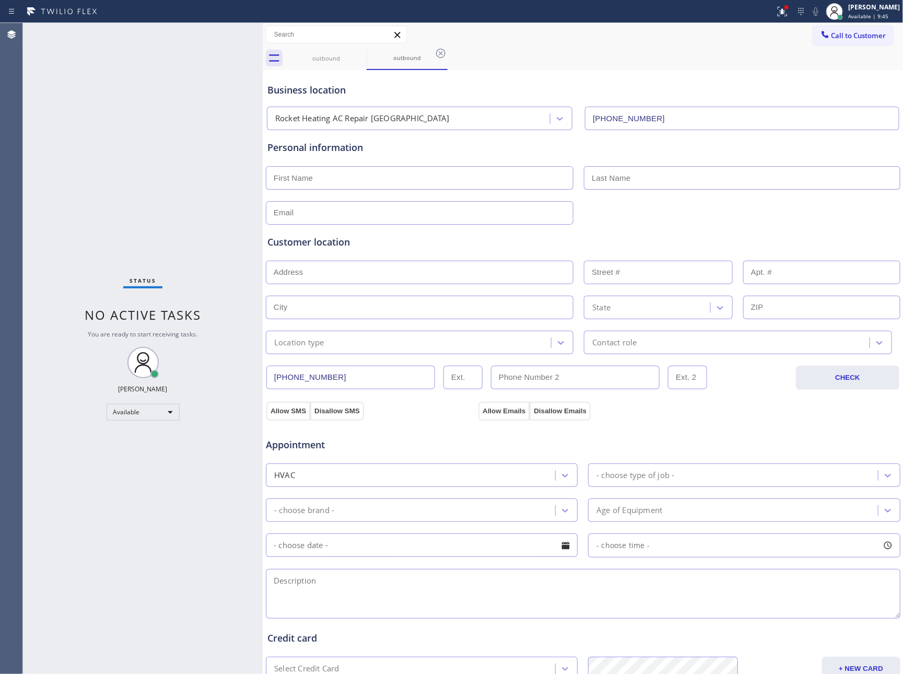
drag, startPoint x: 142, startPoint y: 174, endPoint x: 481, endPoint y: 279, distance: 355.6
click at [157, 182] on div "Status No active tasks You are ready to start receiving tasks. [PERSON_NAME] Av…" at bounding box center [143, 348] width 240 height 651
click at [539, 85] on div "Business location" at bounding box center [582, 90] width 631 height 14
click at [323, 64] on div "outbound" at bounding box center [326, 57] width 79 height 23
click at [368, 53] on div "outbound" at bounding box center [407, 57] width 79 height 23
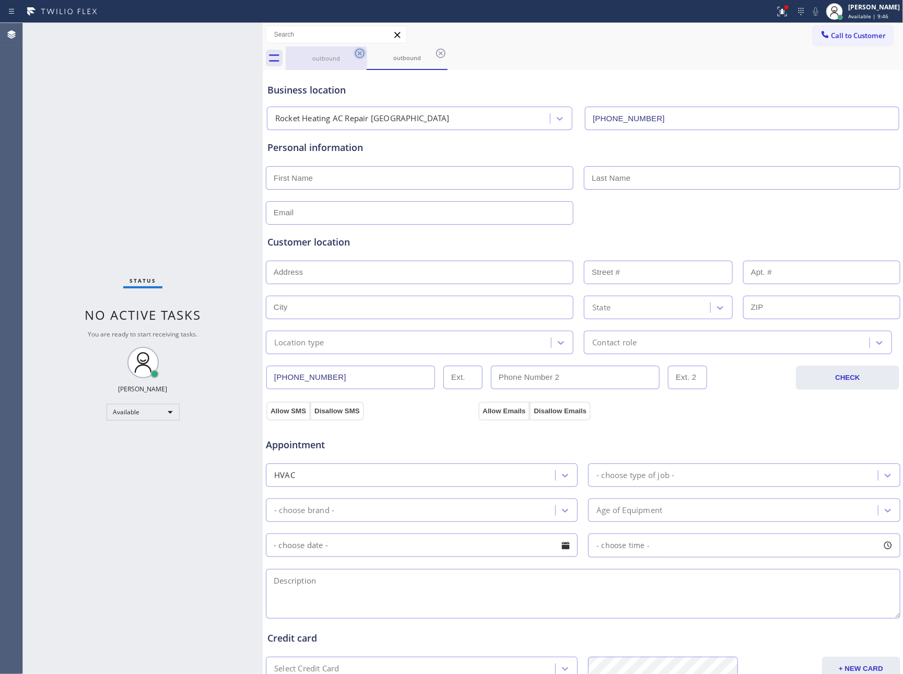
click at [361, 53] on icon at bounding box center [359, 53] width 13 height 13
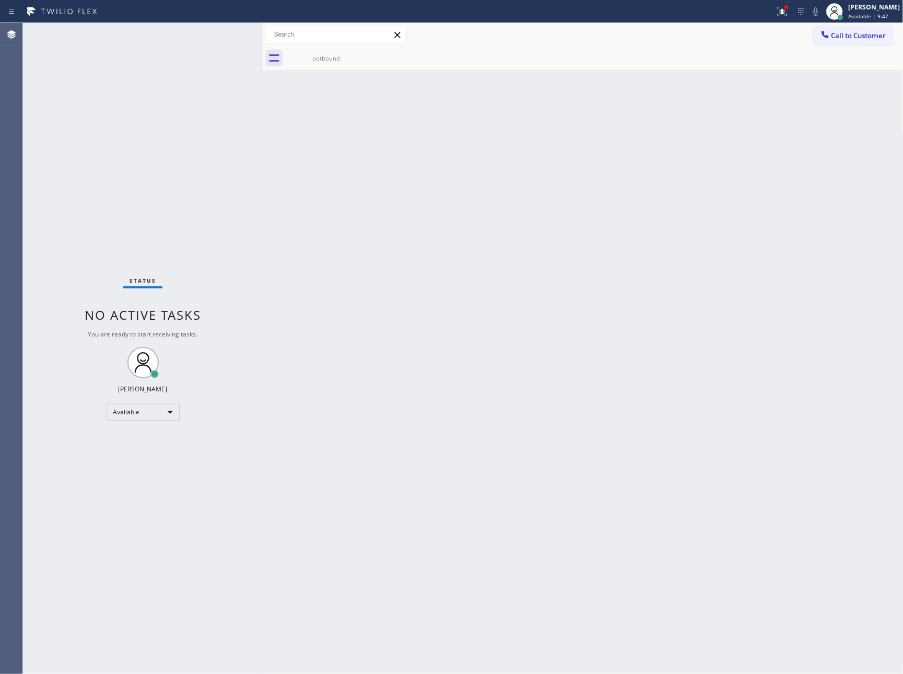
click at [0, 0] on icon at bounding box center [0, 0] width 0 height 0
click at [588, 210] on div "Back to Dashboard Change Sender ID Customers Technicians Select a contact Outbo…" at bounding box center [583, 348] width 641 height 651
drag, startPoint x: 229, startPoint y: 185, endPoint x: 218, endPoint y: 35, distance: 150.2
click at [226, 164] on div "ALL TASKS ALL TASKS ACTIVE TASKS TASKS IN WRAP UP [PHONE_NUMBER] Reserved" at bounding box center [143, 136] width 240 height 226
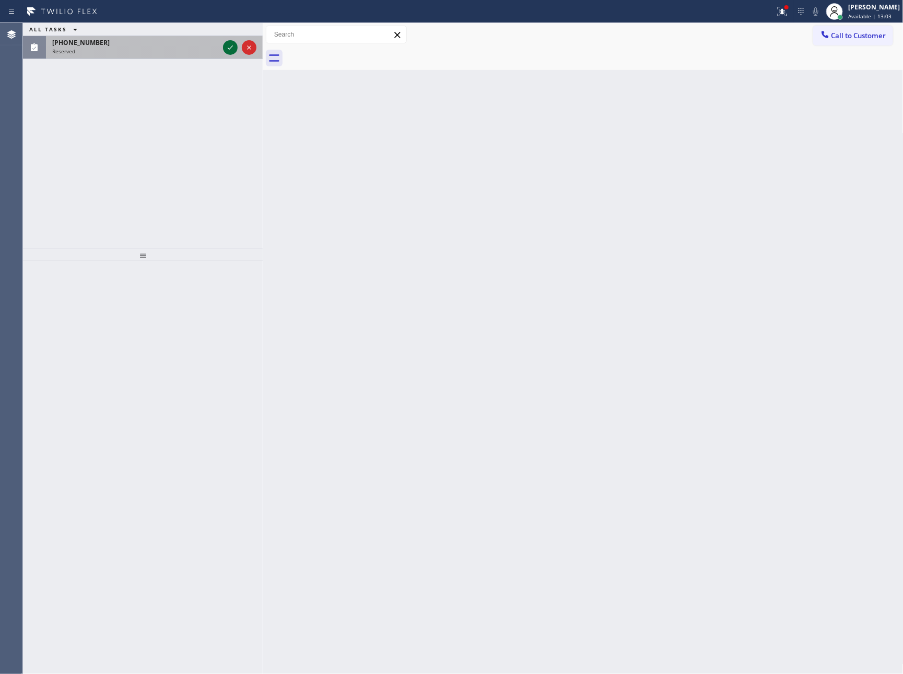
drag, startPoint x: 232, startPoint y: 44, endPoint x: 207, endPoint y: 143, distance: 101.7
click at [232, 45] on icon at bounding box center [230, 47] width 13 height 13
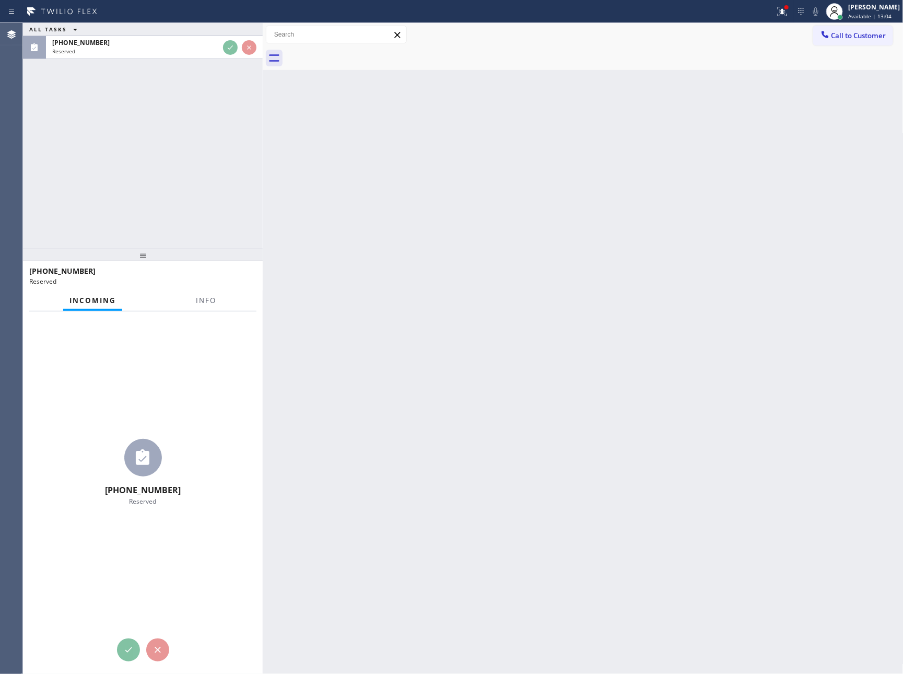
click at [209, 180] on div "ALL TASKS ALL TASKS ACTIVE TASKS TASKS IN WRAP UP [PHONE_NUMBER] Reserved" at bounding box center [143, 136] width 240 height 226
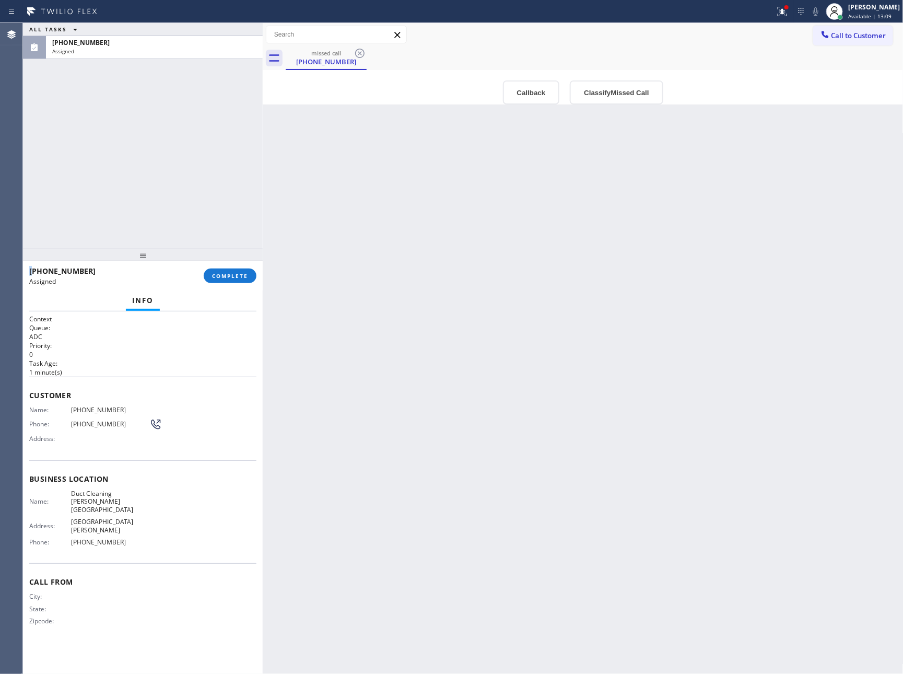
click at [698, 293] on div "Back to Dashboard Change Sender ID Customers Technicians Select a contact Outbo…" at bounding box center [583, 348] width 641 height 651
click at [696, 208] on div "Back to Dashboard Change Sender ID Customers Technicians Select a contact Outbo…" at bounding box center [583, 348] width 641 height 651
click at [551, 95] on button "Callback" at bounding box center [531, 92] width 57 height 24
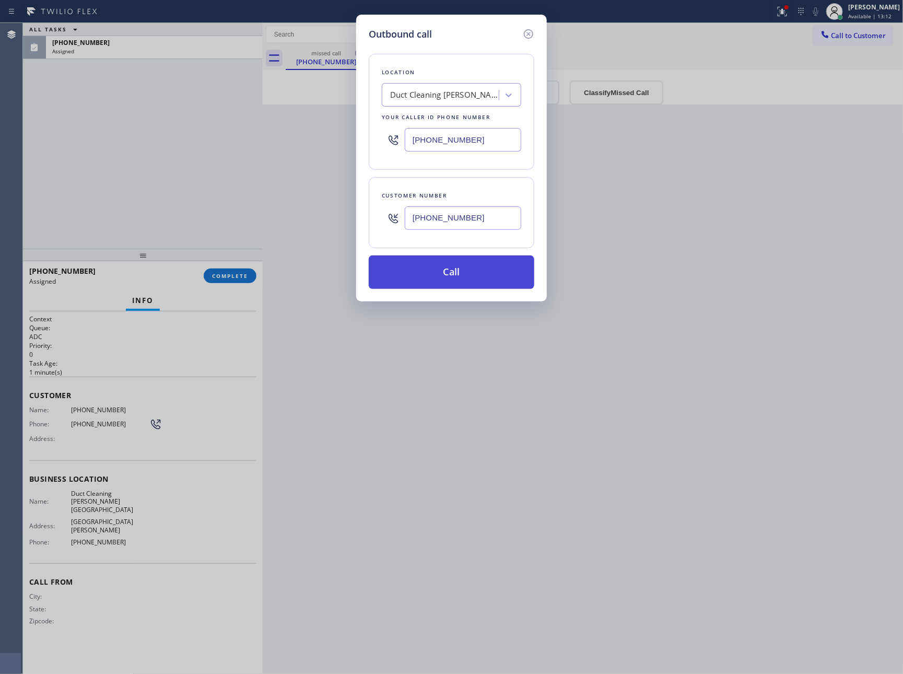
click at [499, 274] on button "Call" at bounding box center [452, 271] width 166 height 33
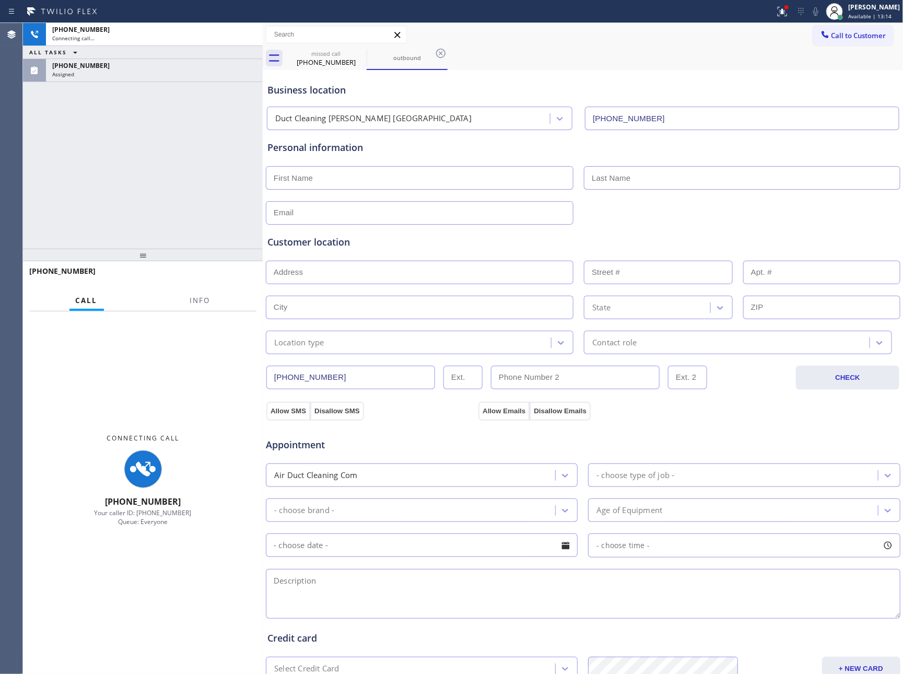
type input "[PHONE_NUMBER]"
click at [184, 166] on div "[PHONE_NUMBER] Connecting call… ALL TASKS ALL TASKS ACTIVE TASKS TASKS IN WRAP …" at bounding box center [143, 136] width 240 height 226
click at [237, 182] on div "[PHONE_NUMBER] Connecting call… ALL TASKS ALL TASKS ACTIVE TASKS TASKS IN WRAP …" at bounding box center [143, 136] width 240 height 226
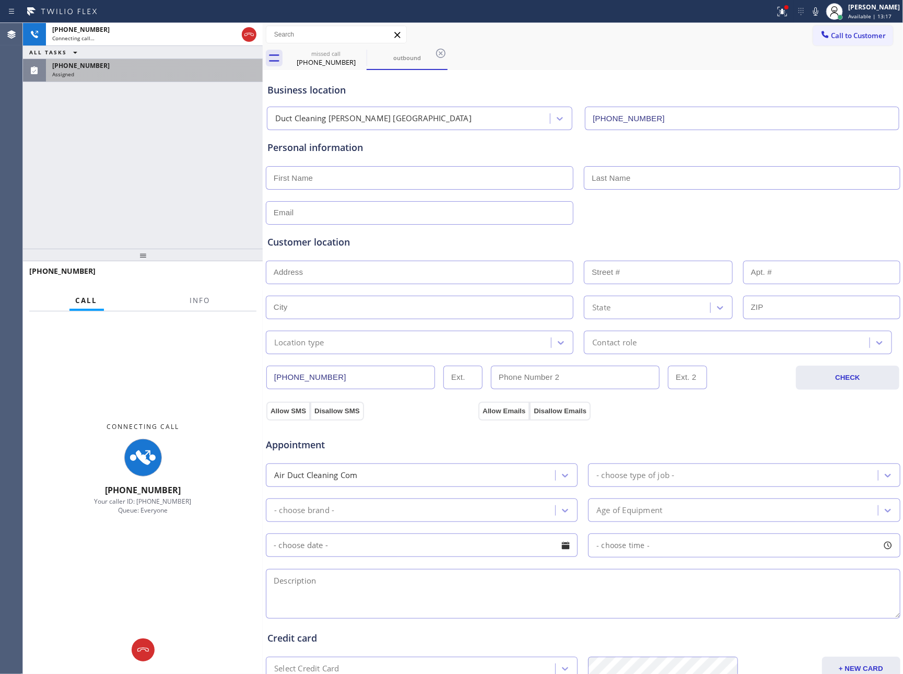
click at [229, 74] on div "Assigned" at bounding box center [154, 73] width 204 height 7
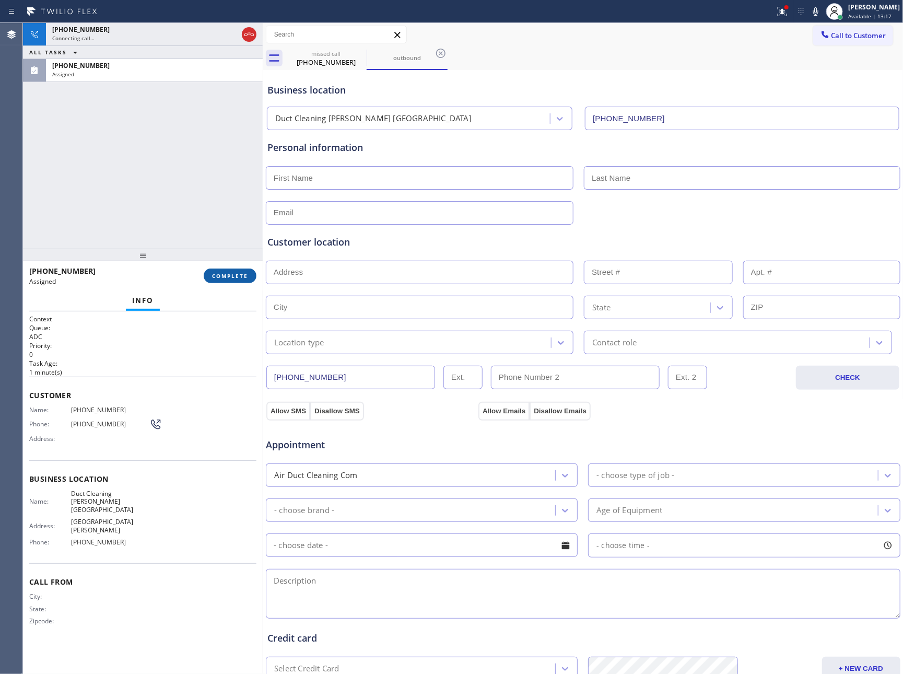
click at [226, 271] on button "COMPLETE" at bounding box center [230, 275] width 53 height 15
click at [188, 129] on div "[PHONE_NUMBER] Connecting call… ALL TASKS ALL TASKS ACTIVE TASKS TASKS IN WRAP …" at bounding box center [143, 136] width 240 height 226
click at [188, 129] on div "Classify the call LOCATION NAME Sub Zero Repair Professionals FROM PHONE [PHONE…" at bounding box center [463, 348] width 880 height 651
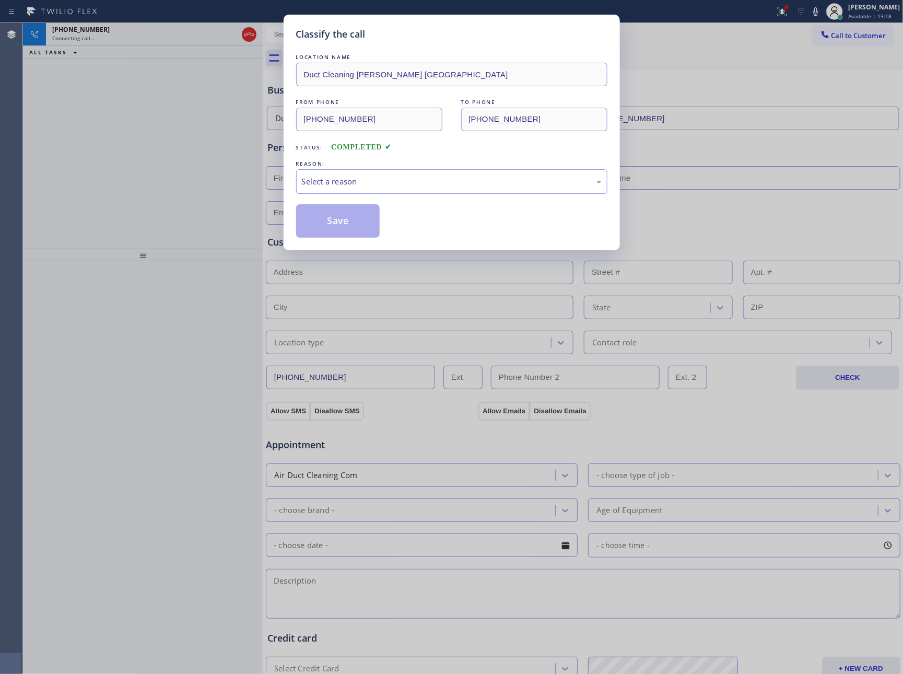
click at [320, 187] on div "Select a reason" at bounding box center [452, 181] width 300 height 12
click at [350, 226] on button "Save" at bounding box center [338, 220] width 84 height 33
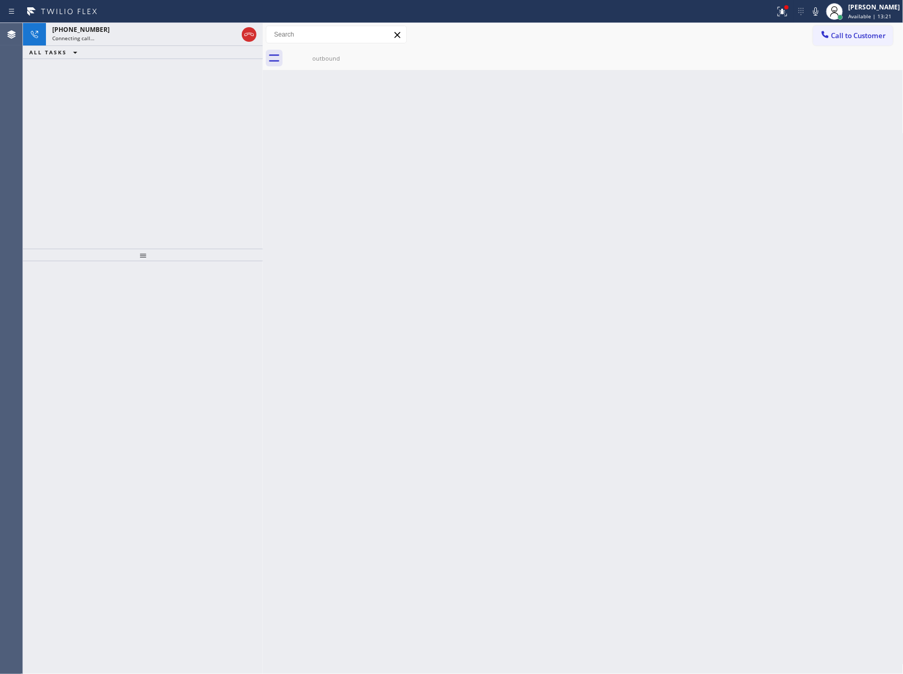
click at [246, 139] on div "[PHONE_NUMBER] Connecting call… ALL TASKS ALL TASKS ACTIVE TASKS TASKS IN WRAP …" at bounding box center [143, 136] width 240 height 226
click at [251, 31] on icon at bounding box center [249, 34] width 13 height 13
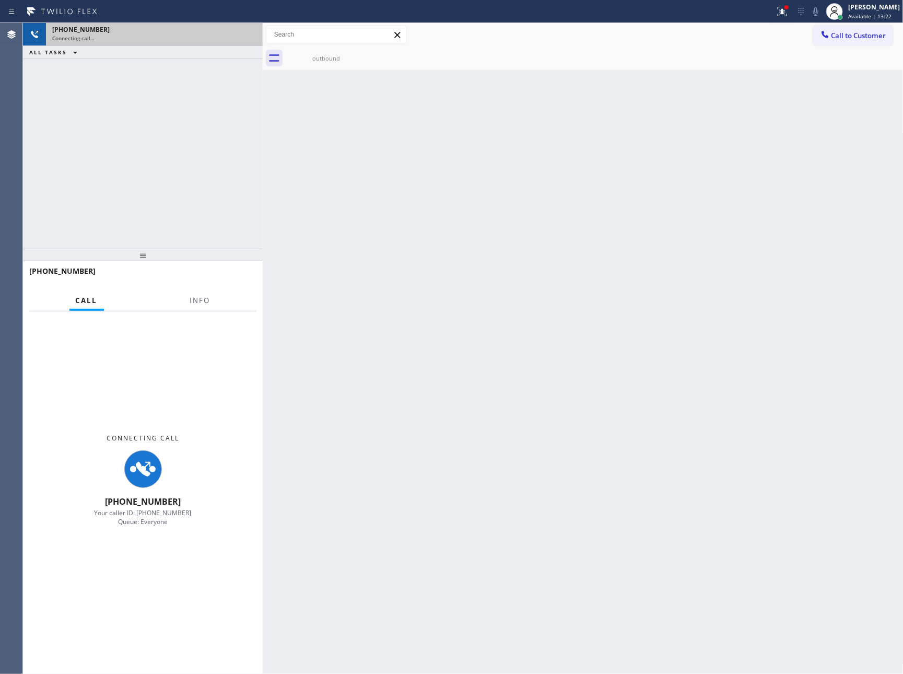
click at [217, 193] on div "[PHONE_NUMBER] Connecting call… ALL TASKS ALL TASKS ACTIVE TASKS TASKS IN WRAP …" at bounding box center [143, 136] width 240 height 226
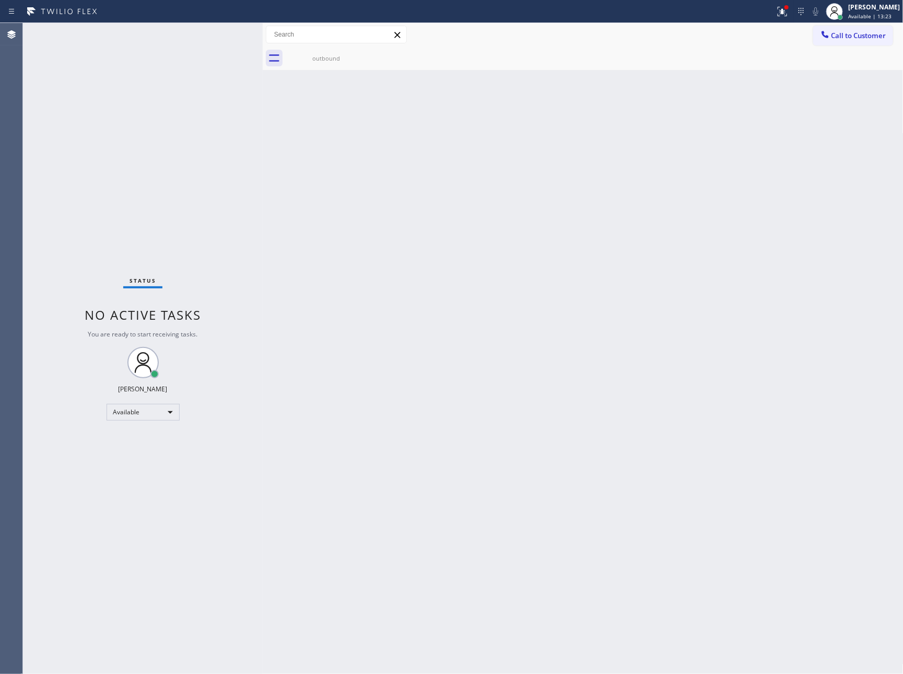
drag, startPoint x: 217, startPoint y: 193, endPoint x: 321, endPoint y: 36, distance: 188.7
click at [229, 187] on div "Status No active tasks You are ready to start receiving tasks. [PERSON_NAME] Av…" at bounding box center [143, 348] width 240 height 651
click at [357, 52] on icon at bounding box center [359, 53] width 13 height 13
click at [296, 64] on div "outbound" at bounding box center [326, 57] width 79 height 23
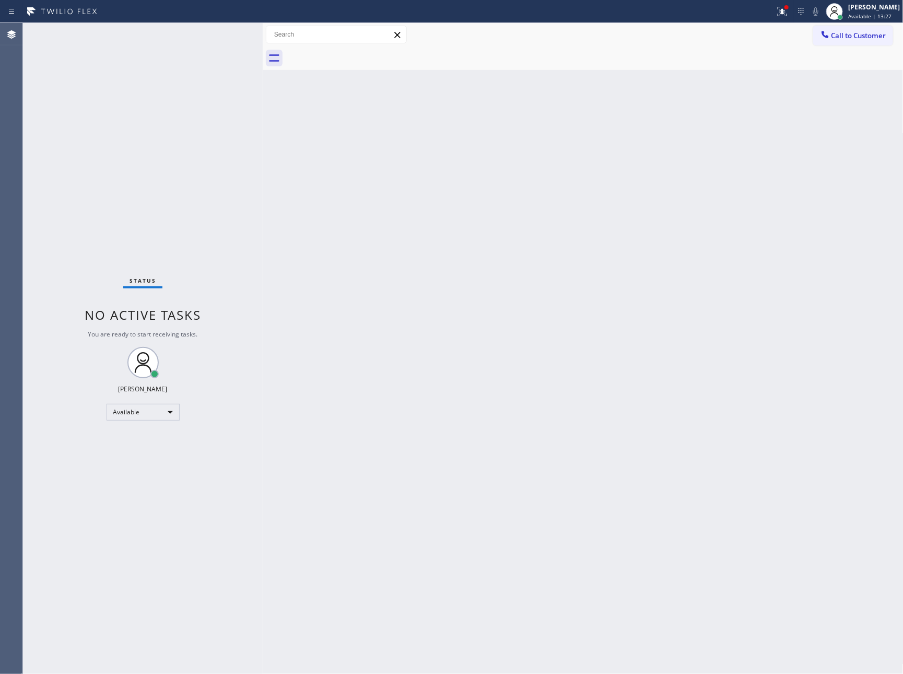
click at [315, 46] on div at bounding box center [595, 57] width 618 height 23
click at [536, 100] on div "Back to Dashboard Change Sender ID Customers Technicians Select a contact Outbo…" at bounding box center [583, 348] width 641 height 651
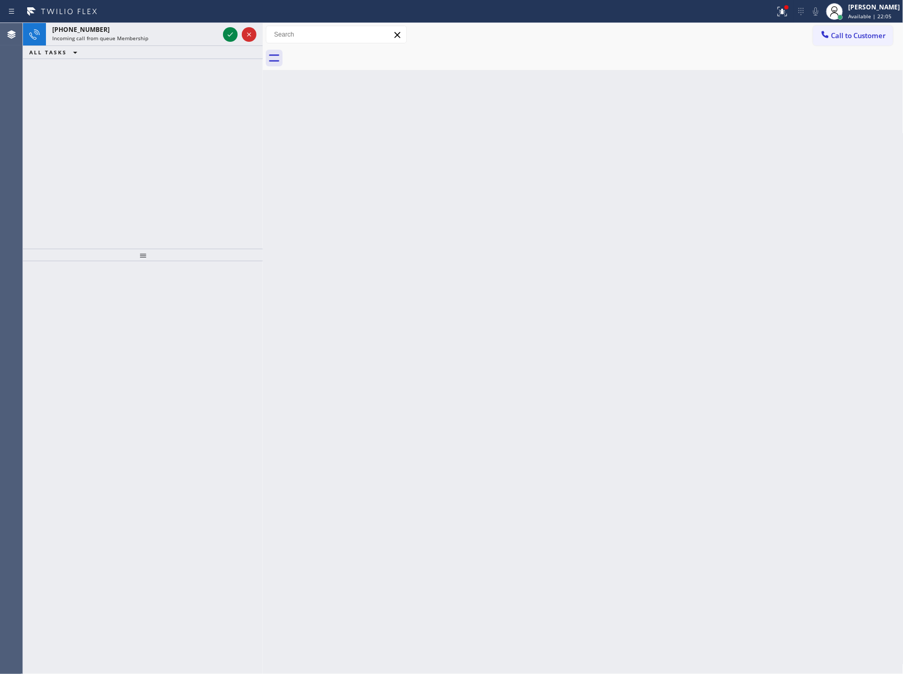
drag, startPoint x: 194, startPoint y: 60, endPoint x: 204, endPoint y: 46, distance: 16.8
click at [201, 50] on div "[PHONE_NUMBER] Incoming call from queue Membership ALL TASKS ALL TASKS ACTIVE T…" at bounding box center [143, 136] width 240 height 226
click at [232, 30] on icon at bounding box center [230, 34] width 13 height 13
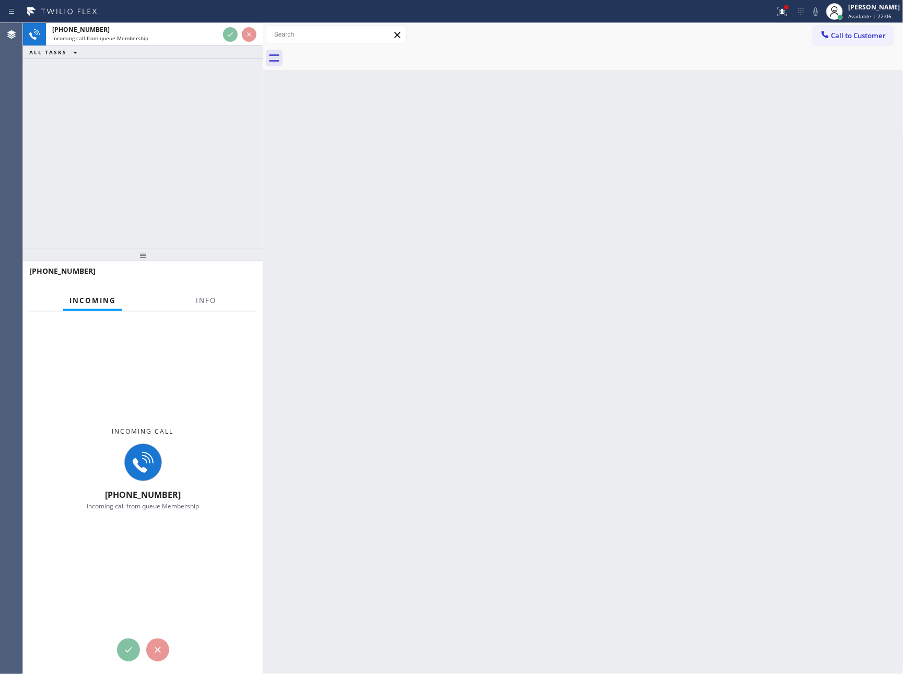
click at [168, 215] on div "[PHONE_NUMBER] Incoming call from queue Membership ALL TASKS ALL TASKS ACTIVE T…" at bounding box center [143, 136] width 240 height 226
click at [171, 213] on div "[PHONE_NUMBER] Incoming call from queue Membership ALL TASKS ALL TASKS ACTIVE T…" at bounding box center [143, 136] width 240 height 226
click at [246, 188] on div "[PHONE_NUMBER] Incoming call from queue Membership ALL TASKS ALL TASKS ACTIVE T…" at bounding box center [143, 136] width 240 height 226
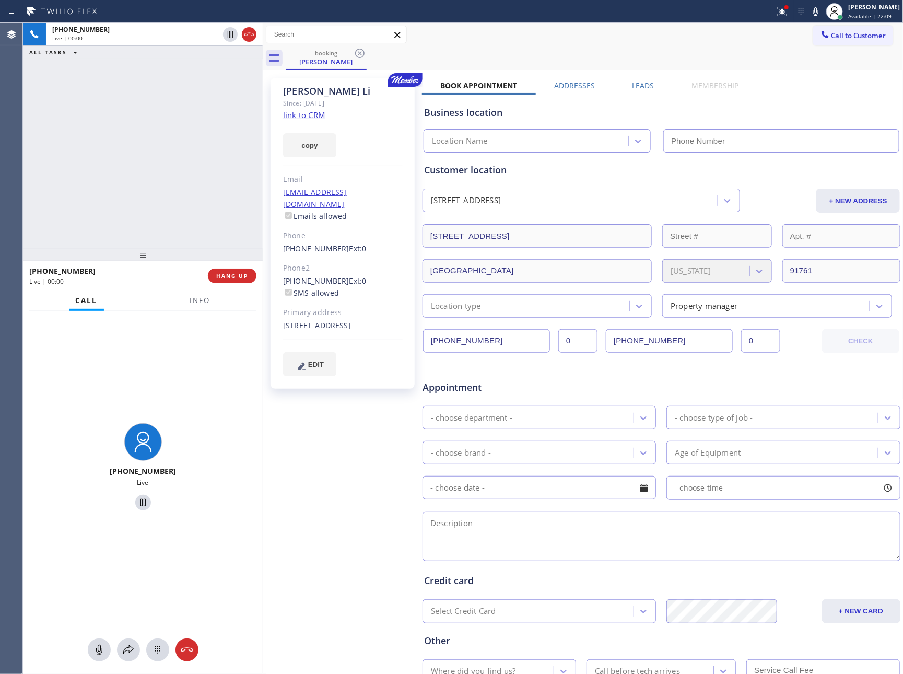
click at [182, 171] on div "[PHONE_NUMBER] Live | 00:00 ALL TASKS ALL TASKS ACTIVE TASKS TASKS IN WRAP UP" at bounding box center [143, 136] width 240 height 226
type input "[PHONE_NUMBER]"
click at [186, 172] on div "[PHONE_NUMBER] Live | 00:00 ALL TASKS ALL TASKS ACTIVE TASKS TASKS IN WRAP UP" at bounding box center [143, 136] width 240 height 226
click at [186, 172] on div "[PHONE_NUMBER] Live | 00:01 ALL TASKS ALL TASKS ACTIVE TASKS TASKS IN WRAP UP" at bounding box center [143, 136] width 240 height 226
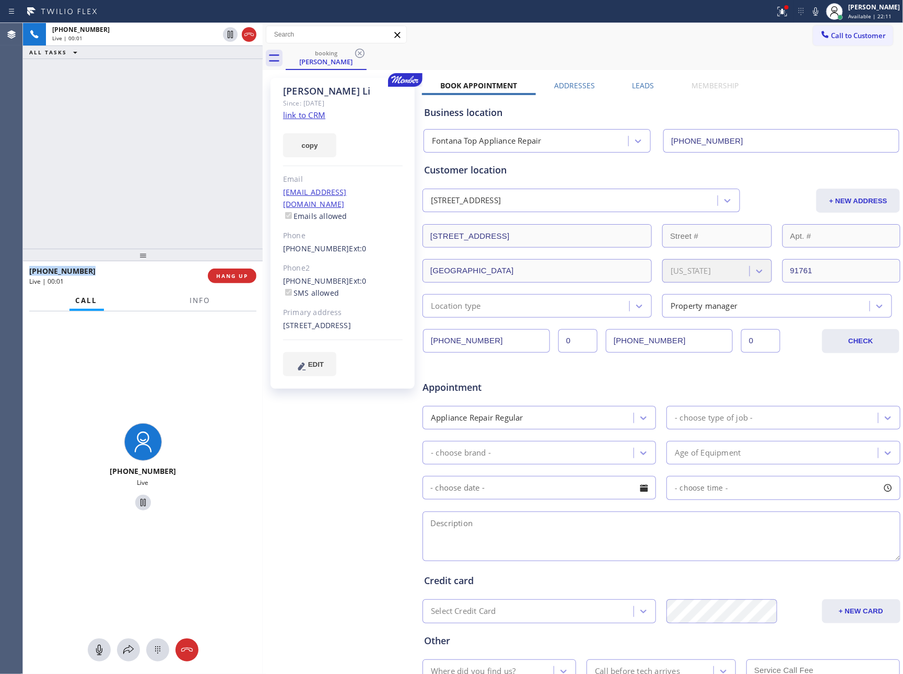
click at [186, 172] on div "[PHONE_NUMBER] Live | 00:01 ALL TASKS ALL TASKS ACTIVE TASKS TASKS IN WRAP UP" at bounding box center [143, 136] width 240 height 226
click at [762, 184] on div "Customer location [STREET_ADDRESS] + NEW ADDRESS [STREET_ADDRESS][US_STATE] Loc…" at bounding box center [661, 240] width 475 height 155
click at [301, 115] on link "link to CRM" at bounding box center [304, 115] width 42 height 10
drag, startPoint x: 122, startPoint y: 177, endPoint x: 215, endPoint y: 152, distance: 96.3
click at [181, 162] on div "[PHONE_NUMBER] Live | 00:03 ALL TASKS ALL TASKS ACTIVE TASKS TASKS IN WRAP UP" at bounding box center [143, 136] width 240 height 226
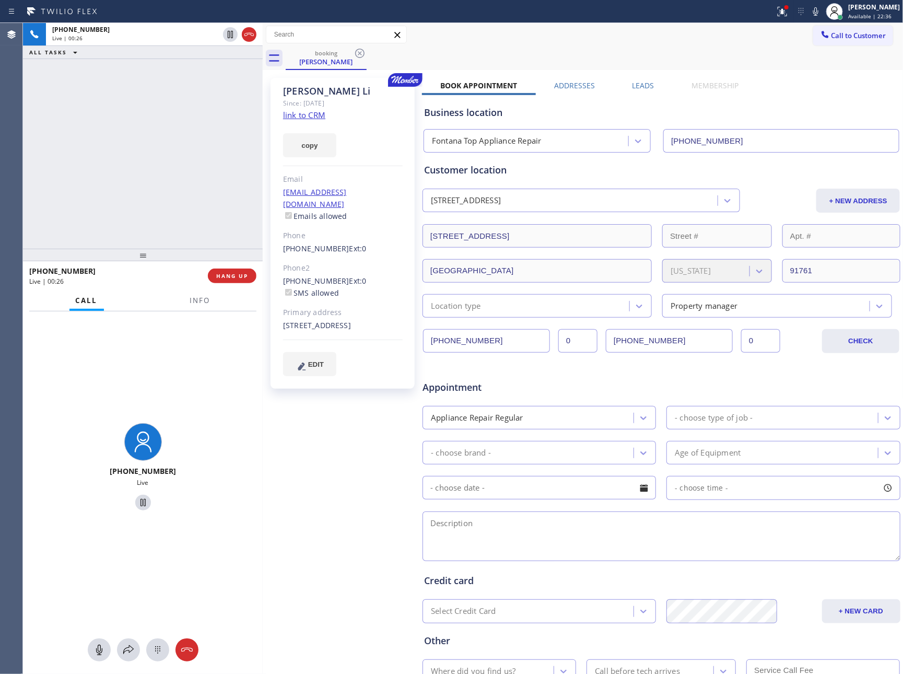
drag, startPoint x: 45, startPoint y: 199, endPoint x: 605, endPoint y: 141, distance: 562.3
click at [243, 214] on div "[PHONE_NUMBER] Live | 00:26 ALL TASKS ALL TASKS ACTIVE TASKS TASKS IN WRAP UP" at bounding box center [143, 136] width 240 height 226
click at [633, 78] on div "[PERSON_NAME] Since: [DATE] link to CRM copy Email [EMAIL_ADDRESS][DOMAIN_NAME]…" at bounding box center [582, 411] width 635 height 677
click at [633, 85] on label "Leads" at bounding box center [643, 85] width 22 height 10
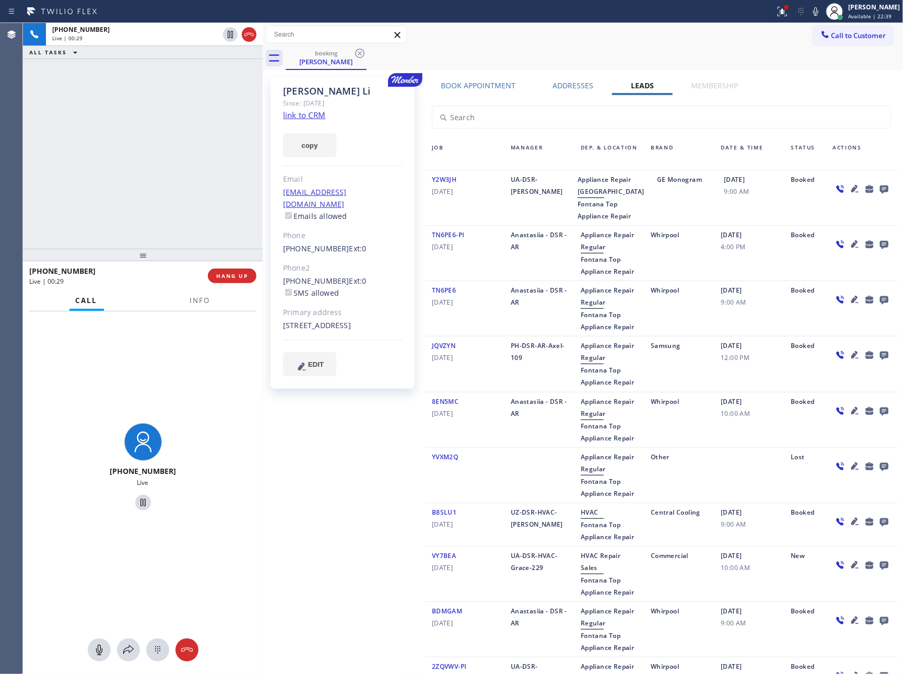
click at [878, 187] on icon at bounding box center [884, 188] width 13 height 13
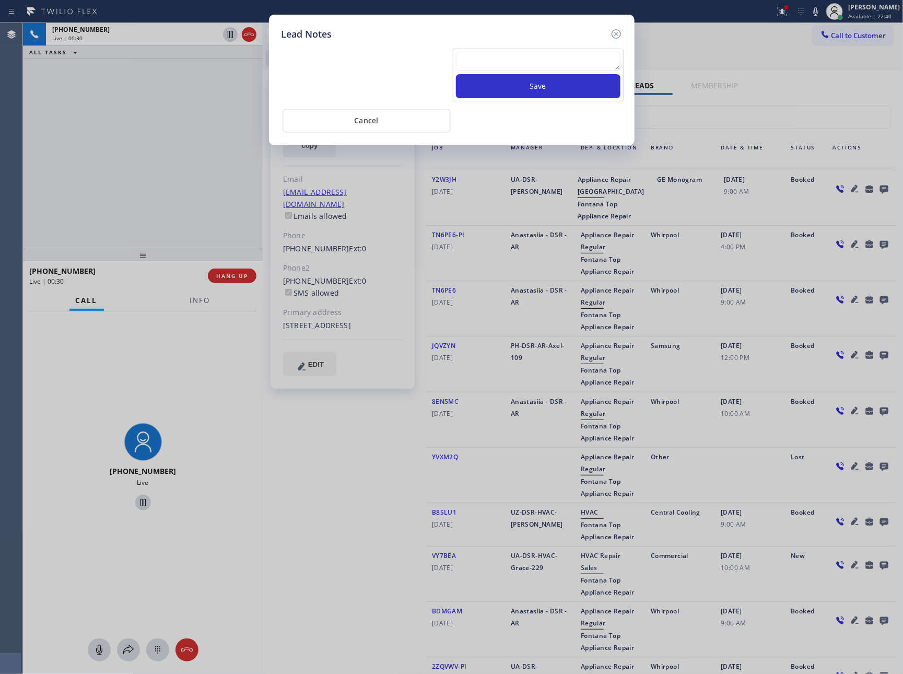
click at [572, 58] on textarea at bounding box center [538, 61] width 164 height 19
drag, startPoint x: 356, startPoint y: 123, endPoint x: 294, endPoint y: 128, distance: 61.4
click at [356, 123] on button "Cancel" at bounding box center [366, 121] width 168 height 24
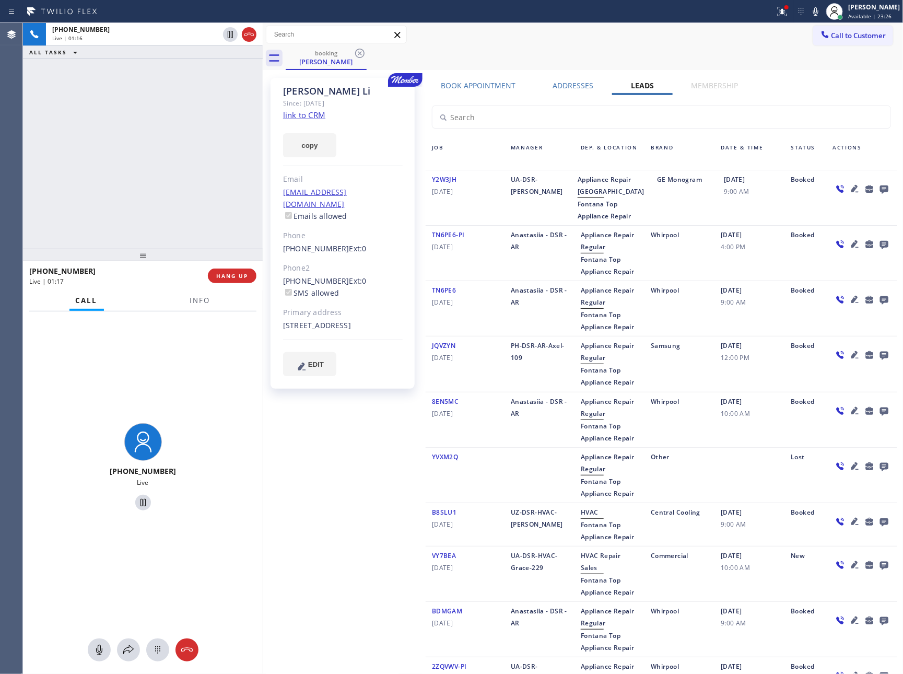
click at [97, 188] on div "[PHONE_NUMBER] Live | 01:16 ALL TASKS ALL TASKS ACTIVE TASKS TASKS IN WRAP UP" at bounding box center [143, 136] width 240 height 226
drag, startPoint x: 175, startPoint y: 142, endPoint x: 565, endPoint y: 98, distance: 392.5
click at [214, 138] on div "[PHONE_NUMBER] Live | 02:18 ALL TASKS ALL TASKS ACTIVE TASKS TASKS IN WRAP UP" at bounding box center [143, 136] width 240 height 226
click at [453, 83] on label "Book Appointment" at bounding box center [478, 85] width 75 height 10
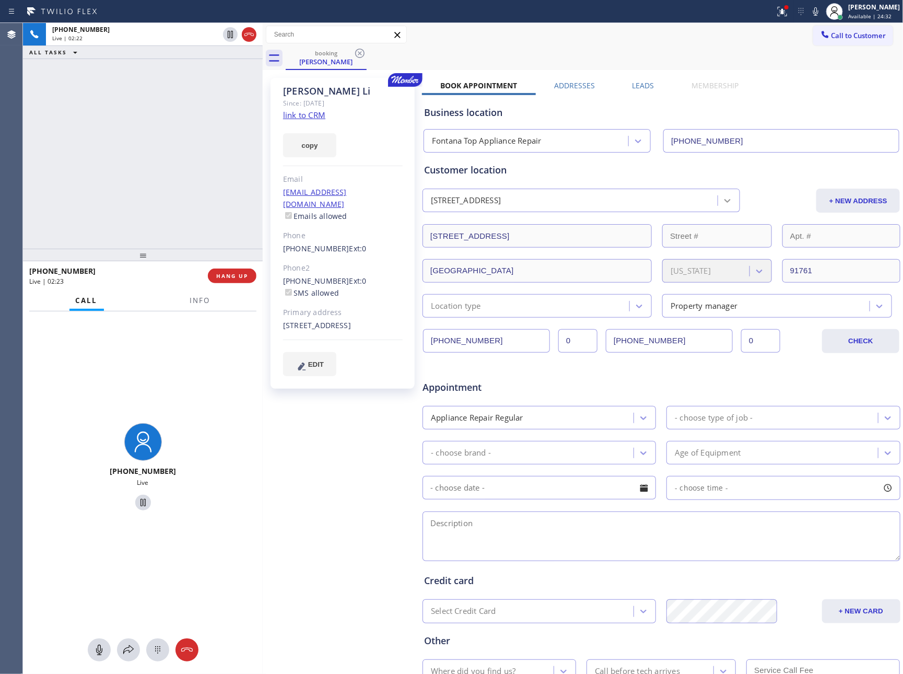
click at [725, 202] on icon at bounding box center [728, 201] width 6 height 4
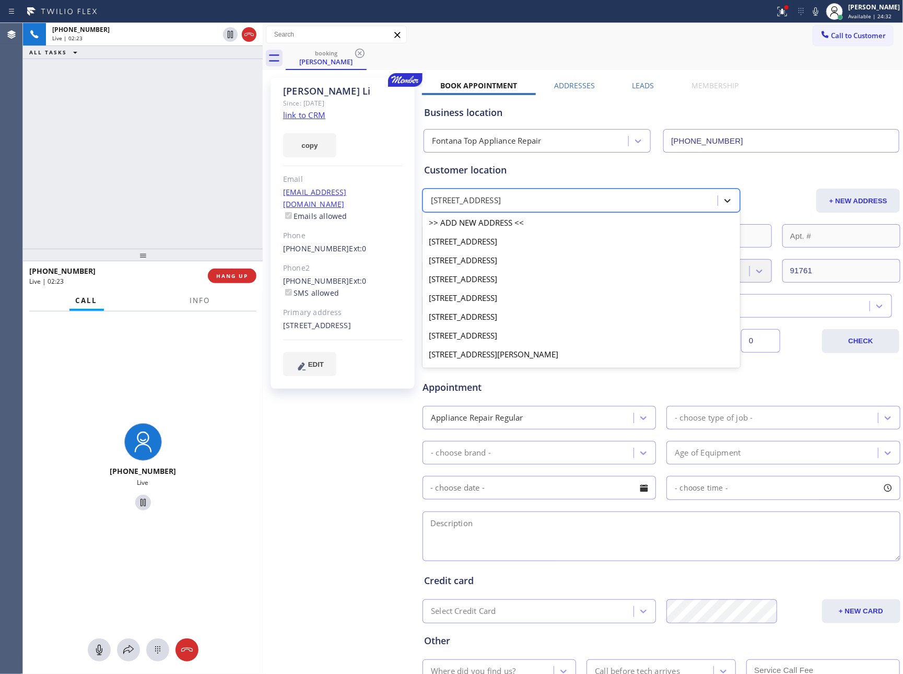
scroll to position [180, 0]
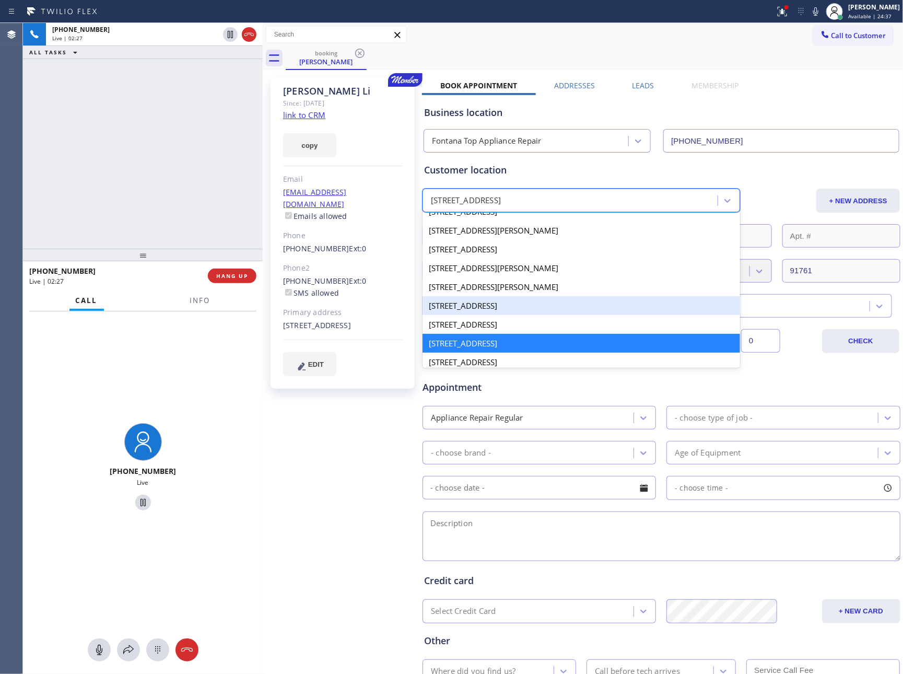
click at [547, 312] on div "[STREET_ADDRESS]" at bounding box center [580, 305] width 317 height 19
type input "Irvine"
type input "92618"
type input "[PHONE_NUMBER]"
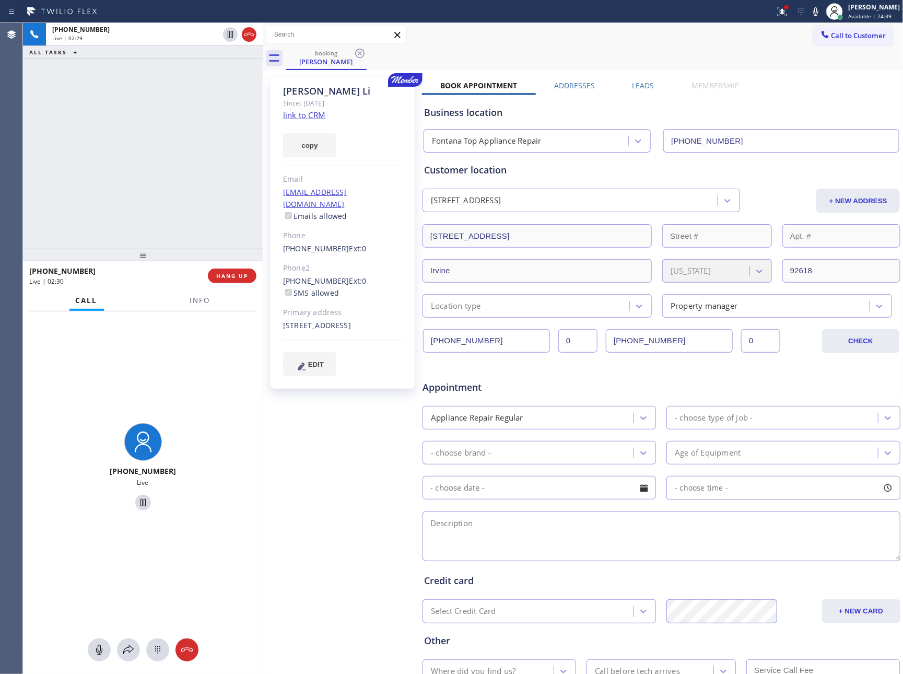
drag, startPoint x: 373, startPoint y: 323, endPoint x: 420, endPoint y: 311, distance: 48.5
click at [373, 323] on div "[STREET_ADDRESS]" at bounding box center [343, 326] width 120 height 12
click at [93, 213] on div "[PHONE_NUMBER] Live | 03:10 ALL TASKS ALL TASKS ACTIVE TASKS TASKS IN WRAP UP" at bounding box center [143, 136] width 240 height 226
click at [142, 184] on div "[PHONE_NUMBER] Live | 03:31 ALL TASKS ALL TASKS ACTIVE TASKS TASKS IN WRAP UP" at bounding box center [143, 136] width 240 height 226
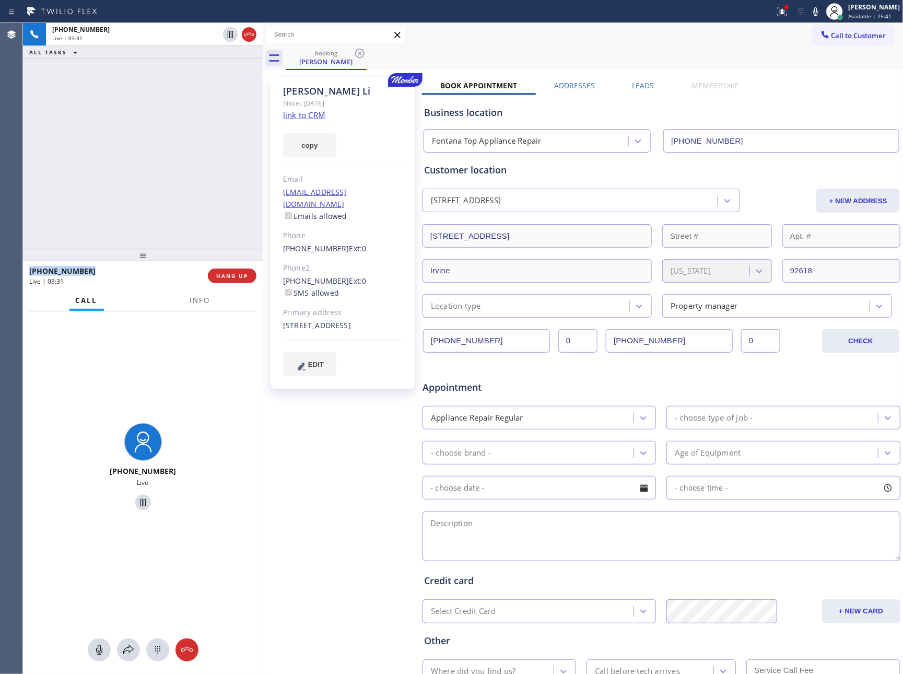
click at [142, 184] on div "[PHONE_NUMBER] Live | 03:31 ALL TASKS ALL TASKS ACTIVE TASKS TASKS IN WRAP UP" at bounding box center [143, 136] width 240 height 226
click at [135, 185] on div "[PHONE_NUMBER] Live | 03:33 ALL TASKS ALL TASKS ACTIVE TASKS TASKS IN WRAP UP" at bounding box center [143, 136] width 240 height 226
drag, startPoint x: 279, startPoint y: 240, endPoint x: 334, endPoint y: 240, distance: 54.8
click at [334, 240] on div "[PERSON_NAME] Since: [DATE] link to CRM copy Email [EMAIL_ADDRESS][DOMAIN_NAME]…" at bounding box center [342, 233] width 144 height 311
copy link "[PHONE_NUMBER]"
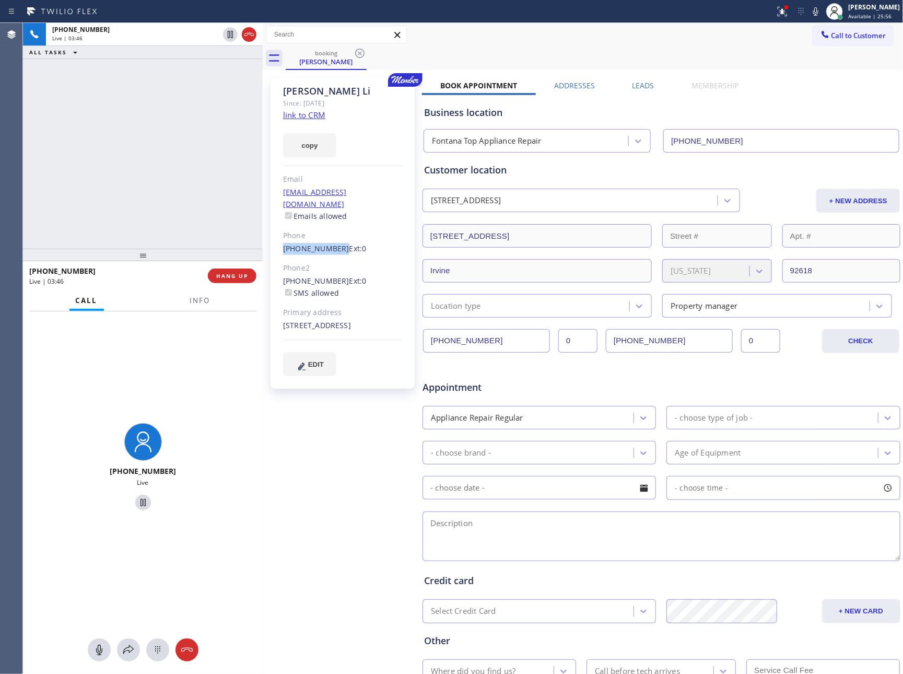
click at [669, 529] on textarea at bounding box center [661, 536] width 478 height 50
paste textarea "12-3 || Member || 10% off for the labor Kitchen Aid || BI Fridge || not cooling…"
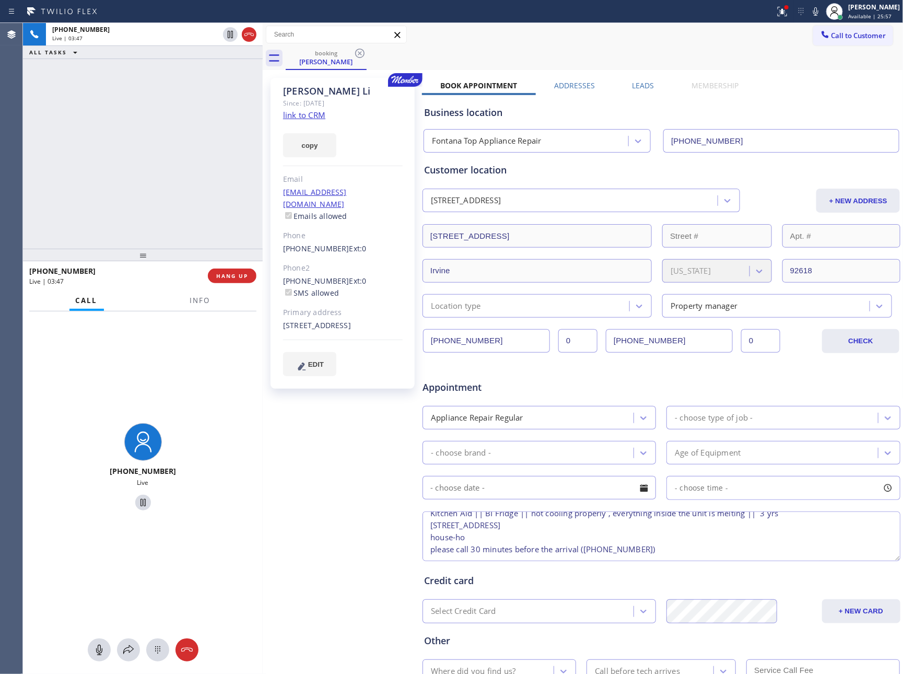
type textarea "12-3 || Member || 10% off for the labor Kitchen Aid || BI Fridge || not cooling…"
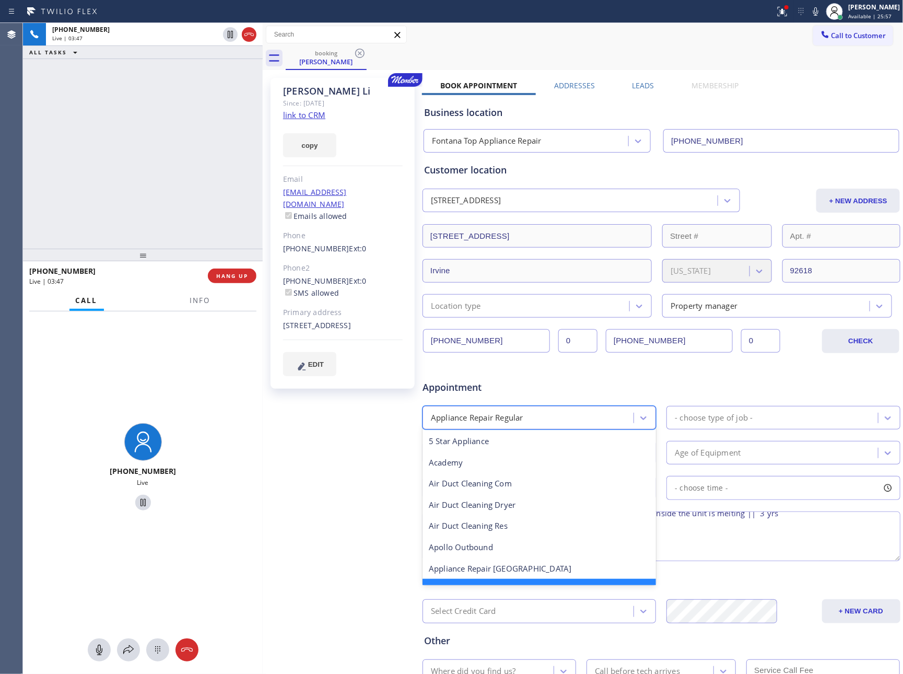
click at [583, 414] on div "Appliance Repair Regular" at bounding box center [530, 417] width 208 height 18
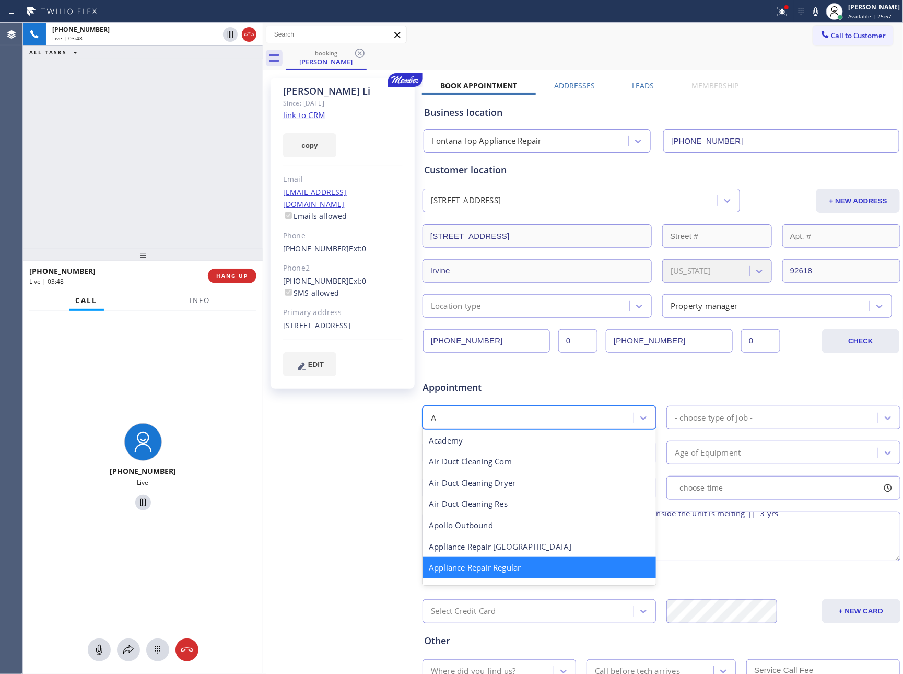
scroll to position [0, 0]
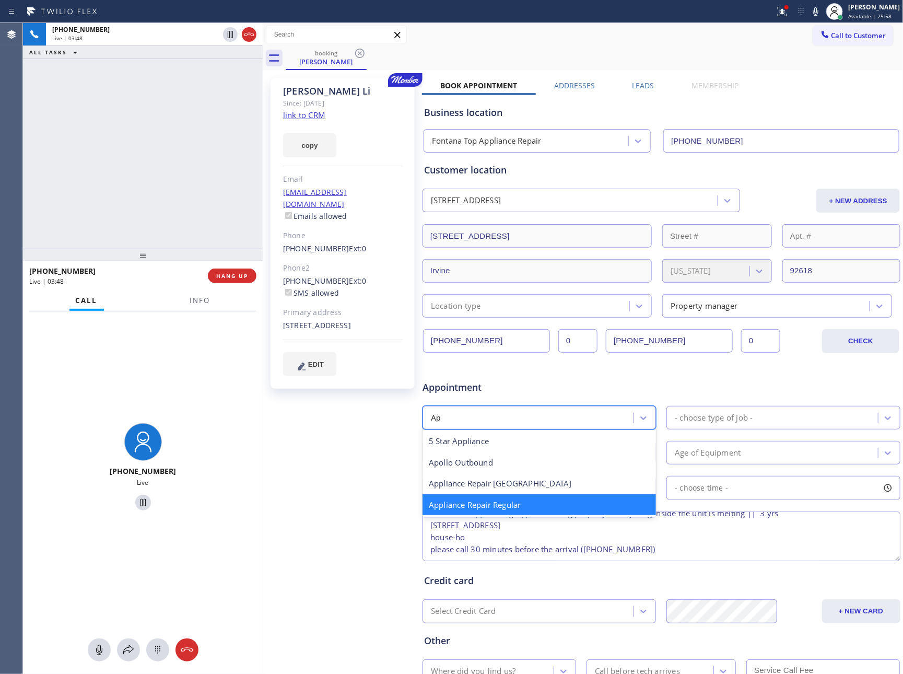
type input "App"
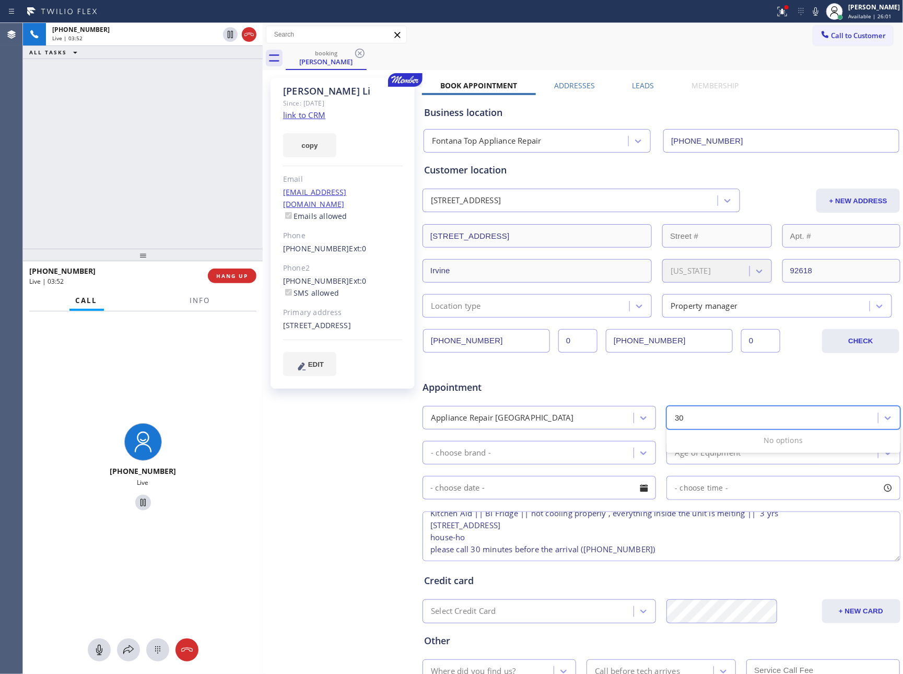
type input "3"
type input "fri"
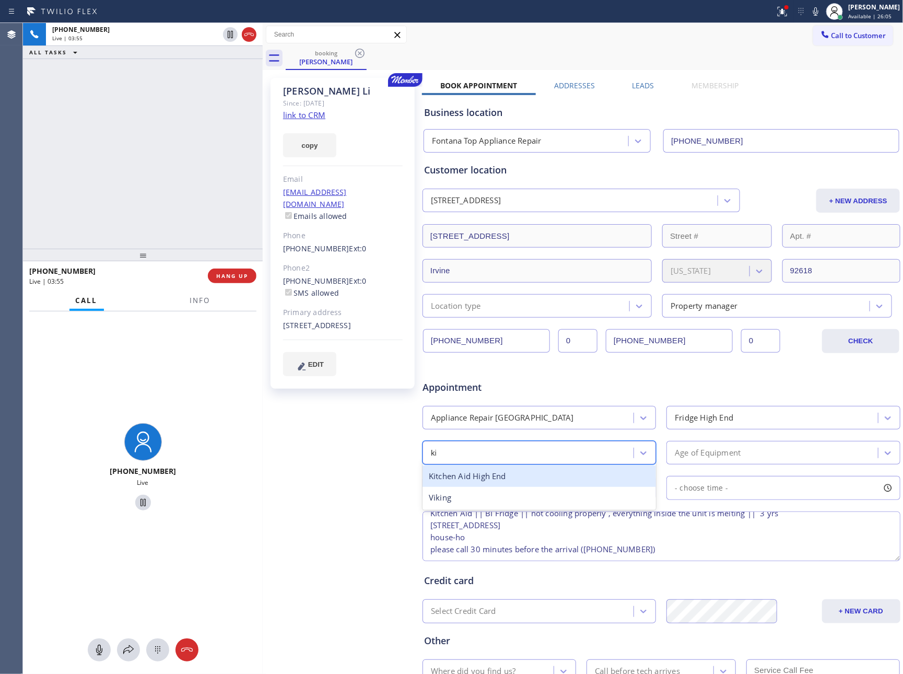
type input "kit"
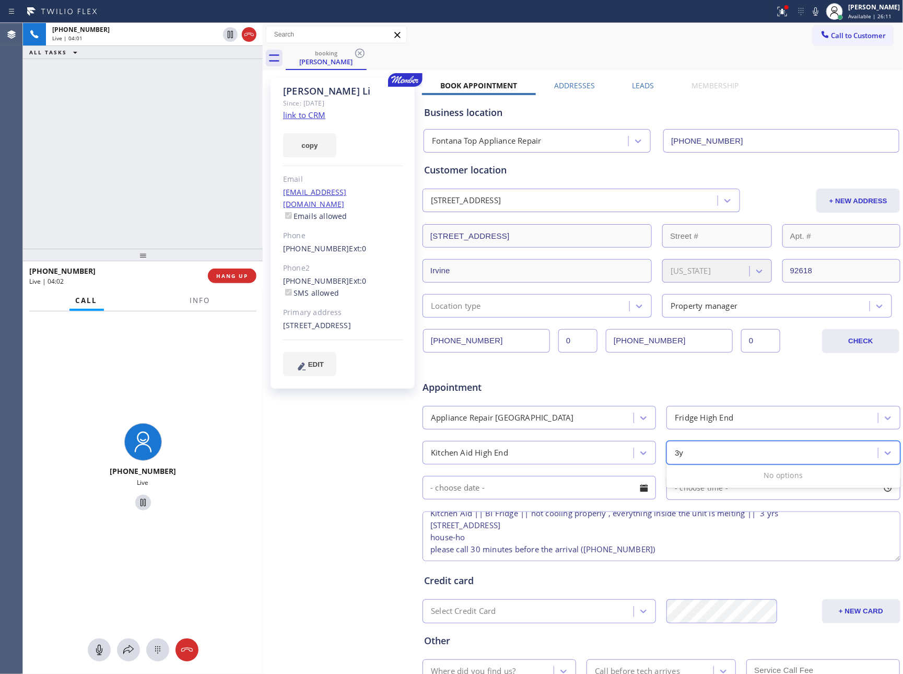
type input "3"
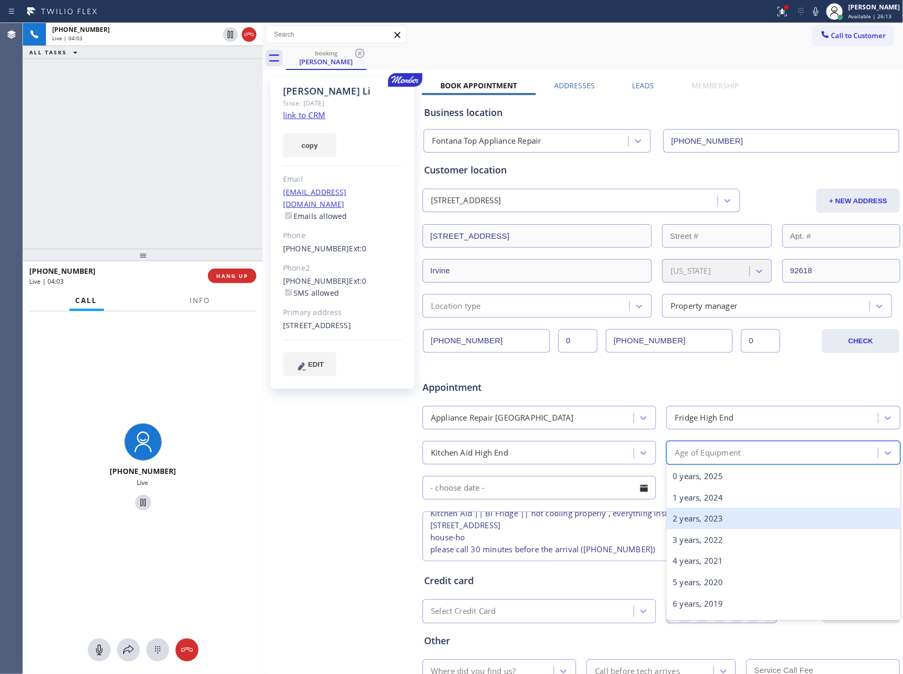
type input "3"
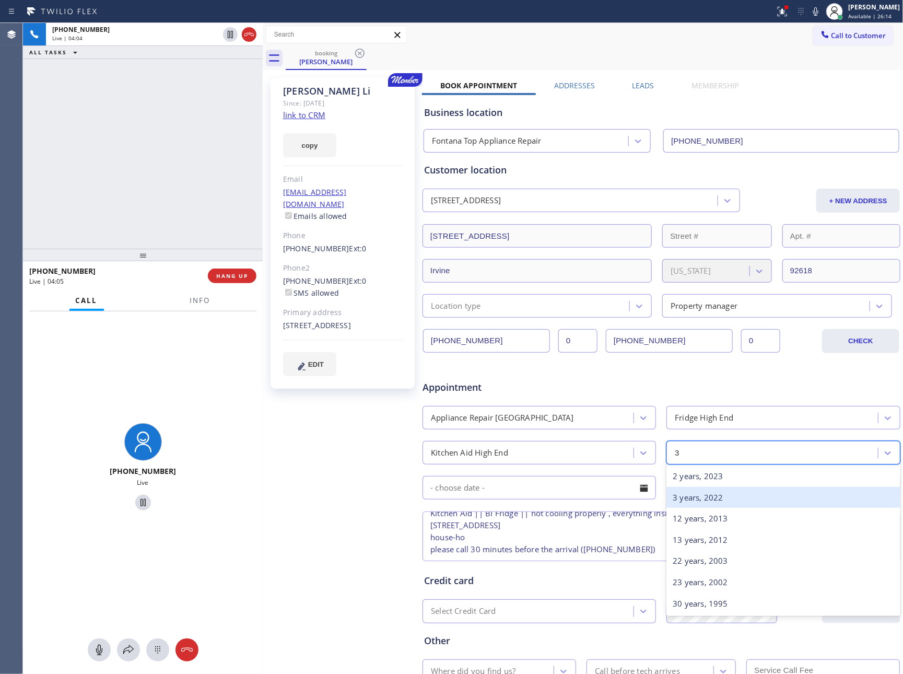
click at [699, 500] on div "3 years, 2022" at bounding box center [782, 497] width 233 height 21
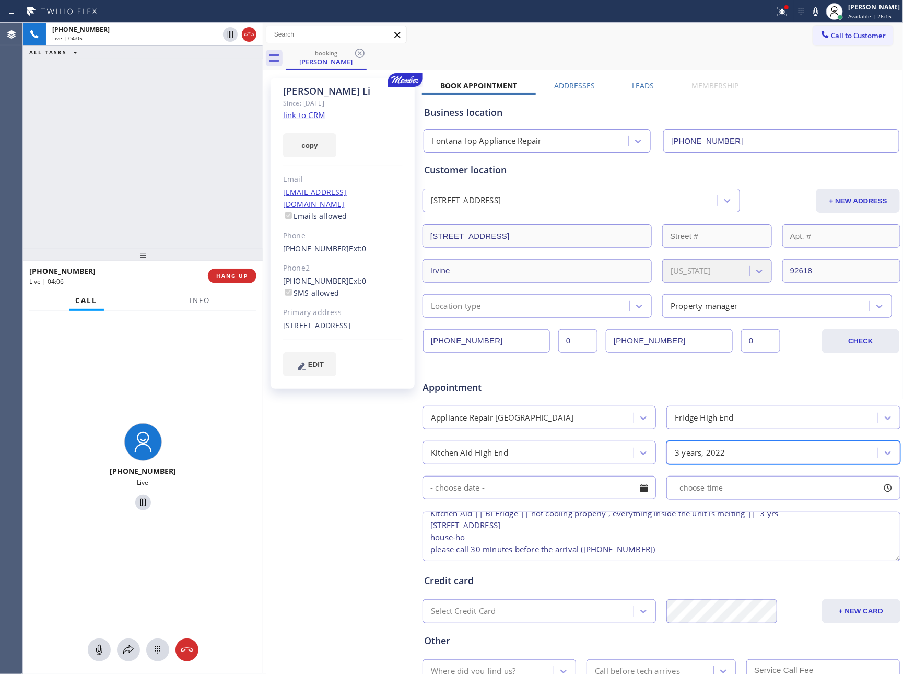
drag, startPoint x: 145, startPoint y: 188, endPoint x: 144, endPoint y: 223, distance: 34.5
click at [145, 207] on div "[PHONE_NUMBER] Live | 04:05 ALL TASKS ALL TASKS ACTIVE TASKS TASKS IN WRAP UP" at bounding box center [143, 136] width 240 height 226
click at [155, 190] on div "[PHONE_NUMBER] Live | 04:09 ALL TASKS ALL TASKS ACTIVE TASKS TASKS IN WRAP UP" at bounding box center [143, 136] width 240 height 226
click at [155, 190] on div "[PHONE_NUMBER] Live | 04:10 ALL TASKS ALL TASKS ACTIVE TASKS TASKS IN WRAP UP" at bounding box center [143, 136] width 240 height 226
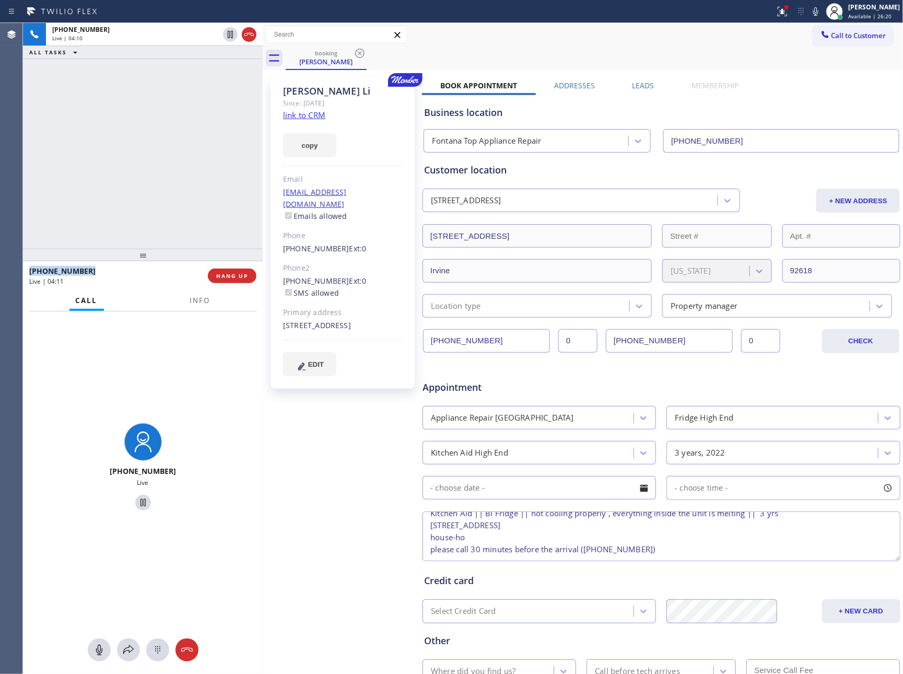
click at [155, 190] on div "[PHONE_NUMBER] Live | 04:10 ALL TASKS ALL TASKS ACTIVE TASKS TASKS IN WRAP UP" at bounding box center [143, 136] width 240 height 226
click at [155, 190] on div "[PHONE_NUMBER] Live | 04:11 ALL TASKS ALL TASKS ACTIVE TASKS TASKS IN WRAP UP" at bounding box center [143, 136] width 240 height 226
click at [155, 190] on div "[PHONE_NUMBER] Live | 04:13 ALL TASKS ALL TASKS ACTIVE TASKS TASKS IN WRAP UP" at bounding box center [143, 136] width 240 height 226
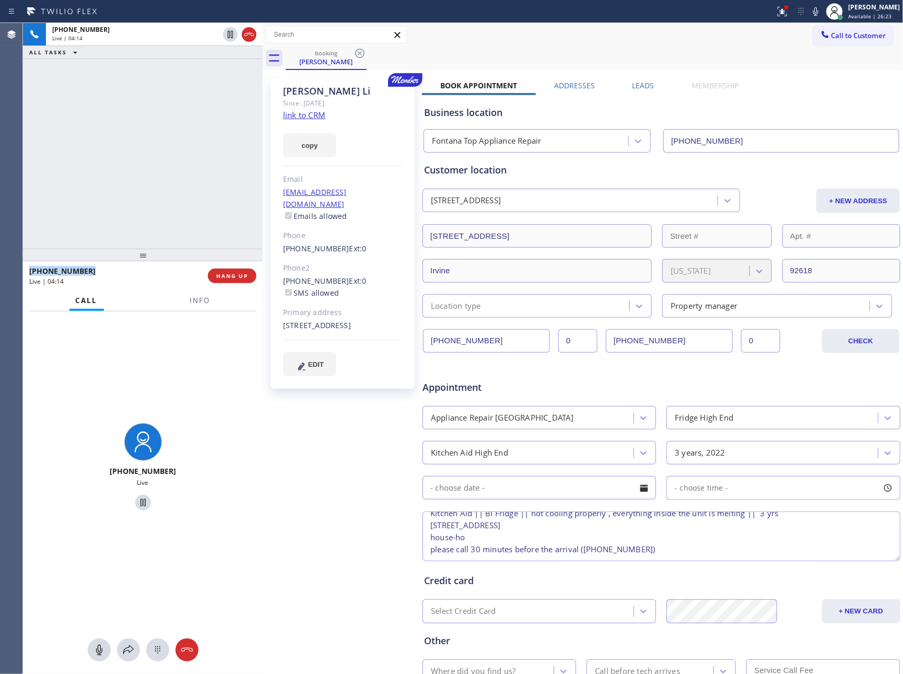
click at [155, 190] on div "[PHONE_NUMBER] Live | 04:14 ALL TASKS ALL TASKS ACTIVE TASKS TASKS IN WRAP UP" at bounding box center [143, 136] width 240 height 226
drag, startPoint x: 135, startPoint y: 167, endPoint x: 598, endPoint y: 384, distance: 511.8
click at [155, 185] on div "[PHONE_NUMBER] Live | 04:22 ALL TASKS ALL TASKS ACTIVE TASKS TASKS IN WRAP UP" at bounding box center [143, 136] width 240 height 226
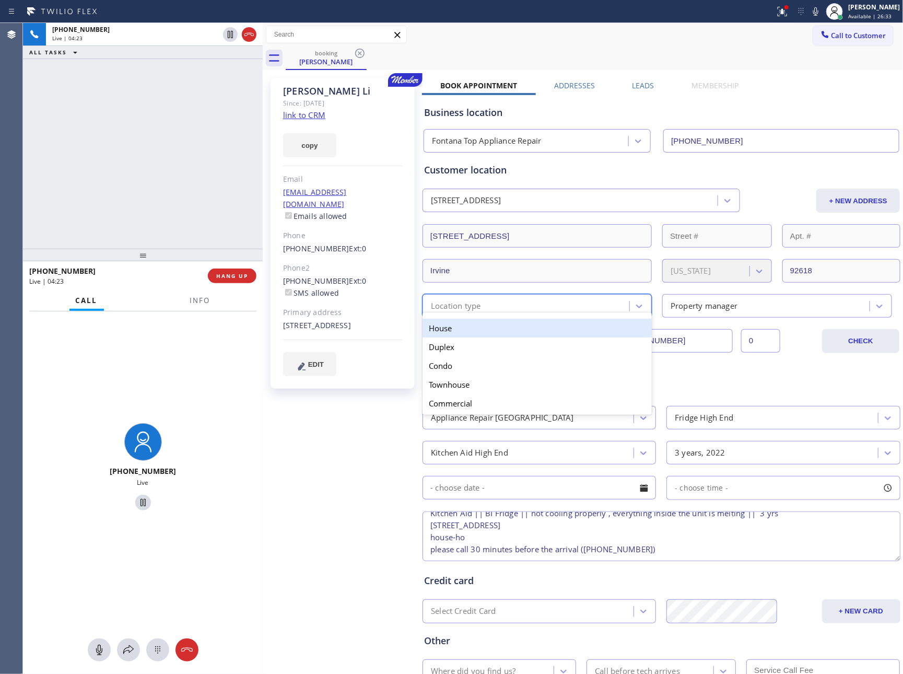
click at [589, 317] on div "option House focused, 1 of 5. 5 results available. Use Up and Down to choose op…" at bounding box center [536, 305] width 229 height 23
type input "hou"
click at [710, 311] on div "Property manager" at bounding box center [703, 306] width 67 height 12
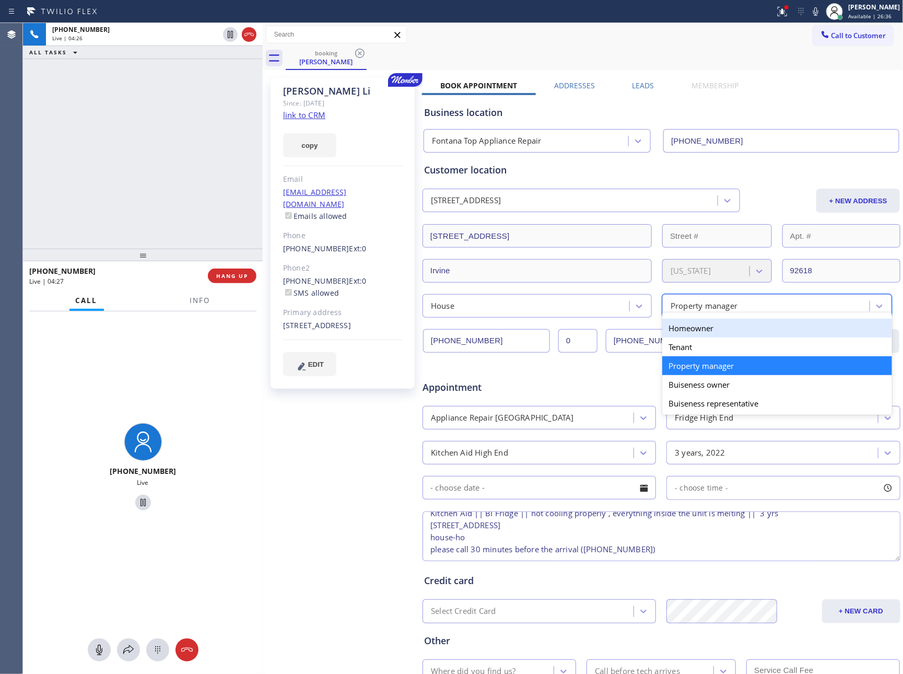
click at [704, 331] on div "Homeowner" at bounding box center [776, 328] width 229 height 19
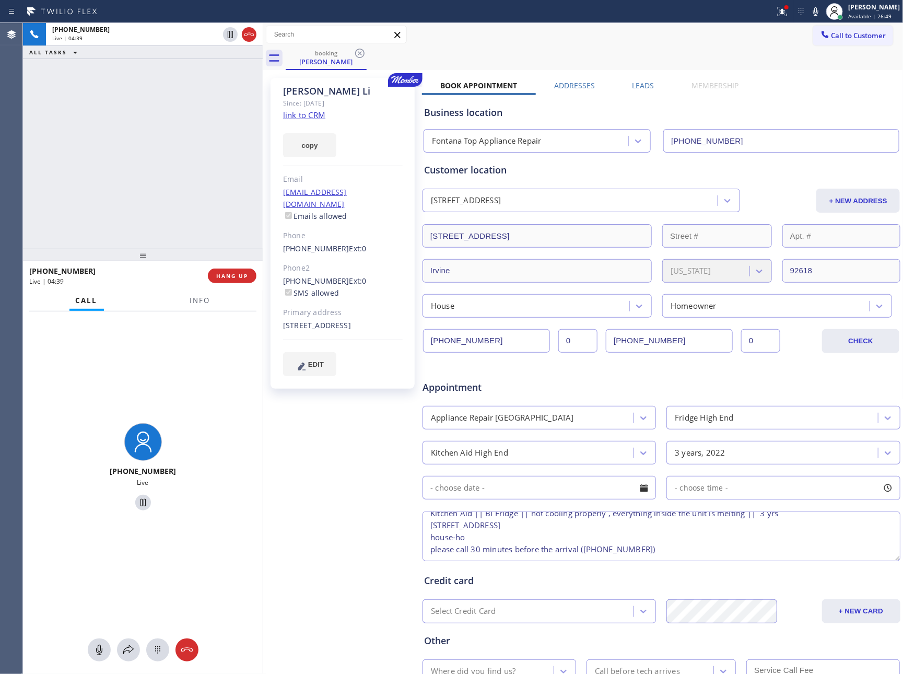
scroll to position [46, 0]
click at [652, 630] on div "Other Where did you find us? Call before tech arrives" at bounding box center [661, 653] width 479 height 60
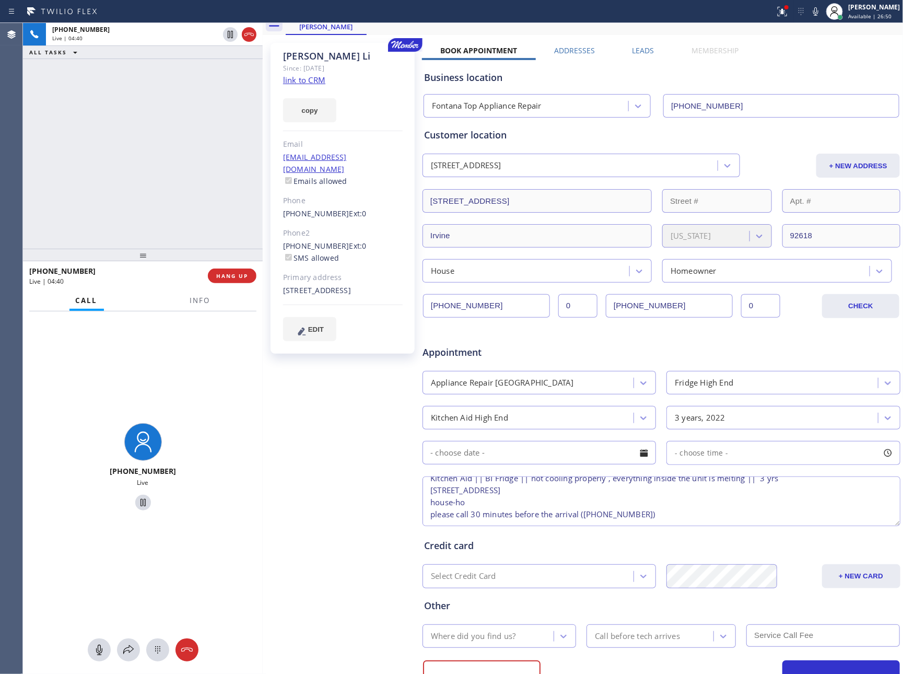
scroll to position [80, 0]
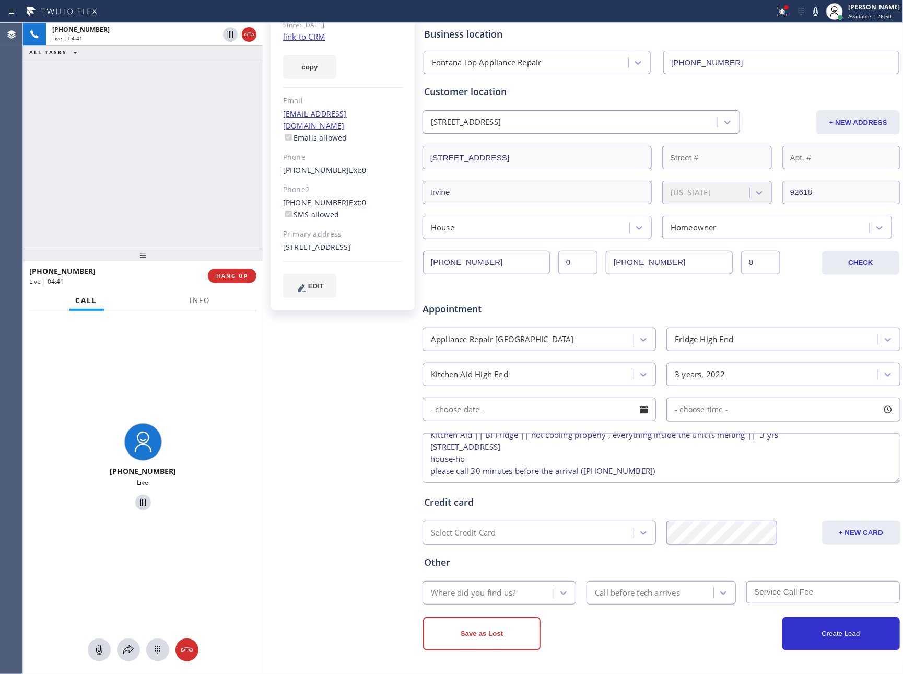
click at [518, 598] on div "Where did you find us?" at bounding box center [490, 592] width 128 height 18
type input "e"
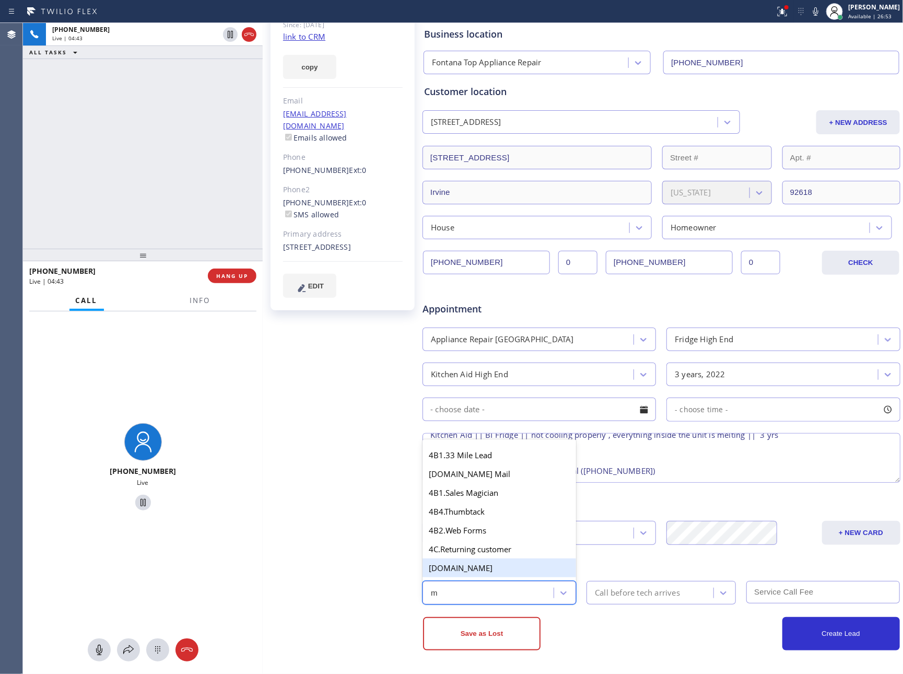
type input "me"
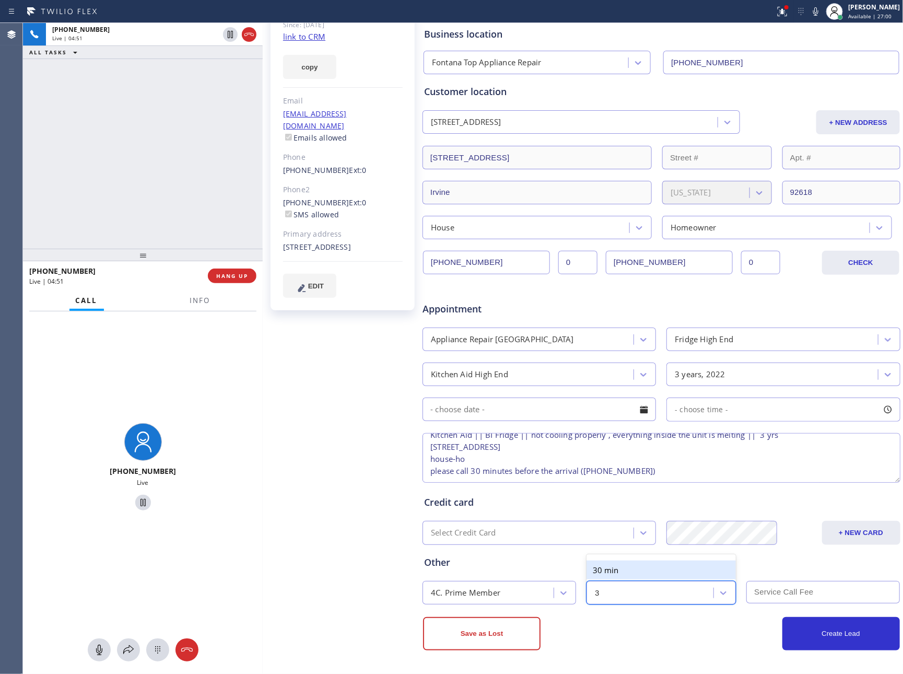
type input "30"
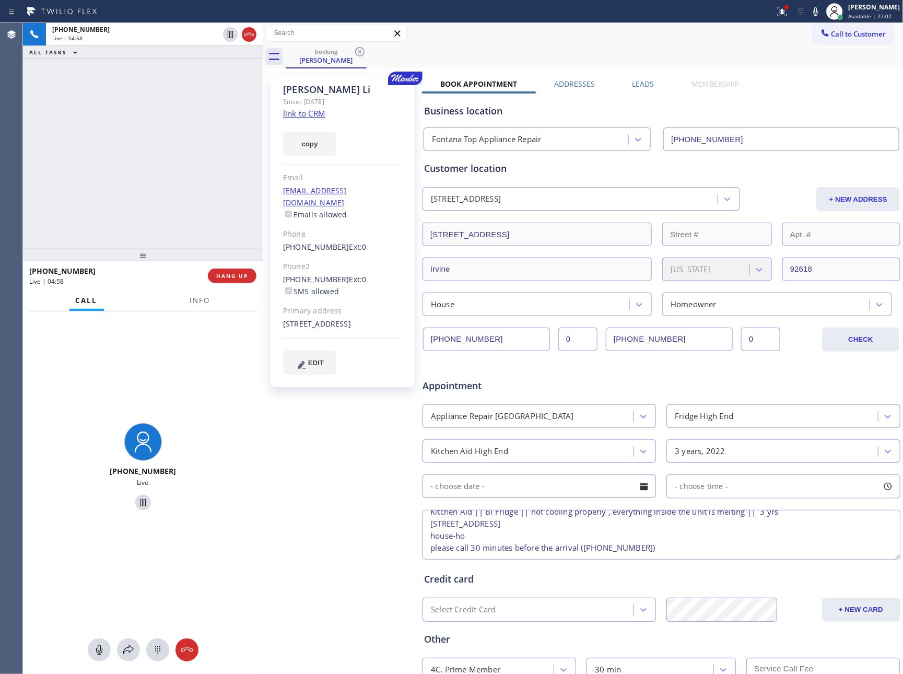
scroll to position [0, 0]
drag, startPoint x: 74, startPoint y: 144, endPoint x: 221, endPoint y: 276, distance: 197.9
click at [90, 162] on div "[PHONE_NUMBER] Live | 04:58 ALL TASKS ALL TASKS ACTIVE TASKS TASKS IN WRAP UP" at bounding box center [143, 136] width 240 height 226
drag, startPoint x: 192, startPoint y: 185, endPoint x: 191, endPoint y: 205, distance: 19.8
click at [191, 205] on div "[PHONE_NUMBER] Live | 04:59 ALL TASKS ALL TASKS ACTIVE TASKS TASKS IN WRAP UP" at bounding box center [143, 136] width 240 height 226
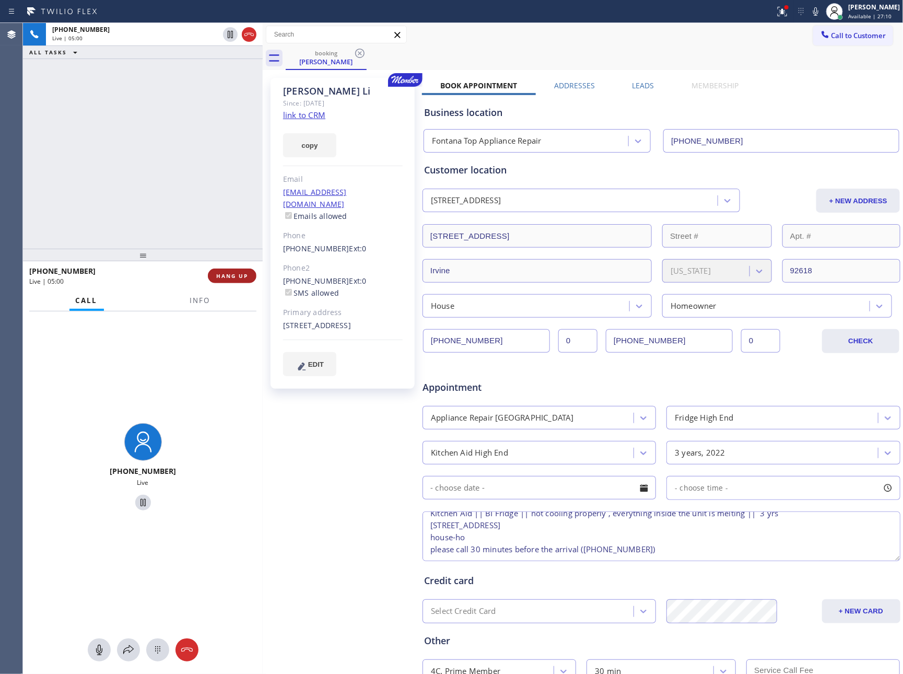
click at [226, 276] on span "HANG UP" at bounding box center [232, 275] width 32 height 7
click at [147, 174] on div "[PHONE_NUMBER] Live | 05:01 ALL TASKS ALL TASKS ACTIVE TASKS TASKS IN WRAP UP" at bounding box center [143, 136] width 240 height 226
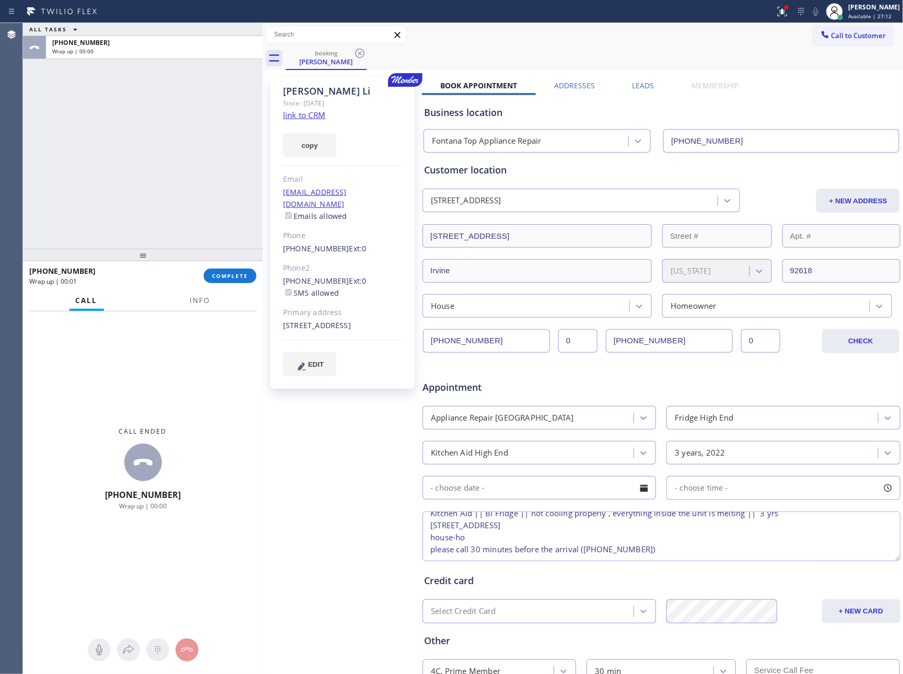
click at [750, 533] on textarea "12-3 || Member || 10% off for the labor Kitchen Aid || BI Fridge || not cooling…" at bounding box center [661, 536] width 478 height 50
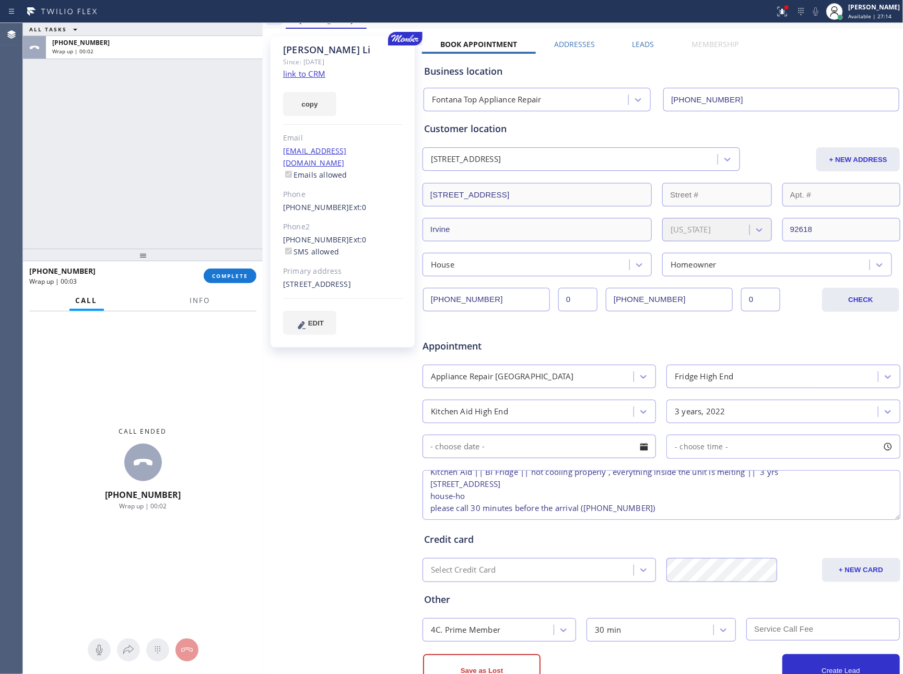
scroll to position [80, 0]
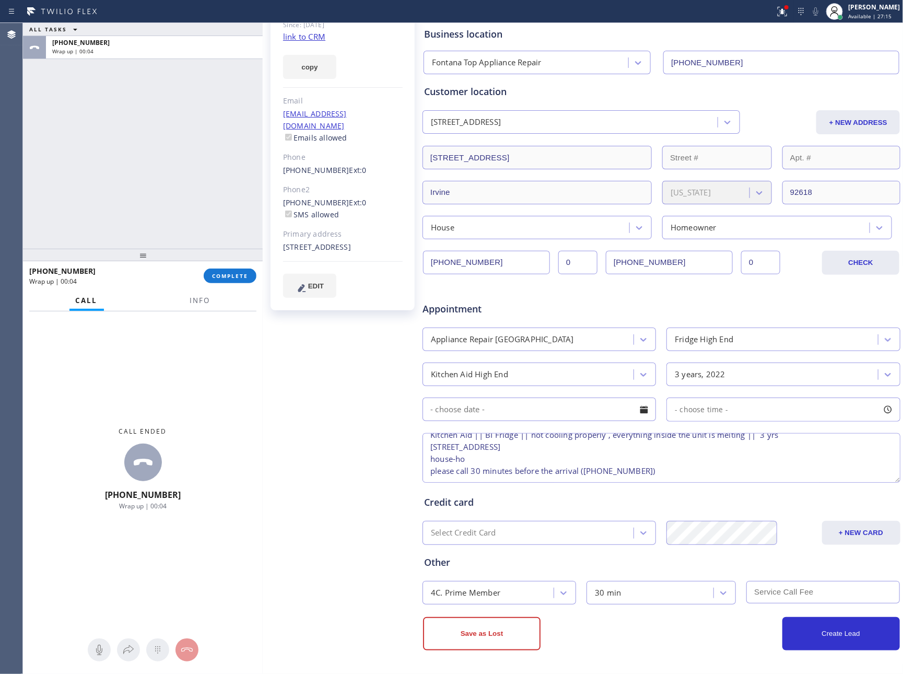
click at [636, 407] on div at bounding box center [644, 409] width 18 height 18
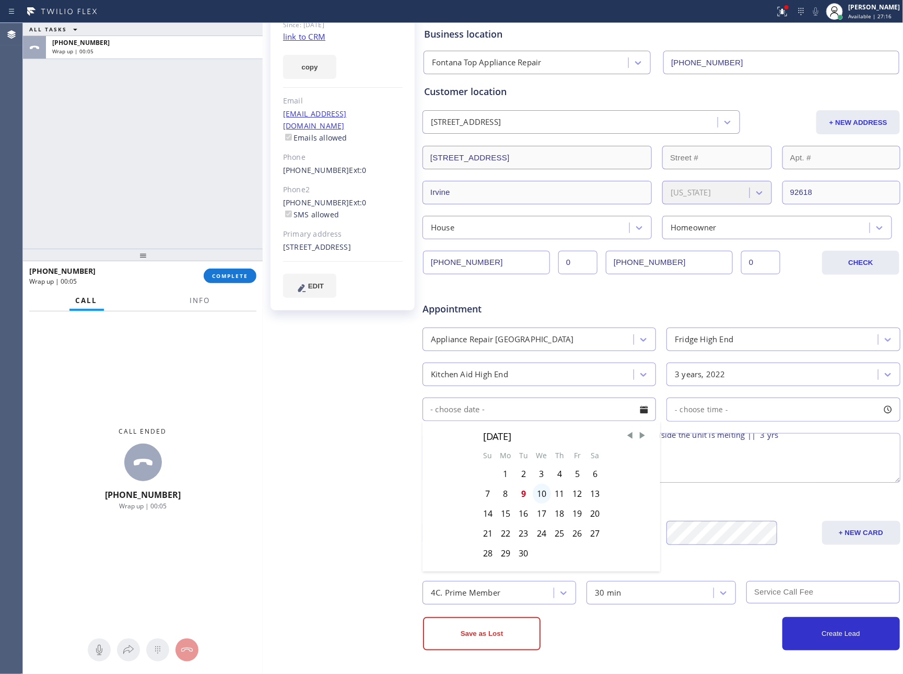
click at [538, 495] on div "10" at bounding box center [542, 494] width 18 height 20
type input "[DATE]"
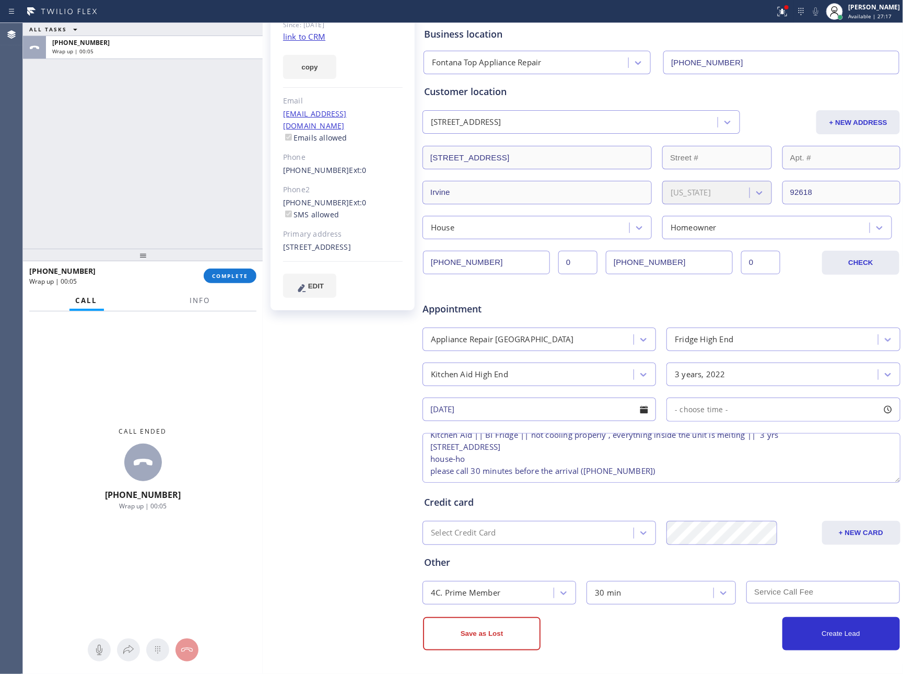
click at [693, 406] on span "- choose time -" at bounding box center [701, 409] width 53 height 10
drag, startPoint x: 674, startPoint y: 475, endPoint x: 784, endPoint y: 481, distance: 110.4
click at [784, 481] on div at bounding box center [790, 473] width 13 height 22
drag, startPoint x: 673, startPoint y: 475, endPoint x: 732, endPoint y: 481, distance: 59.9
click at [735, 481] on div at bounding box center [741, 473] width 13 height 22
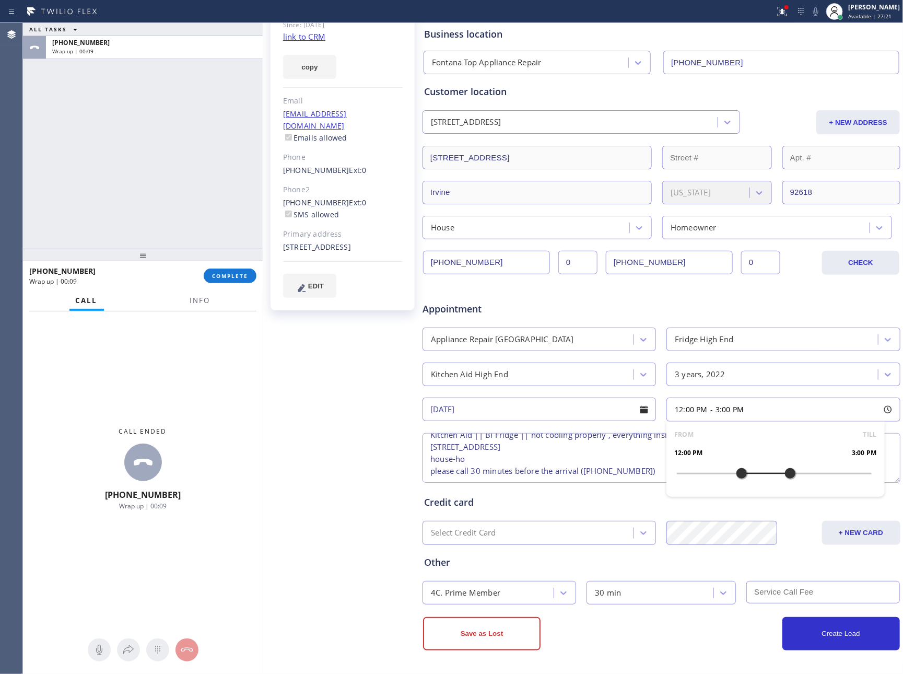
click at [797, 514] on div "Credit card Select Credit Card + NEW CARD CANCEL SAVE" at bounding box center [661, 515] width 479 height 60
click at [823, 633] on button "Create Lead" at bounding box center [840, 633] width 117 height 33
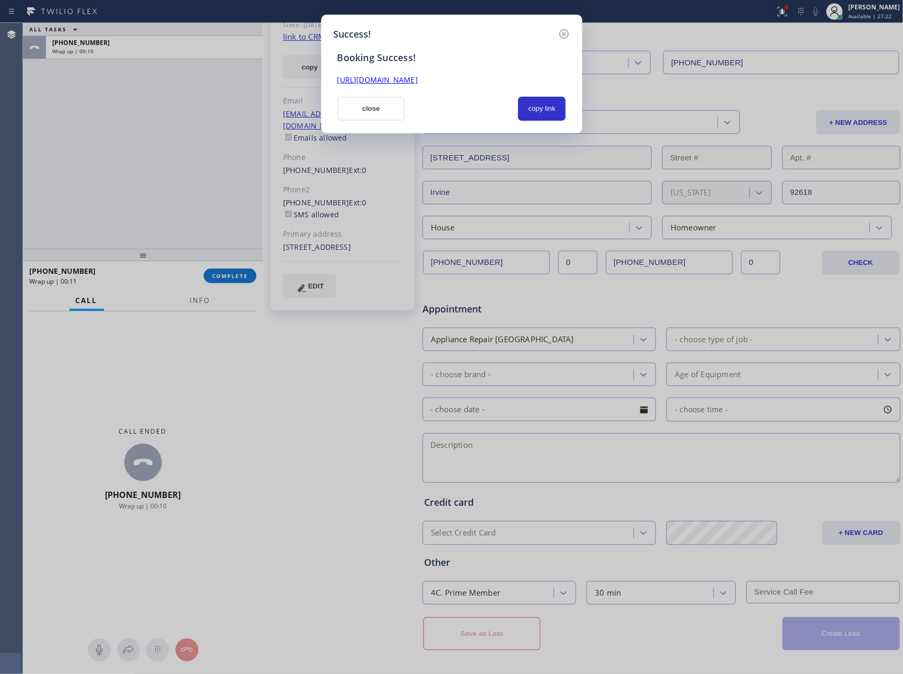
scroll to position [0, 0]
click at [543, 108] on button "copy link" at bounding box center [542, 109] width 48 height 24
click at [544, 107] on button "copy link" at bounding box center [542, 109] width 48 height 24
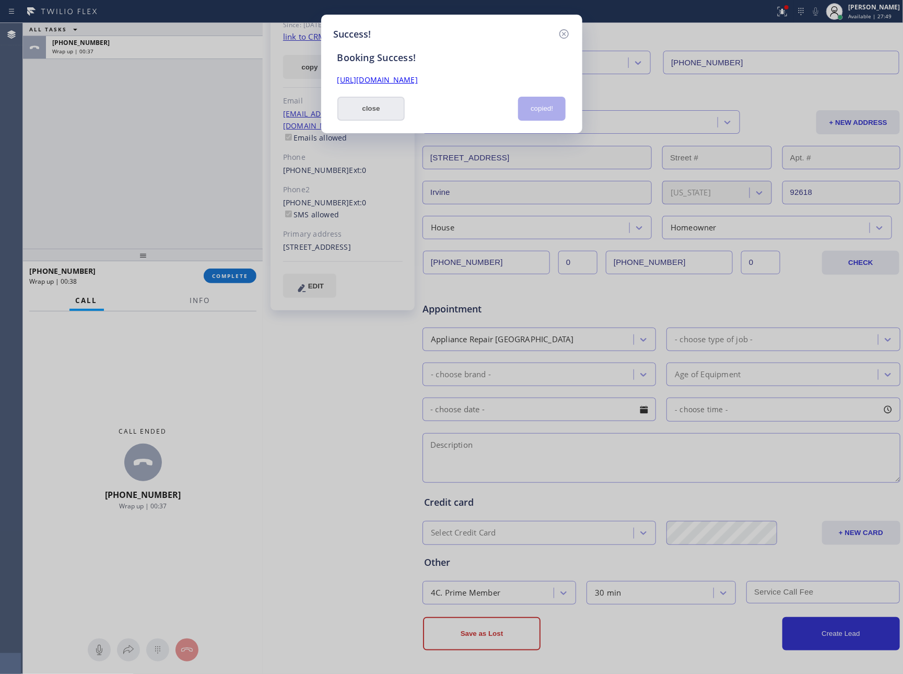
click at [368, 111] on button "close" at bounding box center [371, 109] width 68 height 24
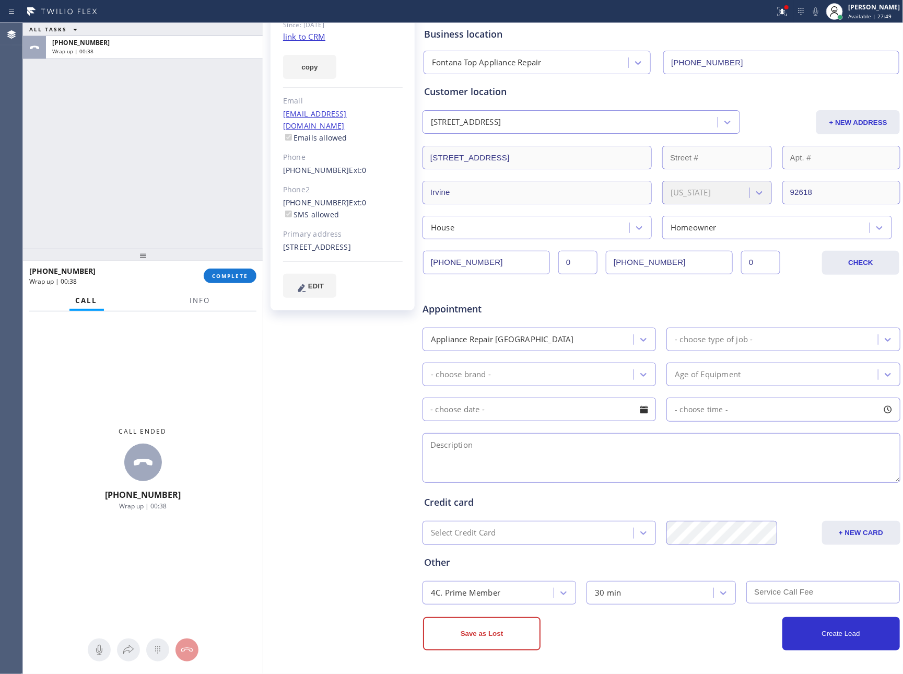
drag, startPoint x: 195, startPoint y: 123, endPoint x: 218, endPoint y: 311, distance: 189.4
click at [196, 191] on div "ALL TASKS ALL TASKS ACTIVE TASKS TASKS IN WRAP UP [PHONE_NUMBER] Wrap up | 00:38" at bounding box center [143, 136] width 240 height 226
click at [228, 279] on button "COMPLETE" at bounding box center [230, 275] width 53 height 15
click at [205, 138] on div "ALL TASKS ALL TASKS ACTIVE TASKS TASKS IN WRAP UP [PHONE_NUMBER] Wrap up | 00:38" at bounding box center [143, 136] width 240 height 226
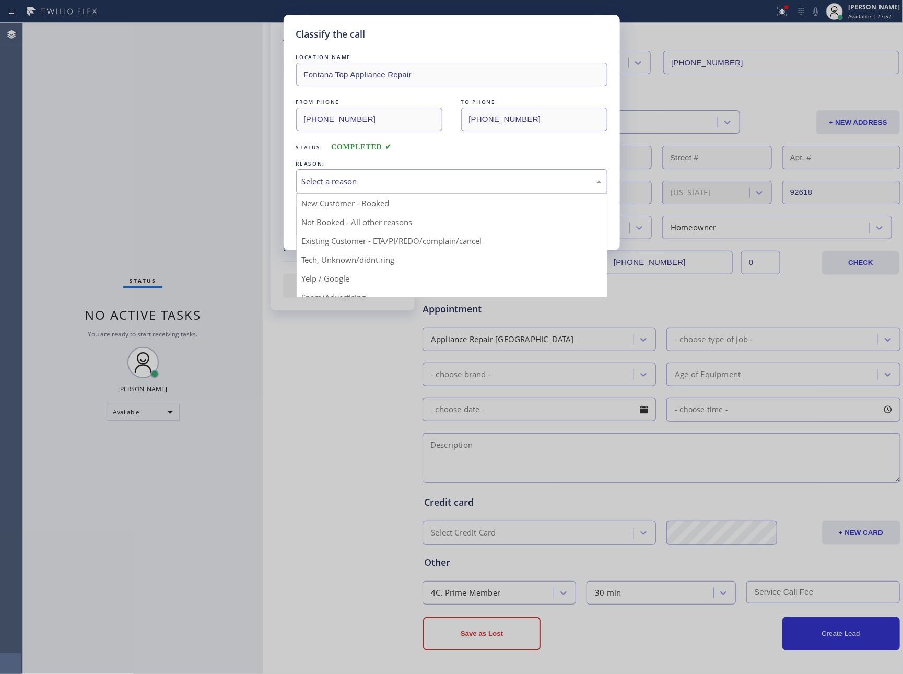
click at [374, 181] on div "Select a reason" at bounding box center [452, 181] width 300 height 12
drag, startPoint x: 356, startPoint y: 204, endPoint x: 356, endPoint y: 210, distance: 6.3
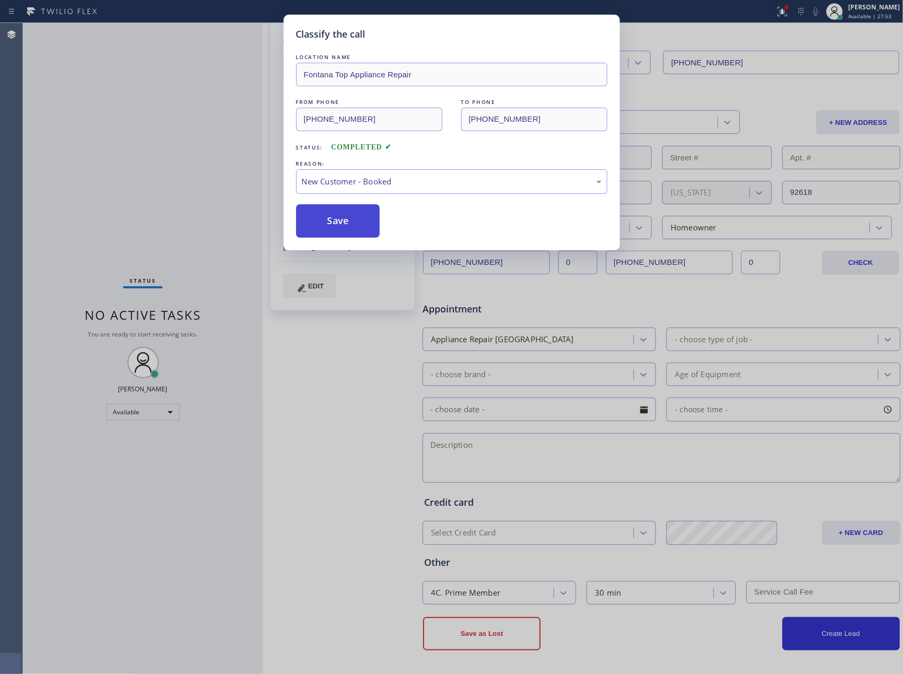
click at [352, 220] on button "Save" at bounding box center [338, 220] width 84 height 33
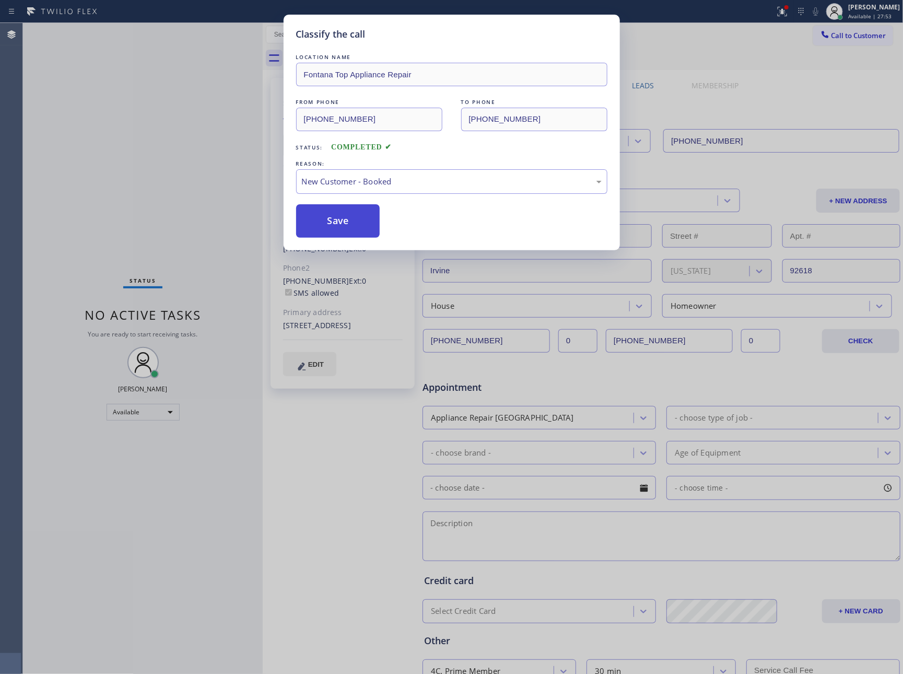
click at [352, 220] on button "Save" at bounding box center [338, 220] width 84 height 33
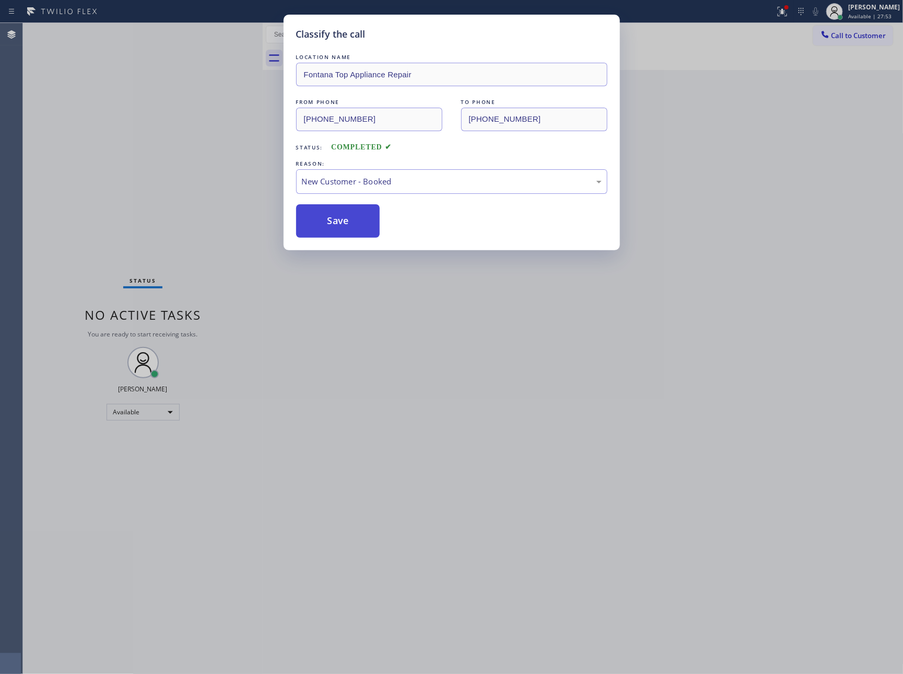
click at [352, 220] on button "Save" at bounding box center [338, 220] width 84 height 33
click at [113, 140] on div "Classify the call LOCATION NAME Fontana Top Appliance Repair FROM PHONE [PHONE_…" at bounding box center [451, 337] width 903 height 674
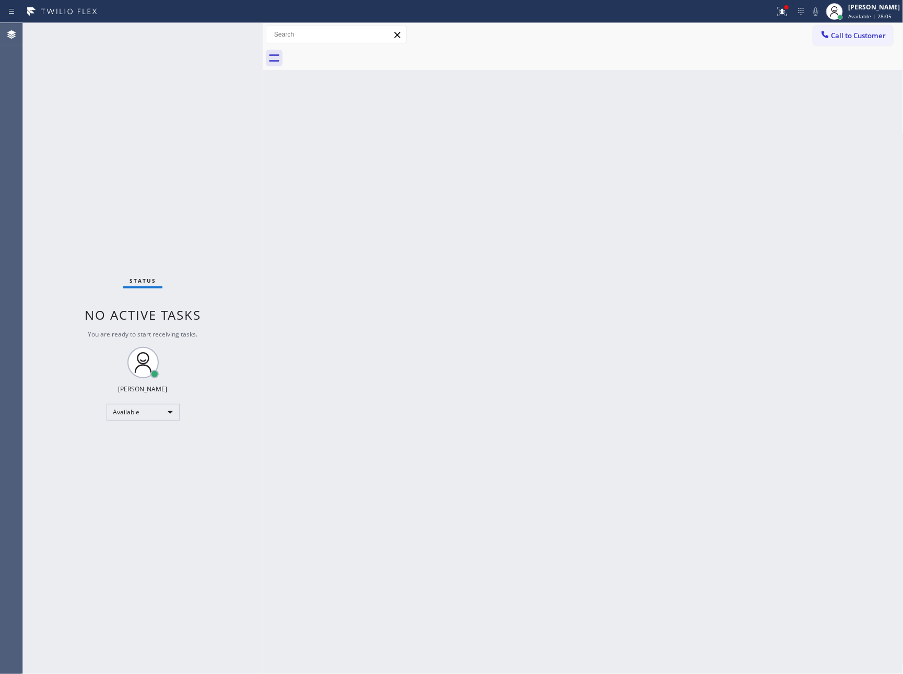
drag, startPoint x: 231, startPoint y: 193, endPoint x: 568, endPoint y: 420, distance: 405.9
click at [284, 221] on div "Status No active tasks You are ready to start receiving tasks. [PERSON_NAME] Av…" at bounding box center [463, 348] width 880 height 651
click at [595, 434] on div "Back to Dashboard Change Sender ID Customers Technicians Select a contact Outbo…" at bounding box center [583, 348] width 641 height 651
click at [155, 64] on div "Status No active tasks You are ready to start receiving tasks. [PERSON_NAME] Av…" at bounding box center [143, 348] width 240 height 651
click at [451, 313] on div "Back to Dashboard Change Sender ID Customers Technicians Select a contact Outbo…" at bounding box center [583, 348] width 641 height 651
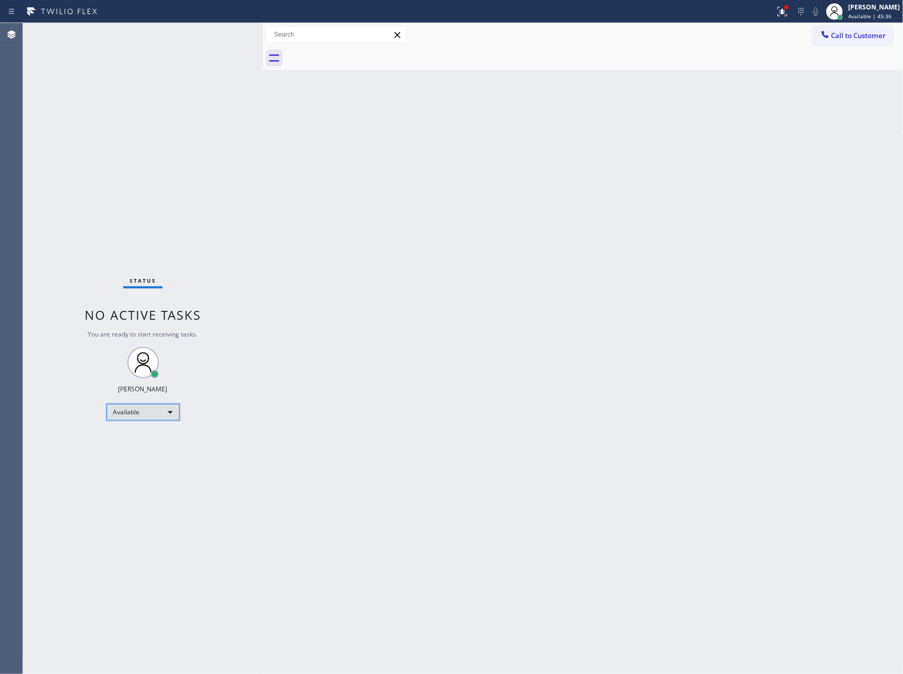
click at [161, 417] on div "Available" at bounding box center [143, 412] width 73 height 17
click at [158, 459] on li "Break" at bounding box center [142, 465] width 70 height 13
click at [157, 414] on div "Available" at bounding box center [143, 412] width 73 height 17
click at [149, 453] on li "Unavailable" at bounding box center [142, 452] width 70 height 13
click at [603, 409] on div "Back to Dashboard Change Sender ID Customers Technicians Select a contact Outbo…" at bounding box center [583, 348] width 641 height 651
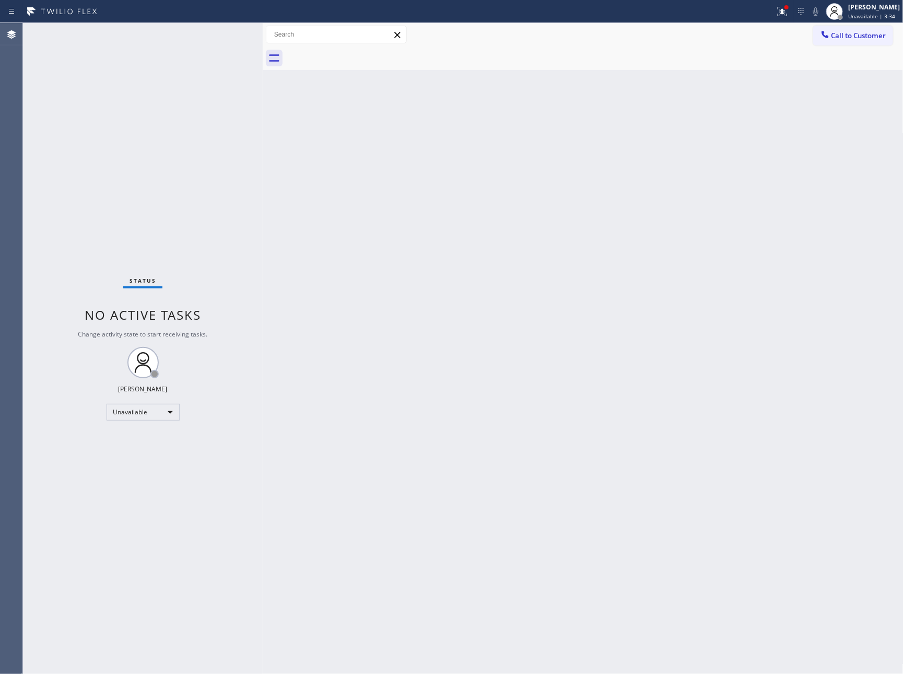
click at [666, 359] on div "Back to Dashboard Change Sender ID Customers Technicians Select a contact Outbo…" at bounding box center [583, 348] width 641 height 651
click at [146, 414] on div "Unavailable" at bounding box center [143, 412] width 73 height 17
click at [144, 439] on li "Available" at bounding box center [142, 439] width 70 height 13
click at [604, 353] on div "Back to Dashboard Change Sender ID Customers Technicians Select a contact Outbo…" at bounding box center [583, 348] width 641 height 651
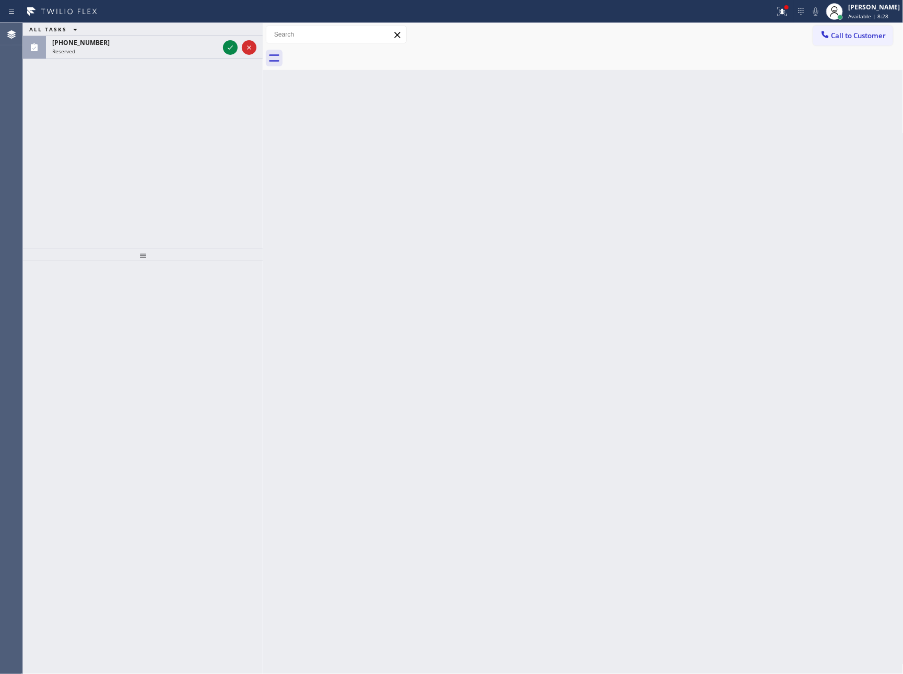
click at [805, 403] on div "Back to Dashboard Change Sender ID Customers Technicians Select a contact Outbo…" at bounding box center [583, 348] width 641 height 651
drag, startPoint x: 328, startPoint y: 159, endPoint x: 178, endPoint y: 48, distance: 187.0
click at [317, 157] on div "Back to Dashboard Change Sender ID Customers Technicians Select a contact Outbo…" at bounding box center [583, 348] width 641 height 651
click at [229, 49] on icon at bounding box center [230, 47] width 5 height 4
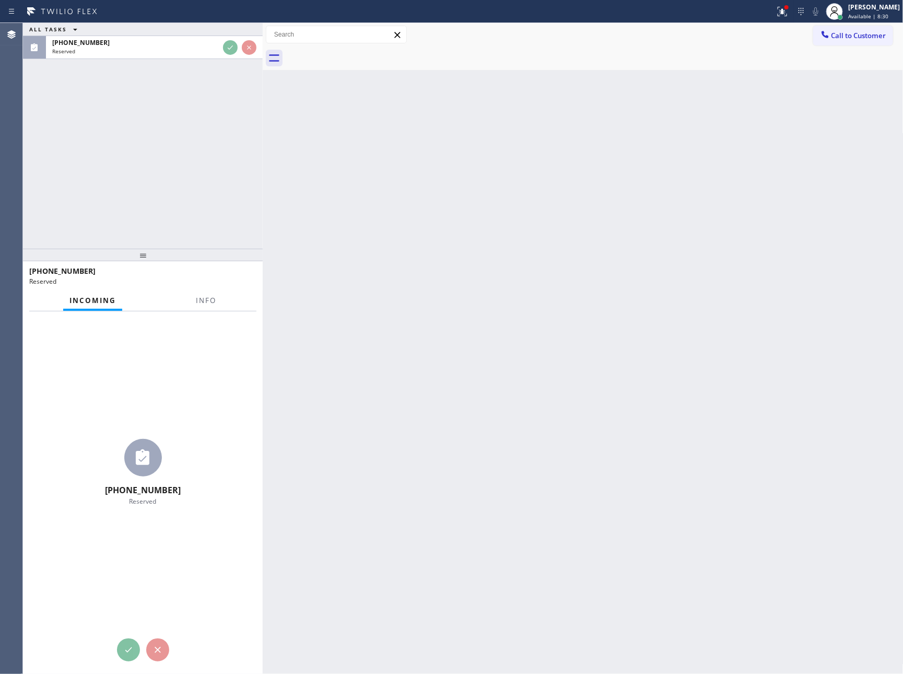
click at [214, 138] on div "ALL TASKS ALL TASKS ACTIVE TASKS TASKS IN WRAP UP [PHONE_NUMBER] Reserved" at bounding box center [143, 136] width 240 height 226
click at [290, 201] on div "ALL TASKS ALL TASKS ACTIVE TASKS TASKS IN WRAP UP [PHONE_NUMBER] Reserved [PHON…" at bounding box center [463, 348] width 880 height 651
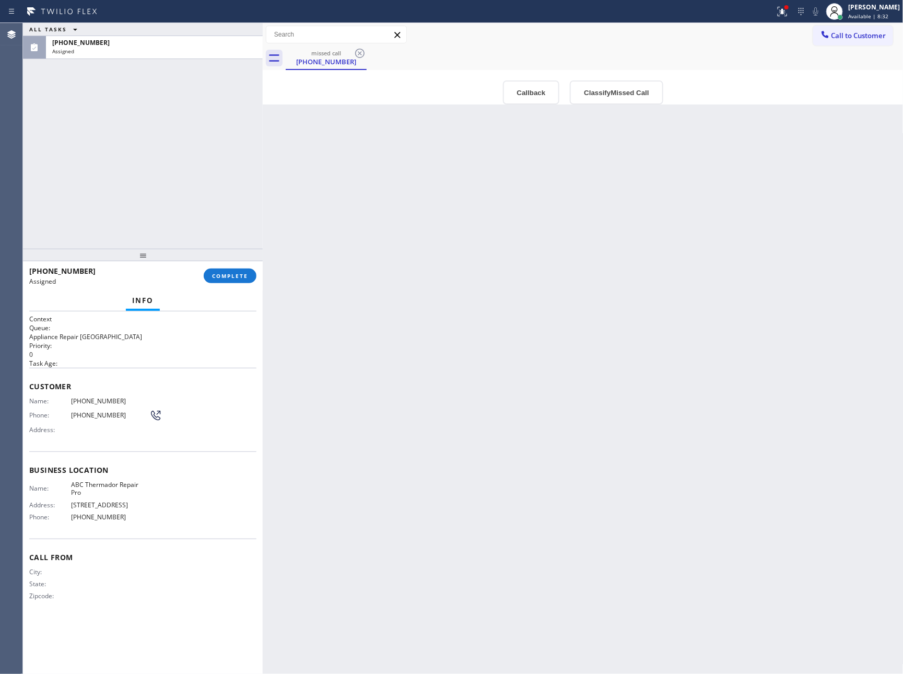
drag, startPoint x: 392, startPoint y: 435, endPoint x: 322, endPoint y: 358, distance: 104.6
click at [395, 436] on div "Back to Dashboard Change Sender ID Customers Technicians Select a contact Outbo…" at bounding box center [583, 348] width 641 height 651
drag, startPoint x: 240, startPoint y: 276, endPoint x: 235, endPoint y: 264, distance: 13.4
click at [240, 276] on span "COMPLETE" at bounding box center [230, 275] width 36 height 7
click at [210, 173] on div "ALL TASKS ALL TASKS ACTIVE TASKS TASKS IN WRAP UP [PHONE_NUMBER] Assigned" at bounding box center [143, 136] width 240 height 226
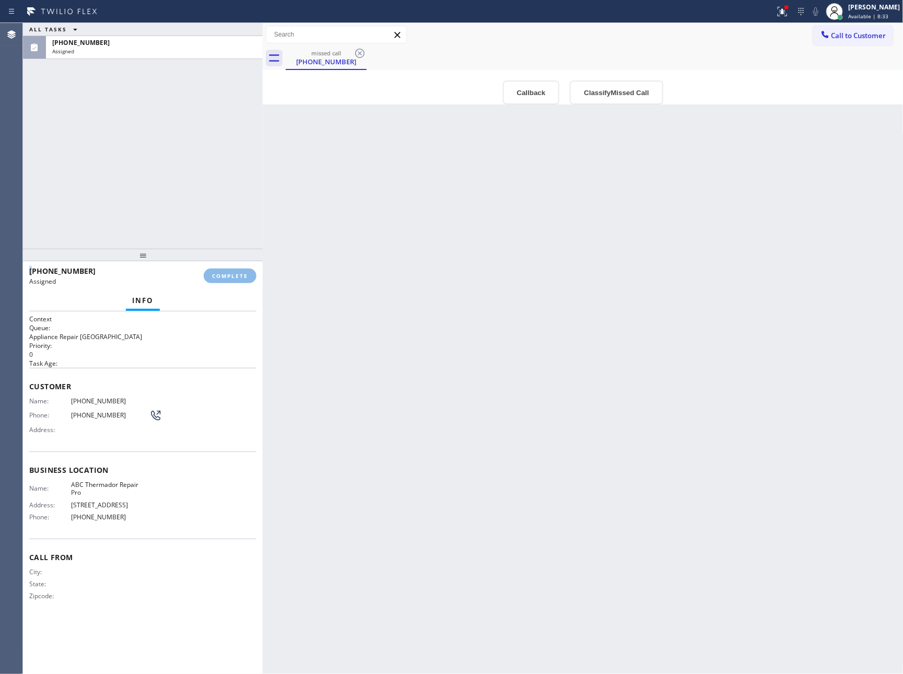
click at [210, 173] on div "ALL TASKS ALL TASKS ACTIVE TASKS TASKS IN WRAP UP [PHONE_NUMBER] Assigned" at bounding box center [143, 136] width 240 height 226
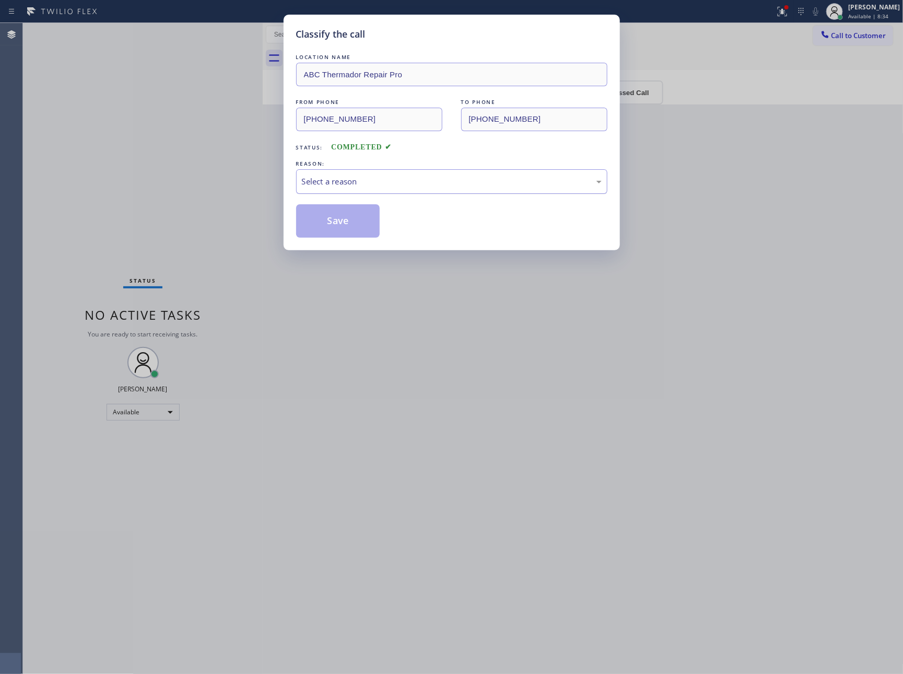
click at [402, 178] on div "Select a reason" at bounding box center [452, 181] width 300 height 12
click at [356, 221] on button "Save" at bounding box center [338, 220] width 84 height 33
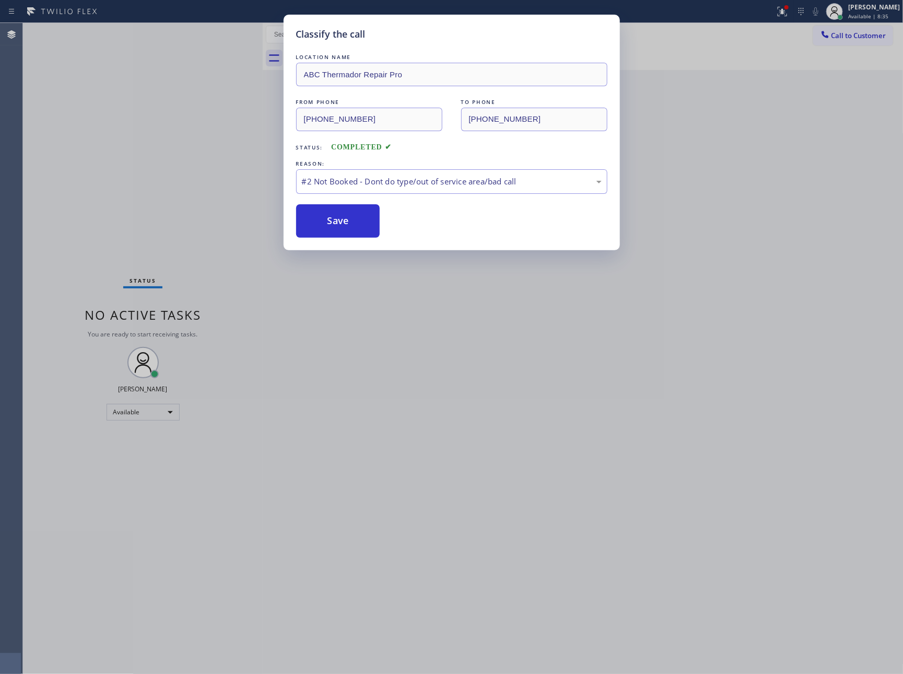
click at [356, 221] on button "Save" at bounding box center [338, 220] width 84 height 33
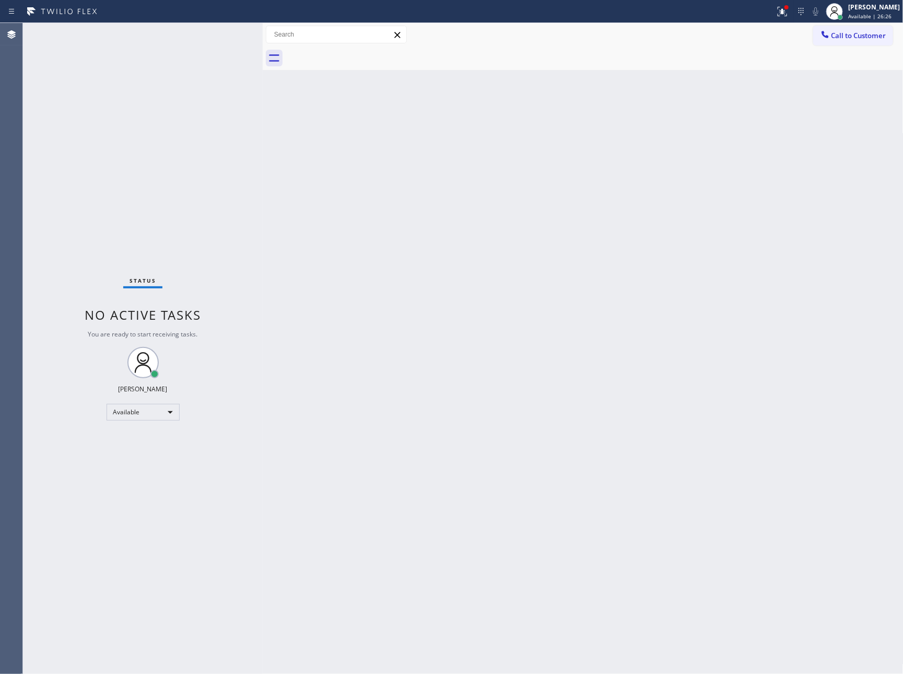
click at [560, 430] on div "Back to Dashboard Change Sender ID Customers Technicians Select a contact Outbo…" at bounding box center [583, 348] width 641 height 651
click at [870, 2] on div "[PERSON_NAME] Available | 26:27" at bounding box center [874, 11] width 57 height 18
click at [842, 43] on button "Offline" at bounding box center [851, 42] width 104 height 14
click at [721, 276] on div "Back to Dashboard Change Sender ID Customers Technicians Select a contact Outbo…" at bounding box center [583, 348] width 641 height 651
click at [884, 8] on div "[PERSON_NAME]" at bounding box center [874, 7] width 52 height 9
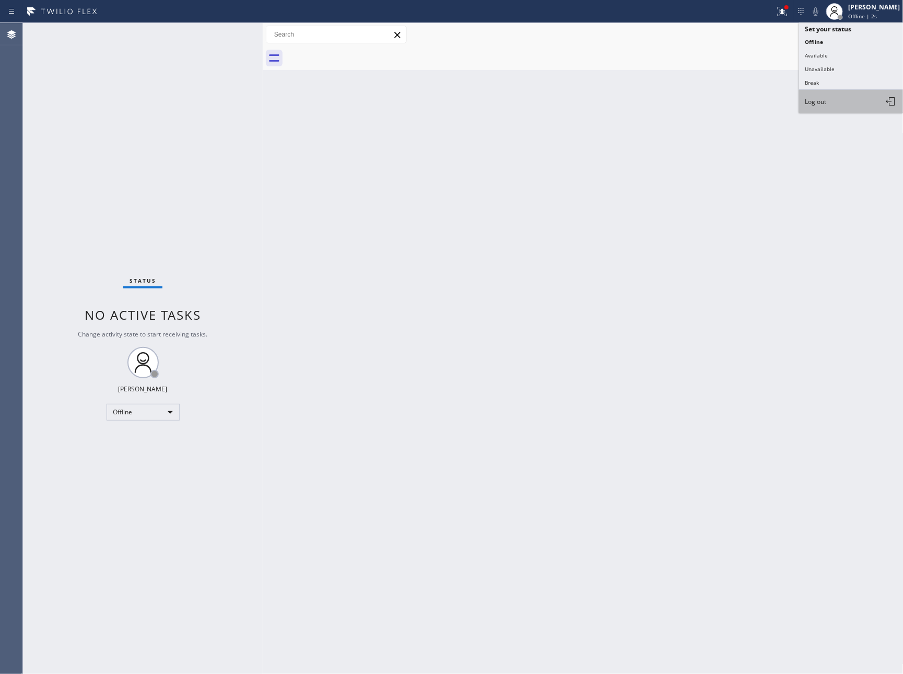
click at [851, 99] on button "Log out" at bounding box center [851, 101] width 104 height 23
click at [623, 290] on div "Back to Dashboard Change Sender ID Customers Technicians Select a contact Outbo…" at bounding box center [583, 348] width 641 height 651
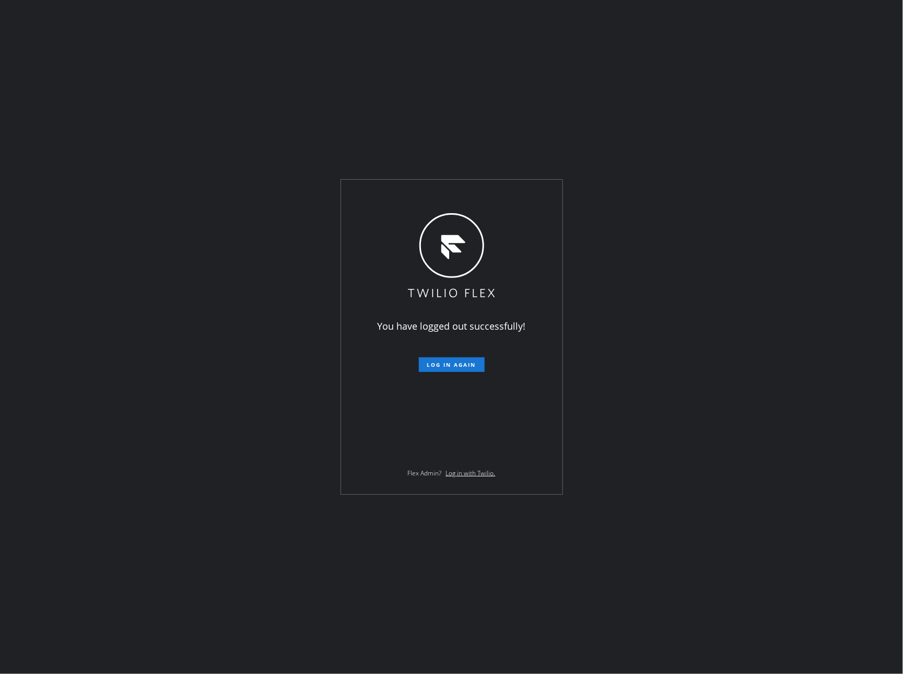
click at [623, 290] on div "You have logged out successfully! Log in again Flex Admin? Log in with Twilio." at bounding box center [451, 337] width 903 height 674
drag, startPoint x: 179, startPoint y: 381, endPoint x: 262, endPoint y: 387, distance: 83.3
click at [181, 381] on div "You have logged out successfully! Log in again Flex Admin? Log in with Twilio." at bounding box center [451, 337] width 903 height 674
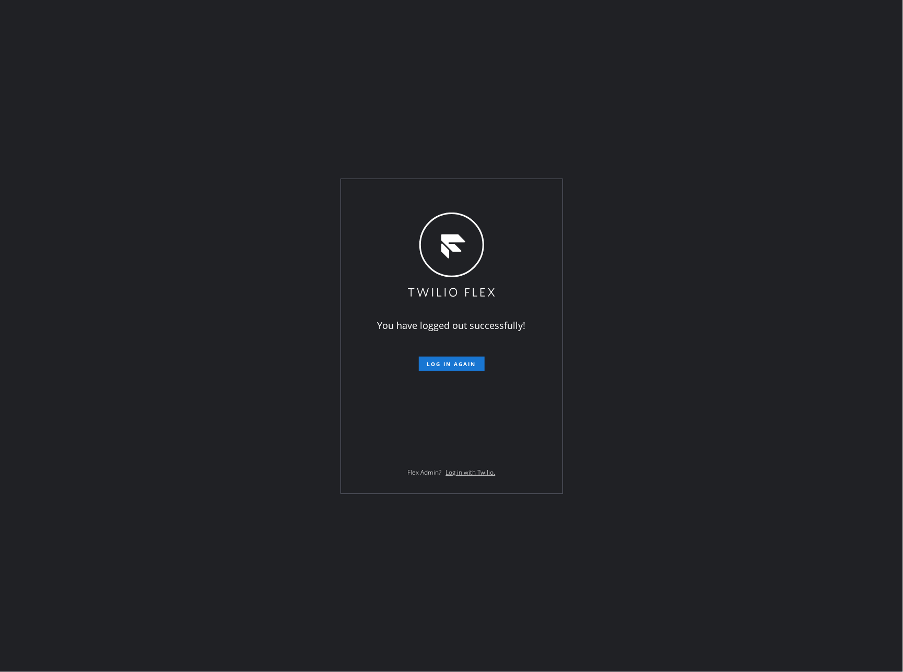
click at [711, 334] on div "You have logged out successfully! Log in again Flex Admin? Log in with Twilio." at bounding box center [451, 336] width 903 height 672
click at [443, 96] on div "You have logged out successfully! Log in again Flex Admin? Log in with Twilio." at bounding box center [451, 336] width 903 height 672
click at [445, 95] on div "You have logged out successfully! Log in again Flex Admin? Log in with Twilio." at bounding box center [451, 336] width 903 height 672
click at [687, 412] on div "You have logged out successfully! Log in again Flex Admin? Log in with Twilio." at bounding box center [451, 336] width 903 height 672
click at [681, 468] on div "You have logged out successfully! Log in again Flex Admin? Log in with Twilio." at bounding box center [451, 336] width 903 height 672
